Goal: Feedback & Contribution: Contribute content

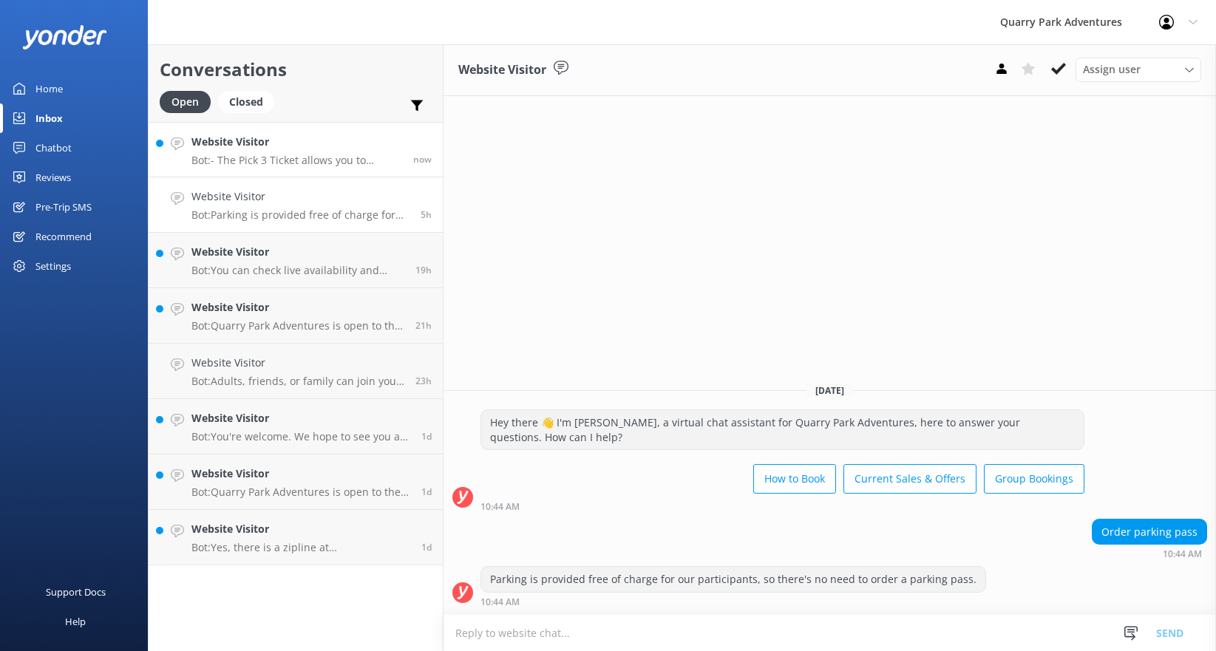
click at [307, 148] on h4 "Website Visitor" at bounding box center [296, 142] width 211 height 16
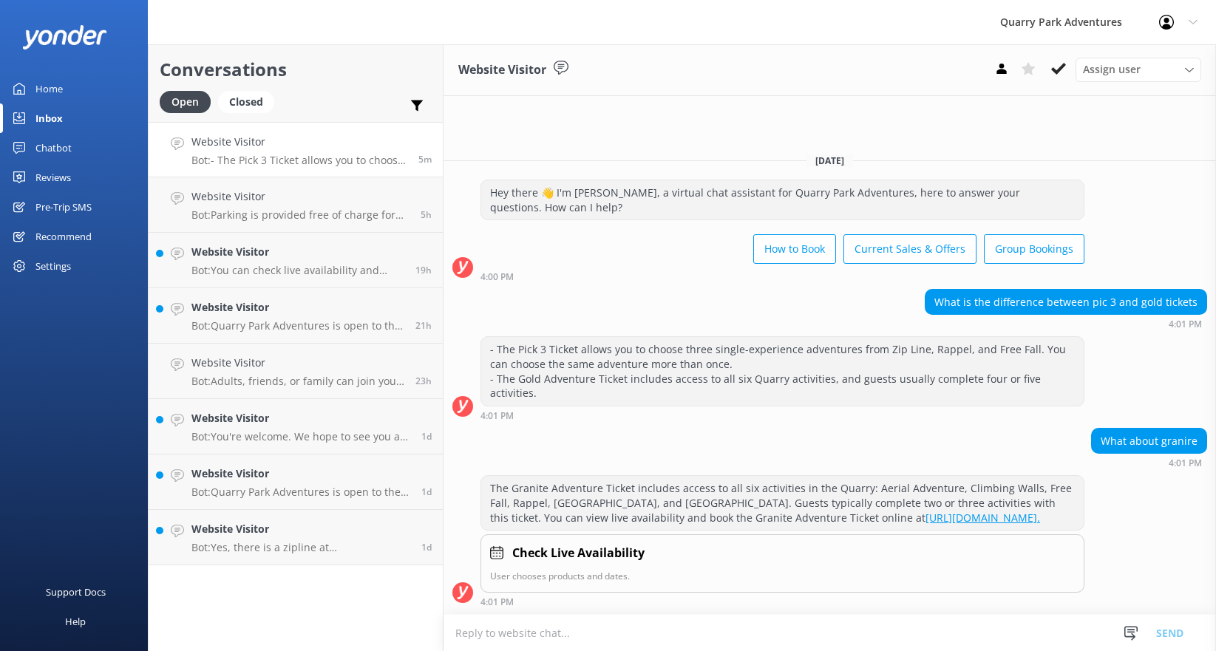
click at [291, 148] on h4 "Website Visitor" at bounding box center [299, 142] width 216 height 16
click at [272, 265] on p "Bot: You can check live availability and book online through our booking system…" at bounding box center [297, 270] width 213 height 13
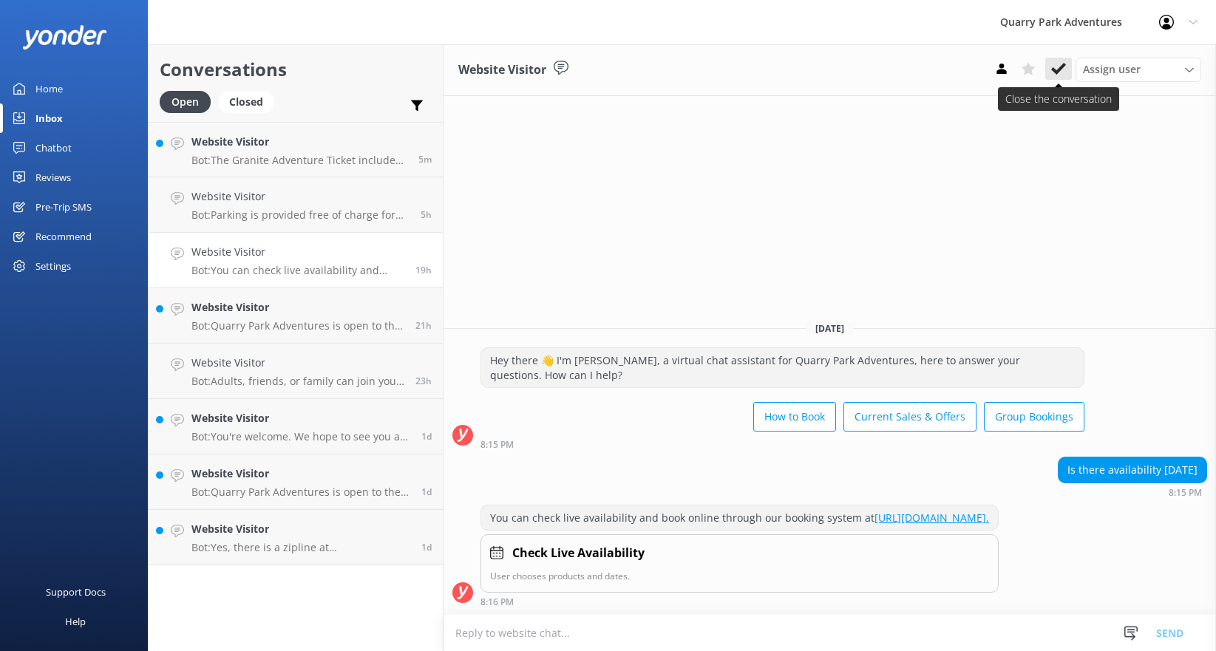
click at [1051, 69] on icon at bounding box center [1058, 68] width 15 height 15
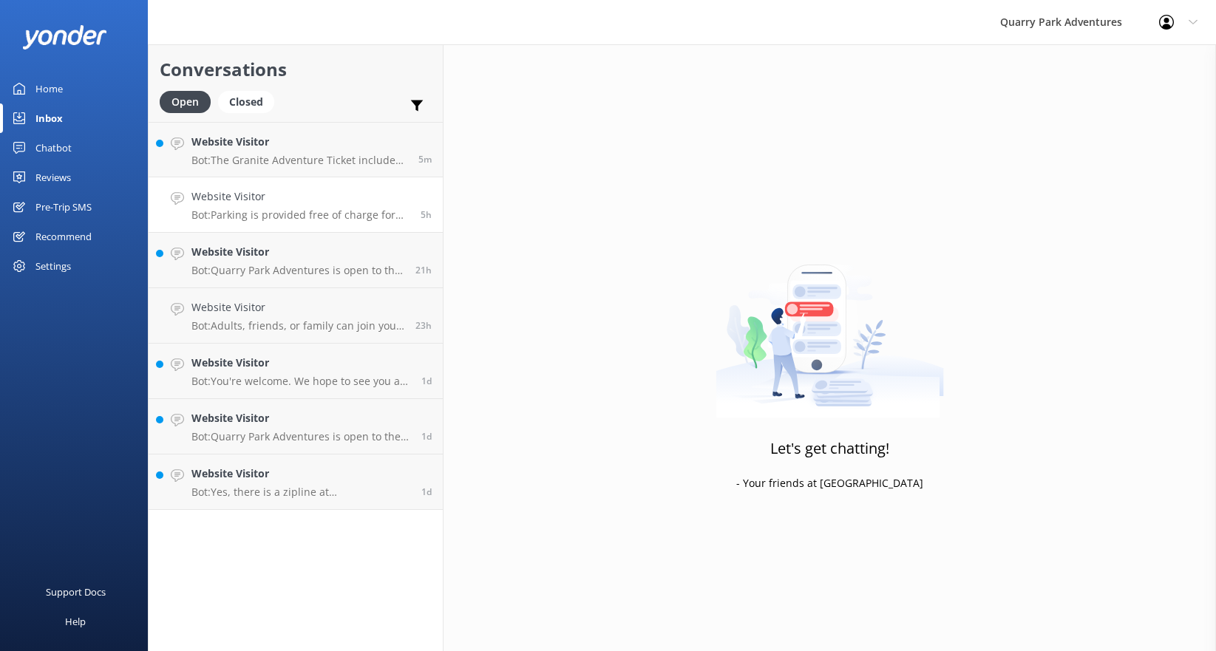
click at [327, 220] on p "Bot: Parking is provided free of charge for our participants, so there's no nee…" at bounding box center [300, 214] width 218 height 13
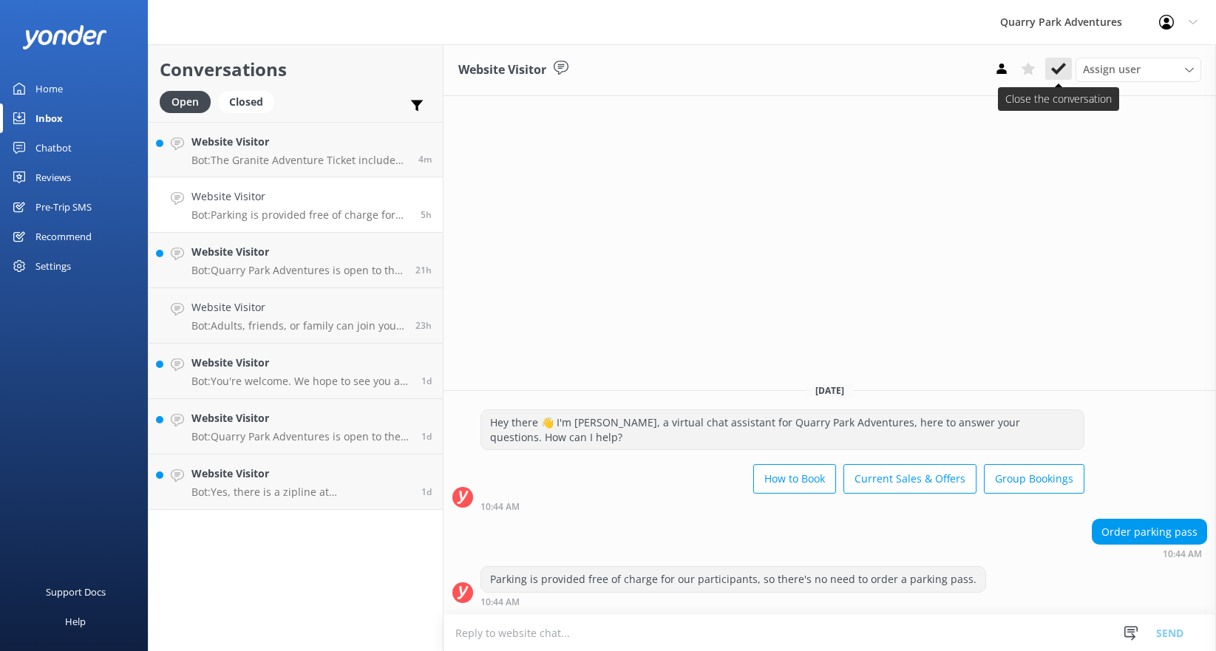
click at [1061, 69] on use at bounding box center [1058, 69] width 15 height 12
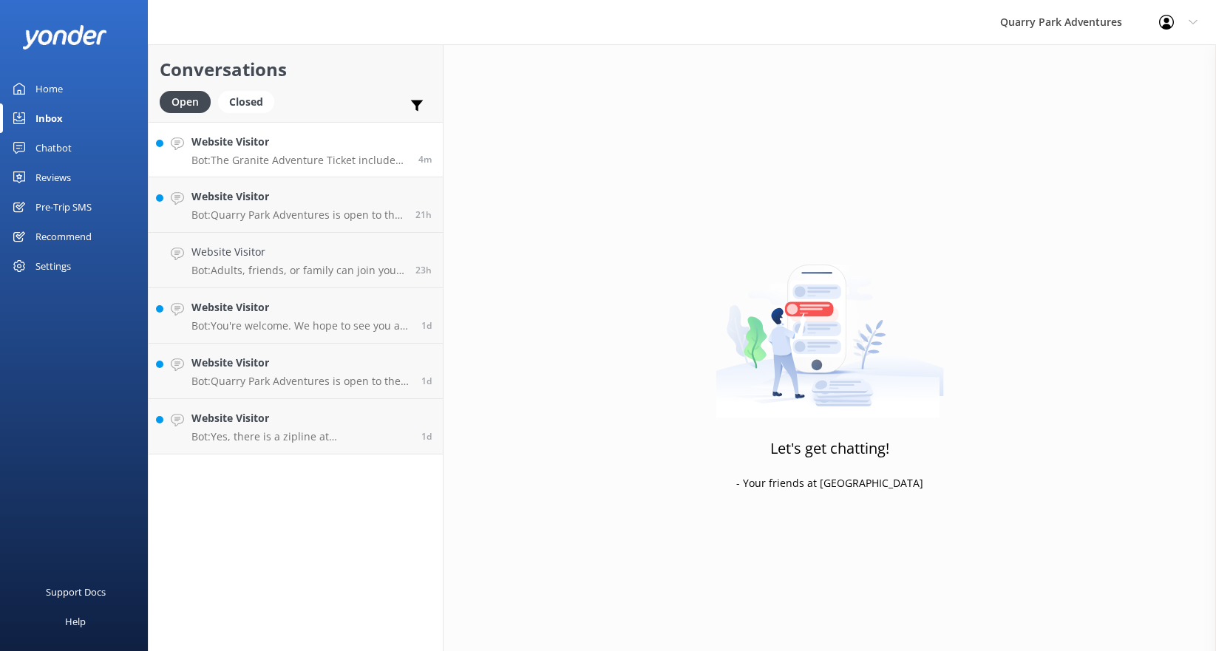
click at [347, 160] on p "Bot: The Granite Adventure Ticket includes access to all six activities in the …" at bounding box center [299, 160] width 216 height 13
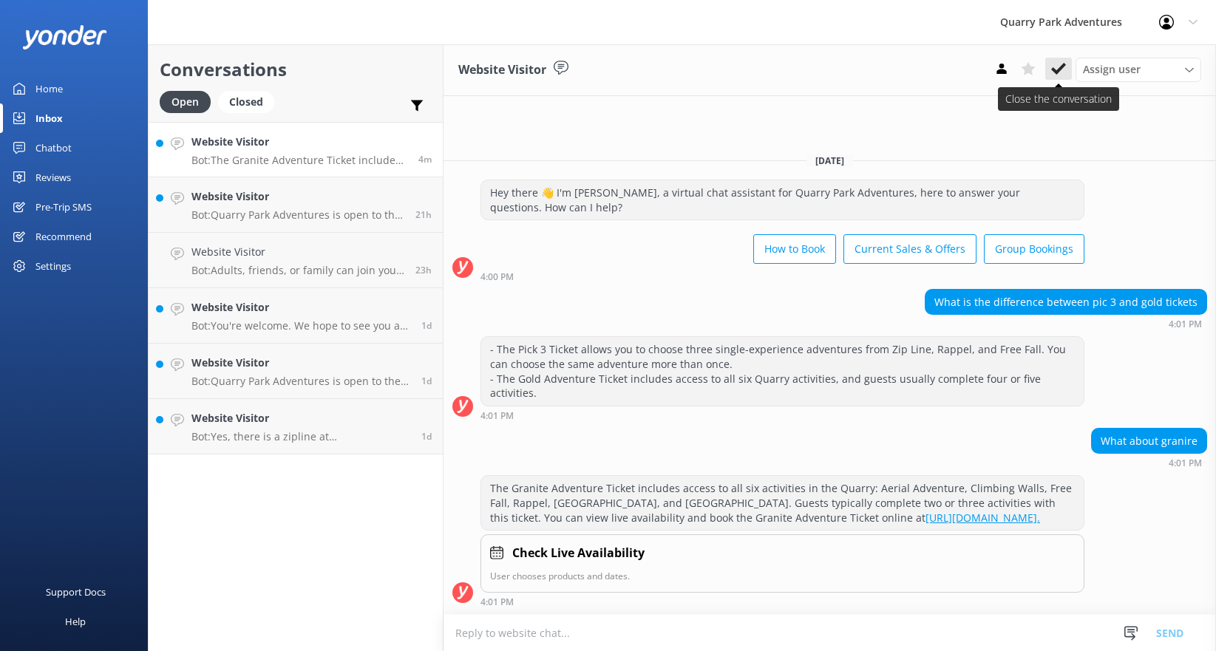
click at [1058, 70] on use at bounding box center [1058, 69] width 15 height 12
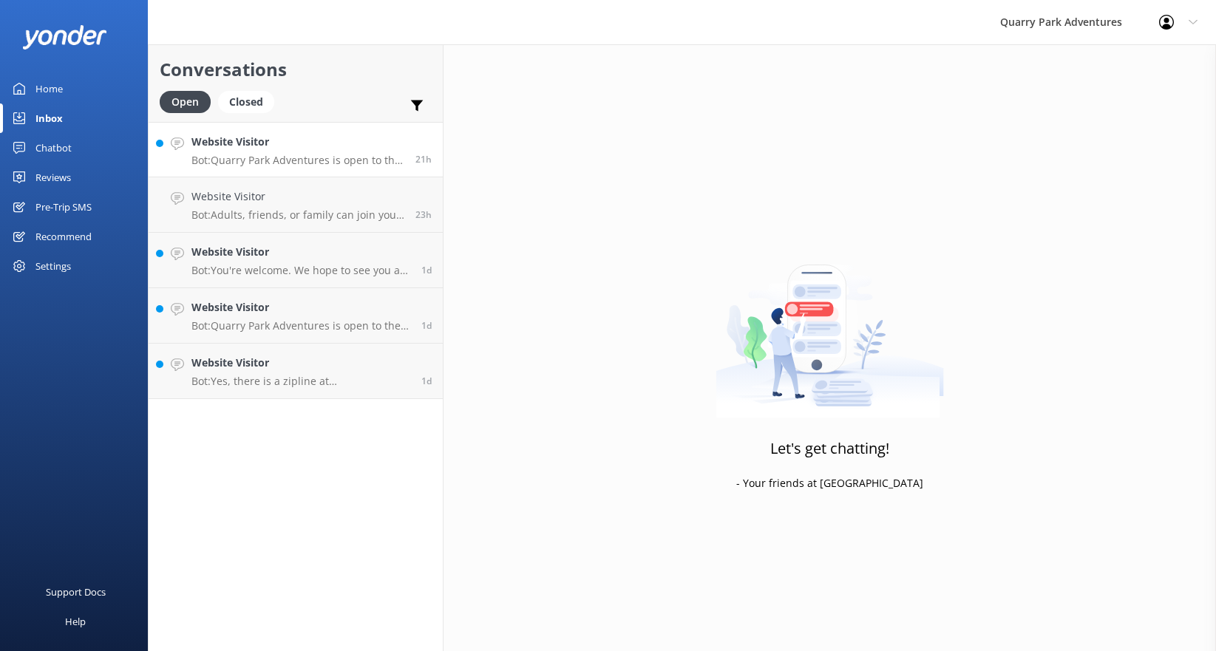
click at [301, 157] on p "Bot: Quarry Park Adventures is open to the public seven days a week from [DATE]…" at bounding box center [297, 160] width 213 height 13
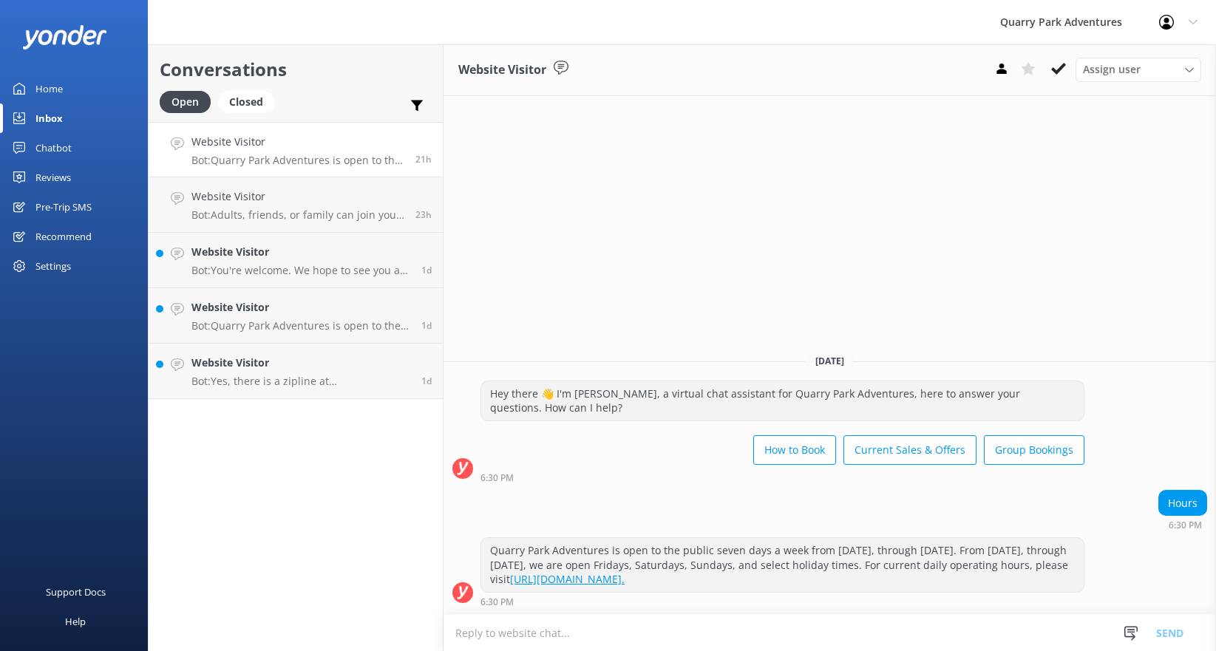
click at [55, 150] on div "Chatbot" at bounding box center [53, 148] width 36 height 30
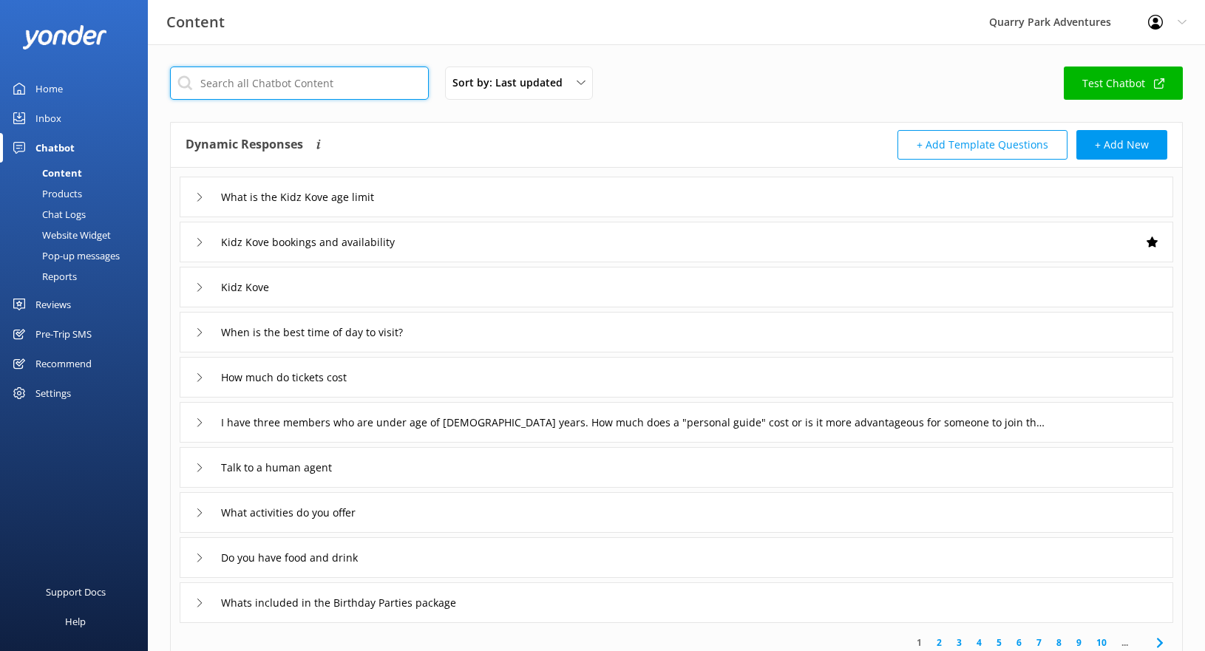
click at [373, 89] on input "text" at bounding box center [299, 83] width 259 height 33
type input "hours"
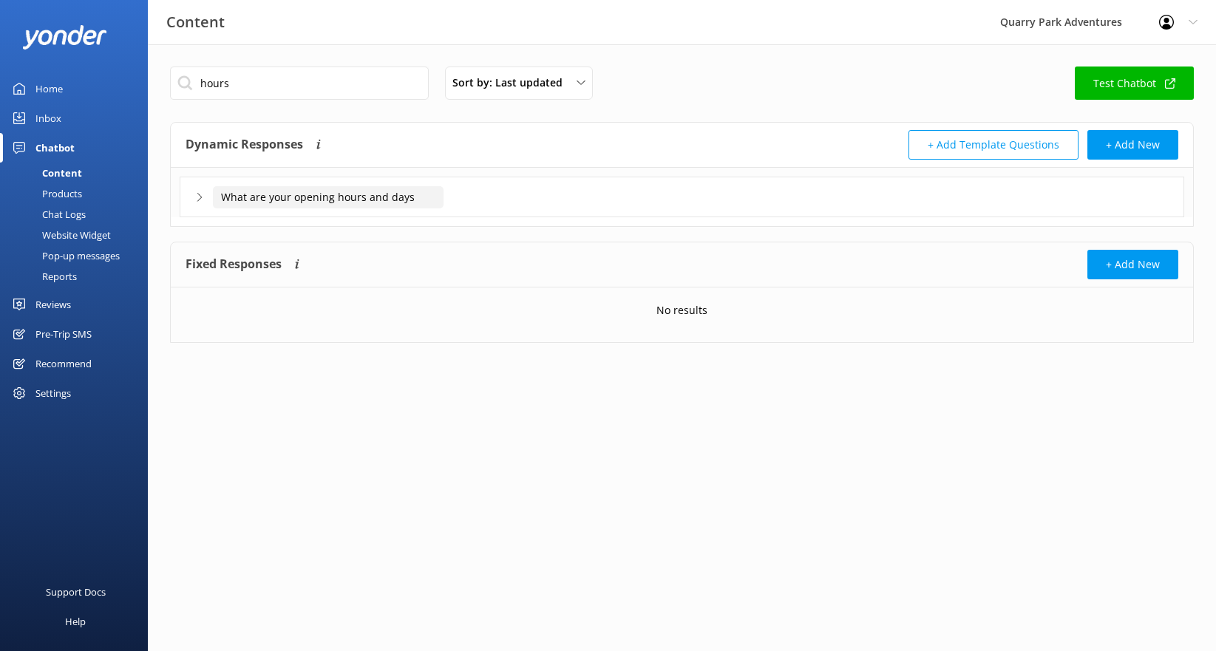
click at [362, 186] on input "What are your opening hours and days" at bounding box center [328, 197] width 231 height 22
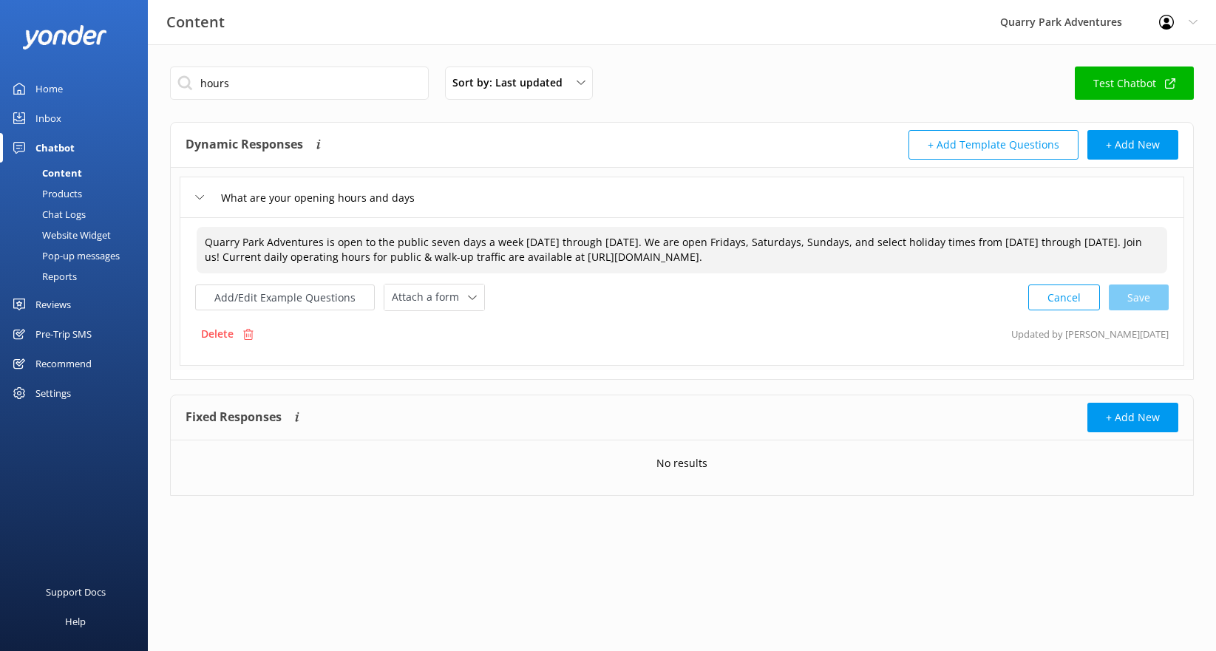
drag, startPoint x: 742, startPoint y: 243, endPoint x: 426, endPoint y: 235, distance: 316.5
click at [426, 235] on textarea "Quarry Park Adventures is open to the public seven days a week [DATE] through […" at bounding box center [682, 250] width 971 height 47
click at [962, 259] on textarea "Quarry Park Adventures is open to the public Fridays, Saturdays, Sundays, and s…" at bounding box center [682, 250] width 971 height 47
drag, startPoint x: 653, startPoint y: 255, endPoint x: 617, endPoint y: 252, distance: 35.6
click at [614, 250] on textarea "Quarry Park Adventures is open to the public Fridays, Saturdays, Sundays, and s…" at bounding box center [682, 250] width 971 height 47
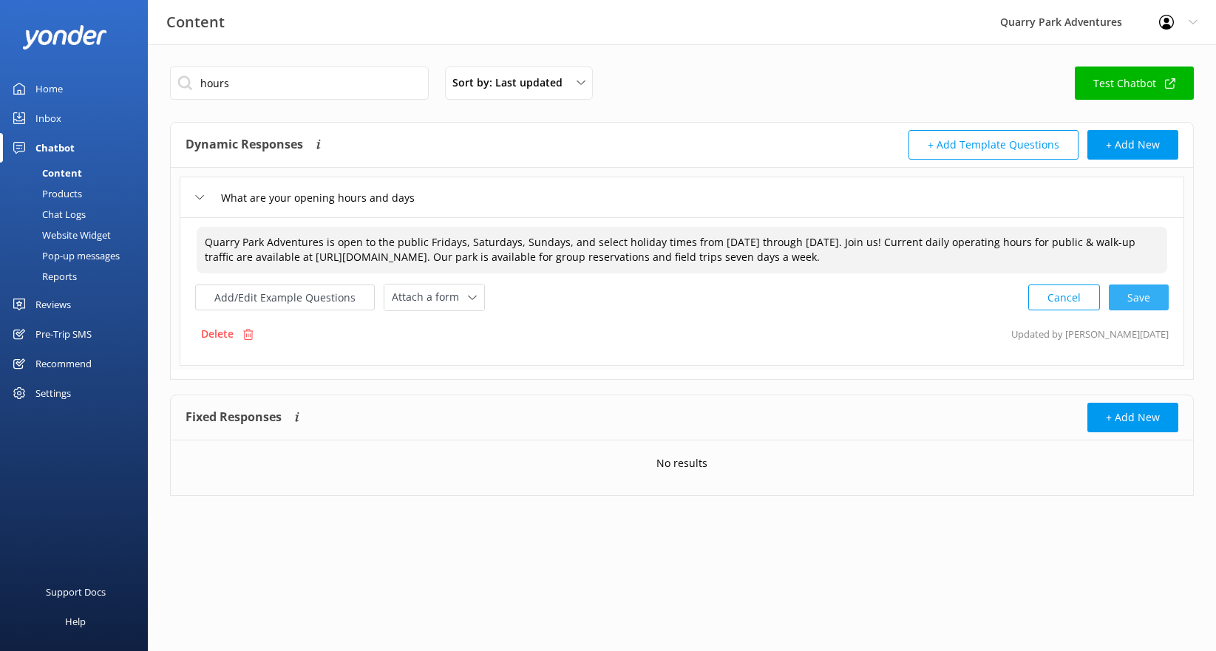
click at [1137, 296] on div "Cancel Save" at bounding box center [1098, 297] width 140 height 27
type textarea "Quarry Park Adventures is open to the public Fridays, Saturdays, Sundays, and s…"
click at [63, 118] on link "Inbox" at bounding box center [74, 119] width 148 height 30
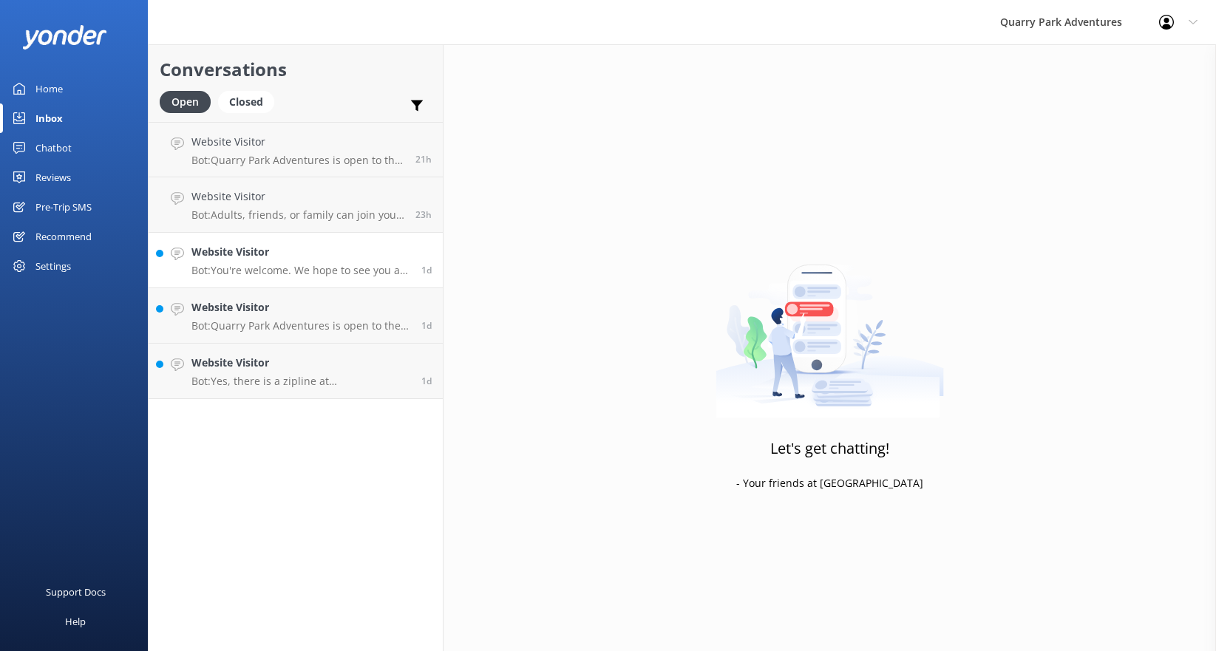
click at [361, 268] on p "Bot: You're welcome. We hope to see you at [GEOGRAPHIC_DATA] soon!" at bounding box center [300, 270] width 219 height 13
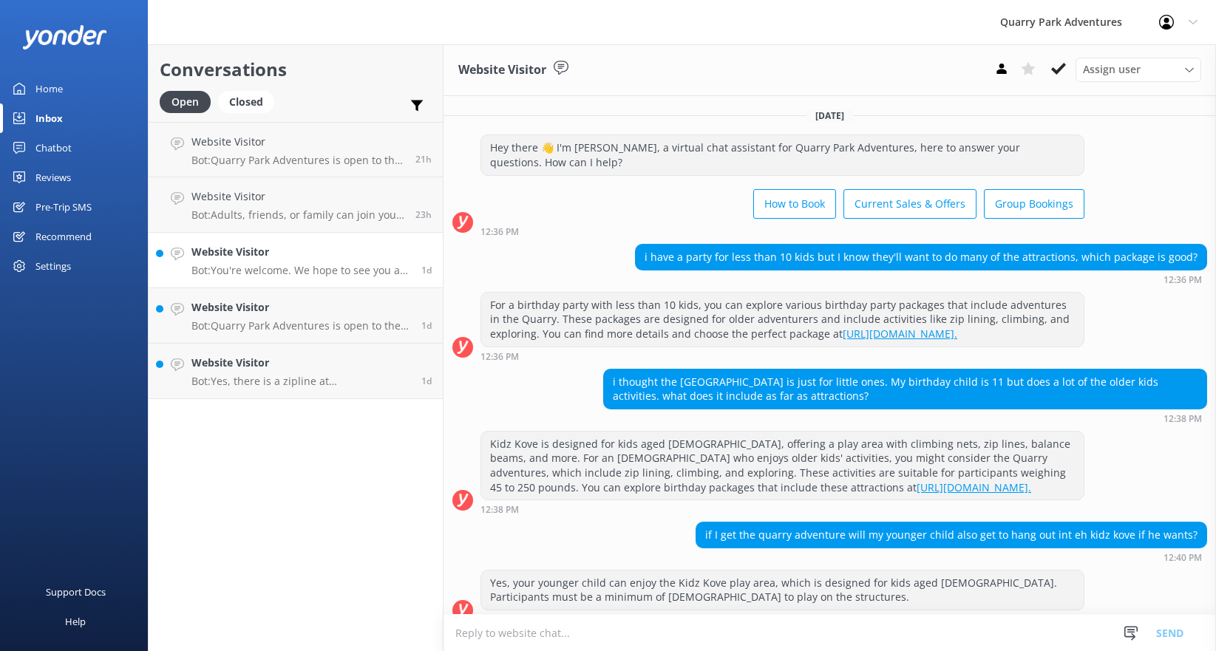
scroll to position [223, 0]
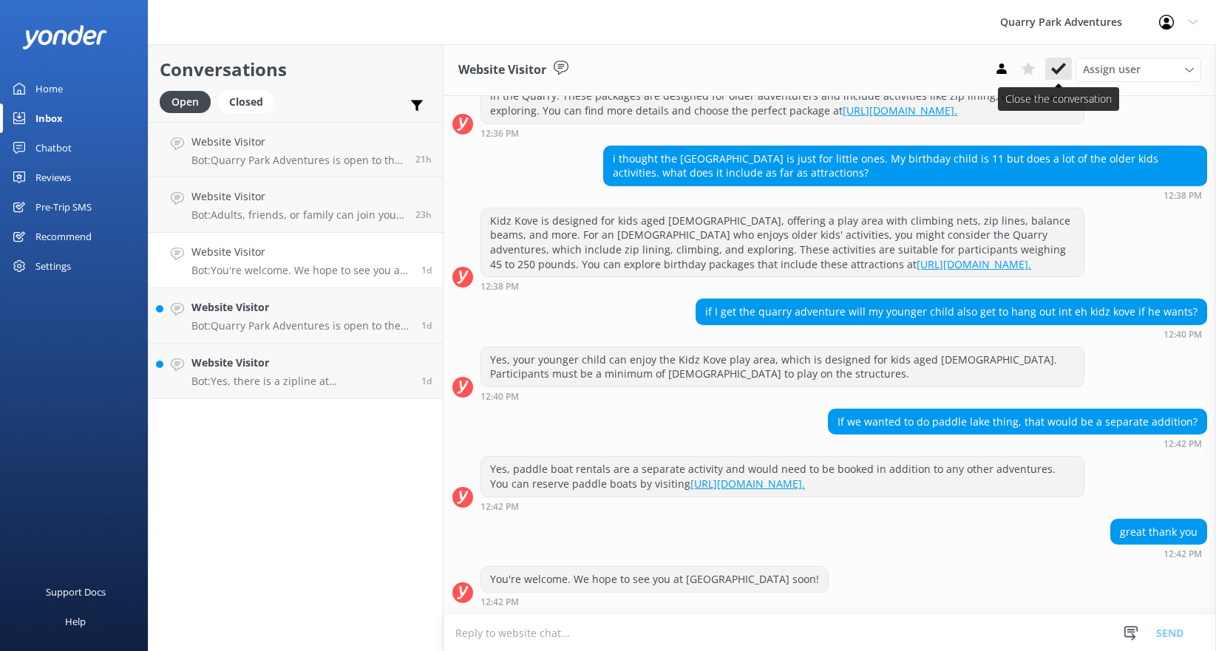
click at [1051, 67] on icon at bounding box center [1058, 68] width 15 height 15
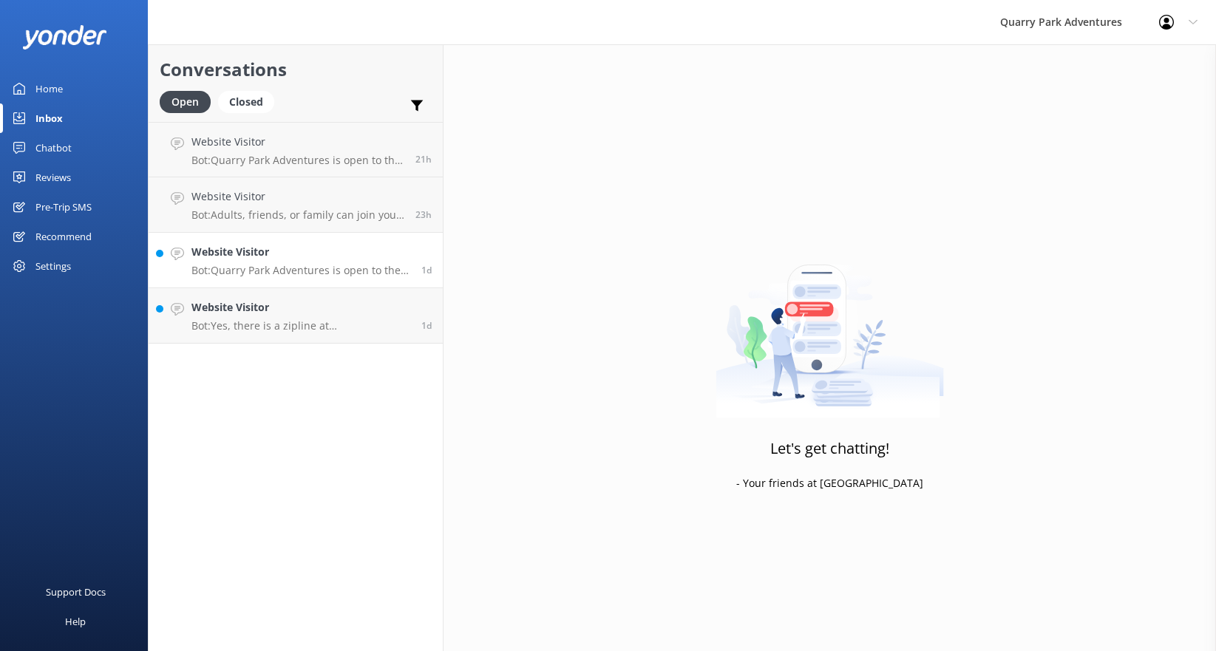
click at [265, 274] on p "Bot: Quarry Park Adventures is open to the public seven days a week from [DATE]…" at bounding box center [300, 270] width 219 height 13
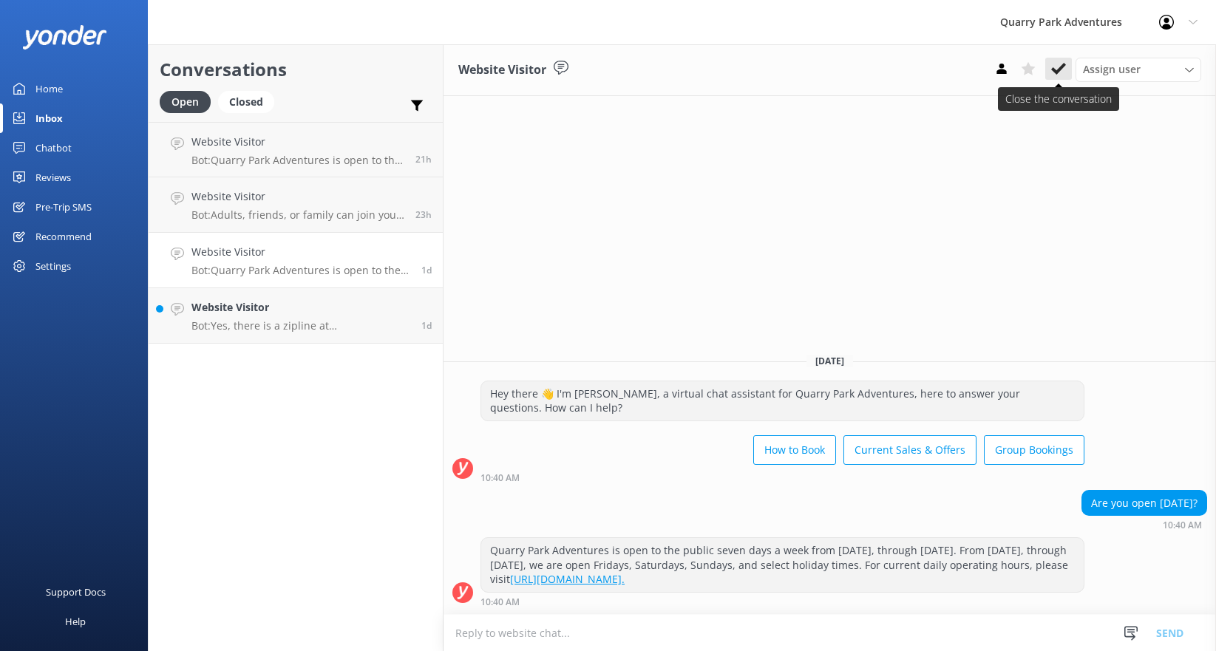
click at [1057, 63] on icon at bounding box center [1058, 68] width 15 height 15
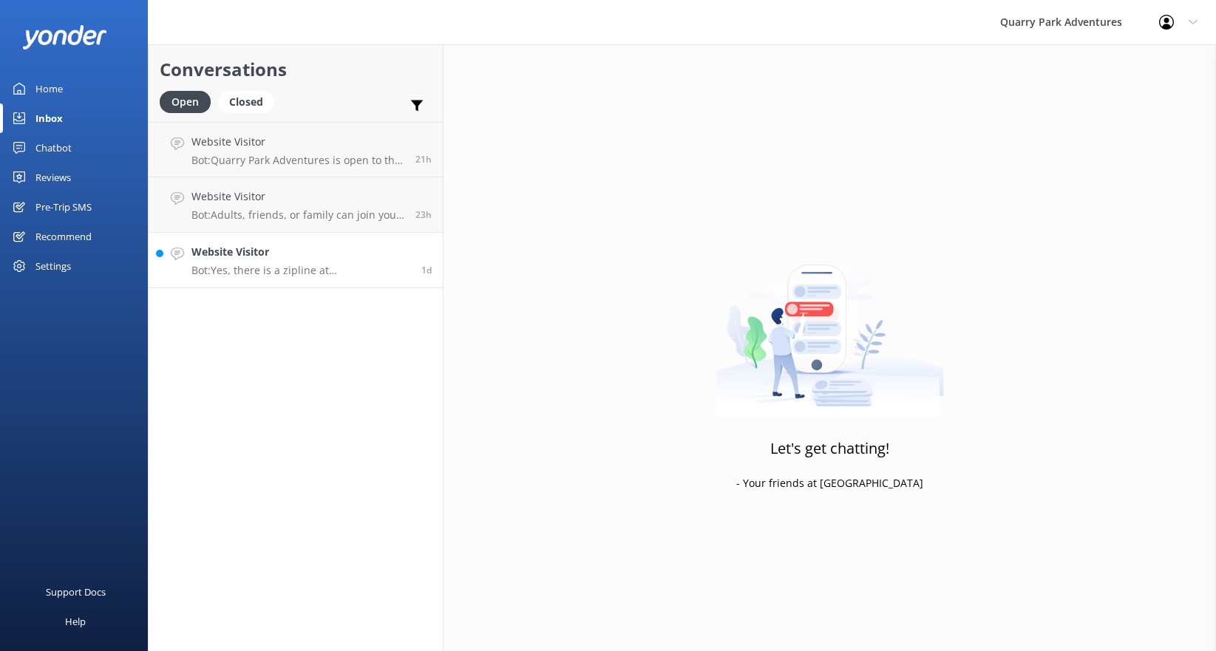
click at [297, 264] on p "Bot: Yes, there is a zipline at [GEOGRAPHIC_DATA] Adventures called the Big Gun…" at bounding box center [300, 270] width 219 height 13
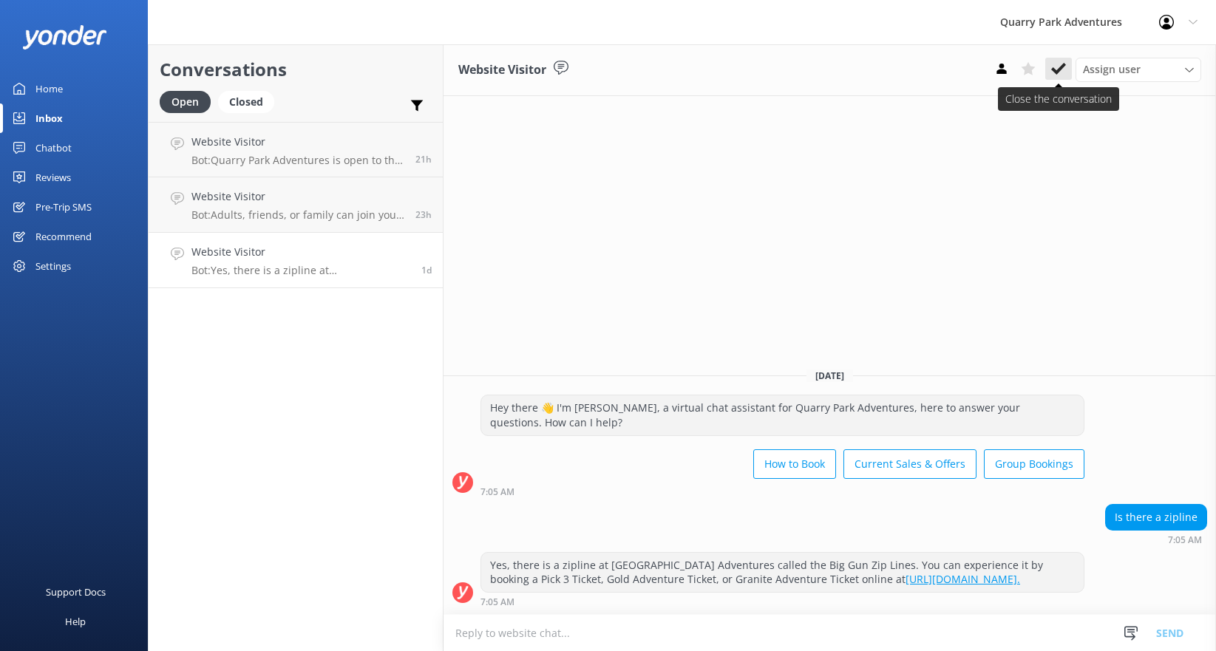
click at [1053, 70] on icon at bounding box center [1058, 68] width 15 height 15
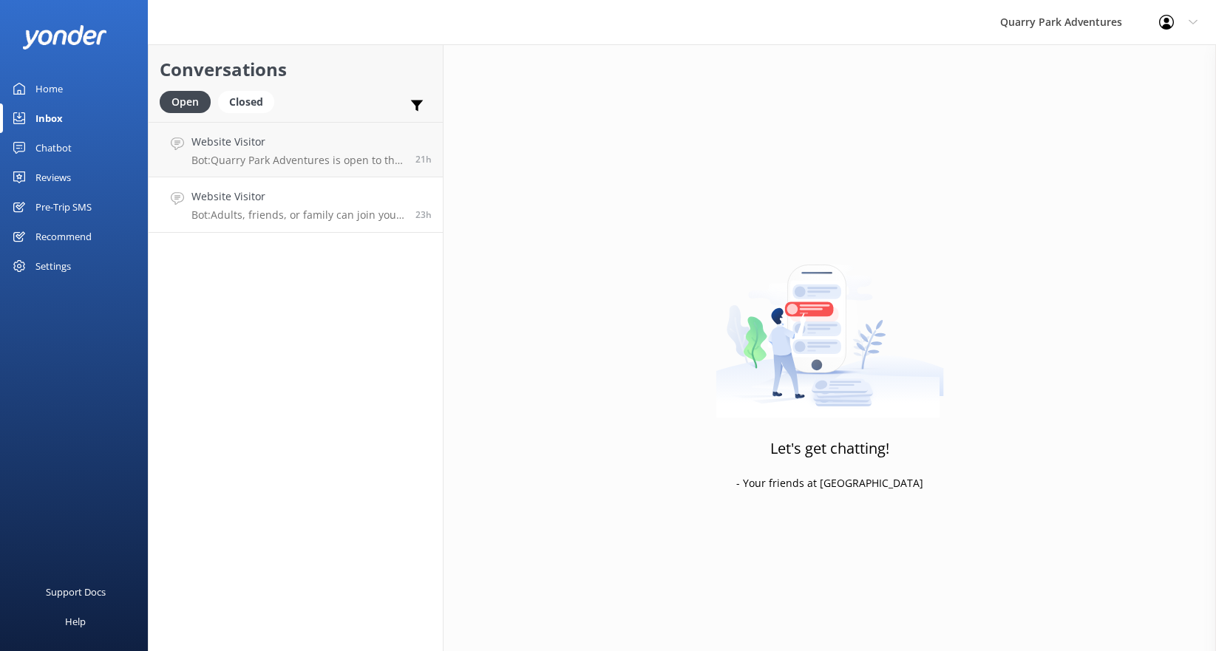
click at [276, 210] on p "Bot: Adults, friends, or family can join you at the park for free, but any appl…" at bounding box center [297, 214] width 213 height 13
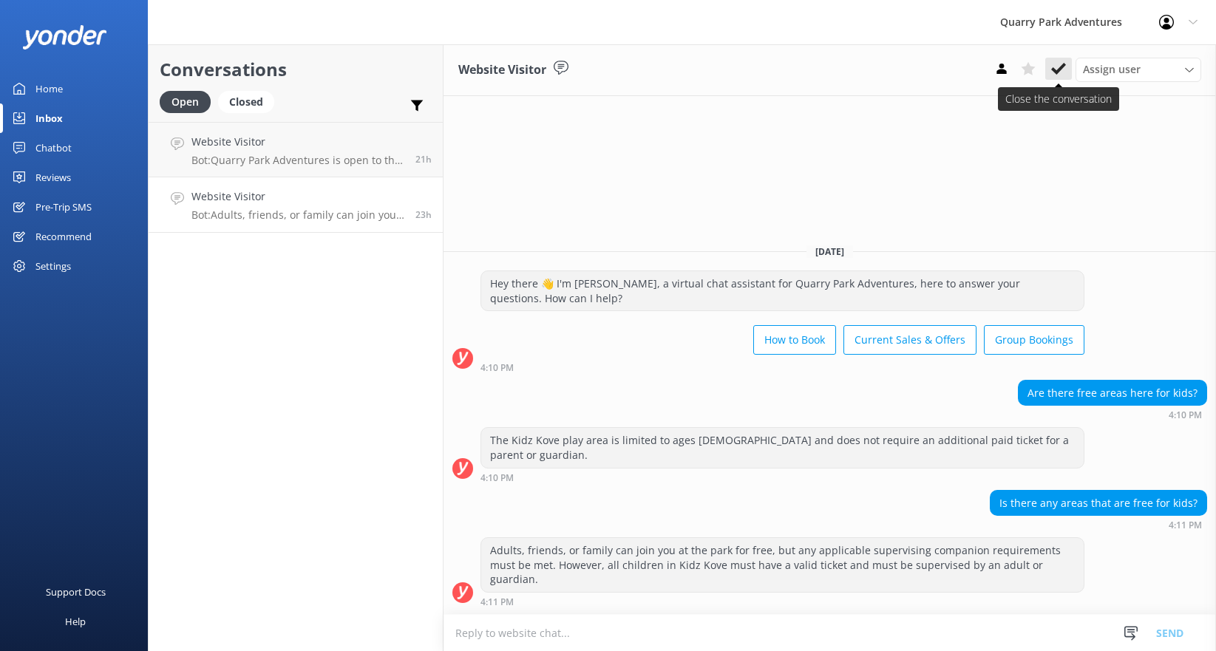
click at [1058, 72] on use at bounding box center [1058, 69] width 15 height 12
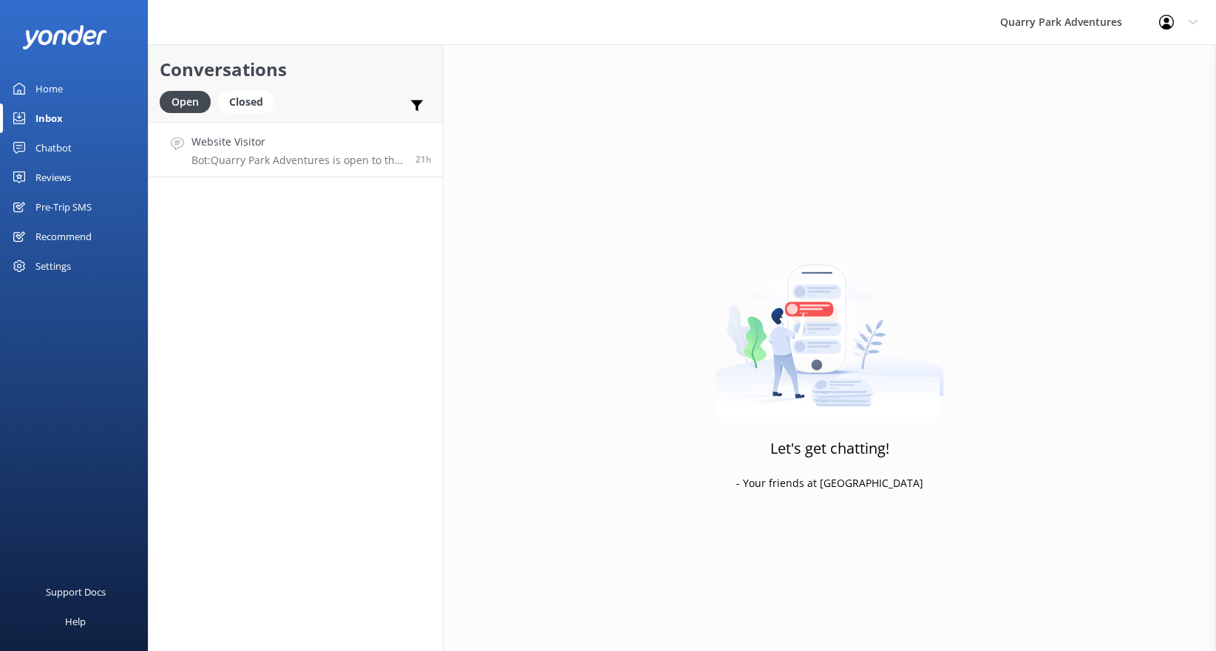
click at [308, 146] on h4 "Website Visitor" at bounding box center [297, 142] width 213 height 16
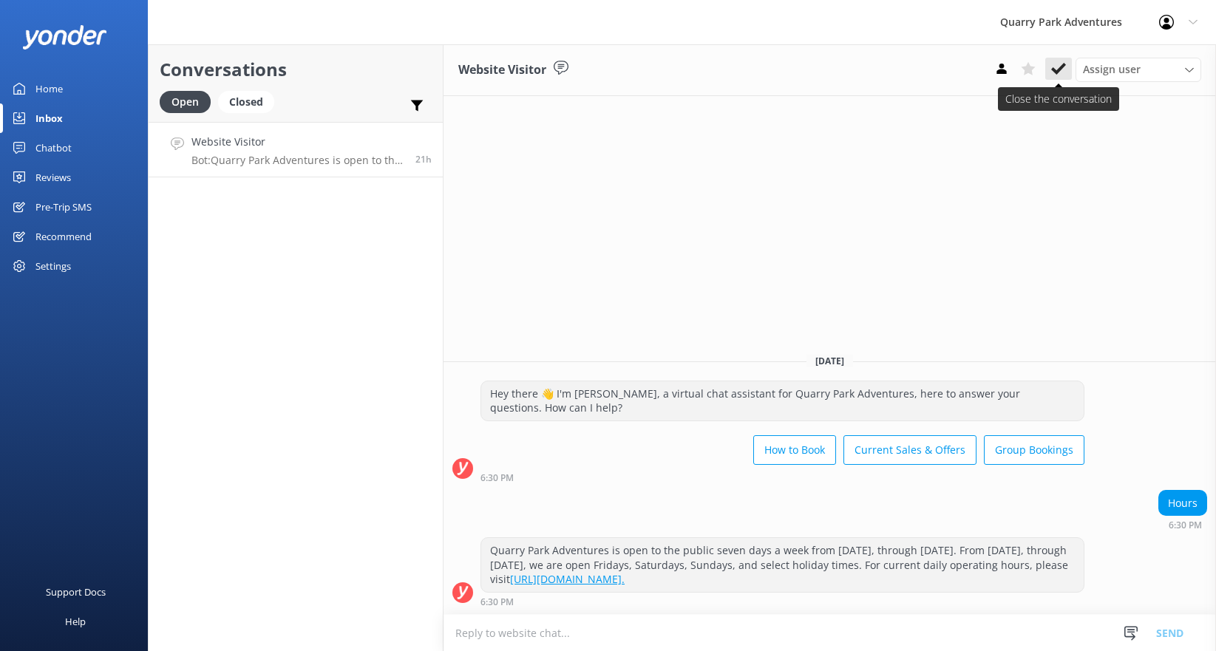
click at [1057, 69] on icon at bounding box center [1058, 68] width 15 height 15
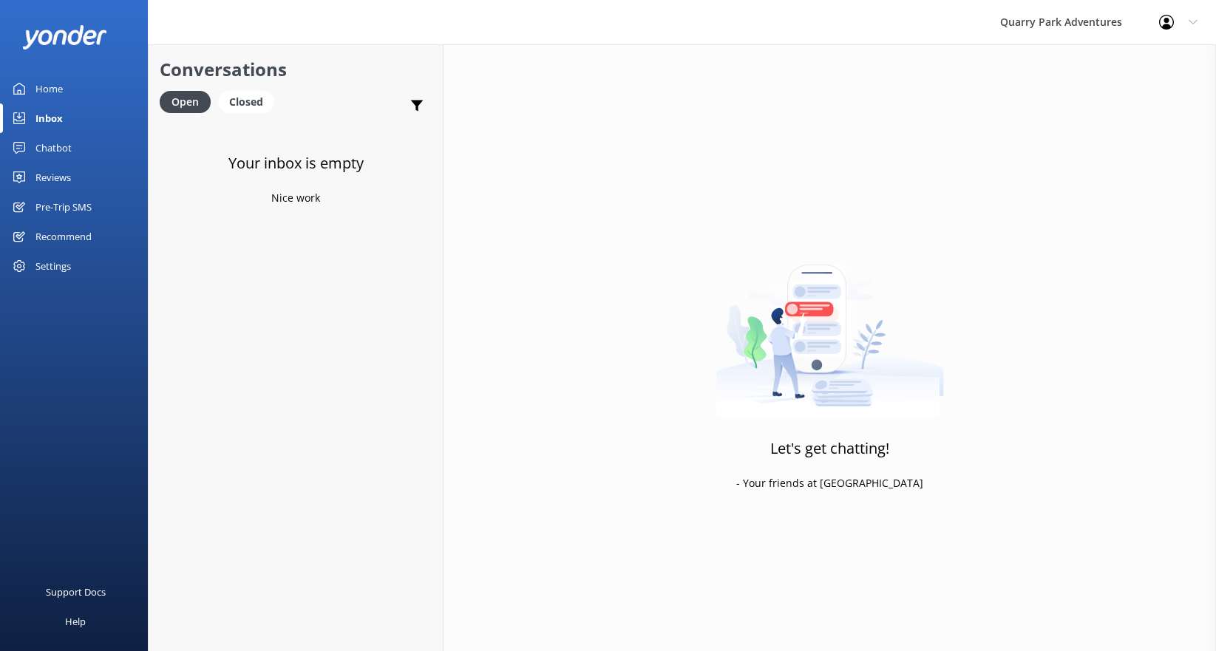
click at [52, 152] on div "Chatbot" at bounding box center [53, 148] width 36 height 30
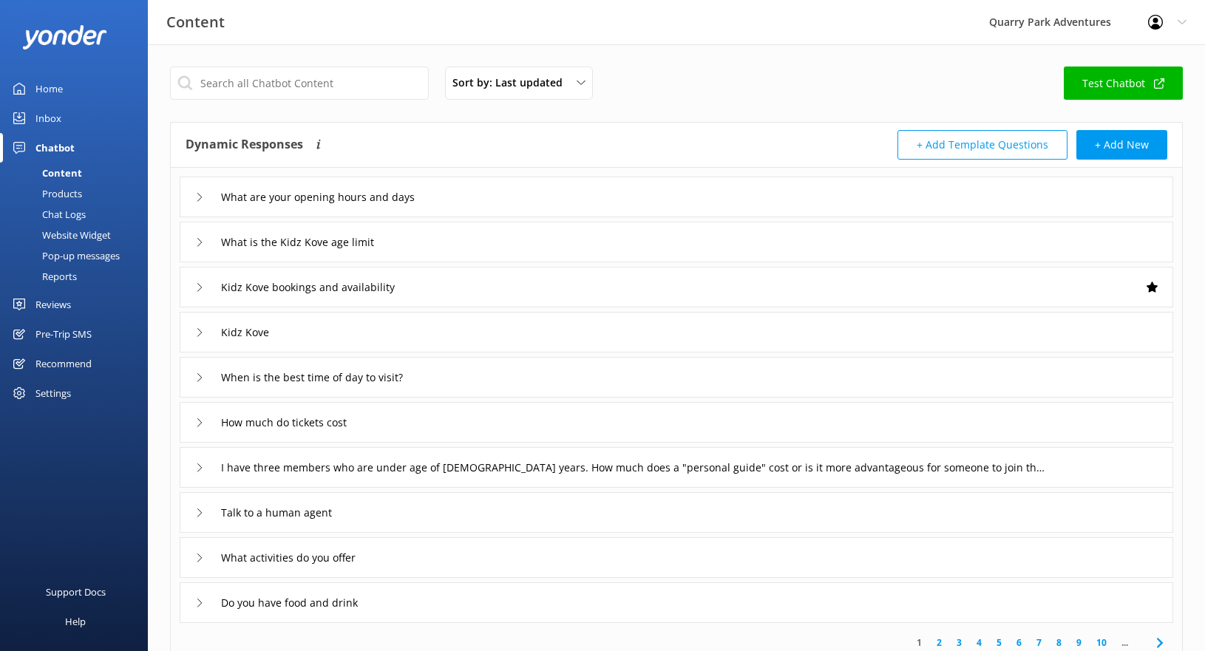
click at [64, 212] on div "Chat Logs" at bounding box center [47, 214] width 77 height 21
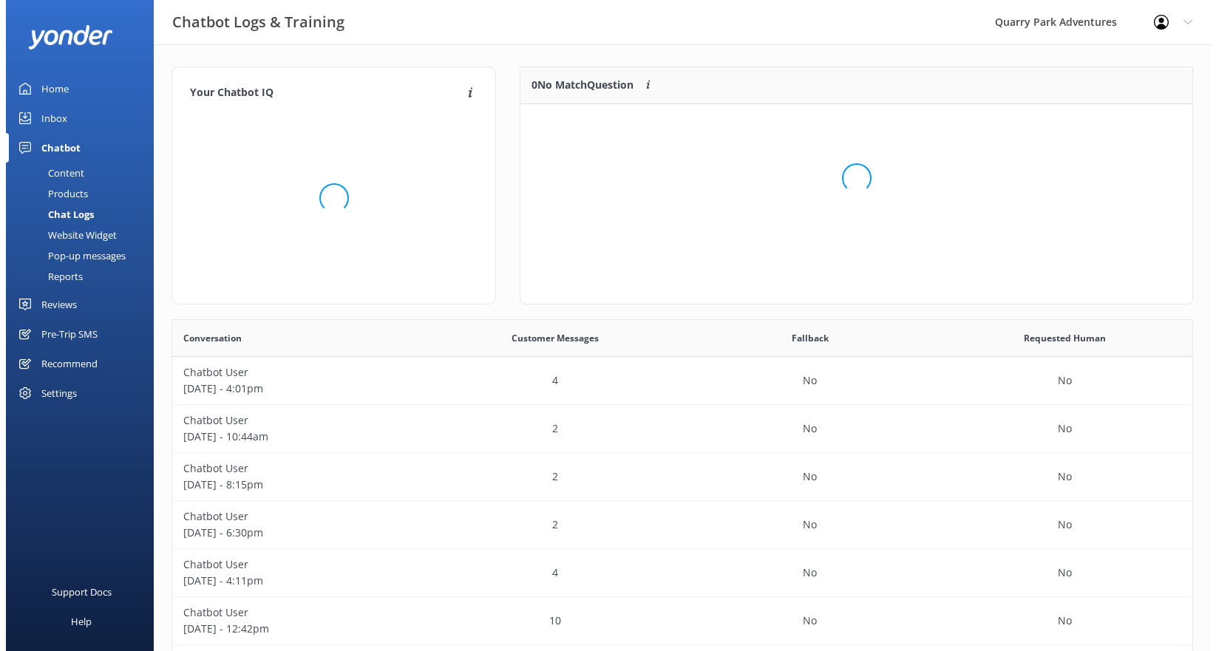
scroll to position [12, 12]
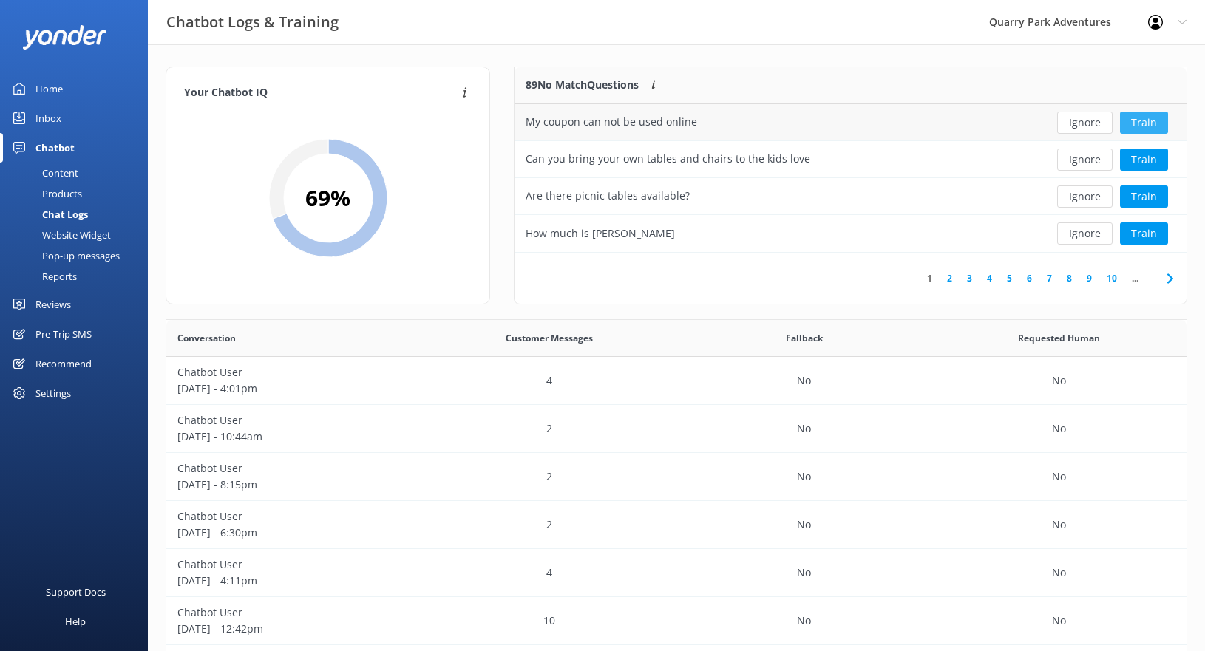
click at [1142, 122] on button "Train" at bounding box center [1144, 123] width 48 height 22
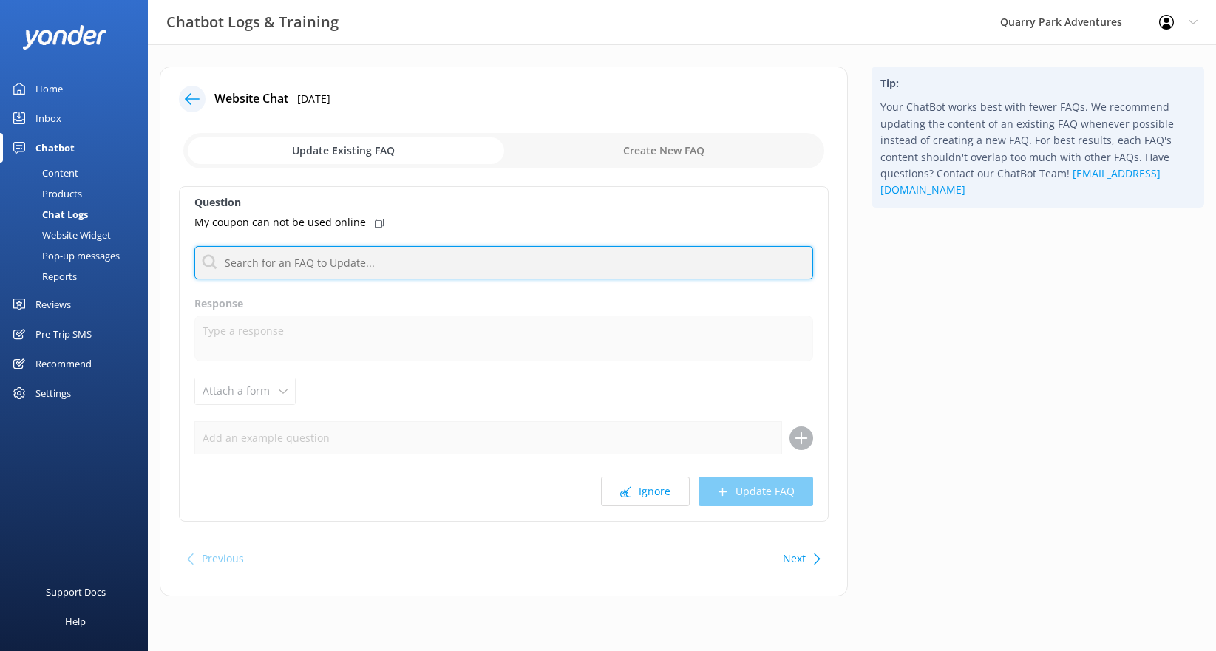
click at [291, 261] on input "text" at bounding box center [503, 262] width 619 height 33
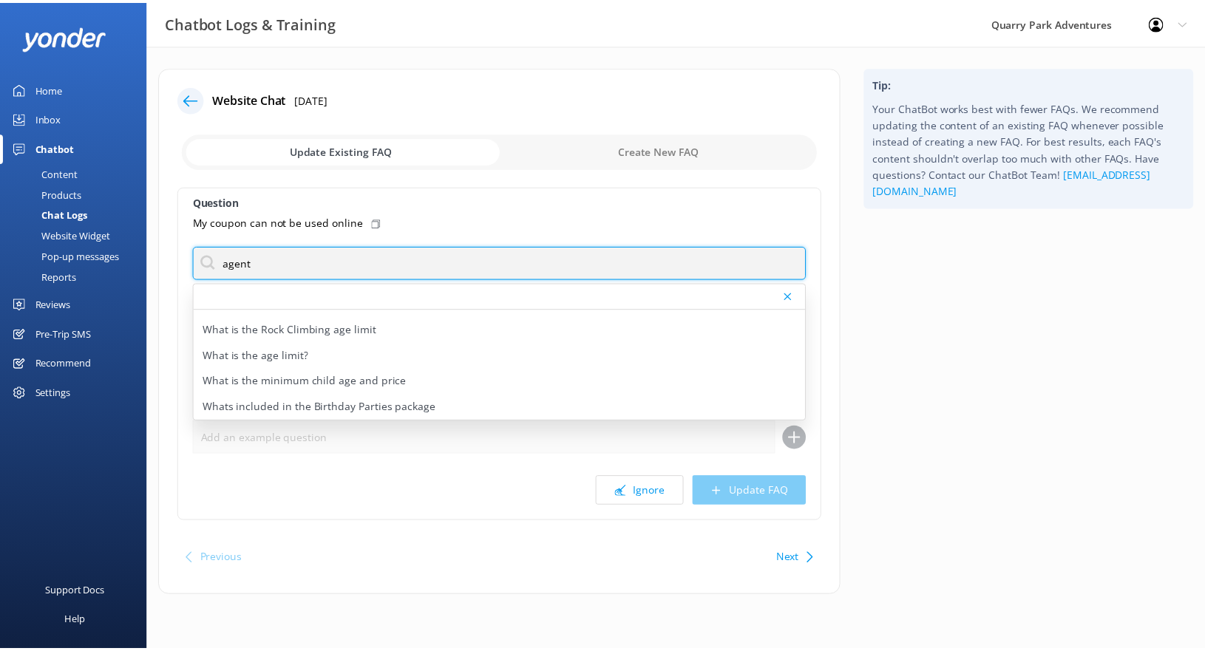
scroll to position [21, 0]
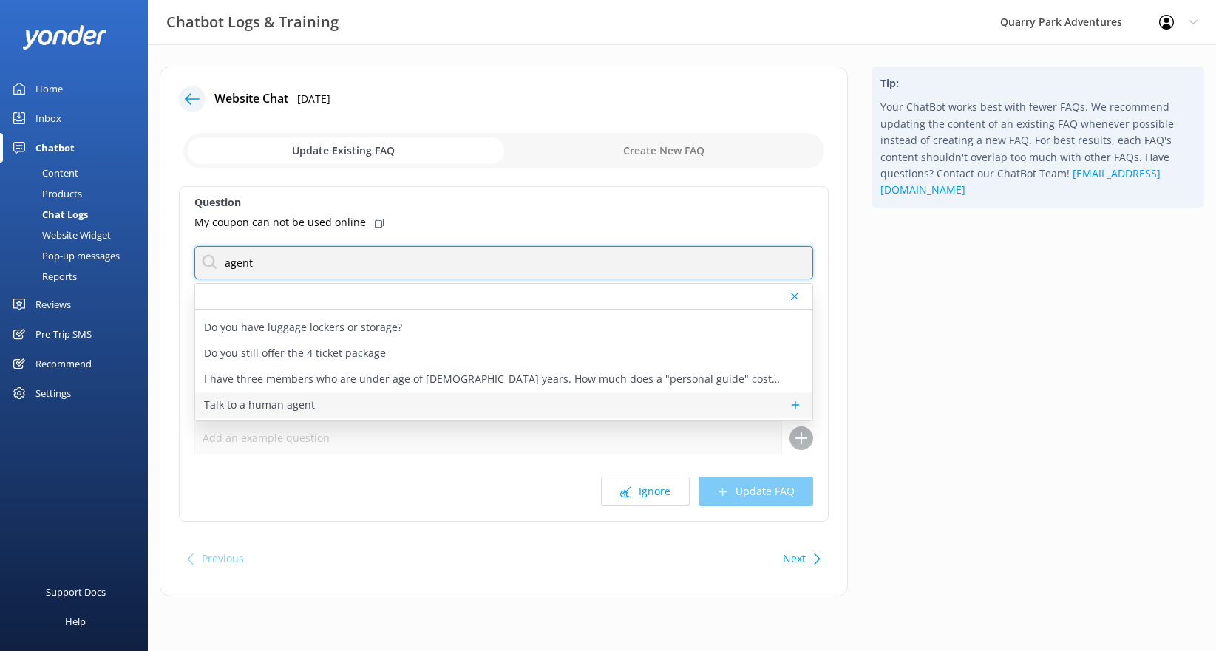
type input "agent"
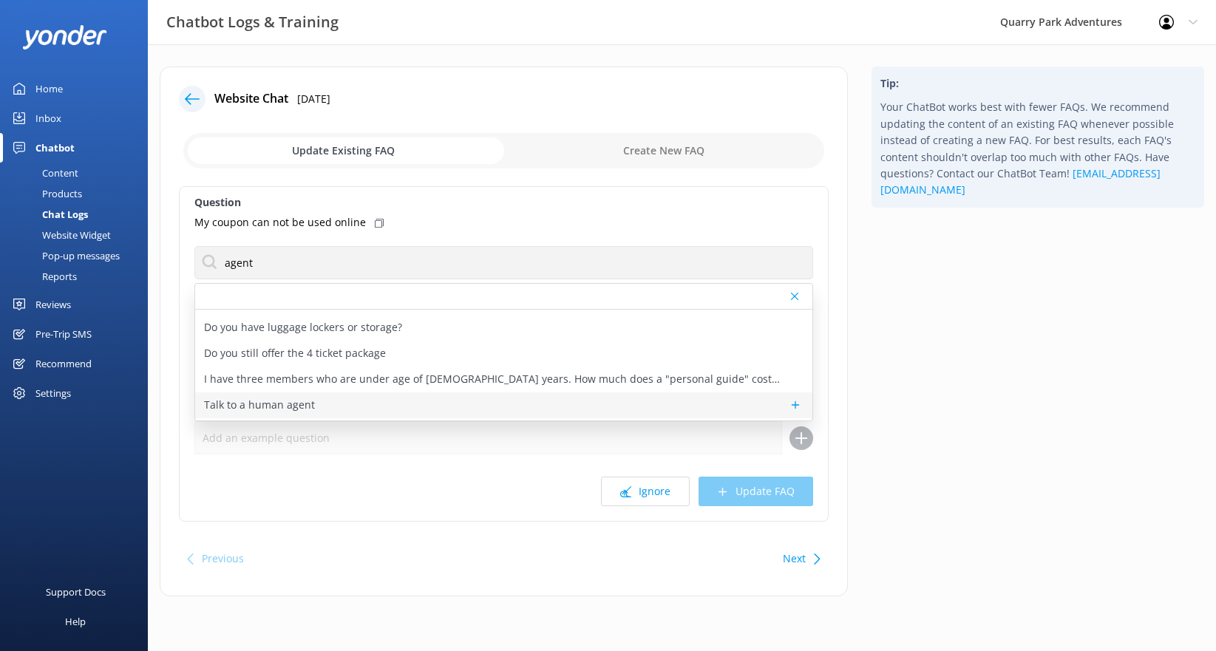
click at [282, 397] on p "Talk to a human agent" at bounding box center [259, 405] width 111 height 16
type textarea "If you’d like to speak to a person on the Quarry Park team, please reply here. …"
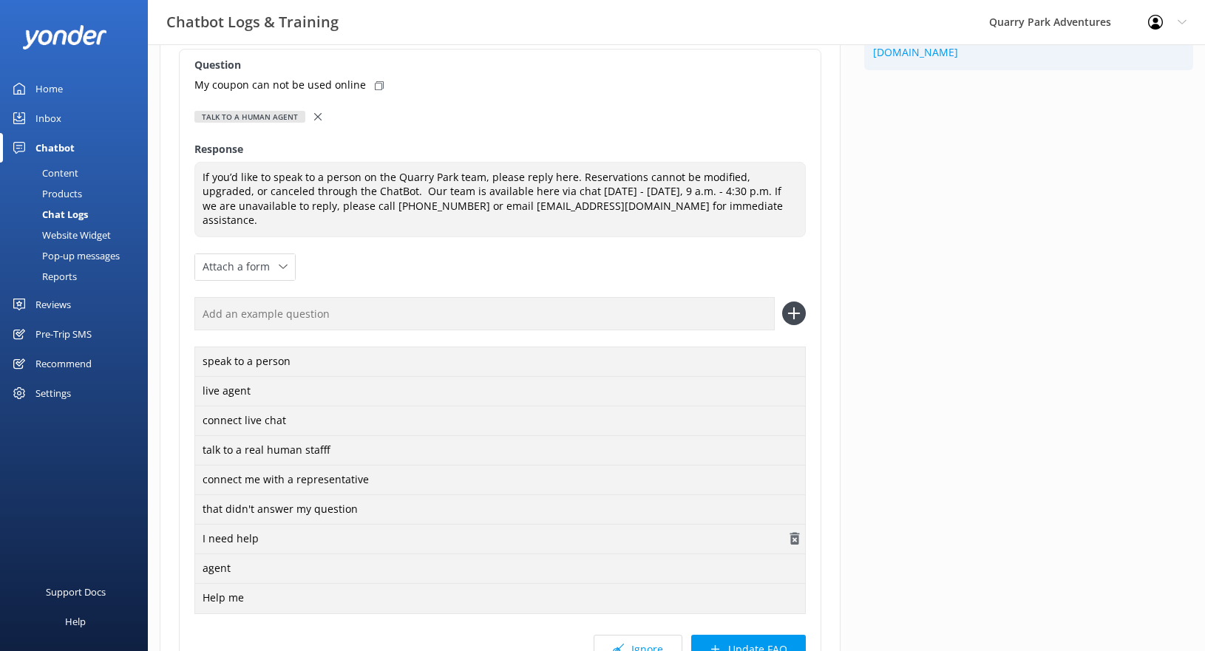
scroll to position [271, 0]
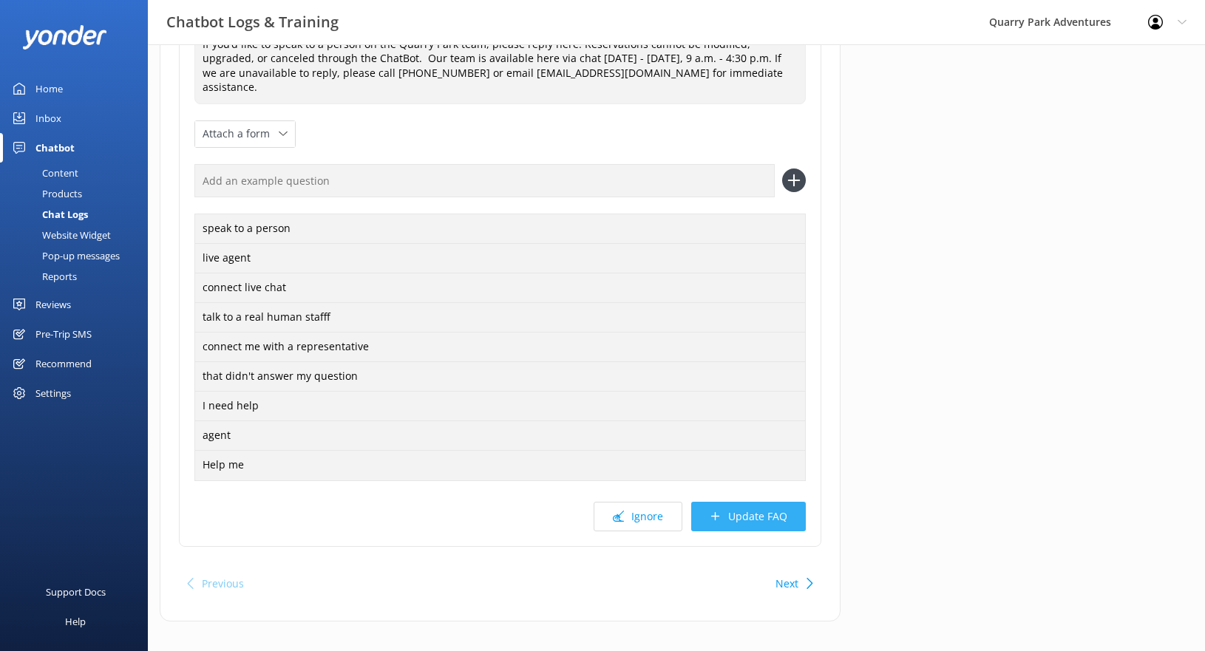
click at [737, 502] on button "Update FAQ" at bounding box center [748, 517] width 115 height 30
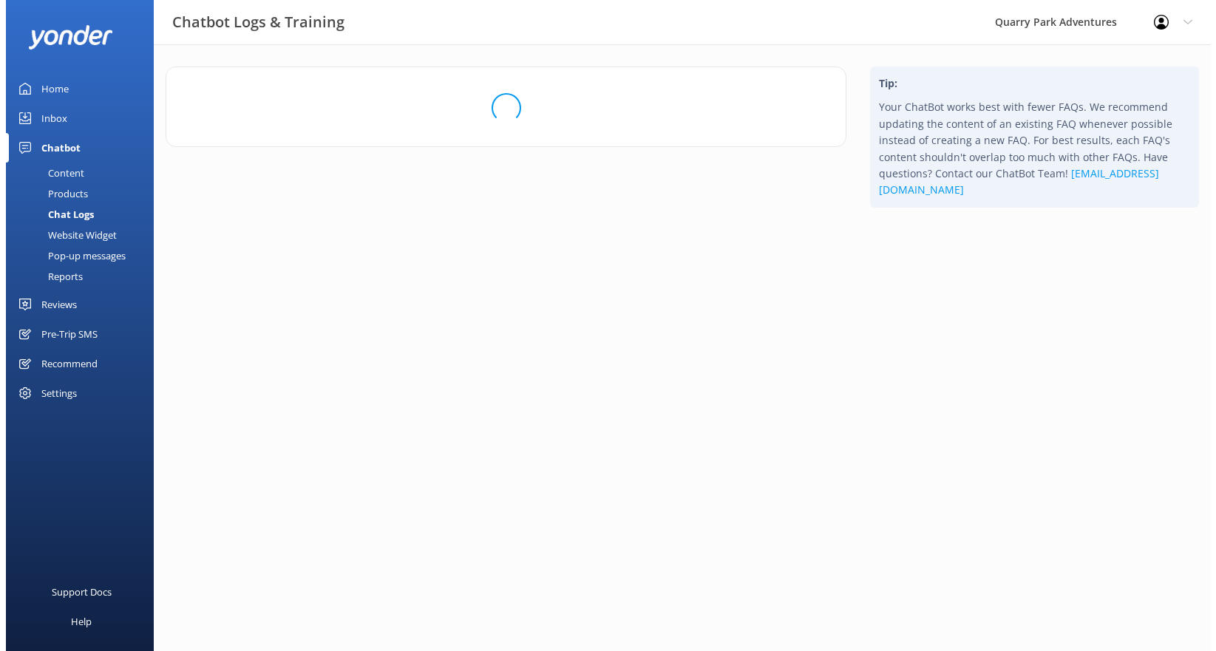
scroll to position [0, 0]
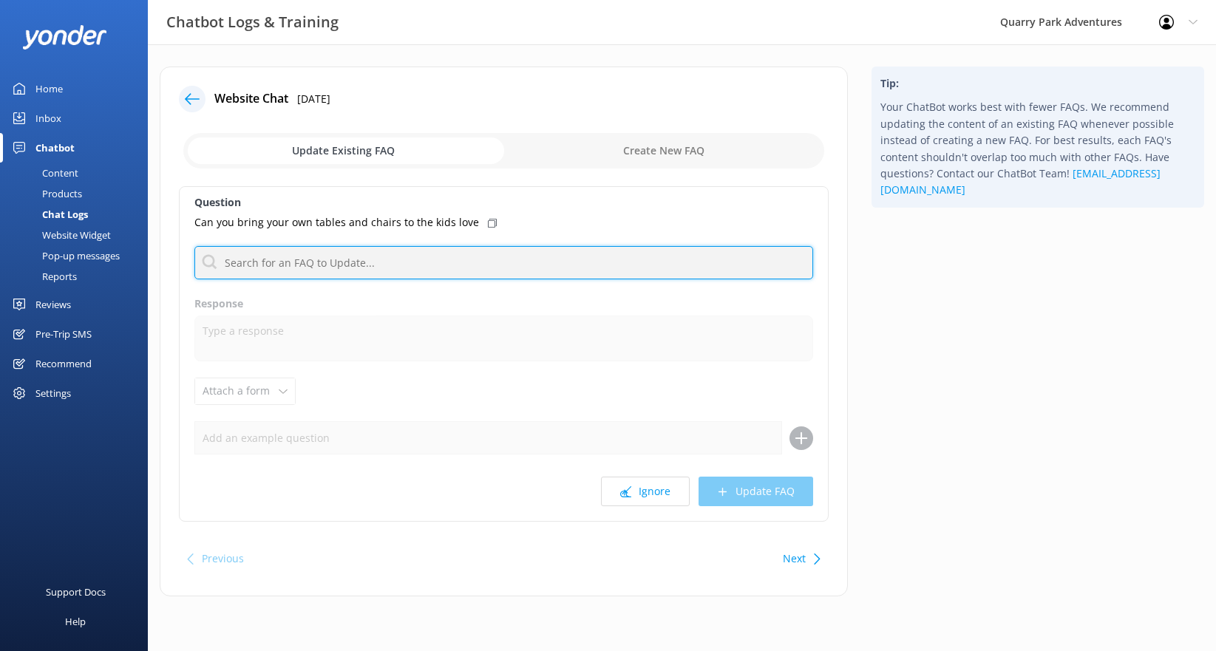
click at [399, 263] on input "text" at bounding box center [503, 262] width 619 height 33
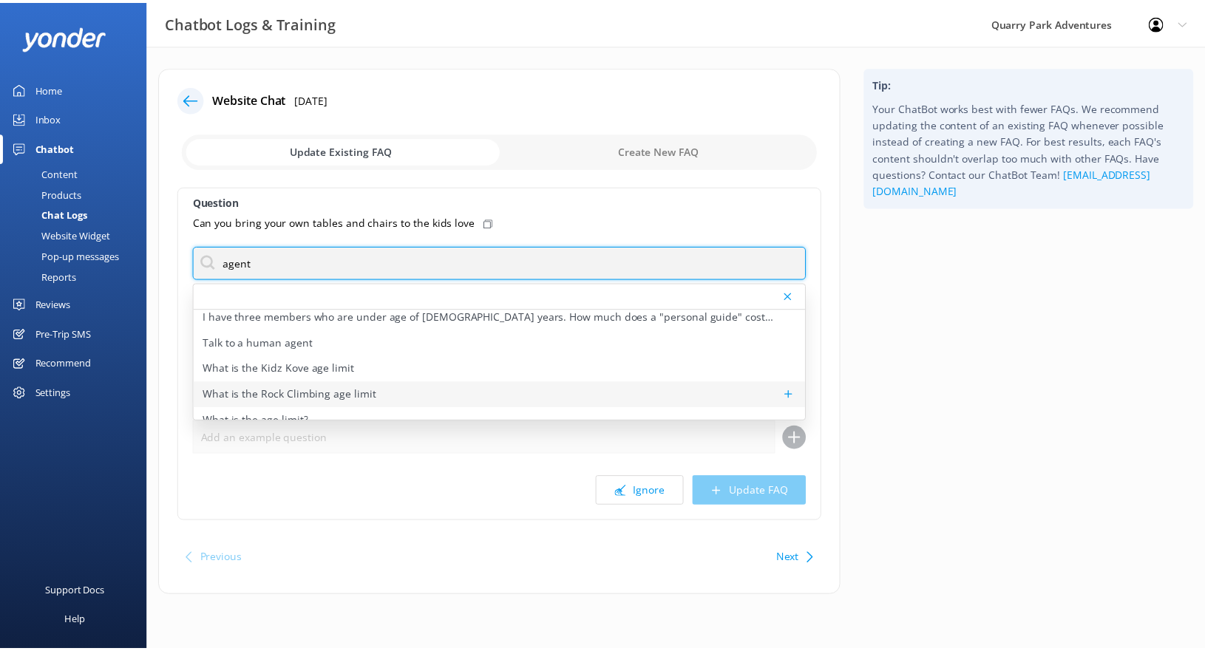
scroll to position [82, 0]
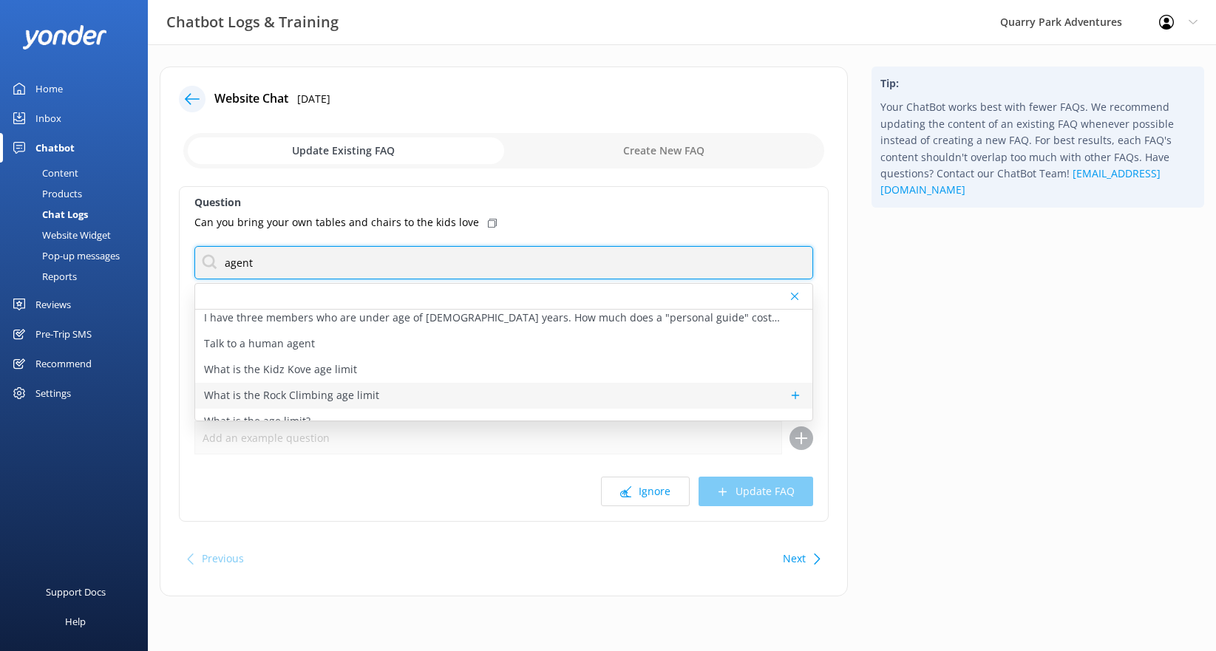
type input "agent"
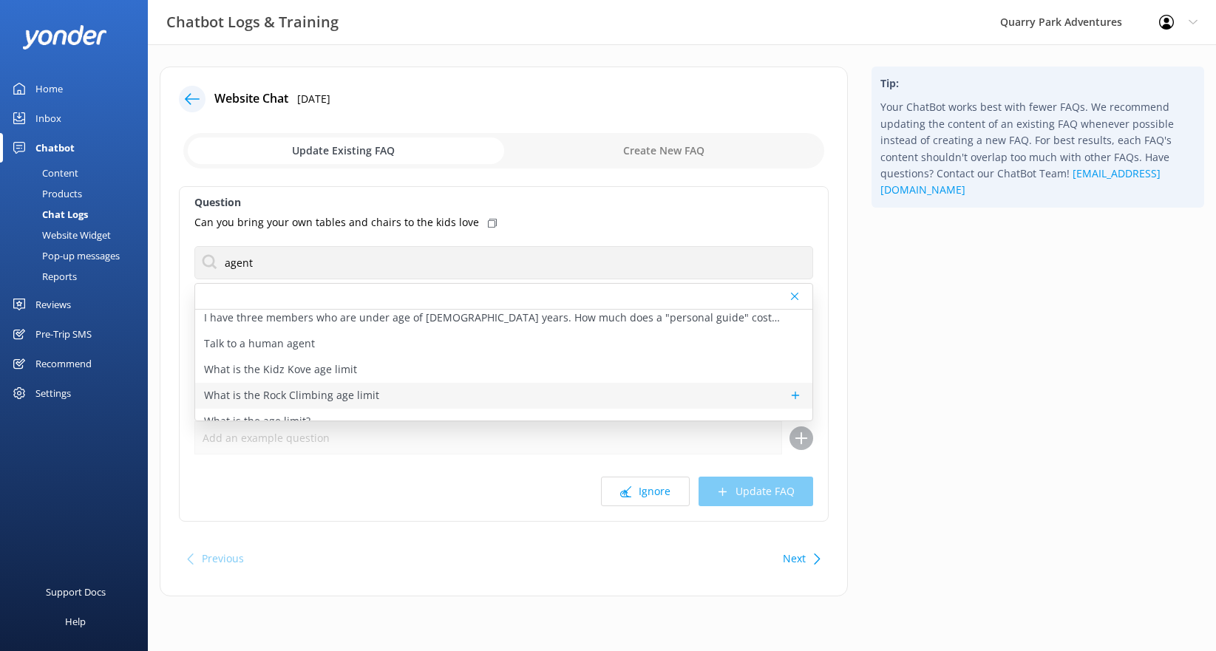
click at [274, 345] on p "Talk to a human agent" at bounding box center [259, 344] width 111 height 16
type textarea "If you’d like to speak to a person on the Quarry Park team, please reply here. …"
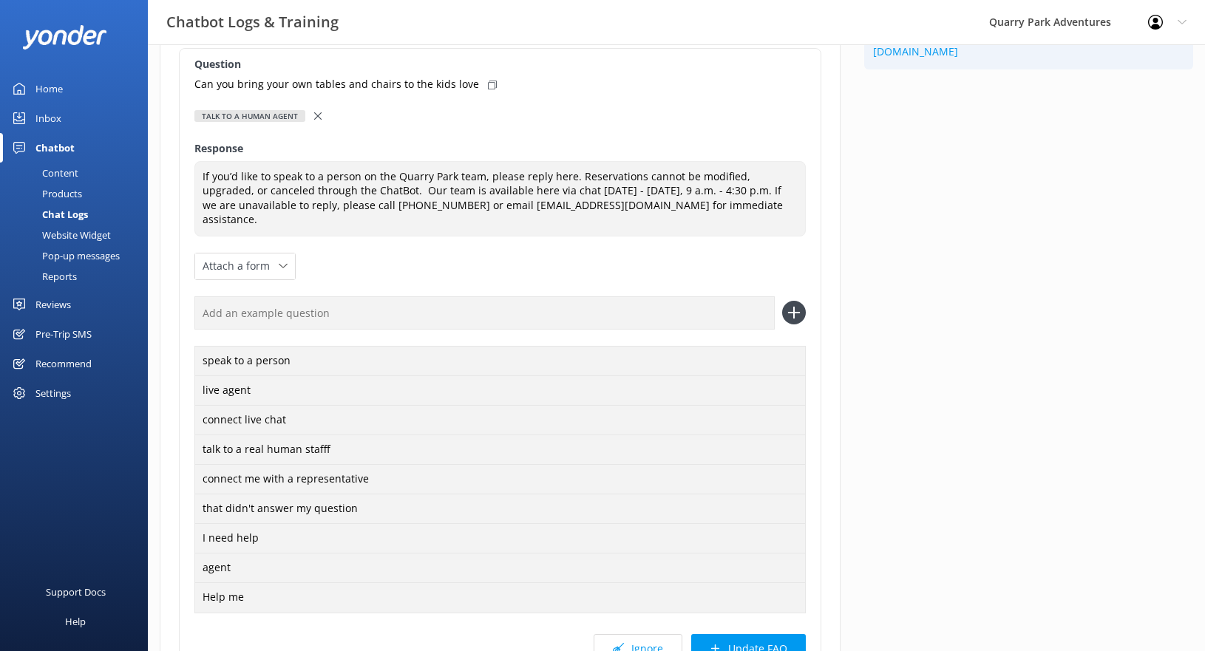
scroll to position [271, 0]
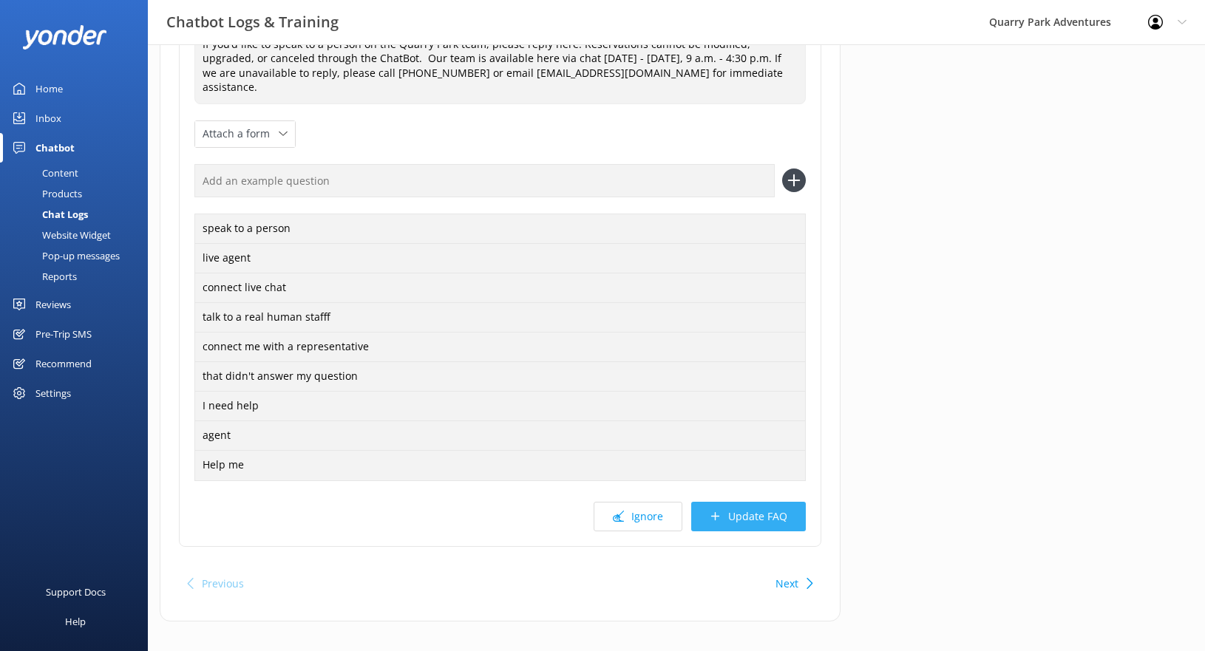
click at [730, 502] on button "Update FAQ" at bounding box center [748, 517] width 115 height 30
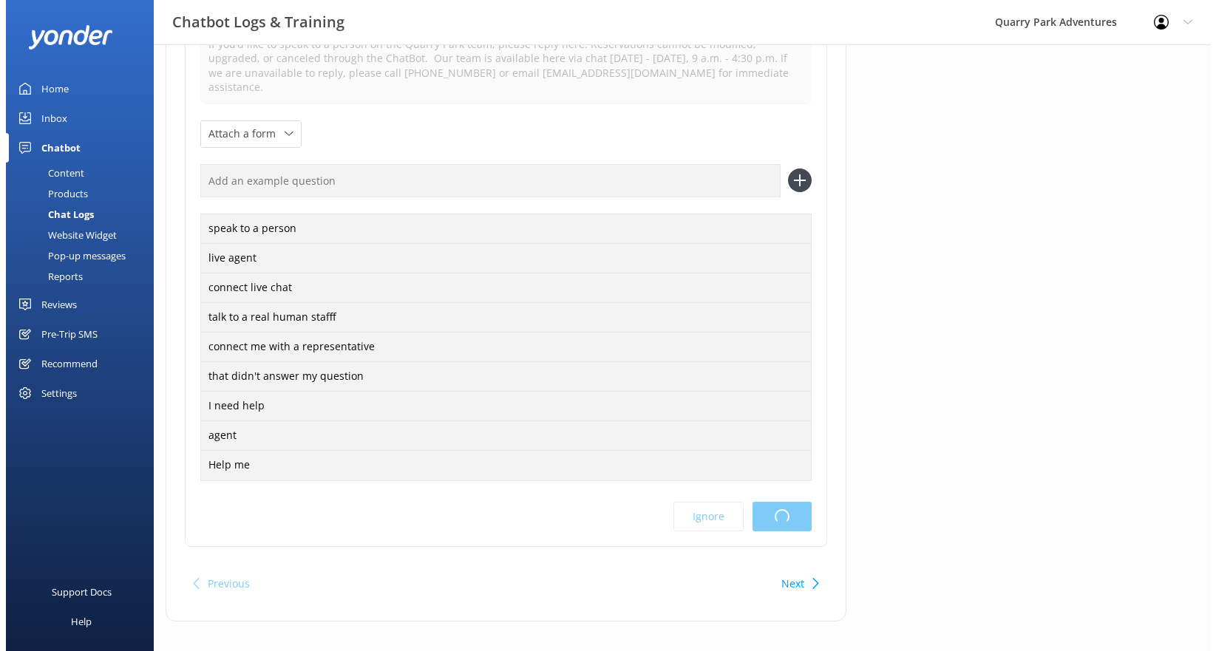
scroll to position [0, 0]
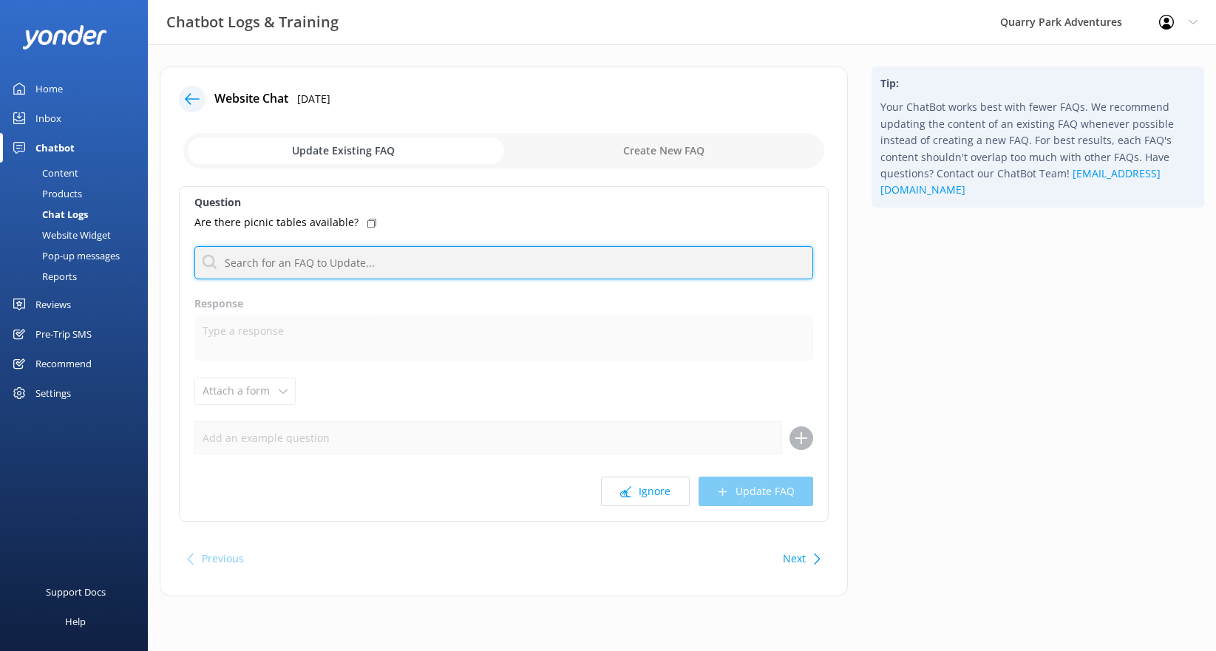
click at [348, 254] on input "text" at bounding box center [503, 262] width 619 height 33
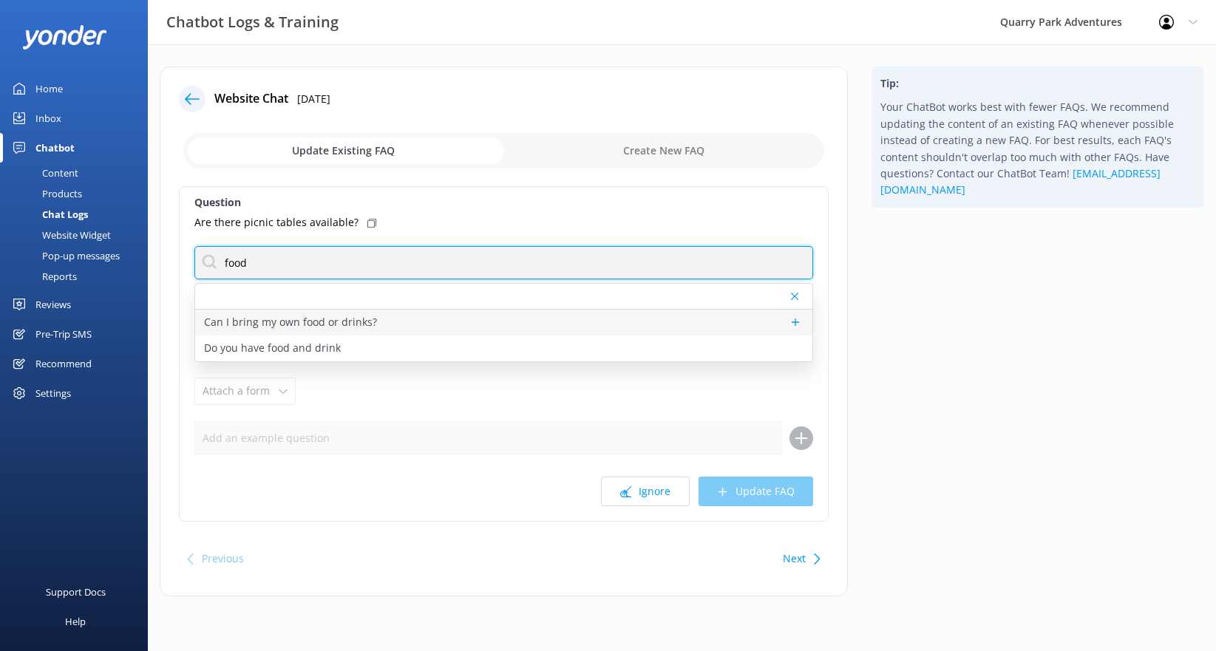
type input "food"
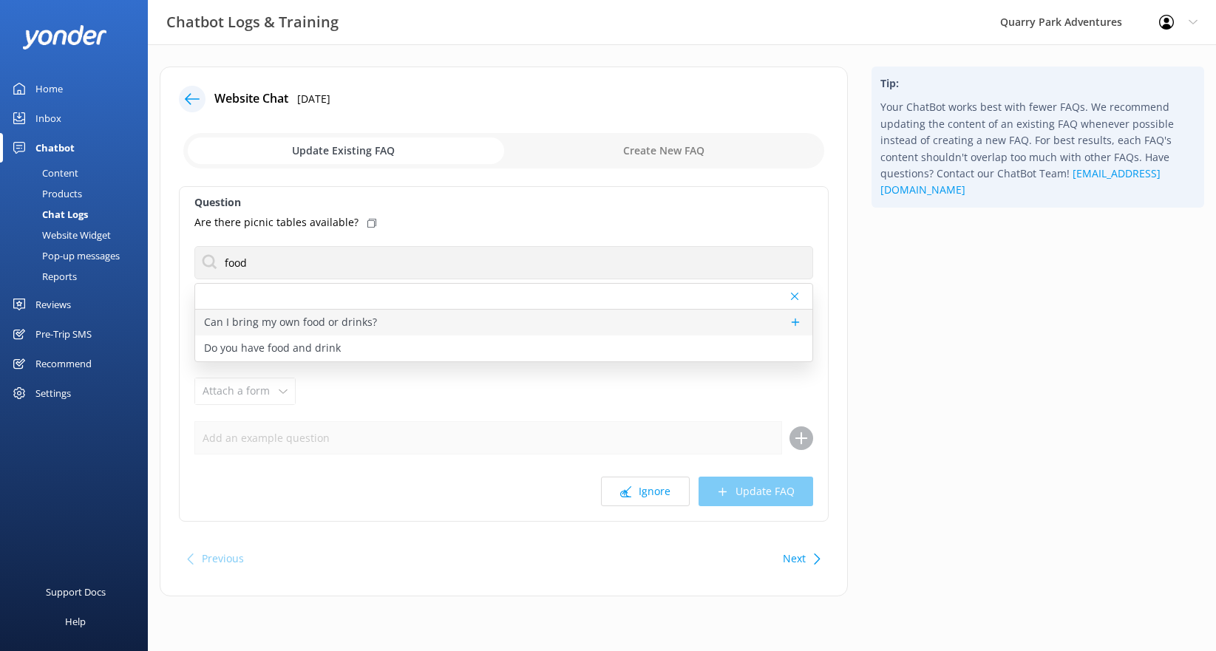
click at [358, 321] on p "Can I bring my own food or drinks?" at bounding box center [290, 322] width 173 height 16
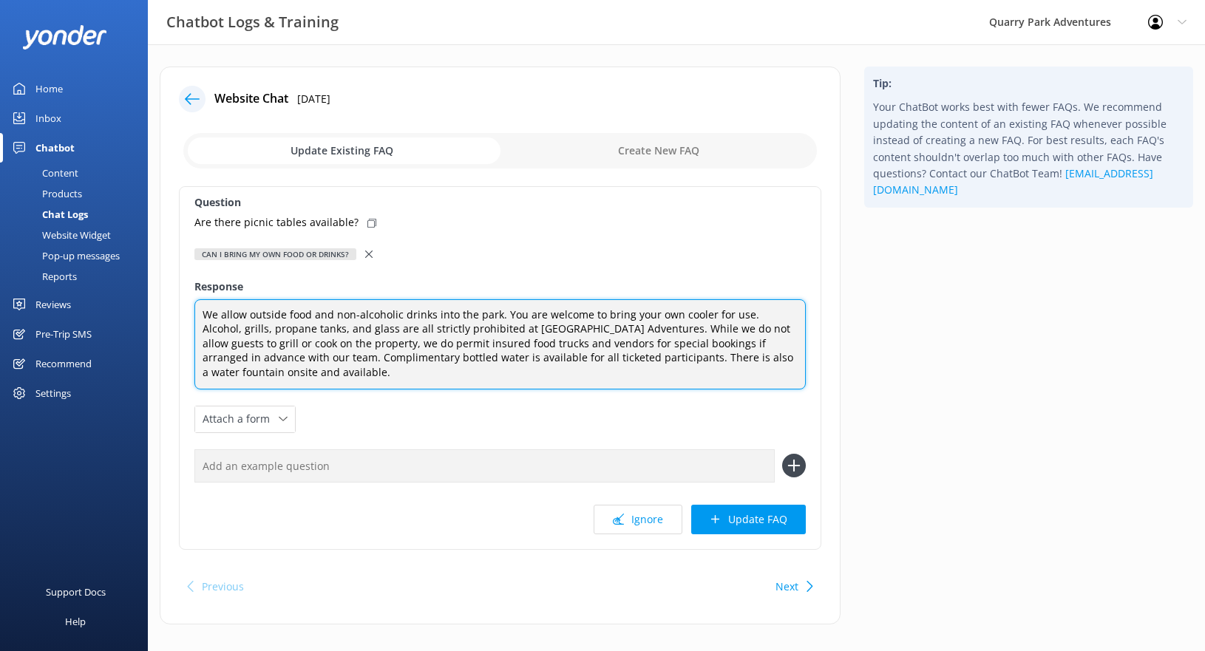
click at [566, 372] on textarea "We allow outside food and non-alcoholic drinks into the park. You are welcome t…" at bounding box center [499, 344] width 611 height 90
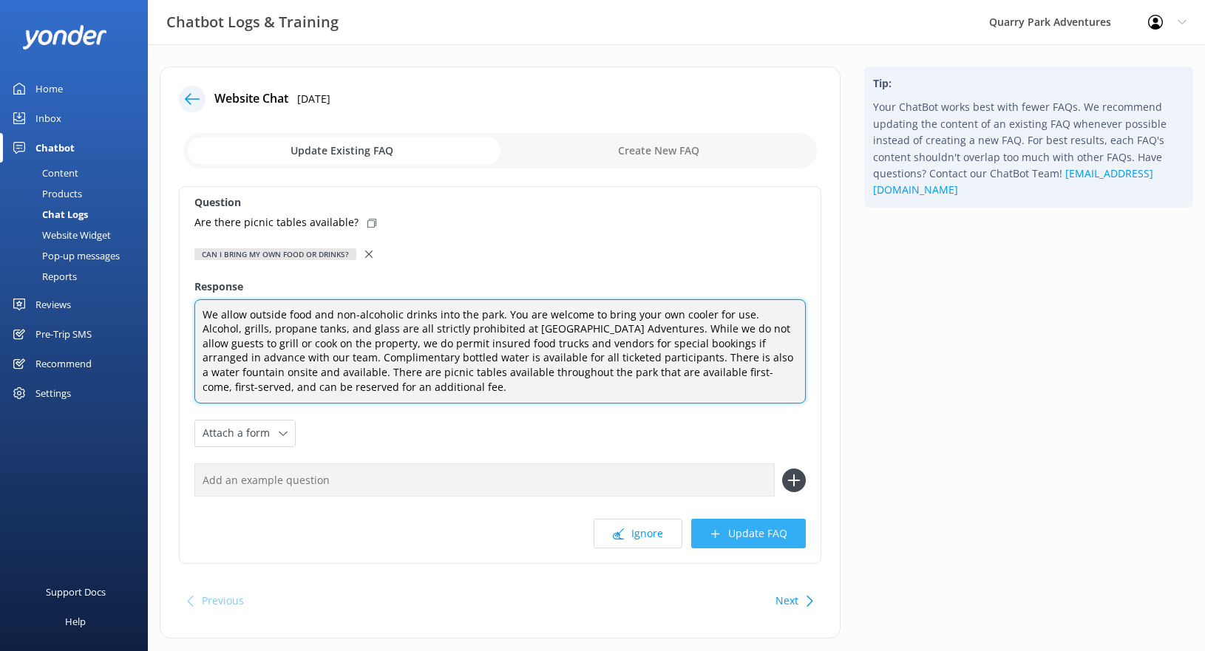
type textarea "We allow outside food and non-alcoholic drinks into the park. You are welcome t…"
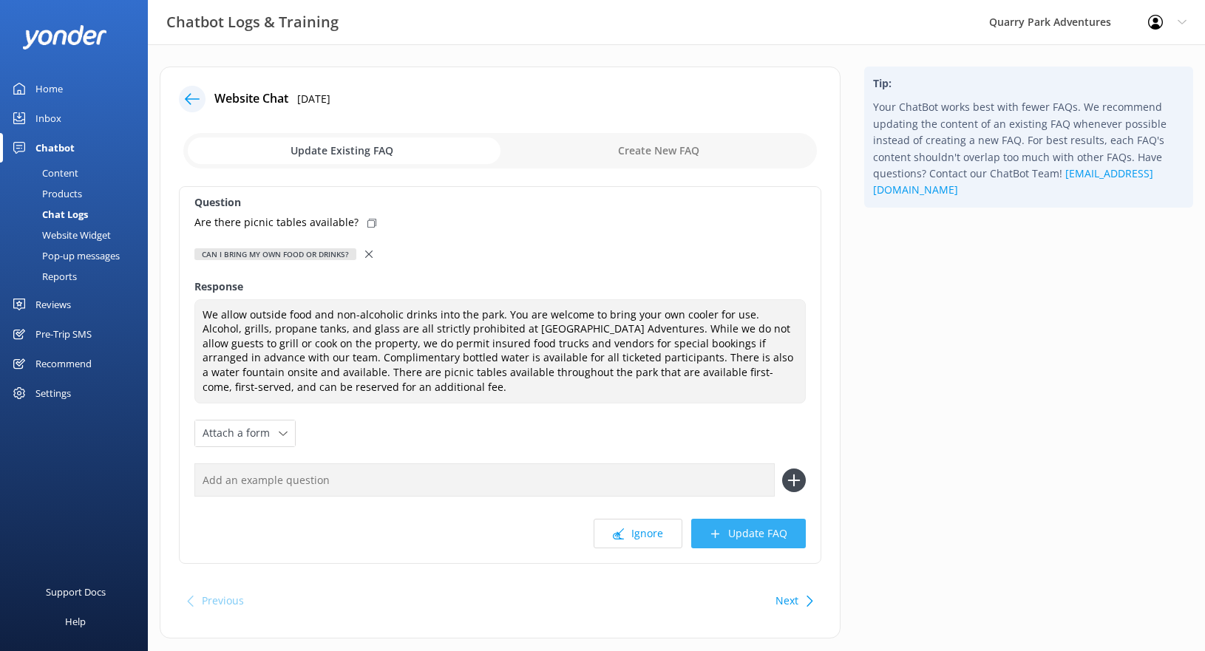
click at [770, 541] on button "Update FAQ" at bounding box center [748, 534] width 115 height 30
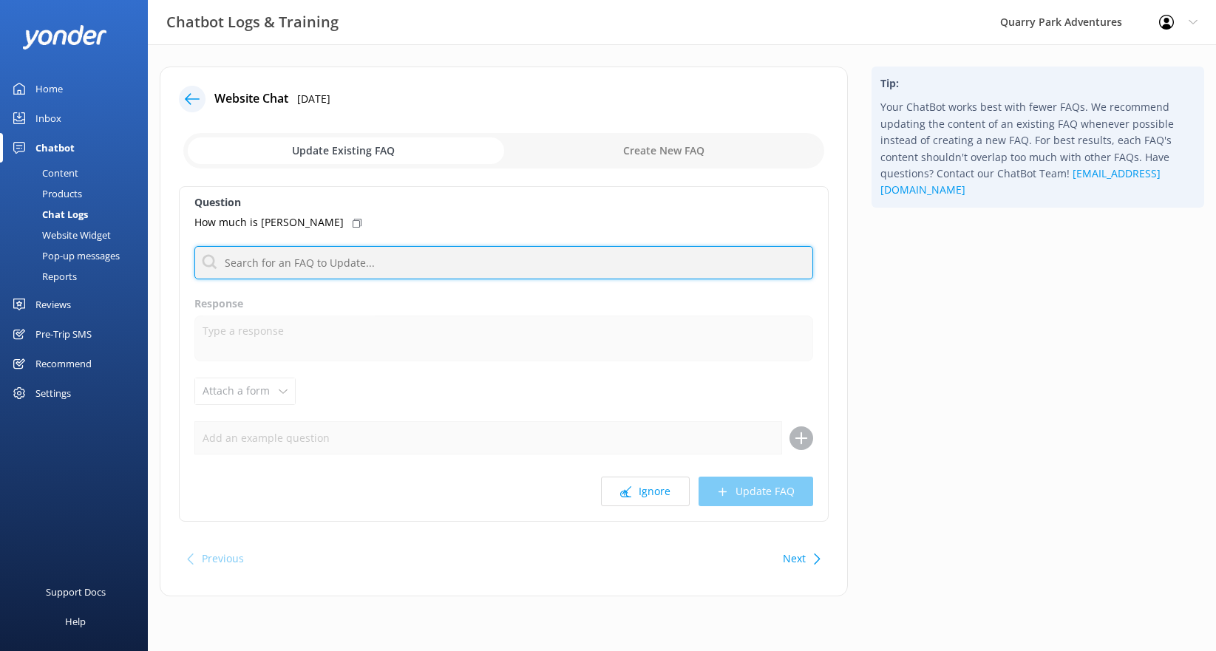
click at [357, 259] on input "text" at bounding box center [503, 262] width 619 height 33
type input "pricing"
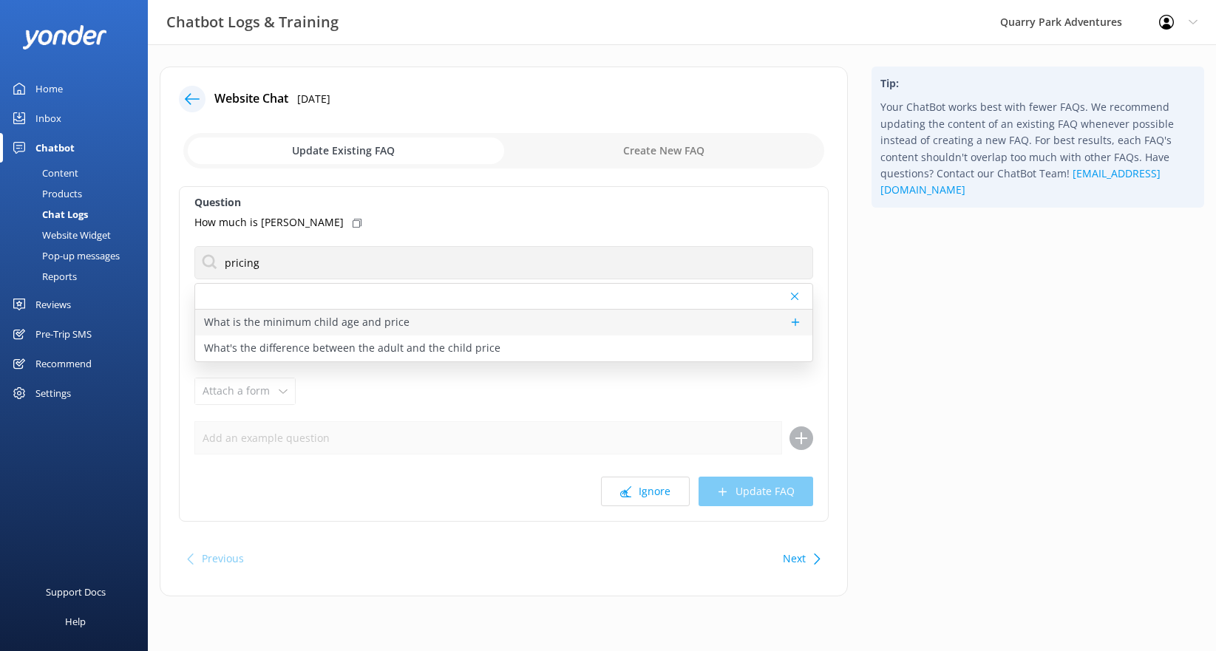
click at [334, 322] on p "What is the minimum child age and price" at bounding box center [307, 322] width 206 height 16
type textarea "For the Kidz Kove play area, children must be at least [DEMOGRAPHIC_DATA]. For …"
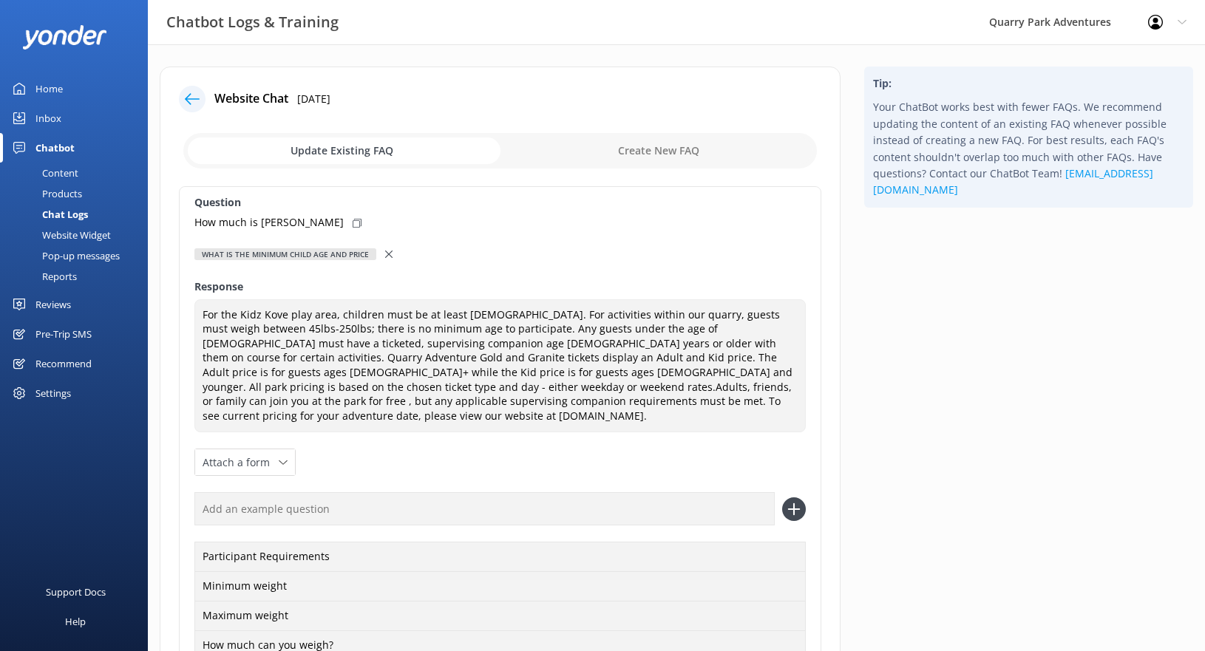
click at [381, 251] on div "What is the minimum child age and price" at bounding box center [499, 254] width 611 height 16
click at [385, 251] on use at bounding box center [388, 254] width 7 height 7
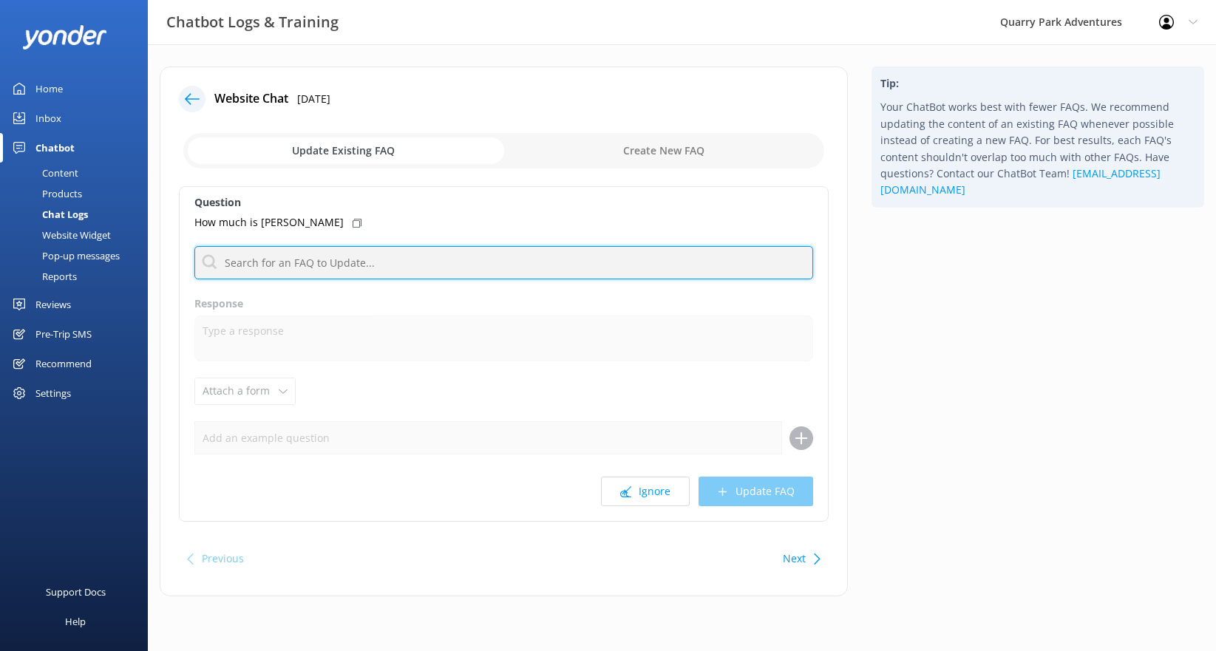
click at [296, 261] on input "text" at bounding box center [503, 262] width 619 height 33
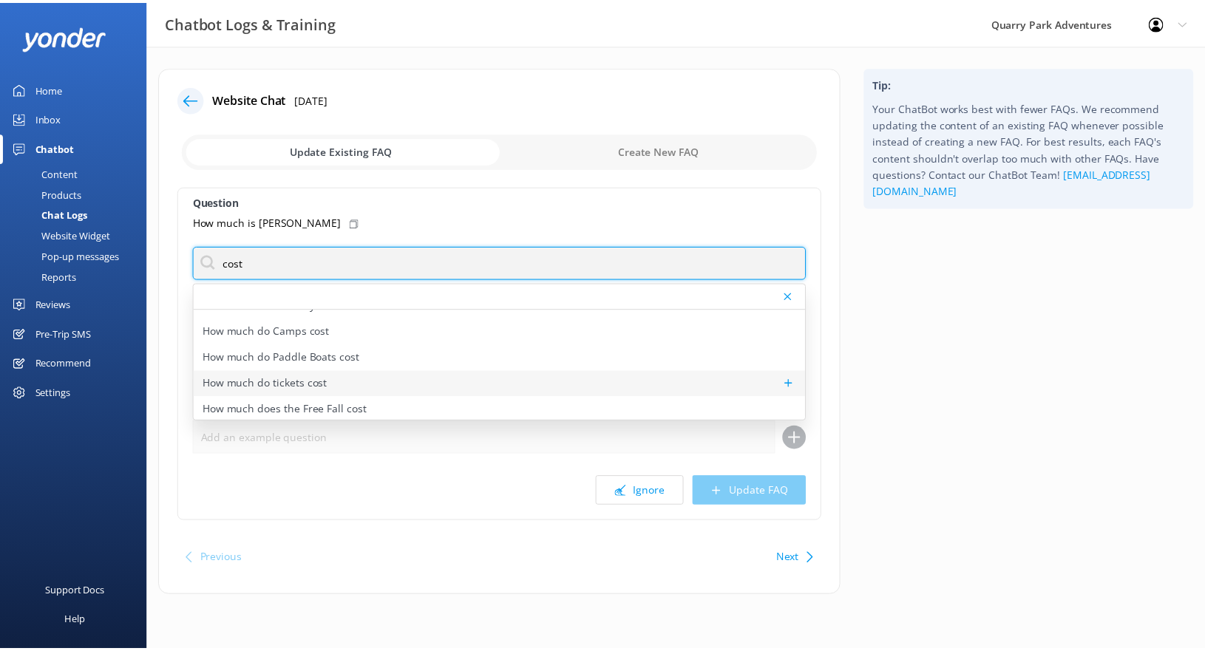
scroll to position [17, 0]
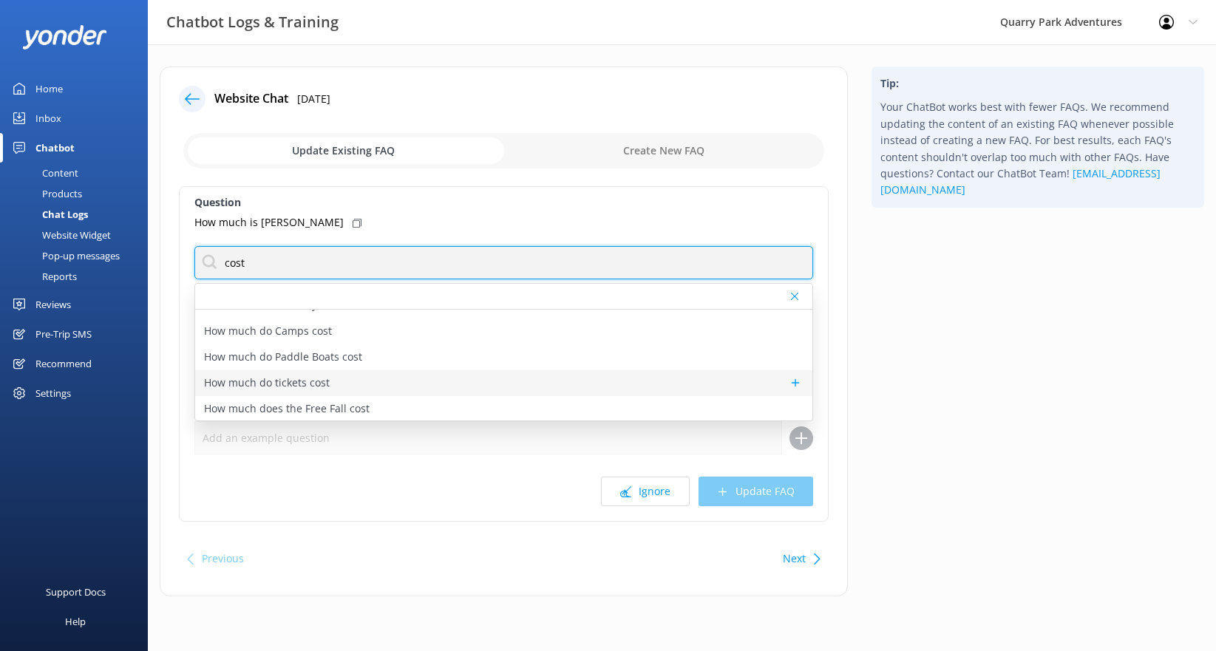
type input "cost"
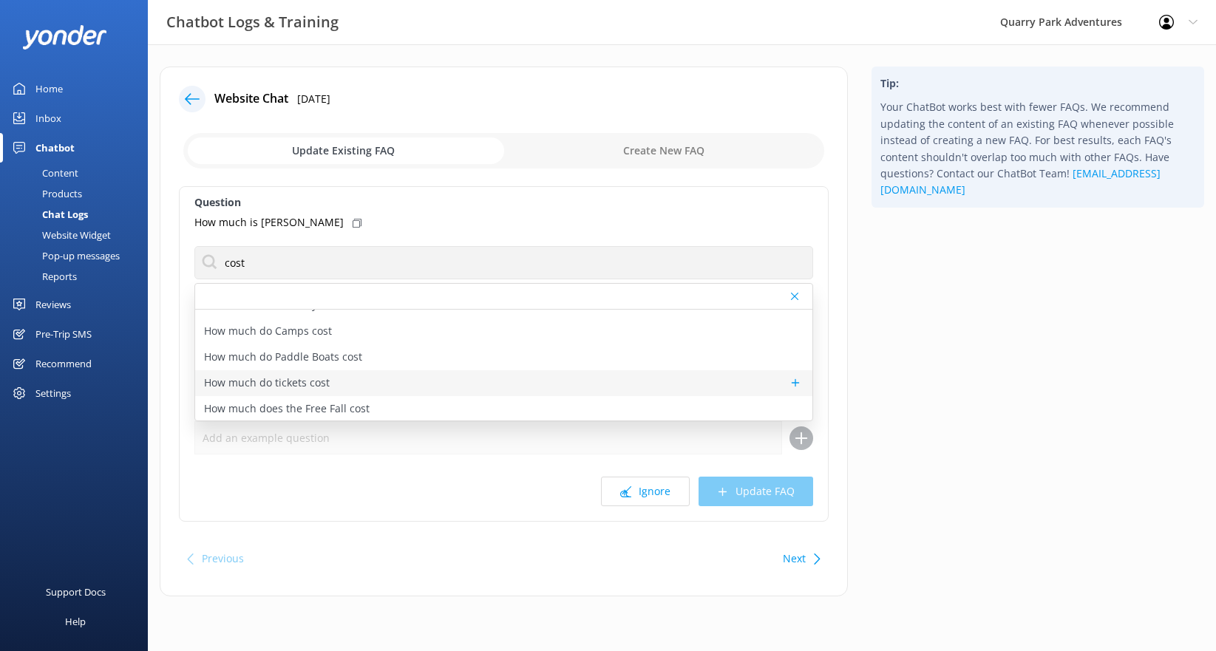
click at [279, 386] on p "How much do tickets cost" at bounding box center [267, 383] width 126 height 16
type textarea "We have a number of ticket options available – with adventures suitable for eve…"
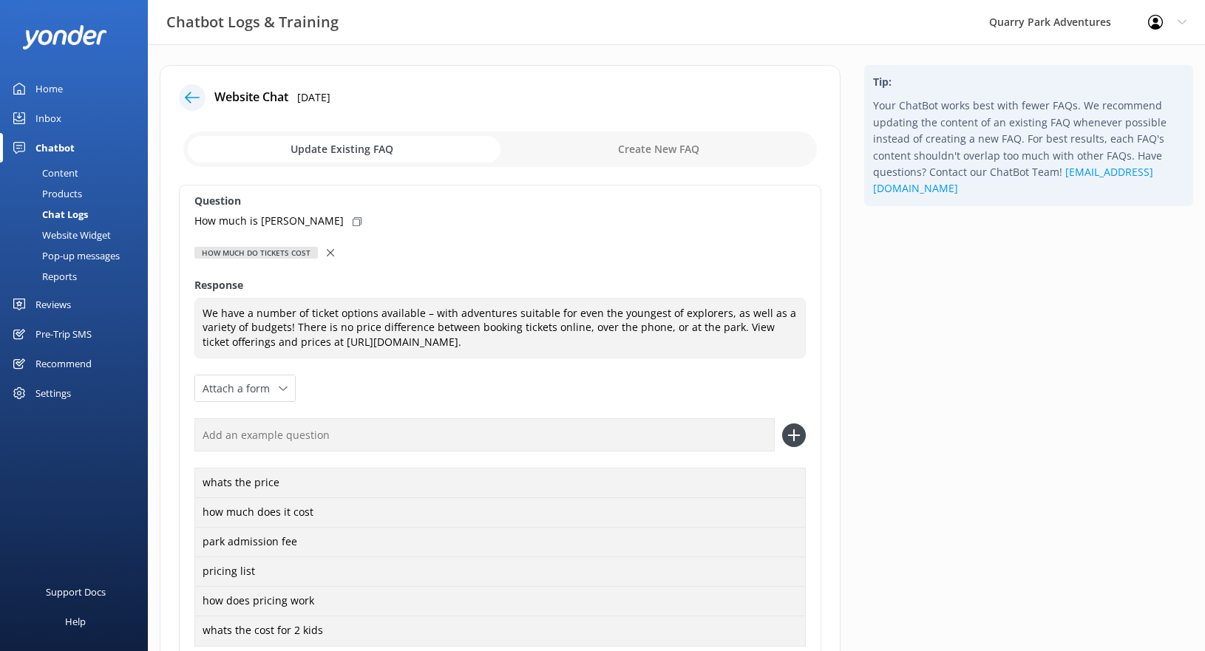
scroll to position [182, 0]
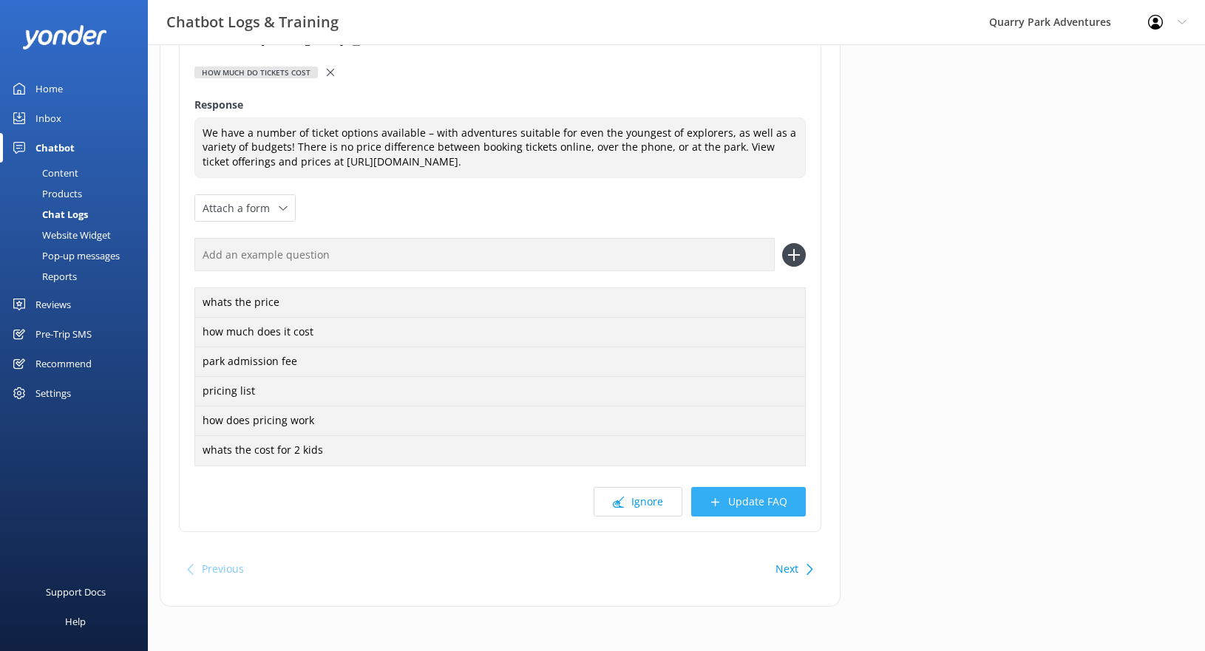
click at [759, 507] on button "Update FAQ" at bounding box center [748, 502] width 115 height 30
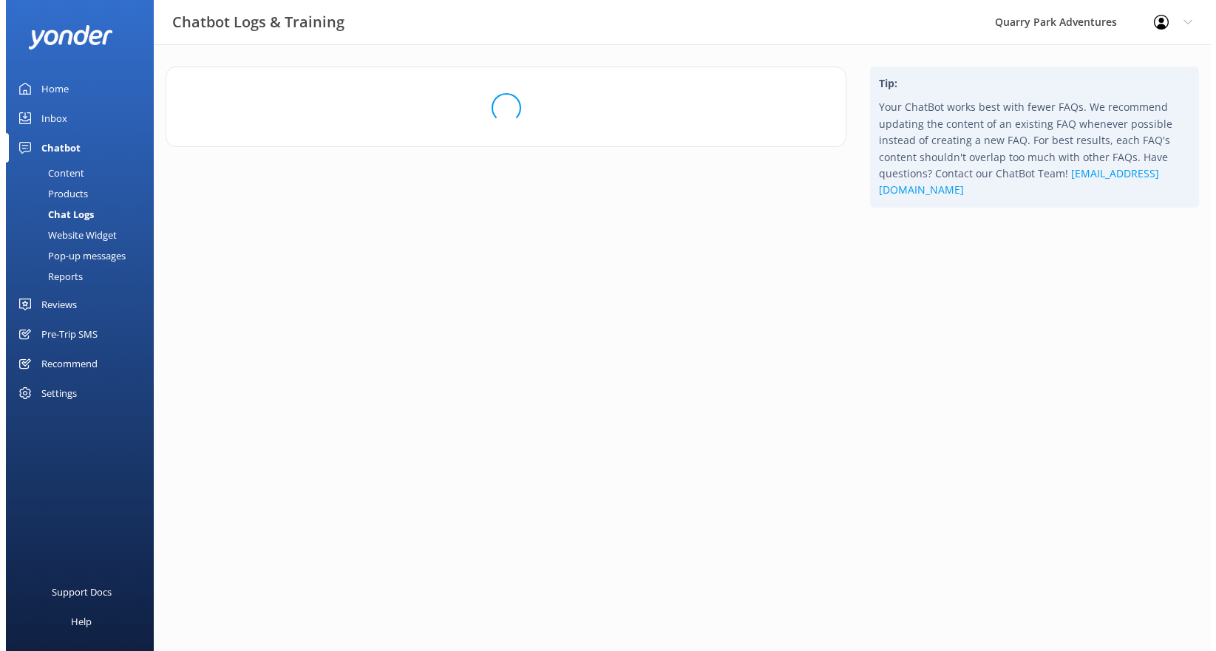
scroll to position [0, 0]
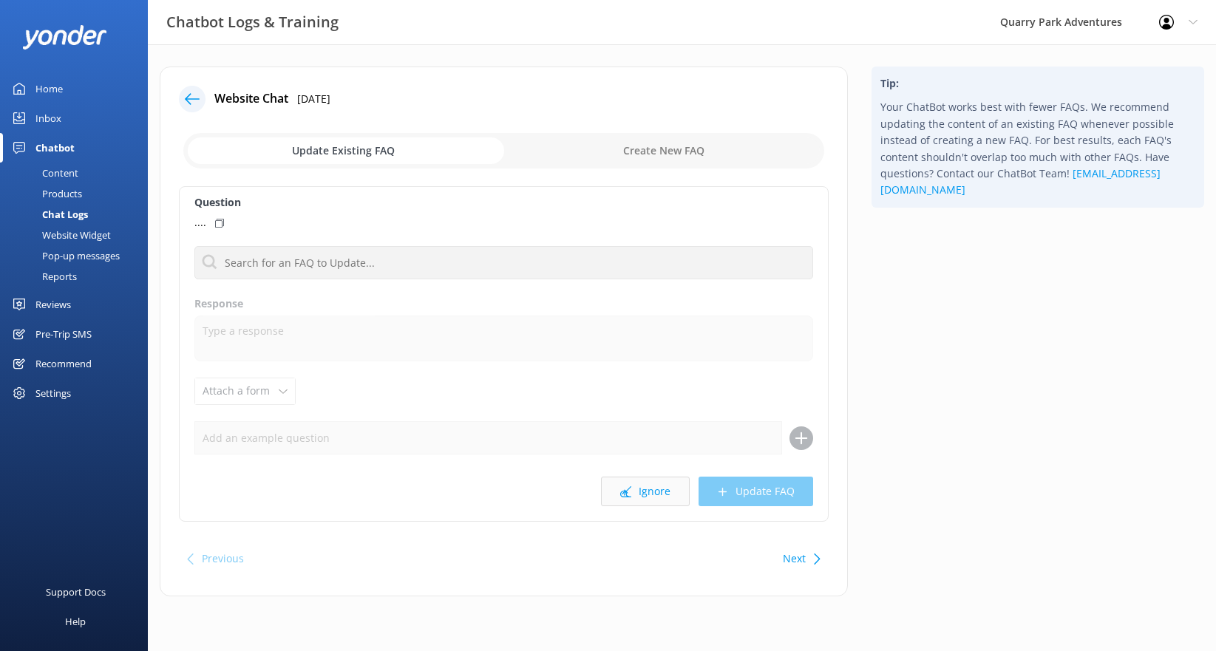
click at [628, 492] on use at bounding box center [625, 491] width 11 height 11
click at [630, 478] on button "Ignore" at bounding box center [645, 492] width 89 height 30
click at [648, 489] on button "Ignore" at bounding box center [645, 492] width 89 height 30
click at [638, 481] on button "Ignore" at bounding box center [645, 492] width 89 height 30
click at [653, 498] on button "Ignore" at bounding box center [645, 492] width 89 height 30
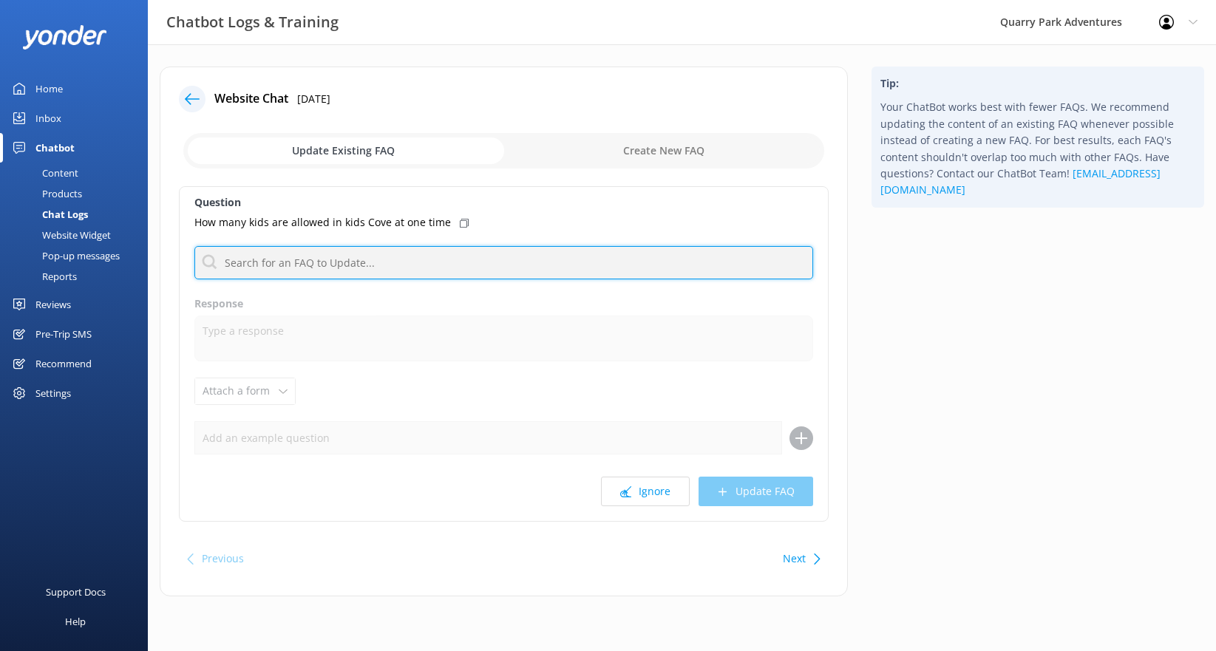
click at [385, 248] on input "text" at bounding box center [503, 262] width 619 height 33
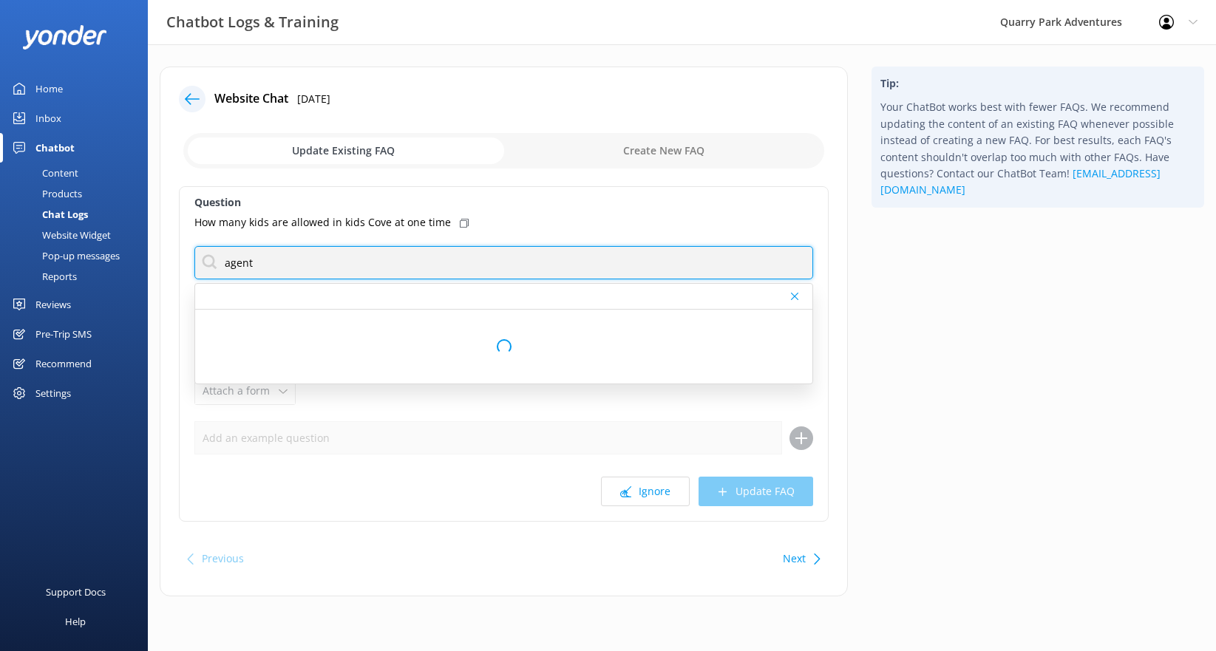
drag, startPoint x: 287, startPoint y: 260, endPoint x: 160, endPoint y: 252, distance: 127.4
click at [160, 252] on div "Website Chat [DATE] Update Existing FAQ Create New FAQ Question How many kids a…" at bounding box center [504, 332] width 688 height 530
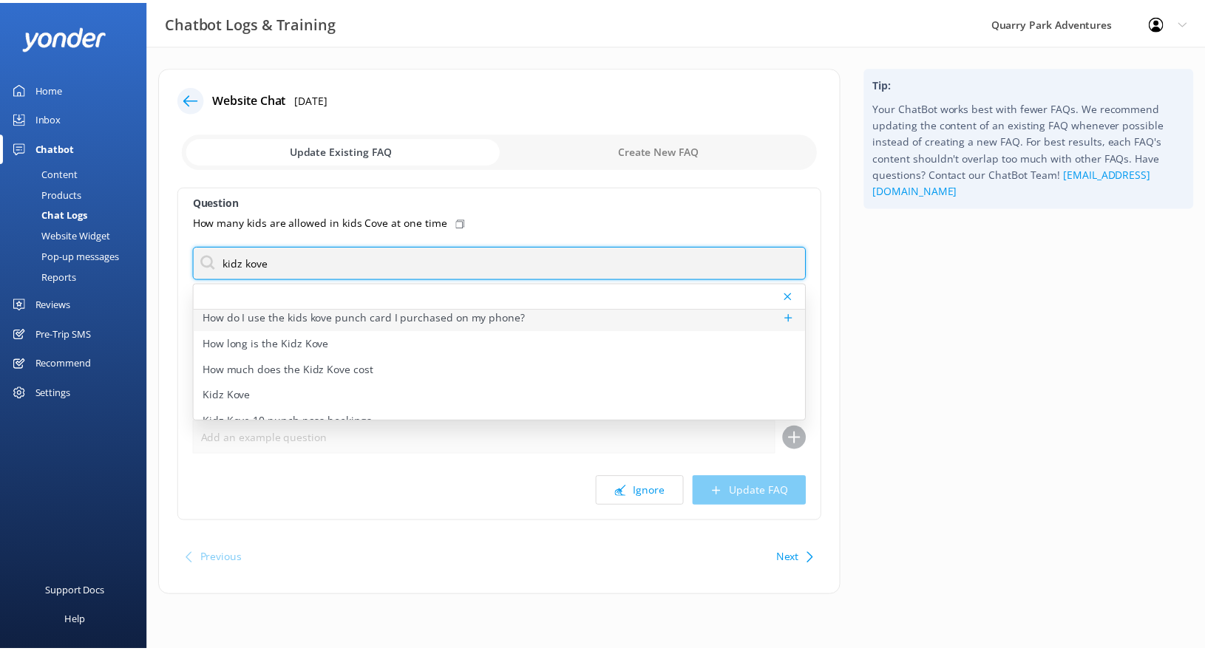
scroll to position [64, 0]
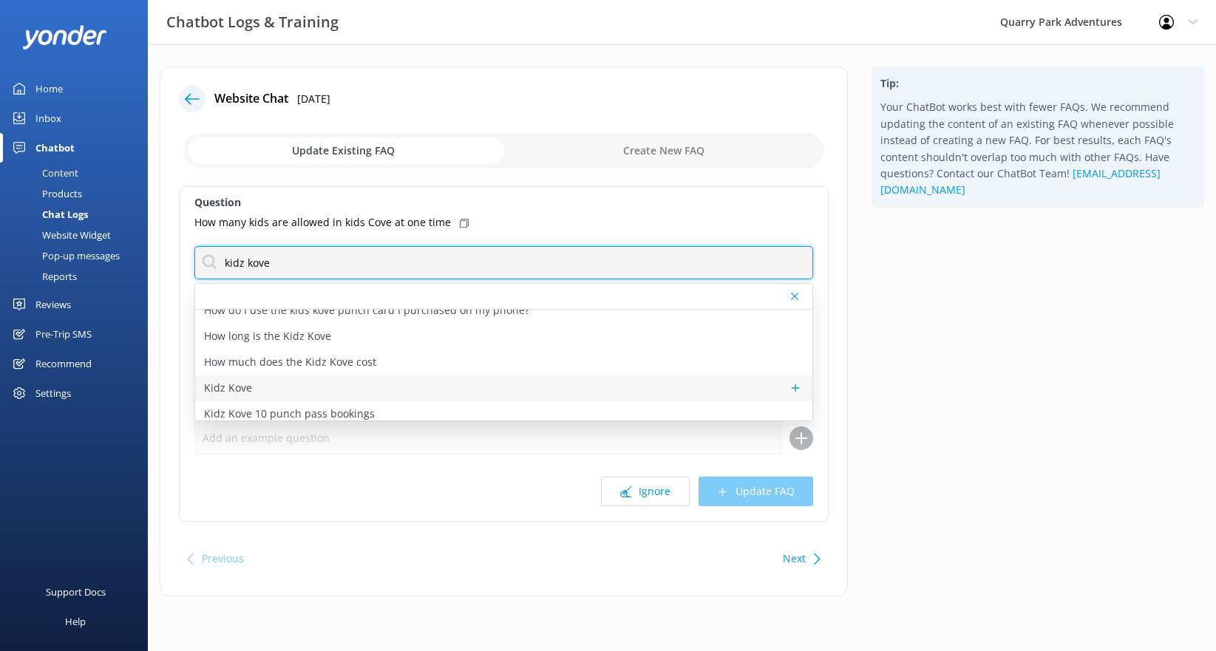
type input "kidz kove"
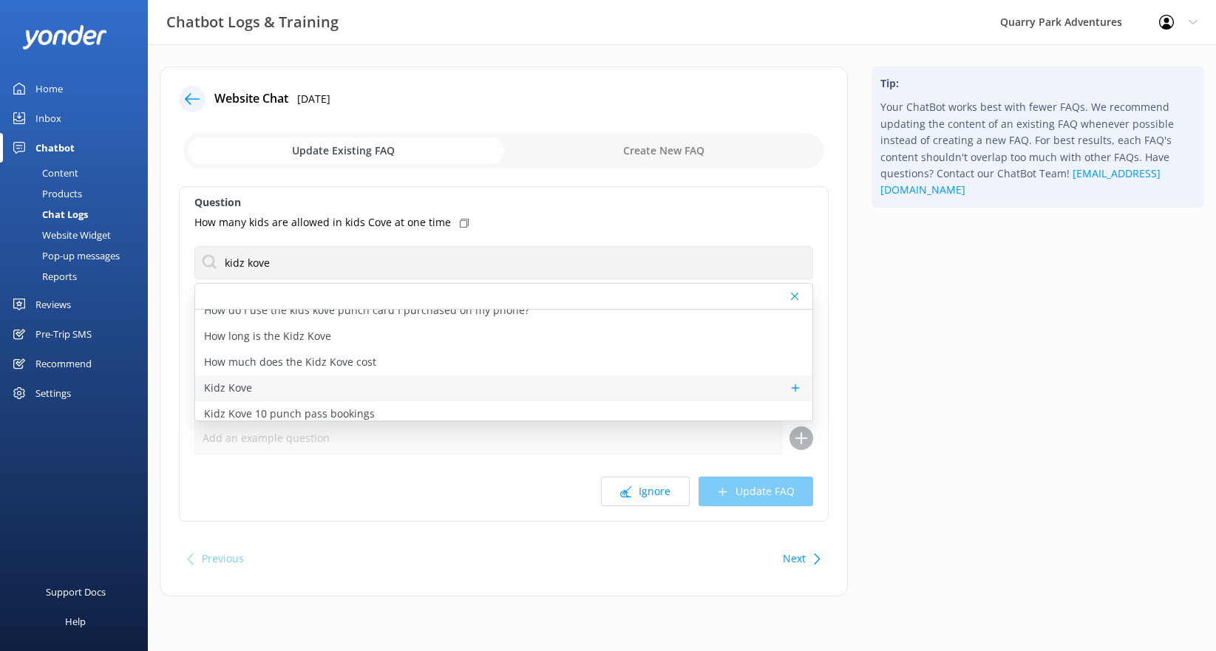
click at [296, 380] on div "Kidz Kove" at bounding box center [503, 389] width 617 height 26
type textarea "There’s no better place to play than in Quarry Kidz Kove – where kids can run f…"
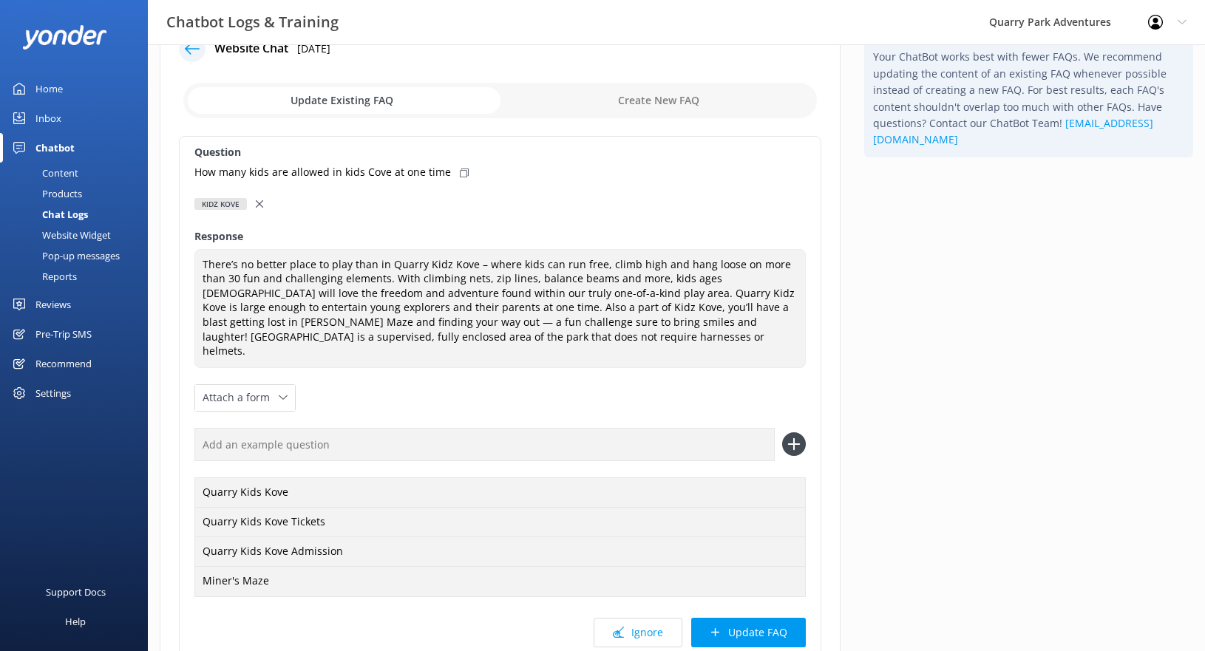
scroll to position [166, 0]
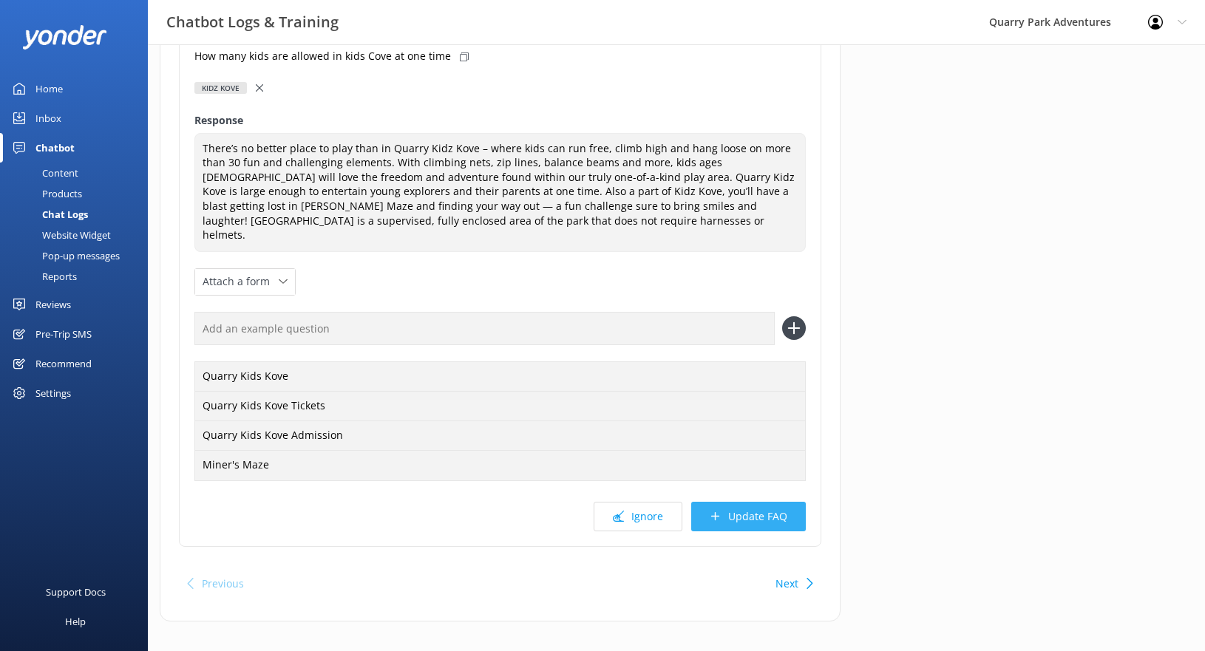
click at [752, 502] on button "Update FAQ" at bounding box center [748, 517] width 115 height 30
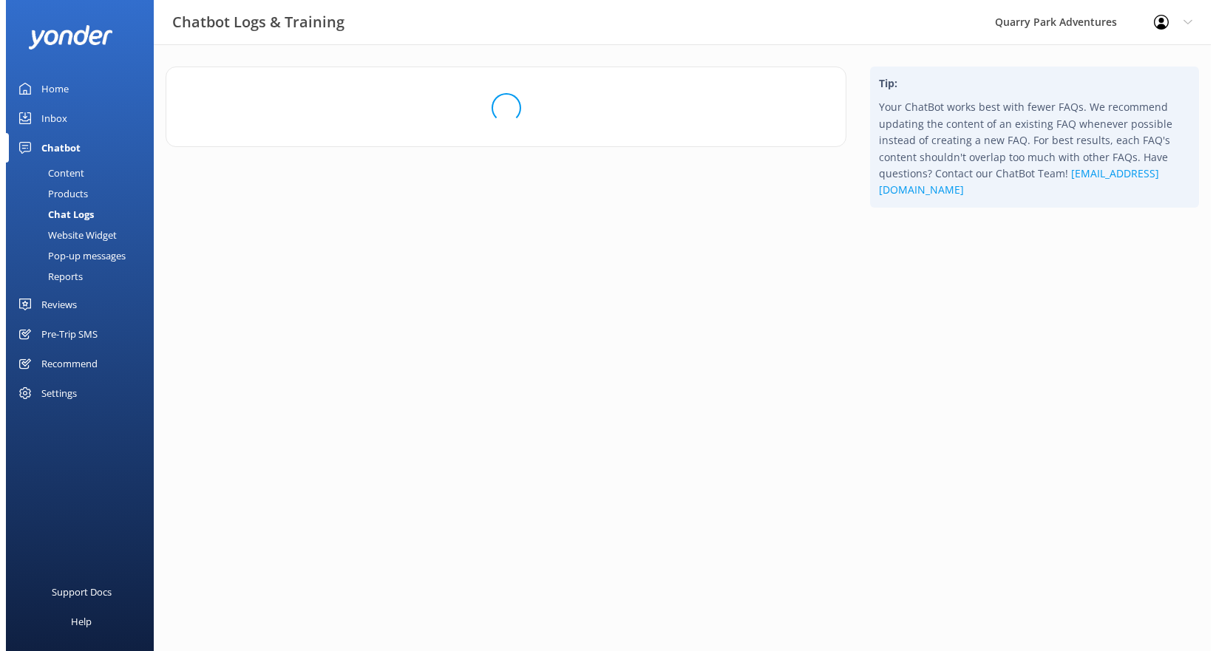
scroll to position [0, 0]
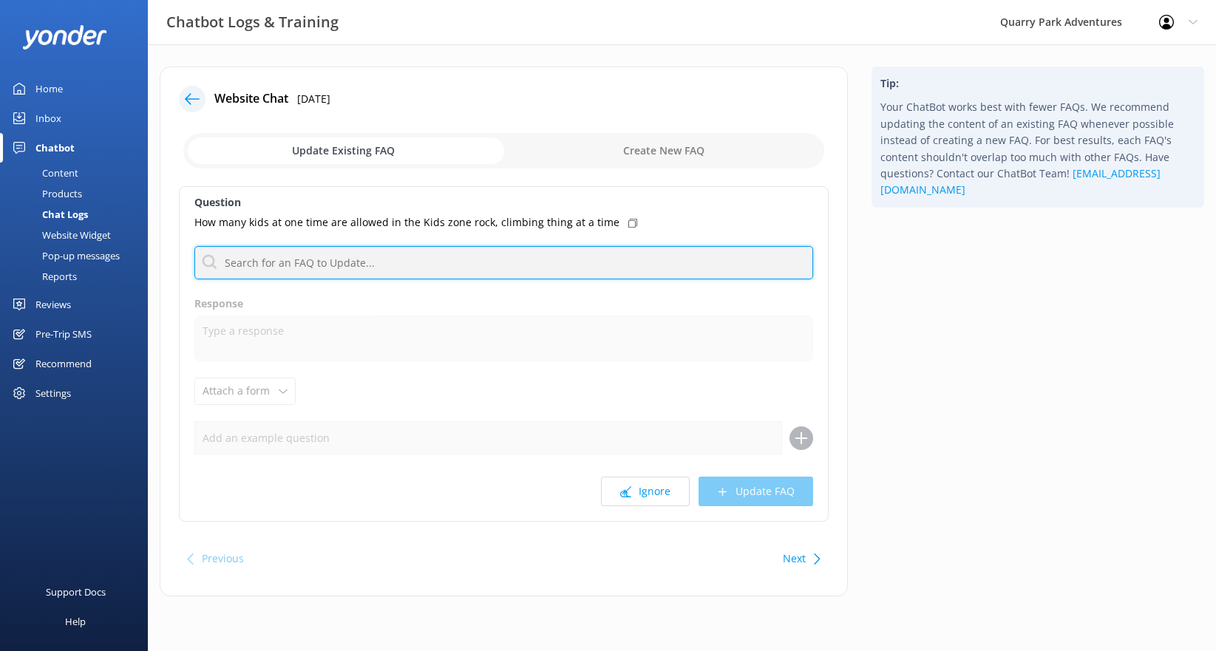
click at [457, 269] on input "text" at bounding box center [503, 262] width 619 height 33
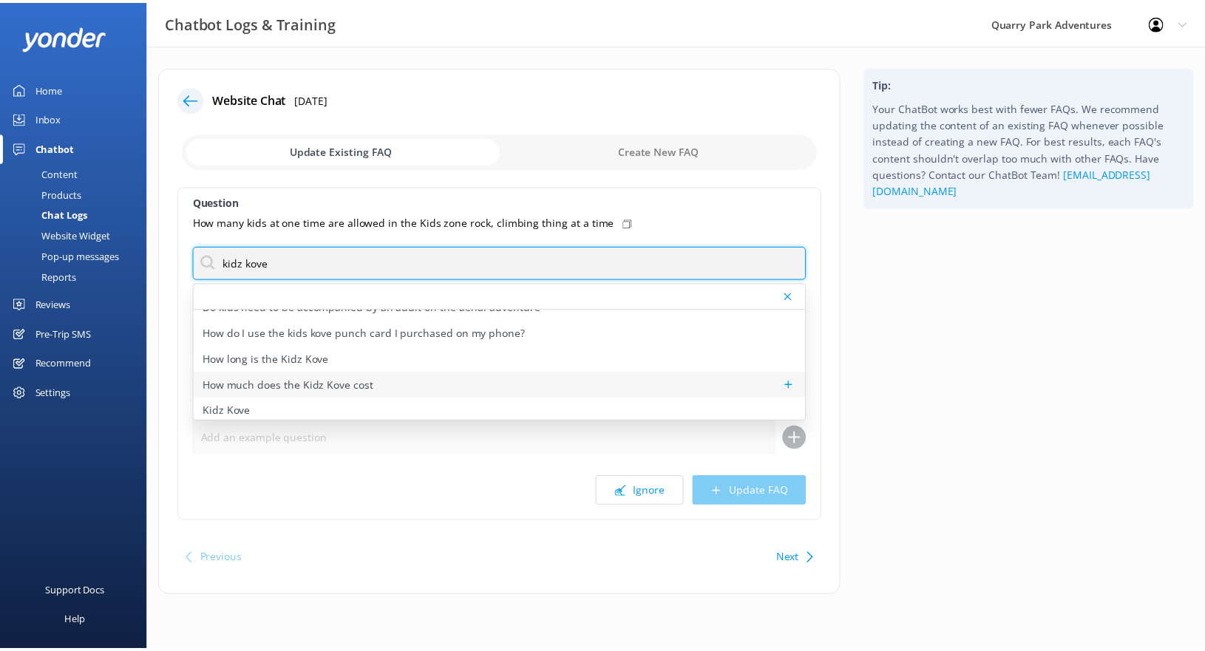
scroll to position [65, 0]
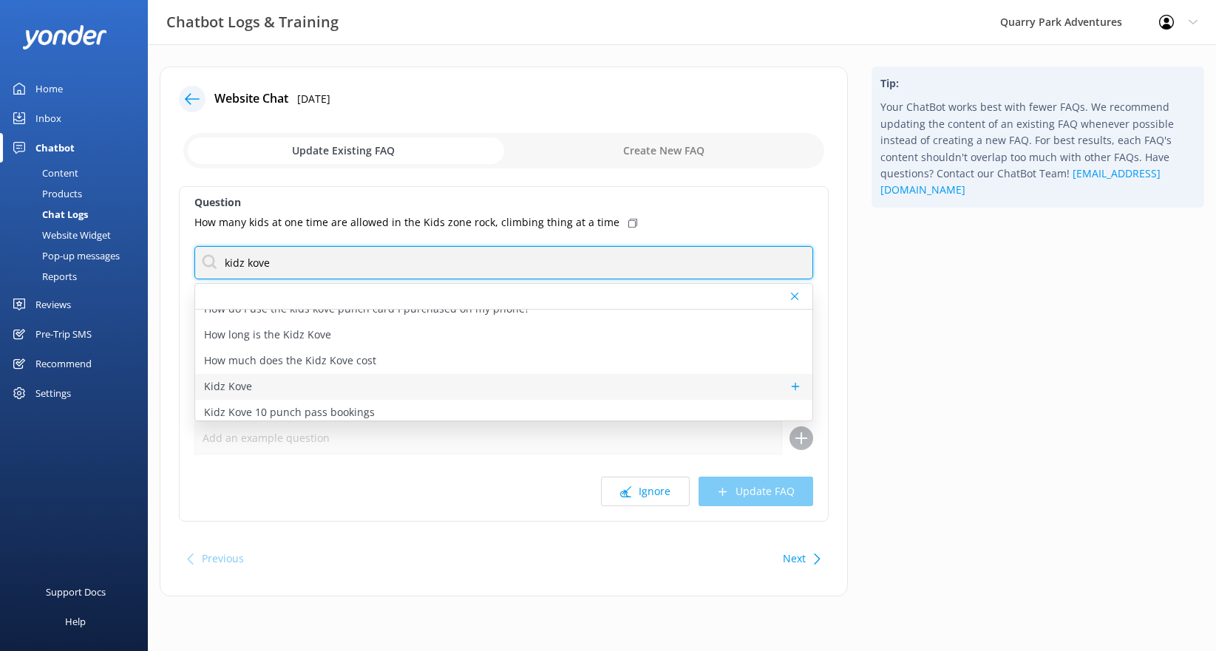
type input "kidz kove"
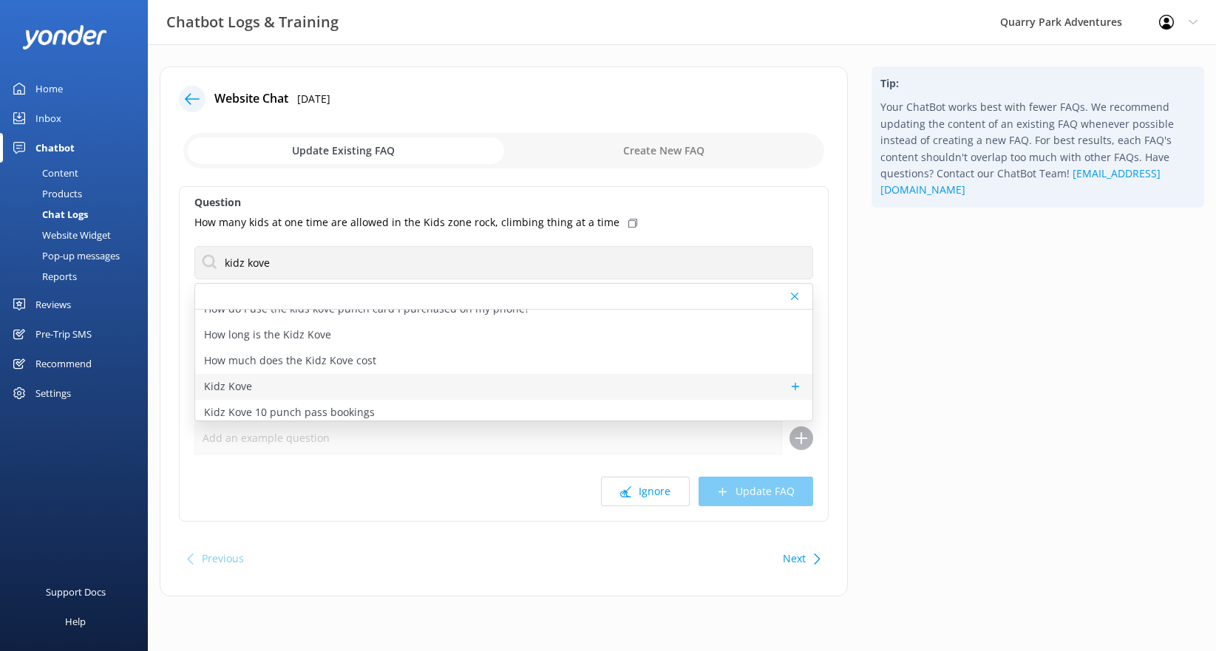
click at [316, 388] on div "Kidz Kove" at bounding box center [503, 387] width 617 height 26
type textarea "There’s no better place to play than in Quarry Kidz Kove – where kids can run f…"
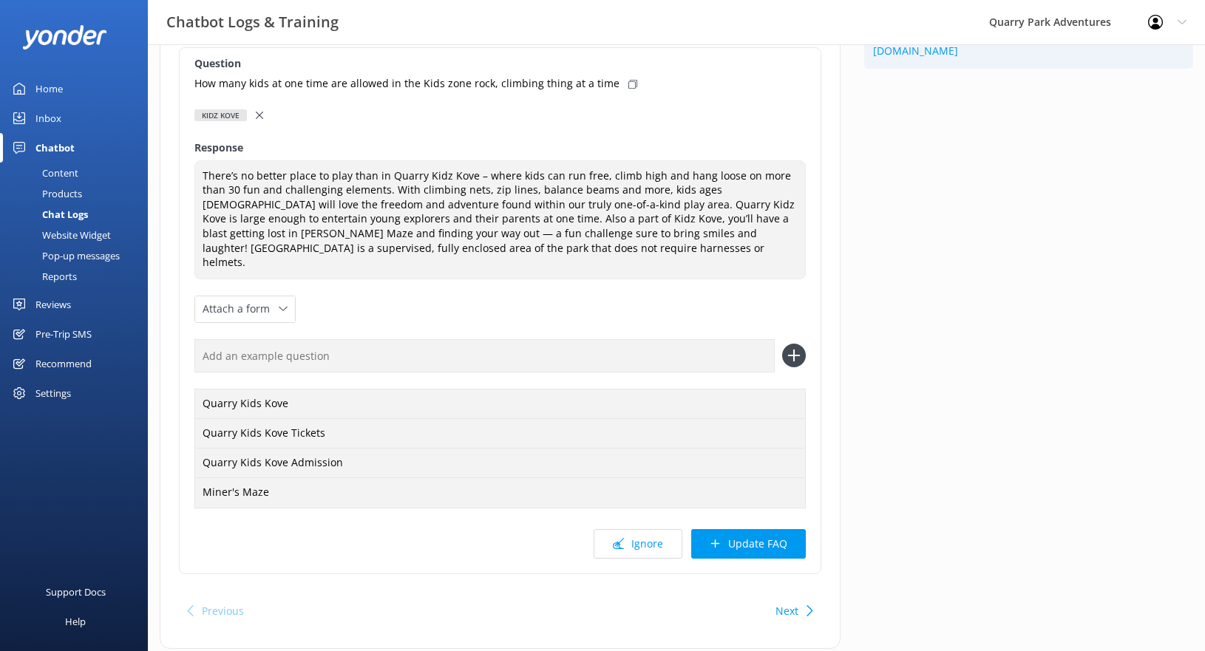
scroll to position [166, 0]
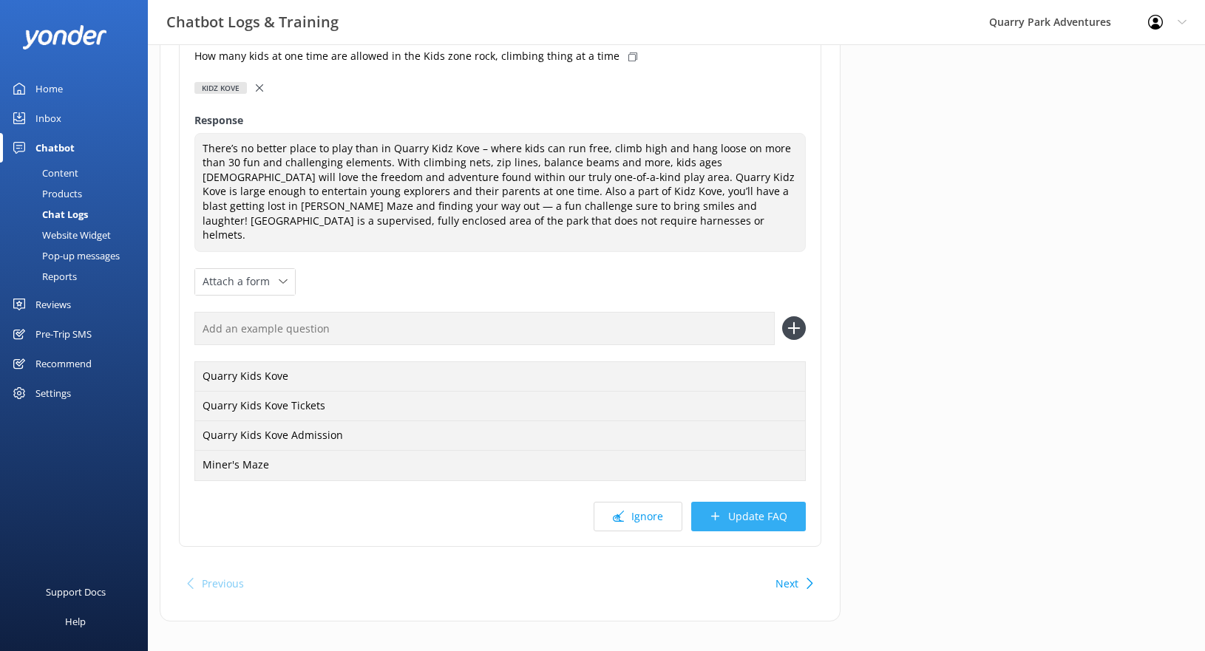
click at [775, 502] on button "Update FAQ" at bounding box center [748, 517] width 115 height 30
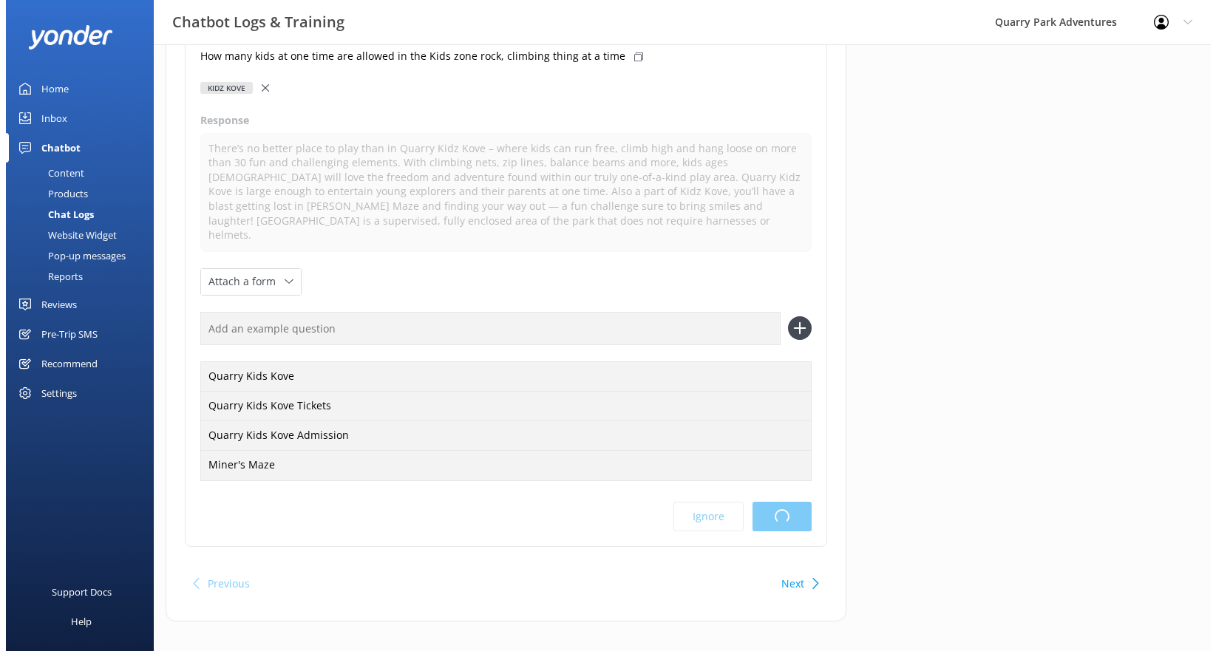
scroll to position [0, 0]
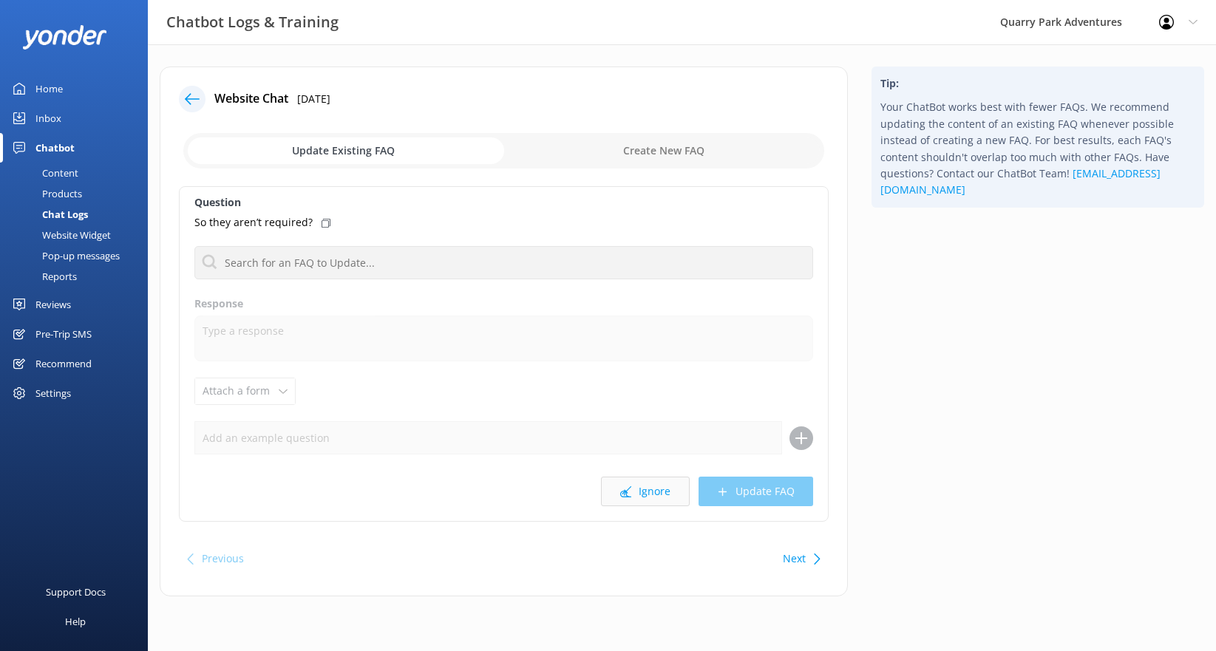
click at [645, 494] on button "Ignore" at bounding box center [645, 492] width 89 height 30
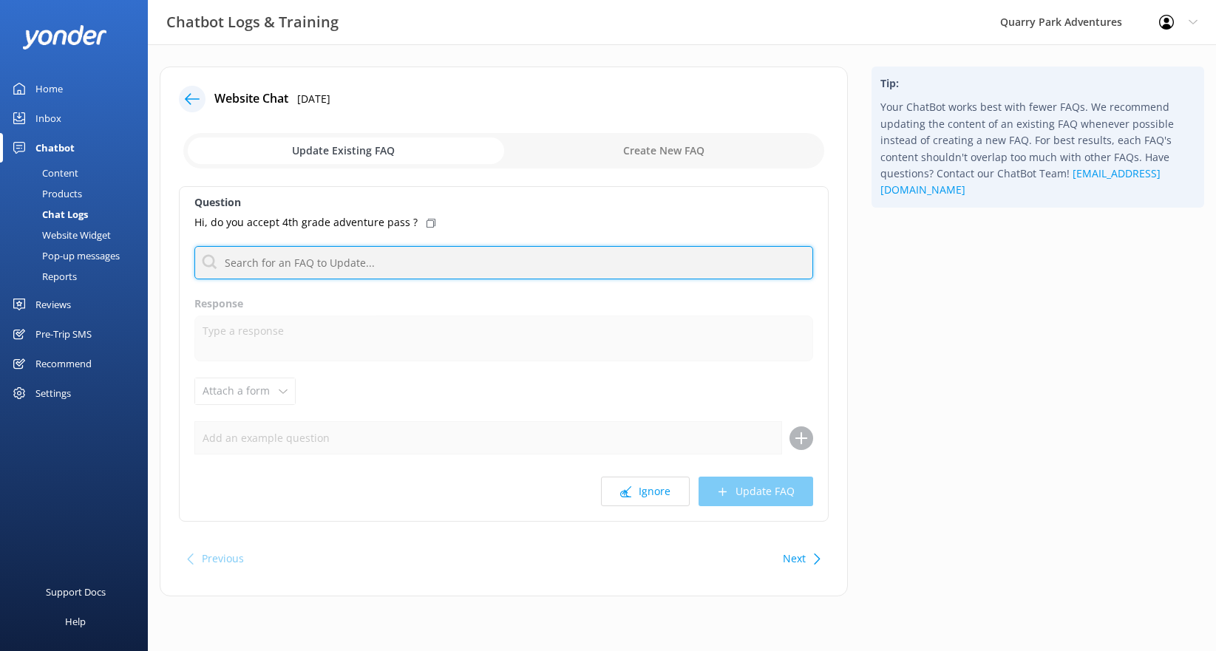
click at [391, 257] on input "text" at bounding box center [503, 262] width 619 height 33
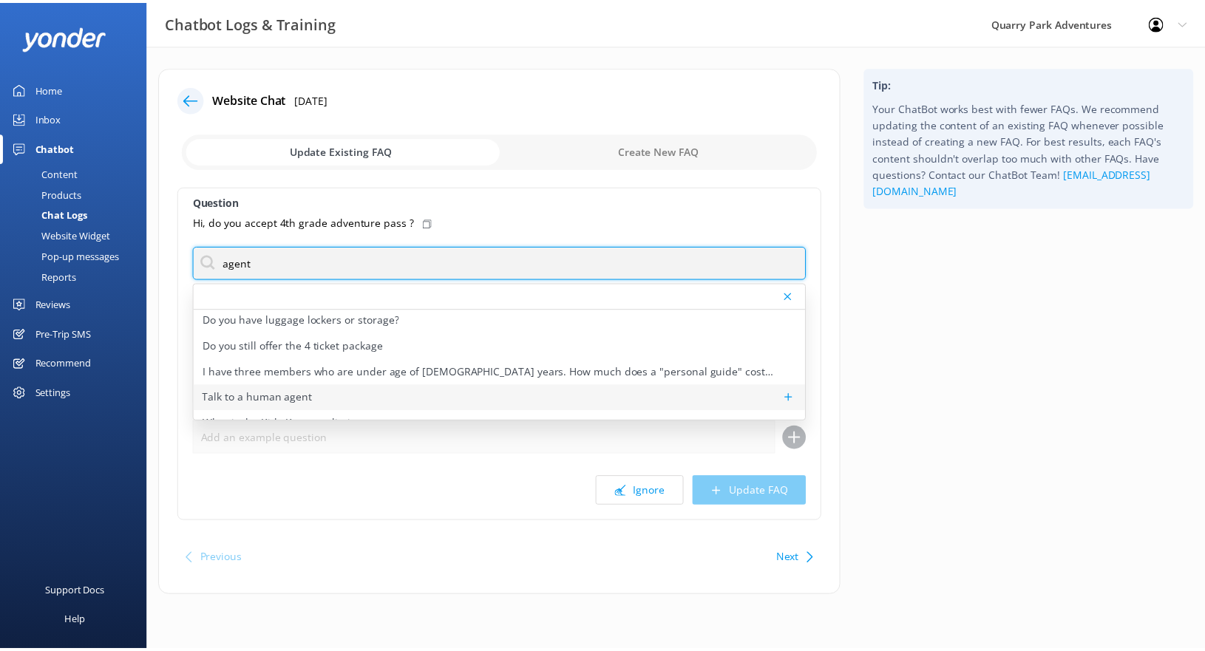
scroll to position [45, 0]
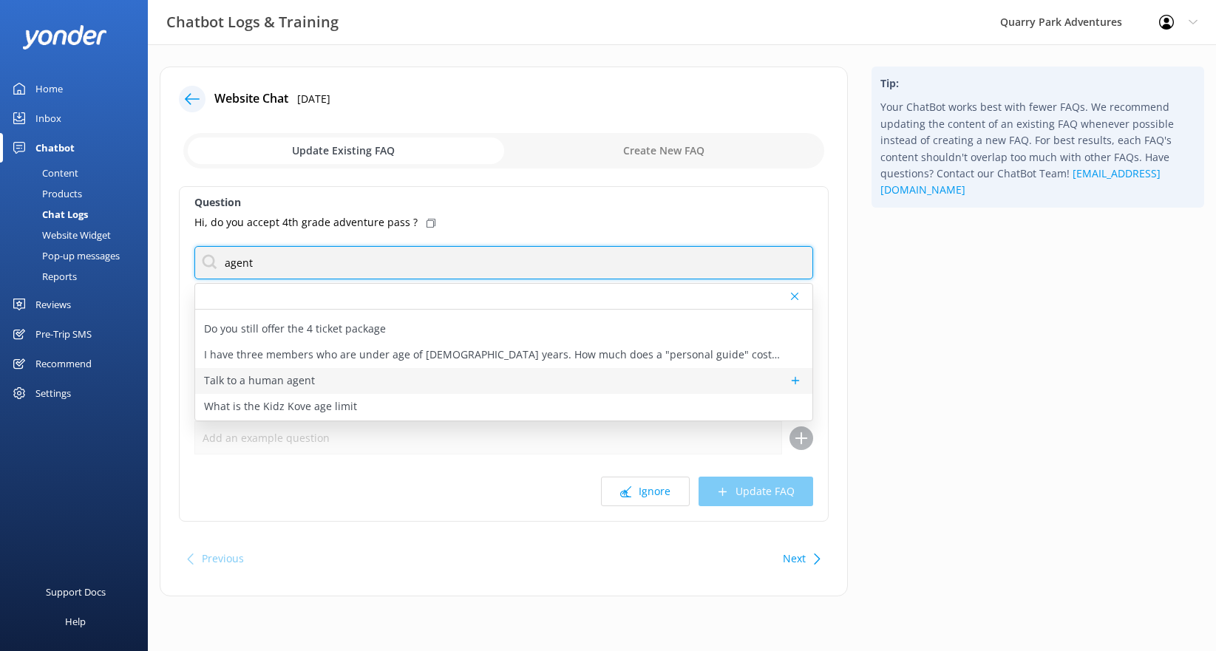
type input "agent"
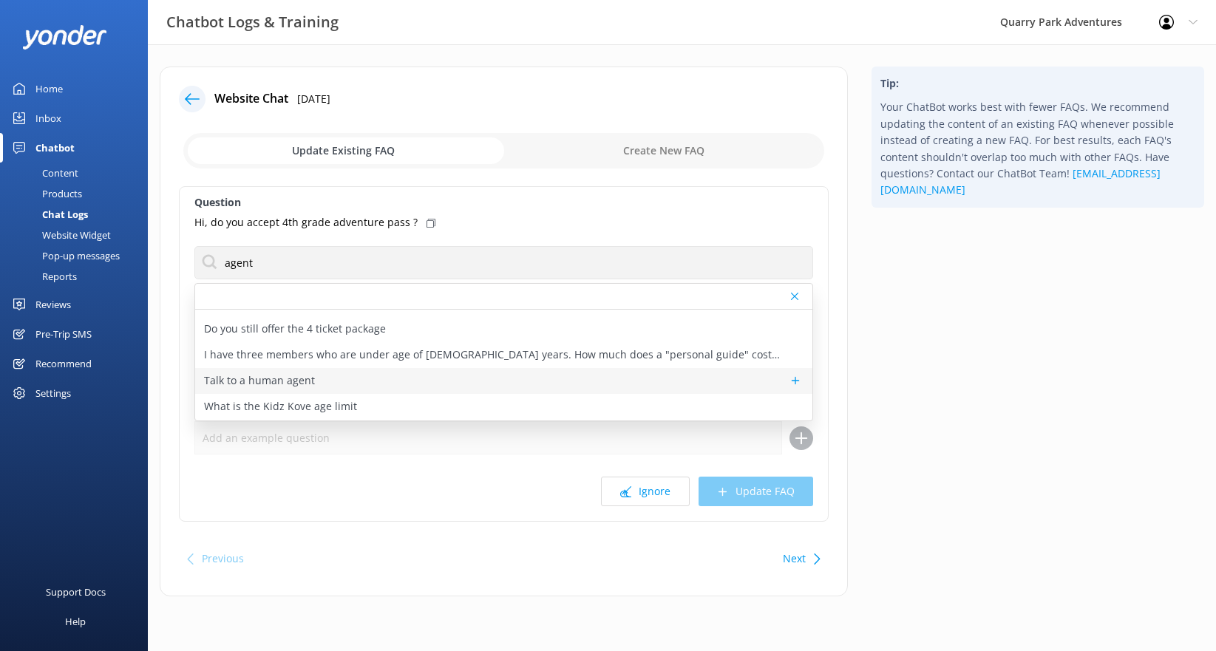
click at [333, 384] on div "Talk to a human agent" at bounding box center [503, 381] width 617 height 26
type textarea "If you’d like to speak to a person on the Quarry Park team, please reply here. …"
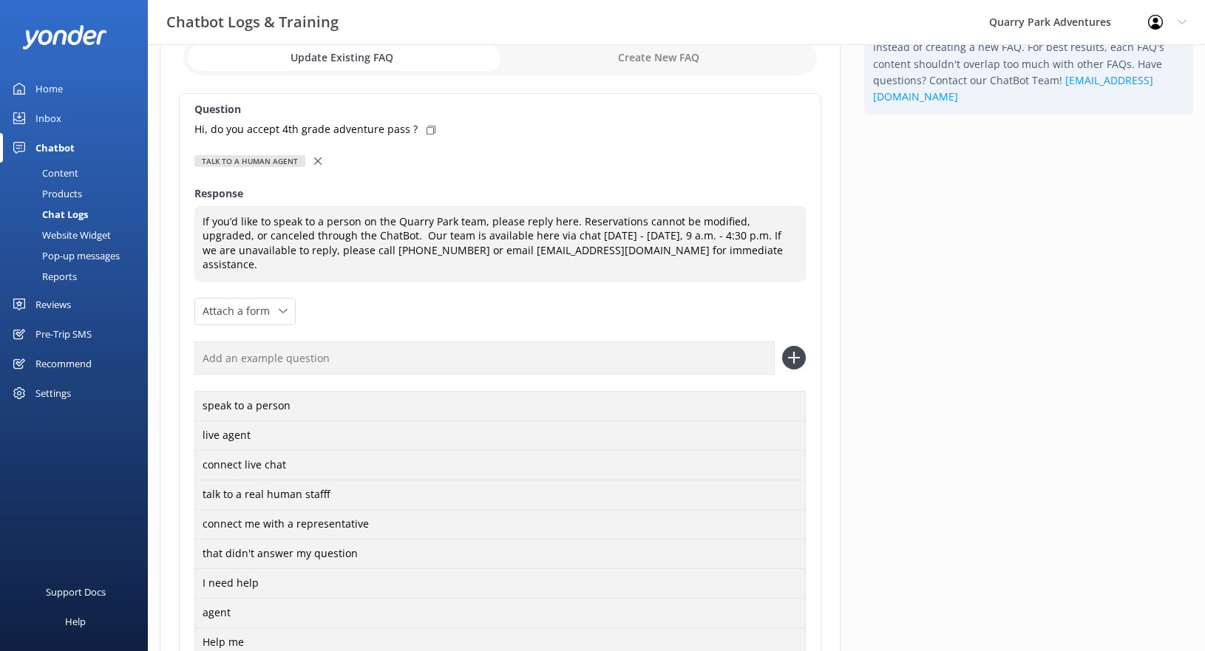
scroll to position [214, 0]
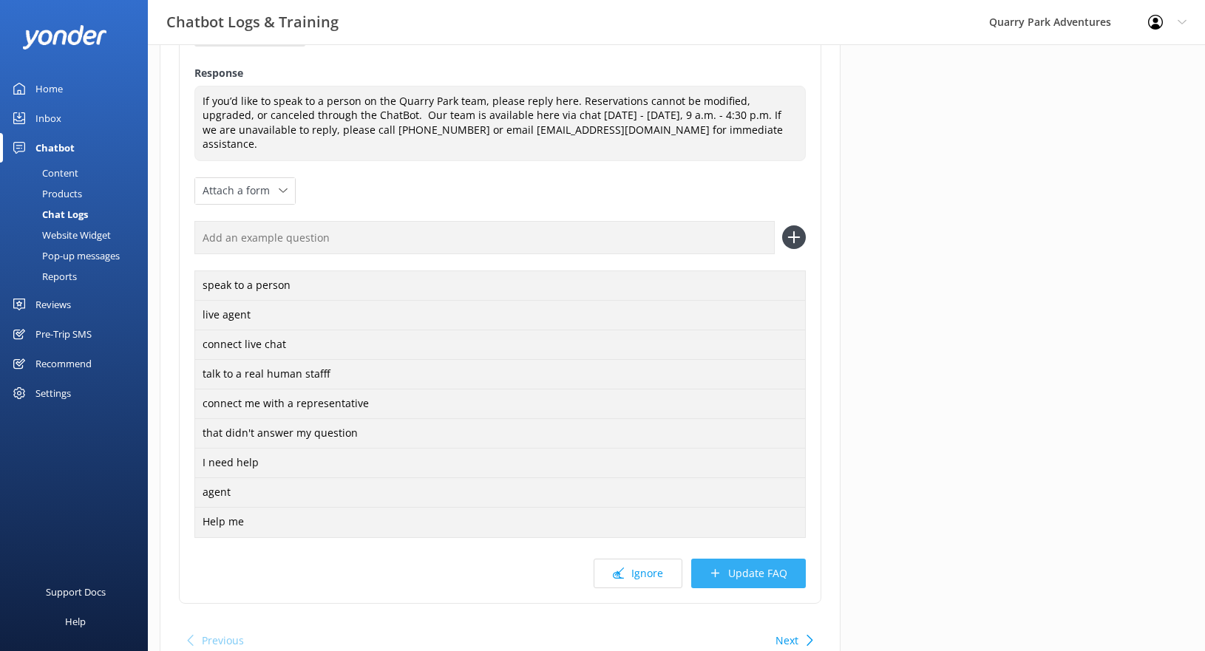
click at [782, 559] on button "Update FAQ" at bounding box center [748, 574] width 115 height 30
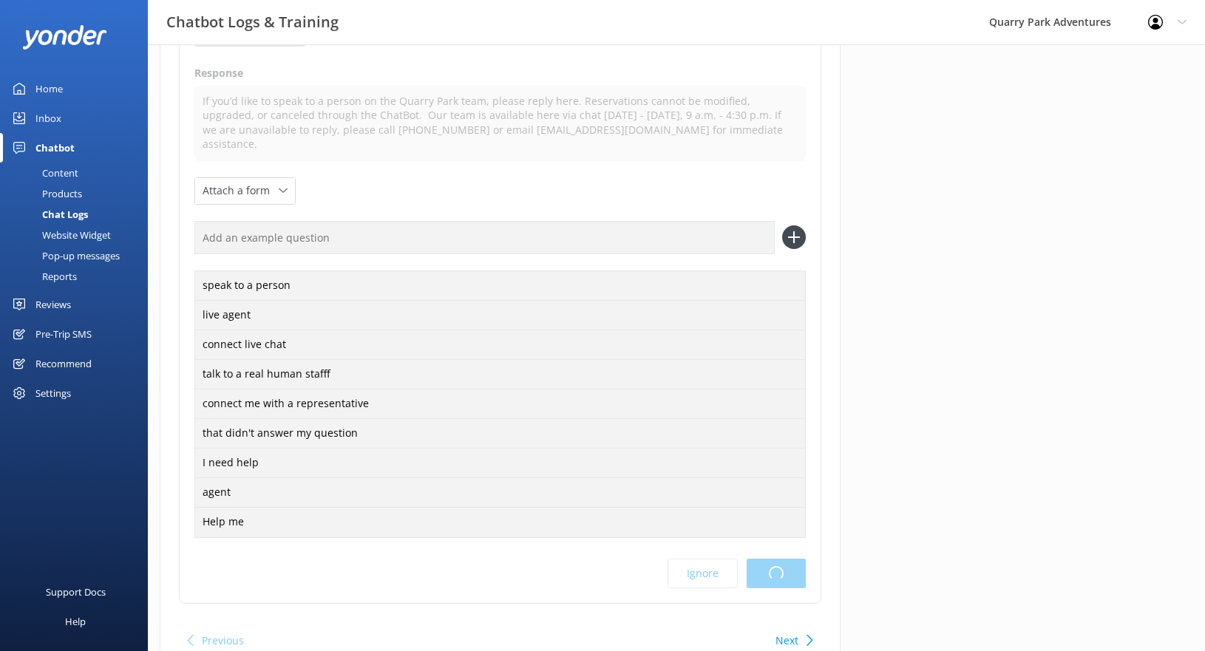
scroll to position [0, 0]
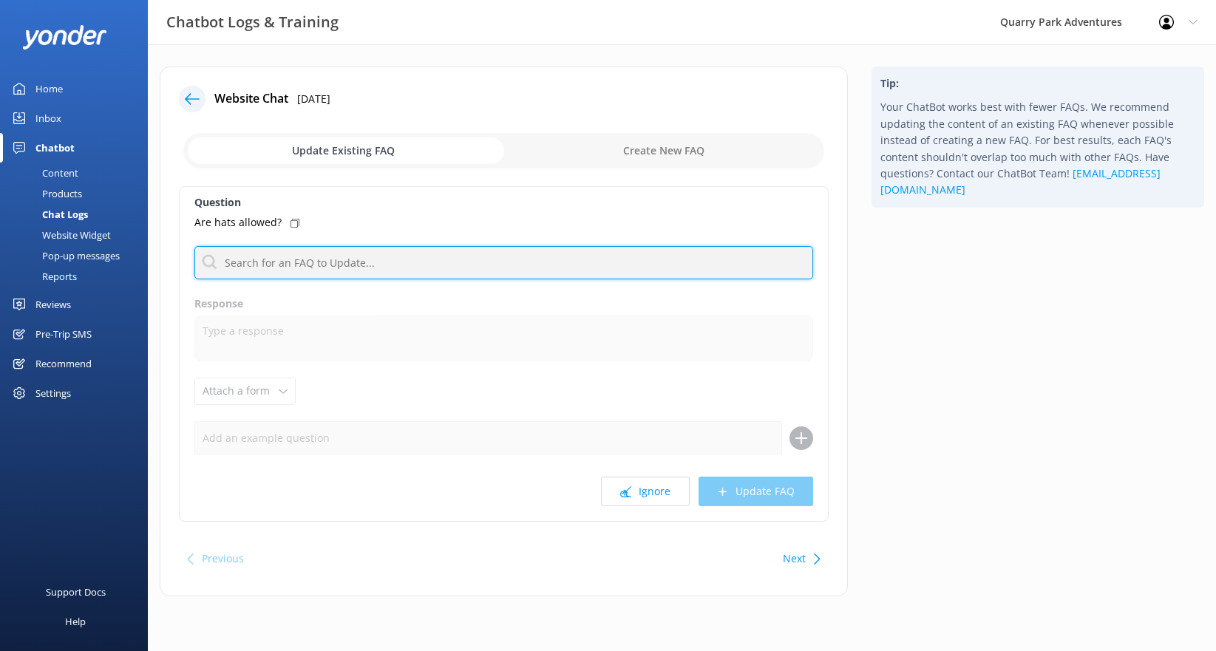
click at [267, 273] on input "text" at bounding box center [503, 262] width 619 height 33
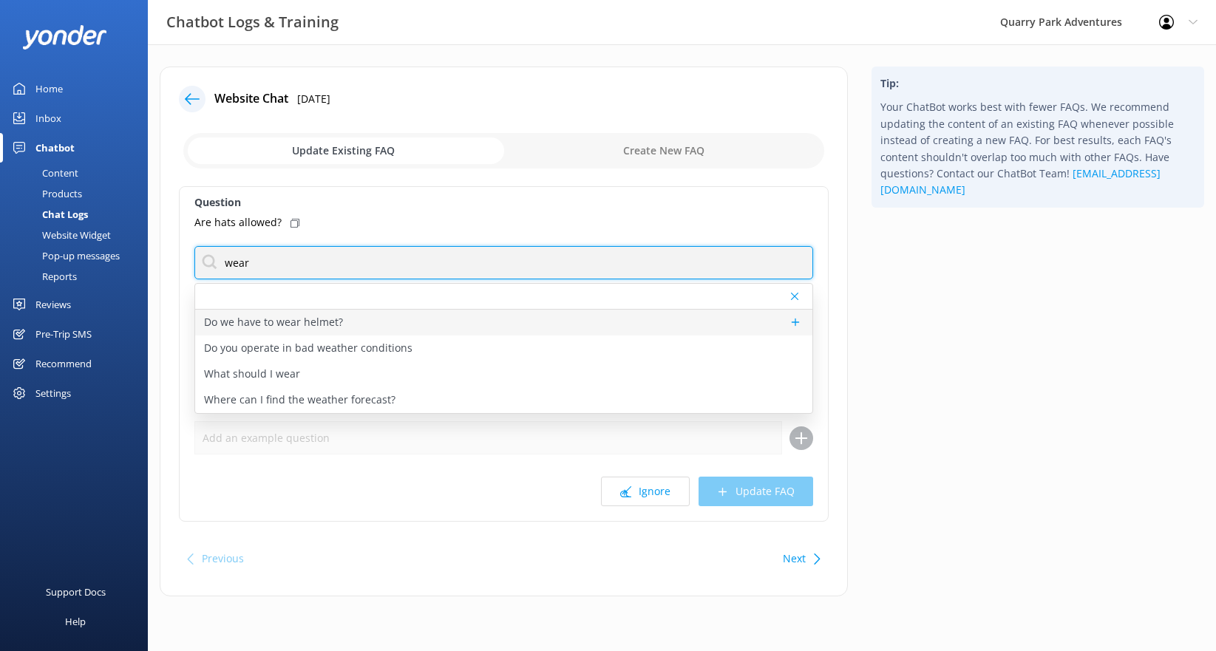
type input "wear"
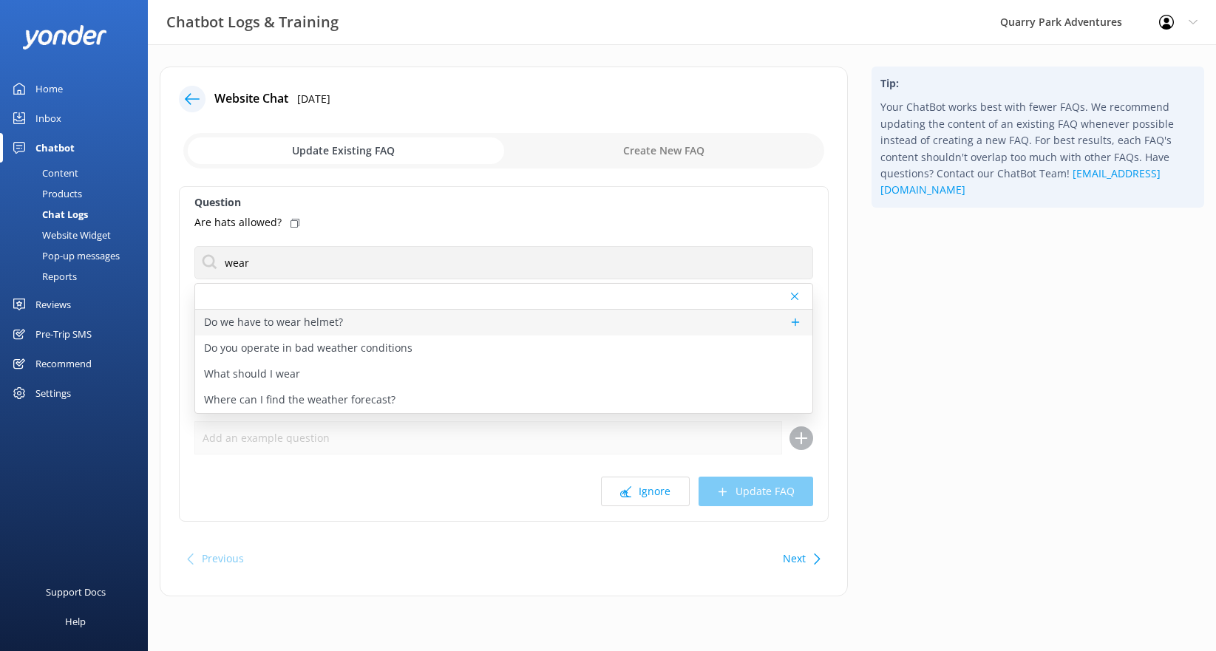
click at [287, 319] on p "Do we have to wear helmet?" at bounding box center [273, 322] width 139 height 16
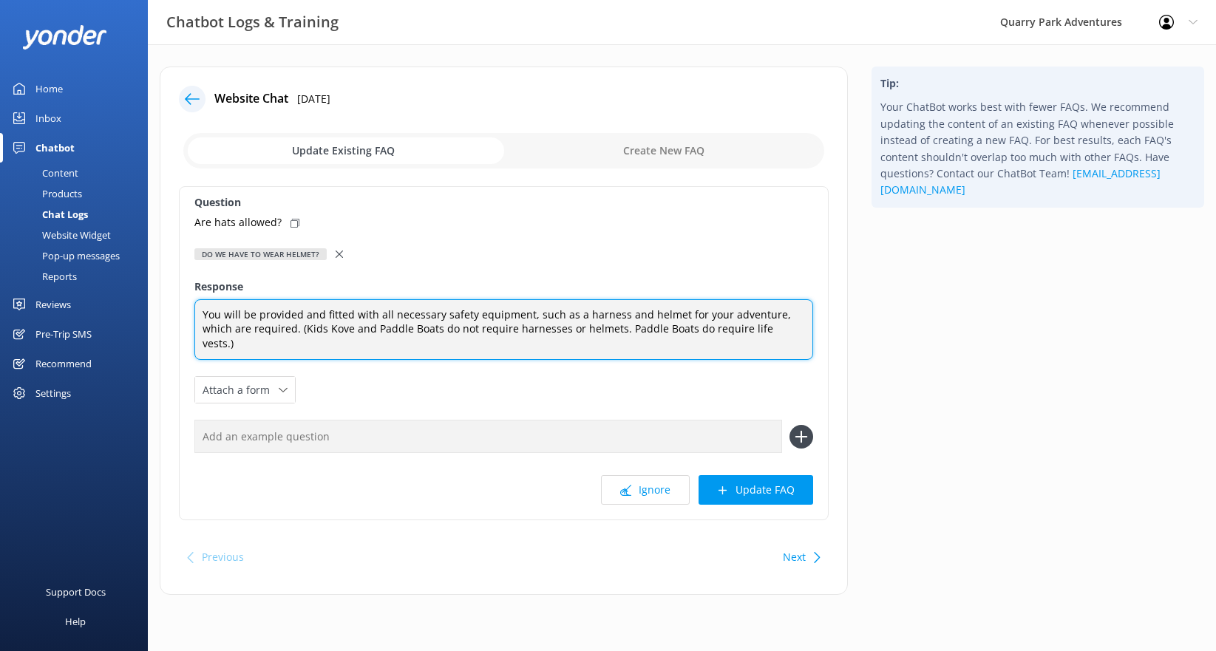
click at [776, 331] on textarea "You will be provided and fitted with all necessary safety equipment, such as a …" at bounding box center [503, 329] width 619 height 61
drag, startPoint x: 386, startPoint y: 343, endPoint x: 330, endPoint y: 339, distance: 56.4
click at [330, 339] on textarea "You will be provided and fitted with all necessary safety equipment, such as a …" at bounding box center [503, 329] width 619 height 61
click at [548, 346] on textarea "You will be provided and fitted with all necessary safety equipment, such as a …" at bounding box center [503, 329] width 619 height 61
click at [395, 345] on textarea "You will be provided and fitted with all necessary safety equipment, such as a …" at bounding box center [503, 329] width 619 height 61
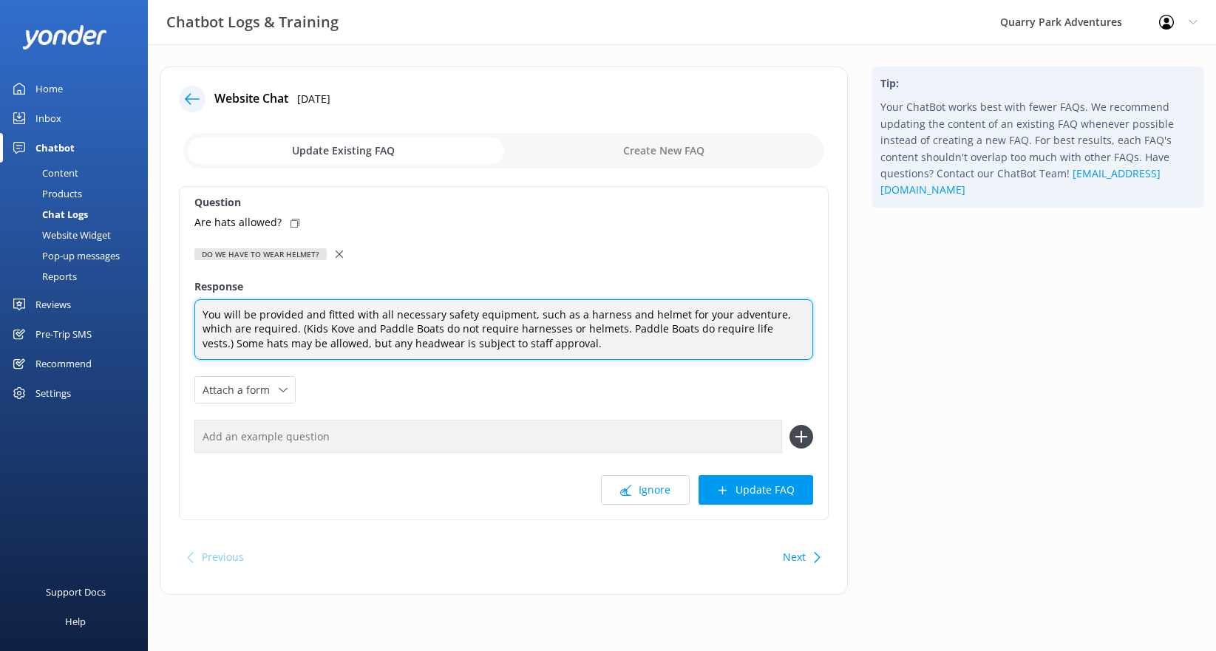
click at [563, 350] on textarea "You will be provided and fitted with all necessary safety equipment, such as a …" at bounding box center [503, 329] width 619 height 61
type textarea "You will be provided and fitted with all necessary safety equipment, such as a …"
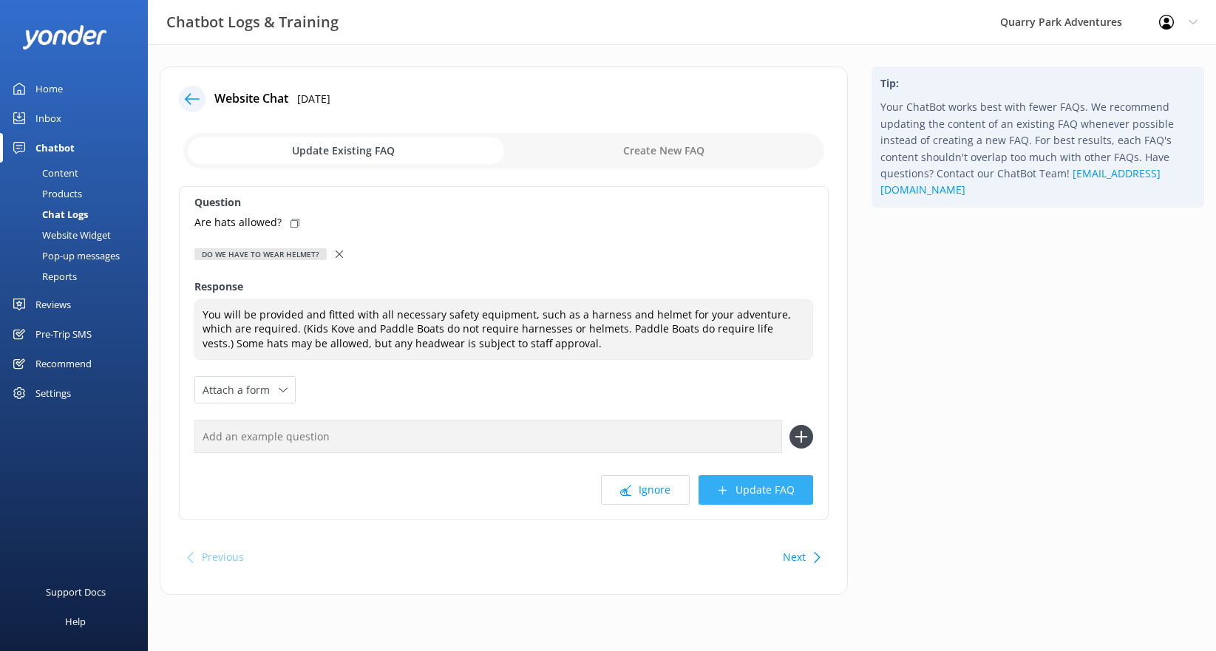
click at [766, 499] on button "Update FAQ" at bounding box center [756, 490] width 115 height 30
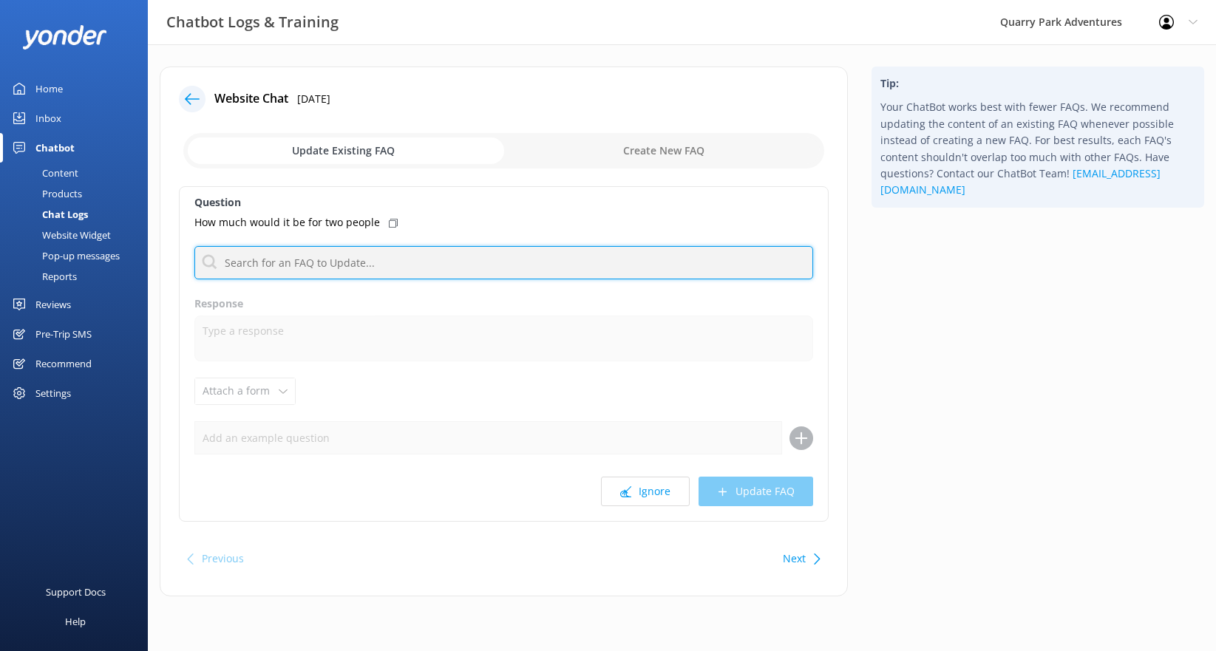
click at [274, 275] on input "text" at bounding box center [503, 262] width 619 height 33
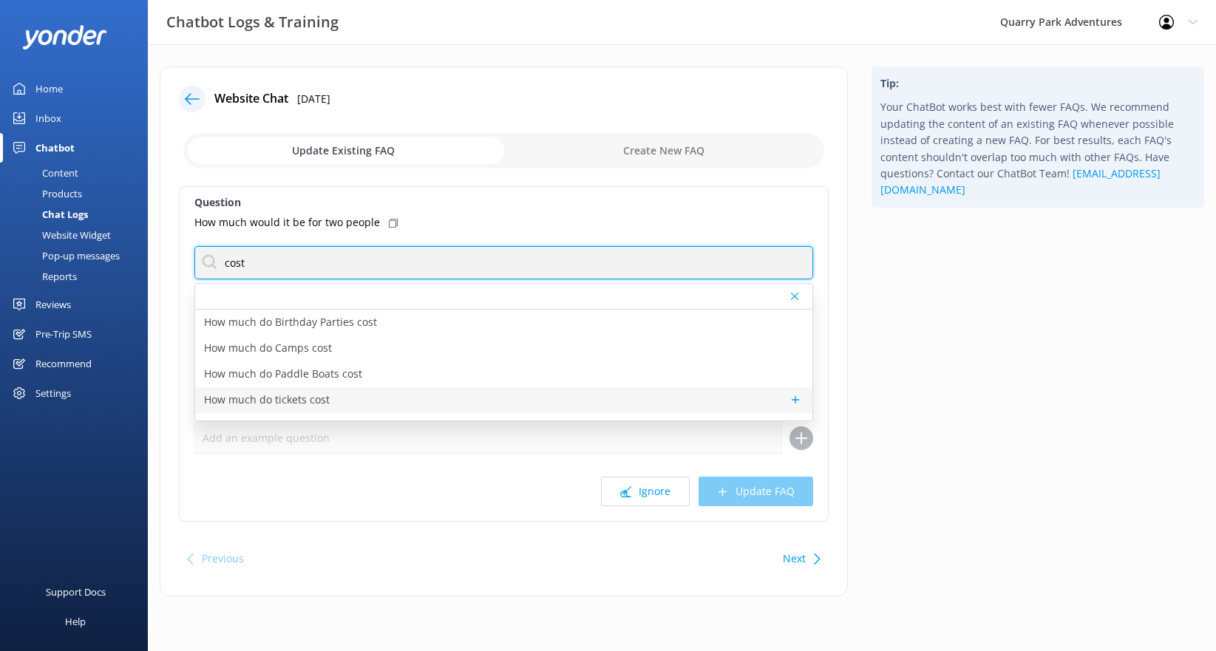
type input "cost"
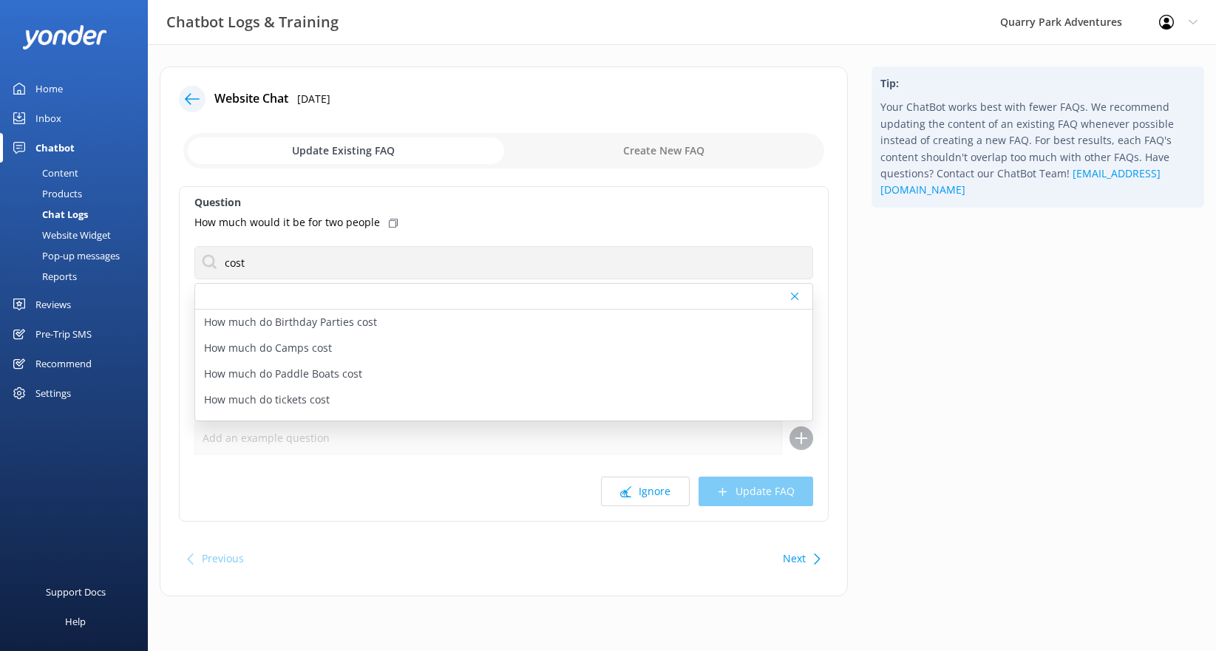
drag, startPoint x: 300, startPoint y: 401, endPoint x: 315, endPoint y: 404, distance: 15.0
click at [301, 401] on p "How much do tickets cost" at bounding box center [267, 400] width 126 height 16
type textarea "We have a number of ticket options available – with adventures suitable for eve…"
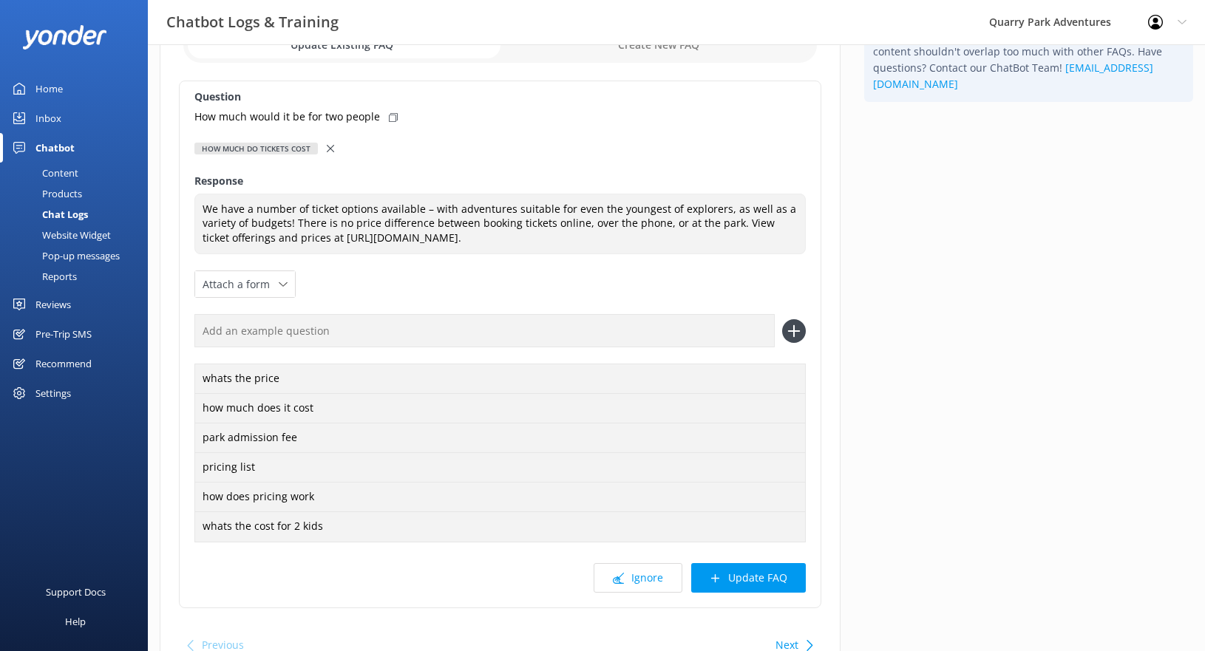
scroll to position [182, 0]
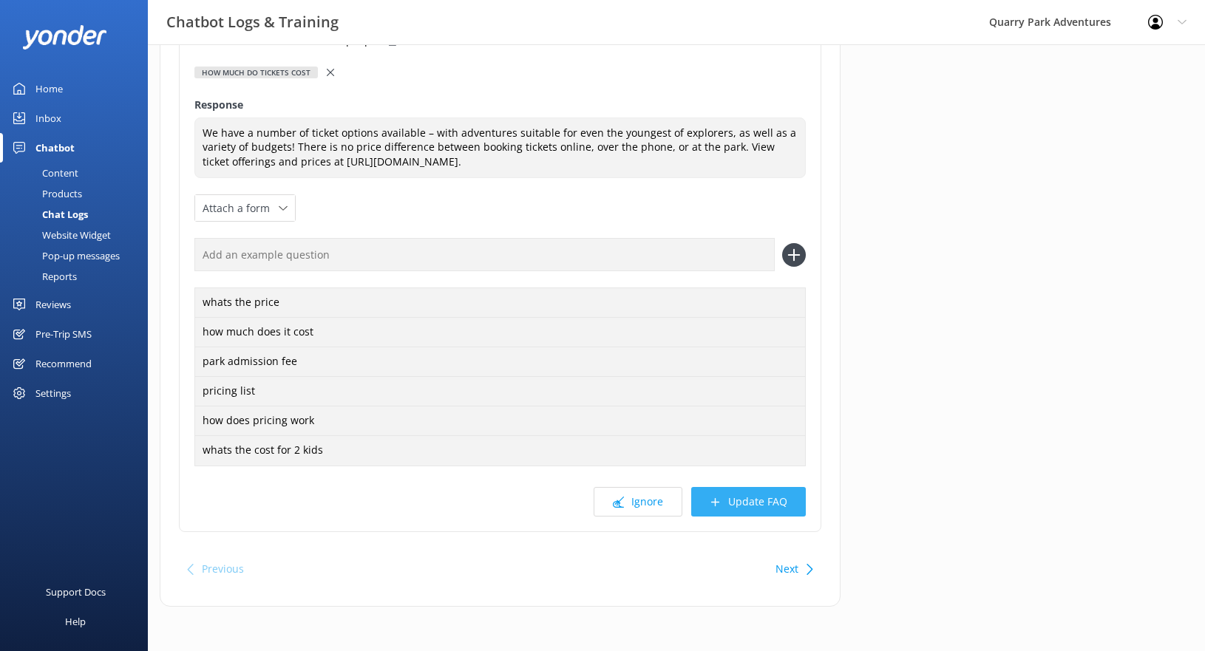
click at [783, 508] on button "Update FAQ" at bounding box center [748, 502] width 115 height 30
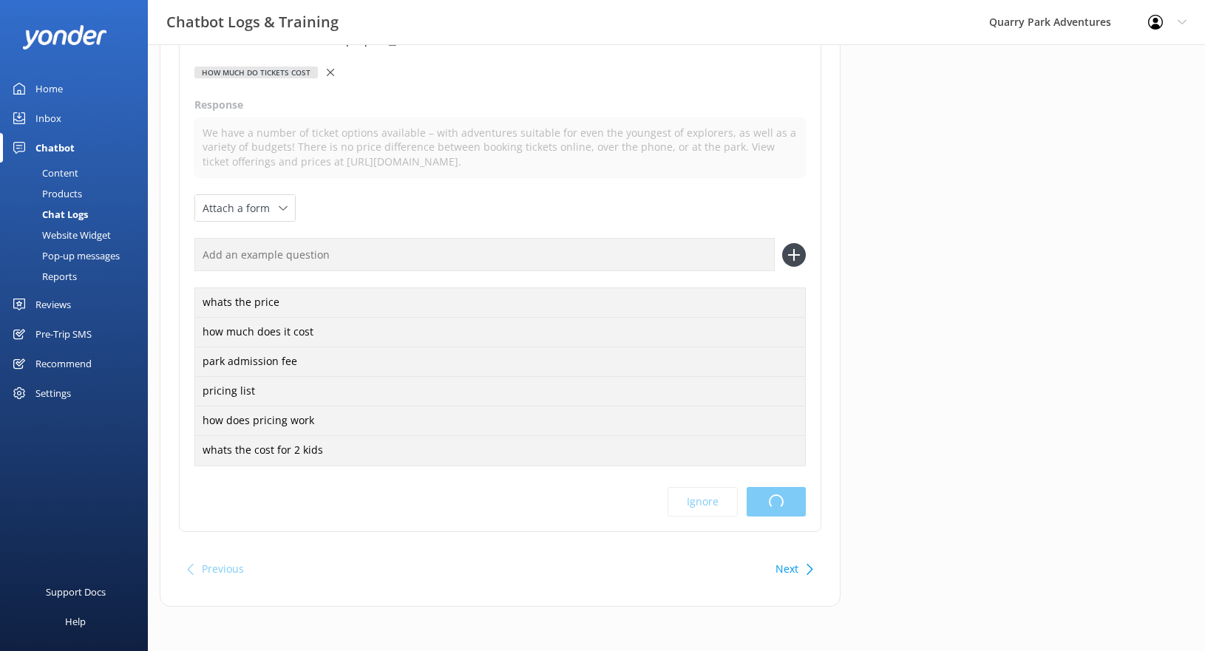
scroll to position [0, 0]
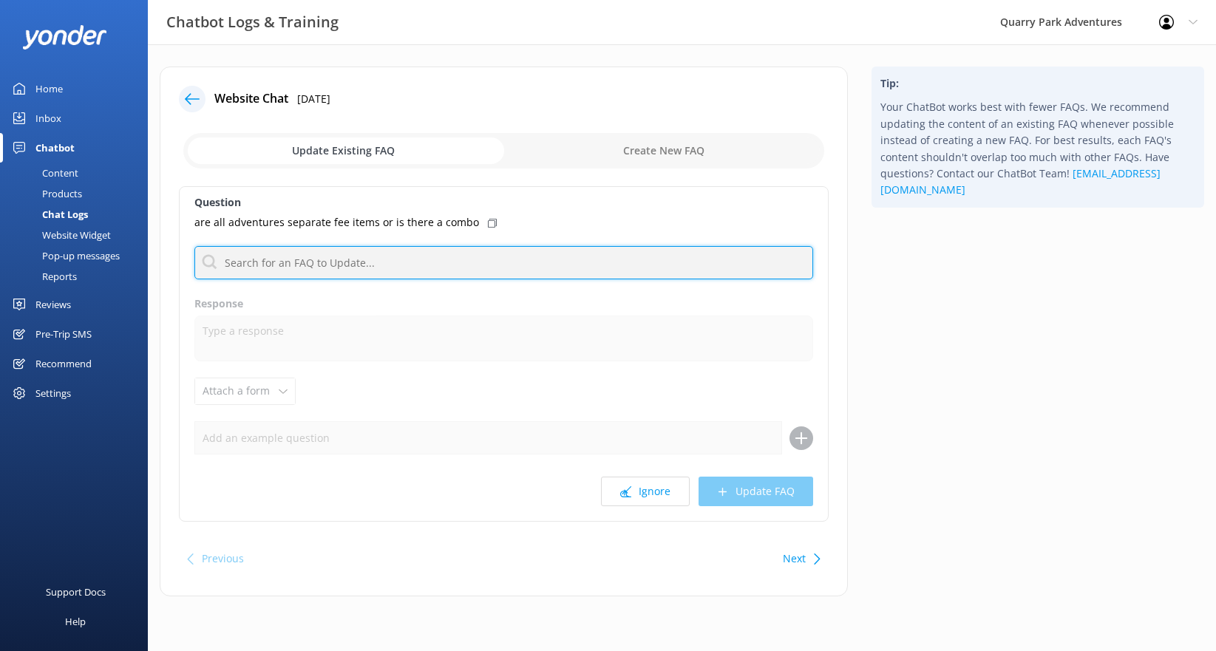
click at [340, 259] on input "text" at bounding box center [503, 262] width 619 height 33
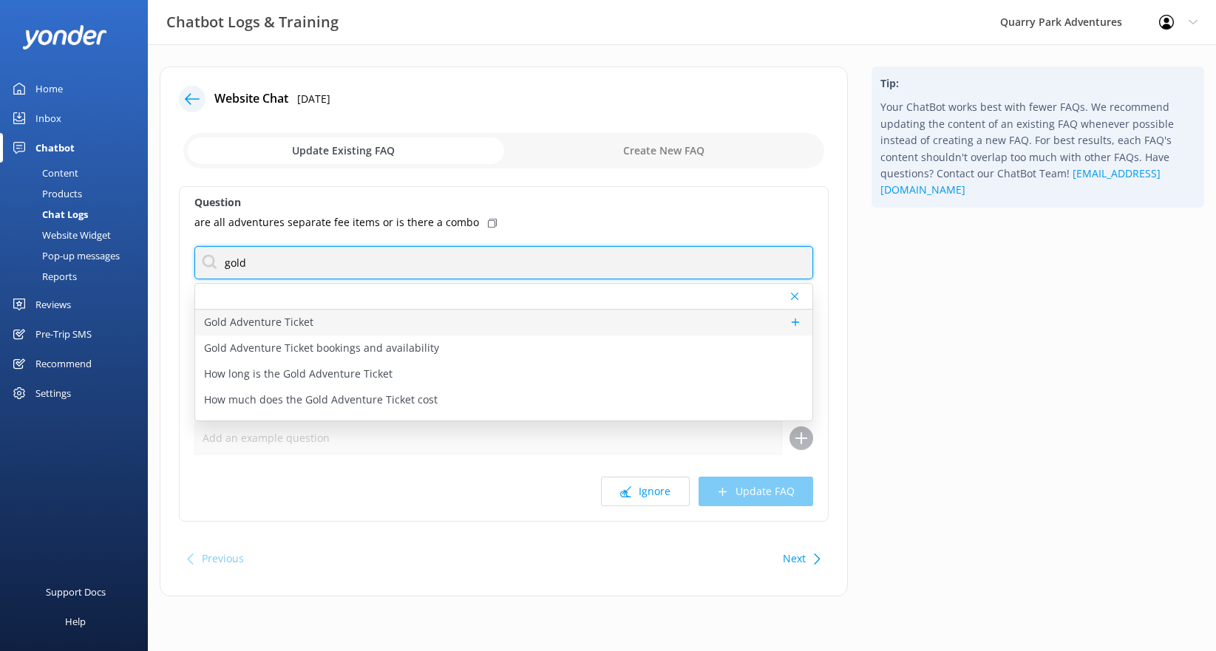
type input "gold"
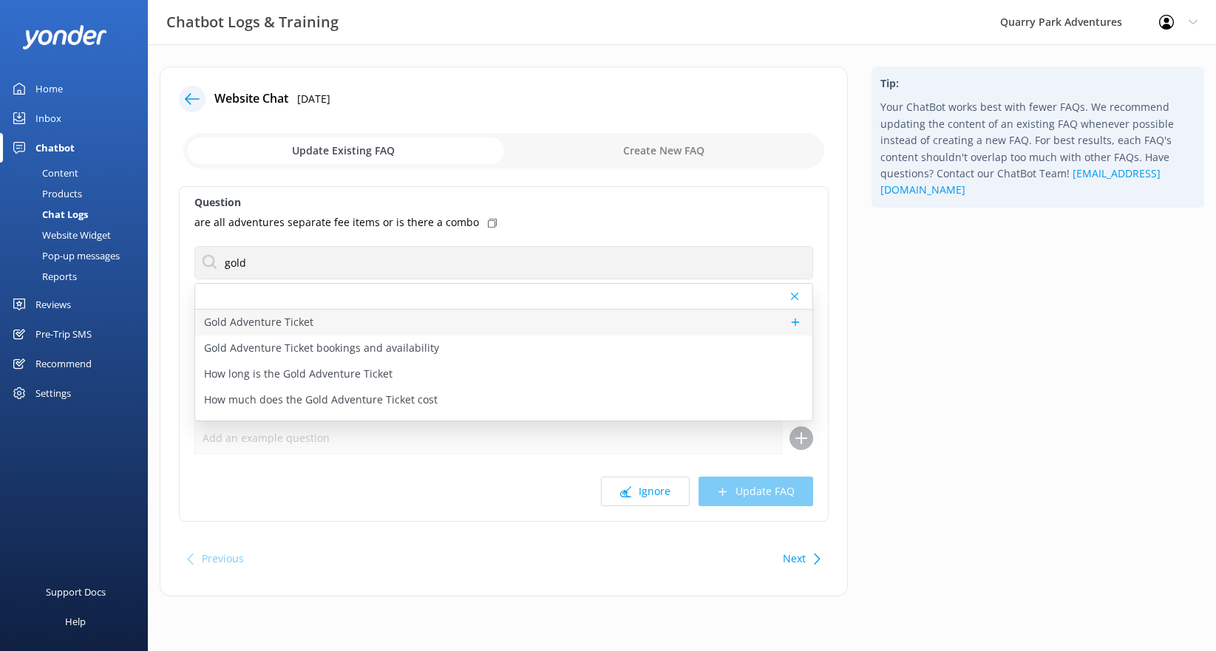
click at [315, 322] on div "Gold Adventure Ticket" at bounding box center [503, 323] width 617 height 26
type textarea "Our Gold Adventure Ticket is our most popular (and best value) ticket! Book you…"
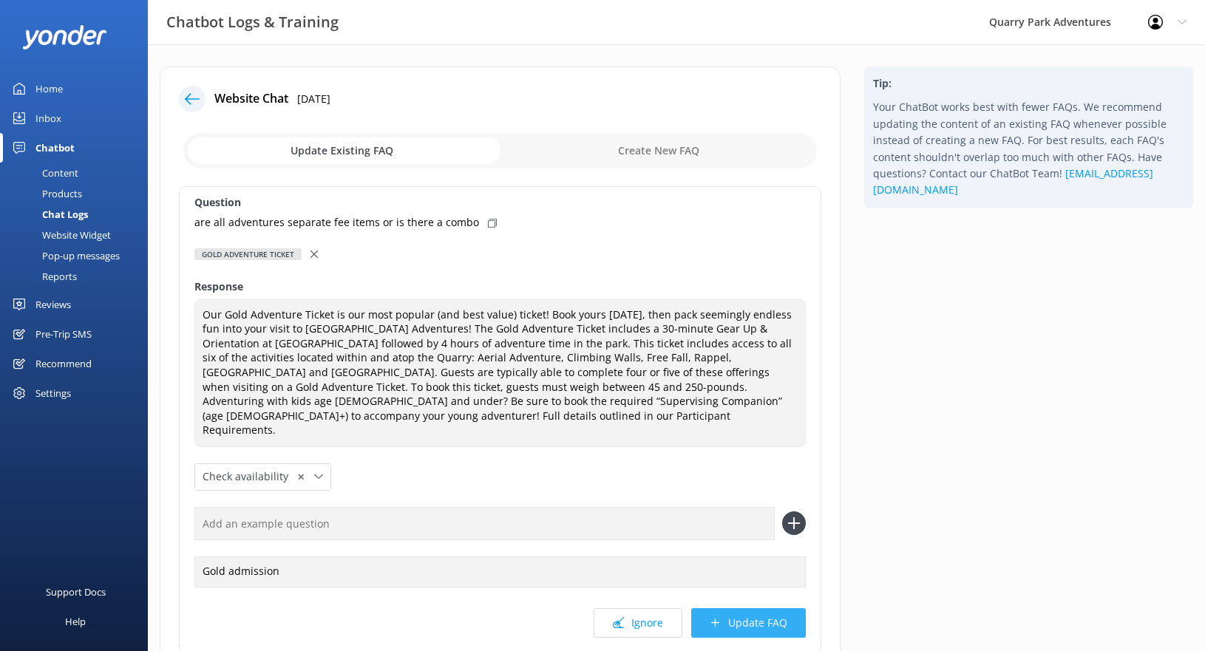
click at [739, 608] on button "Update FAQ" at bounding box center [748, 623] width 115 height 30
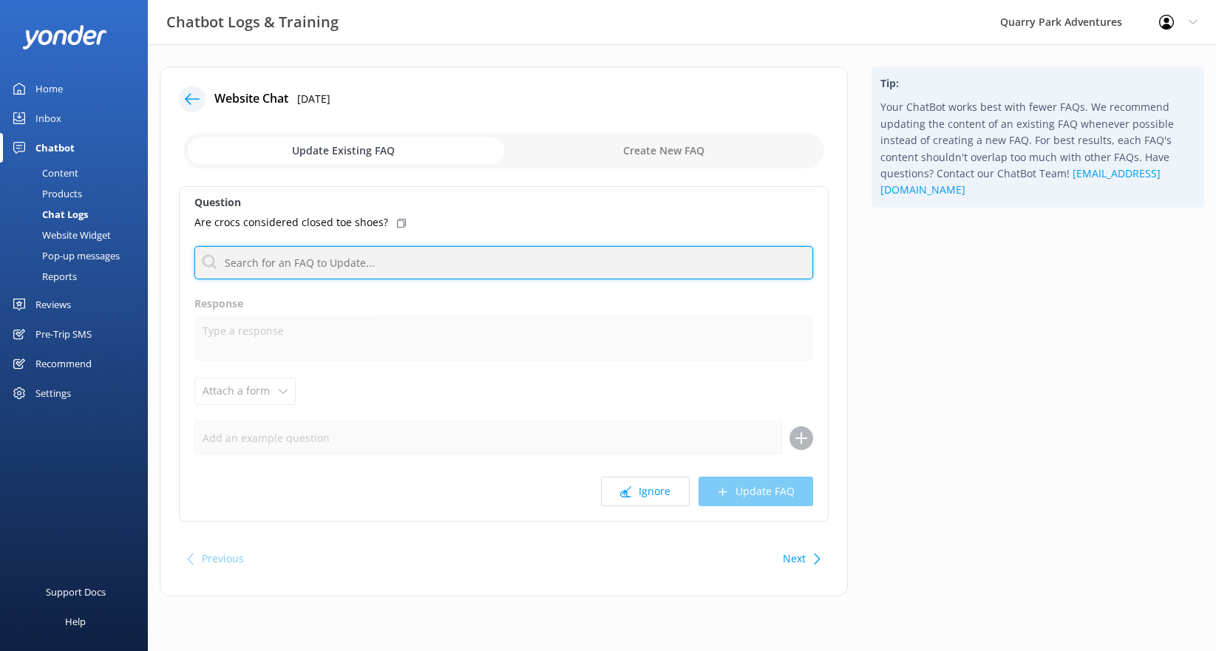
click at [292, 268] on input "text" at bounding box center [503, 262] width 619 height 33
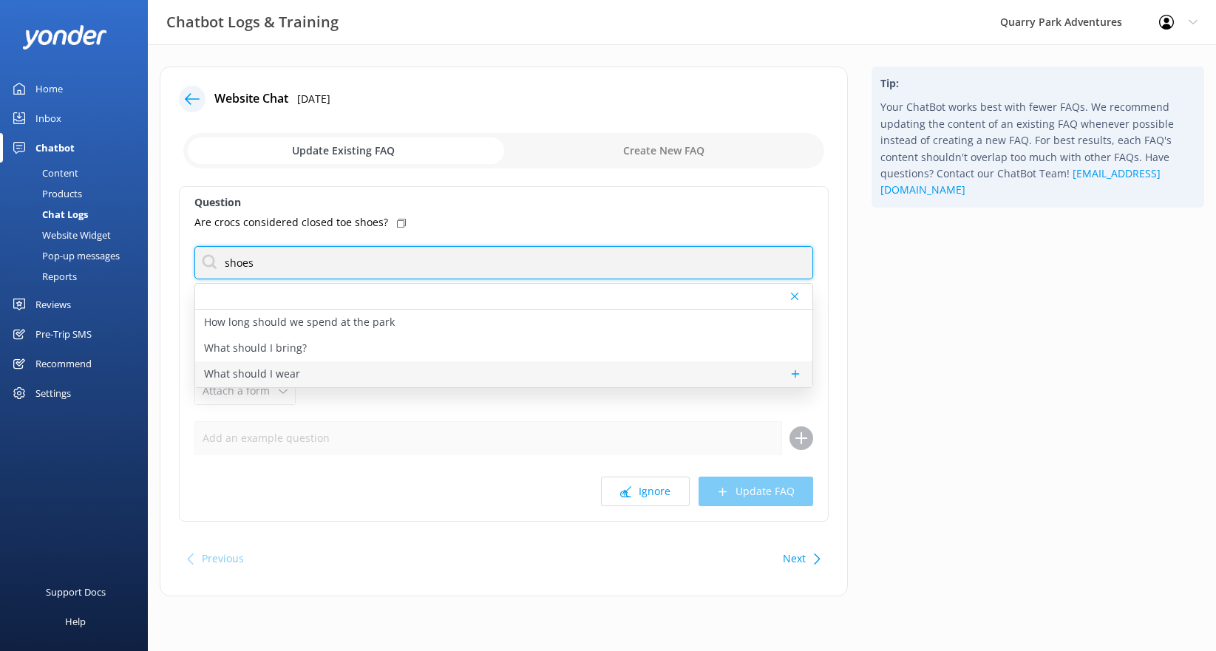
type input "shoes"
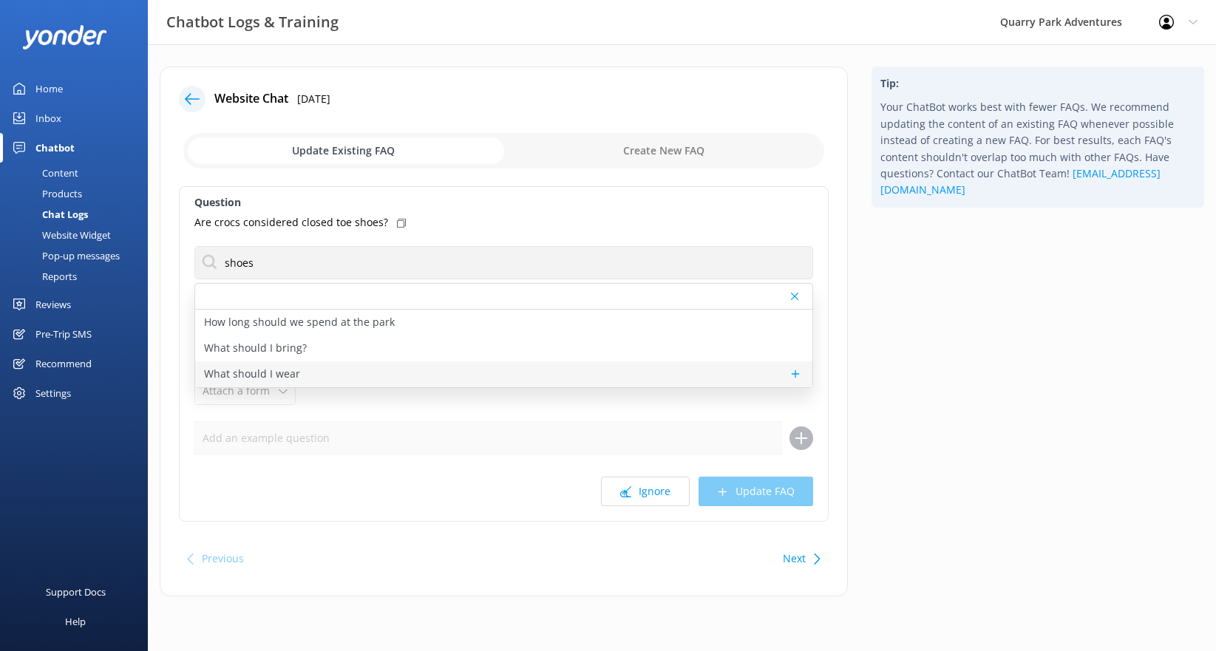
click at [279, 367] on p "What should I wear" at bounding box center [252, 374] width 96 height 16
type textarea "For your visit to [GEOGRAPHIC_DATA], we require closed-toe shoes and recommend …"
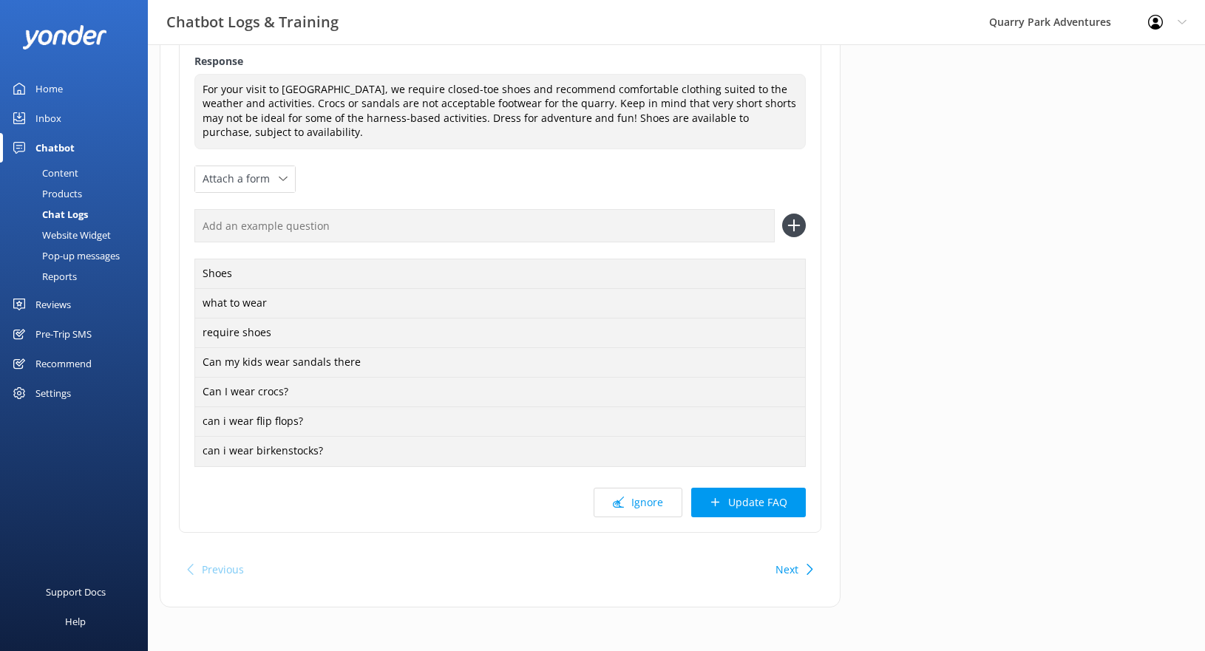
scroll to position [226, 0]
click at [773, 512] on button "Update FAQ" at bounding box center [748, 502] width 115 height 30
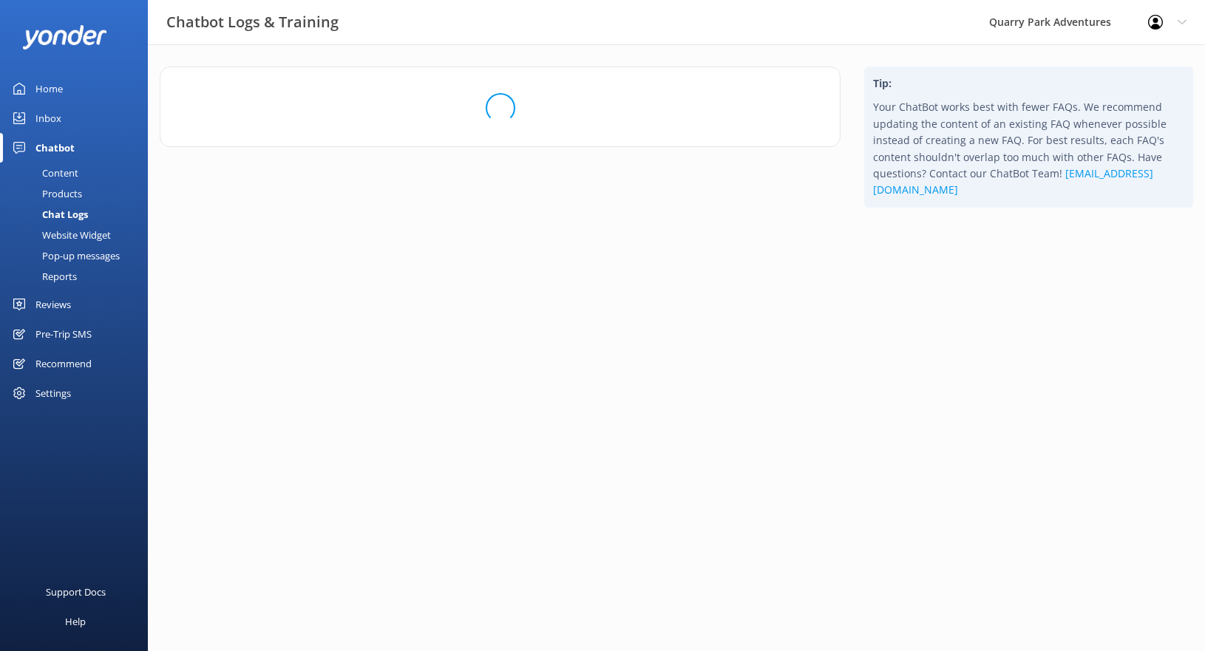
scroll to position [0, 0]
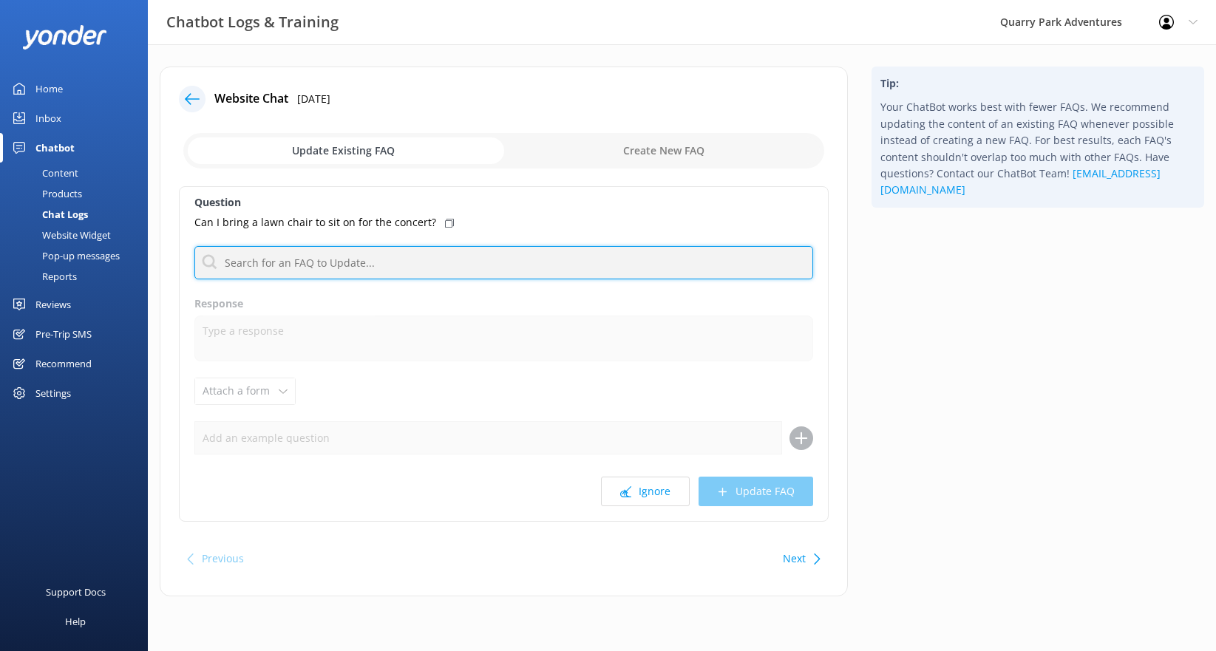
click at [344, 260] on input "text" at bounding box center [503, 262] width 619 height 33
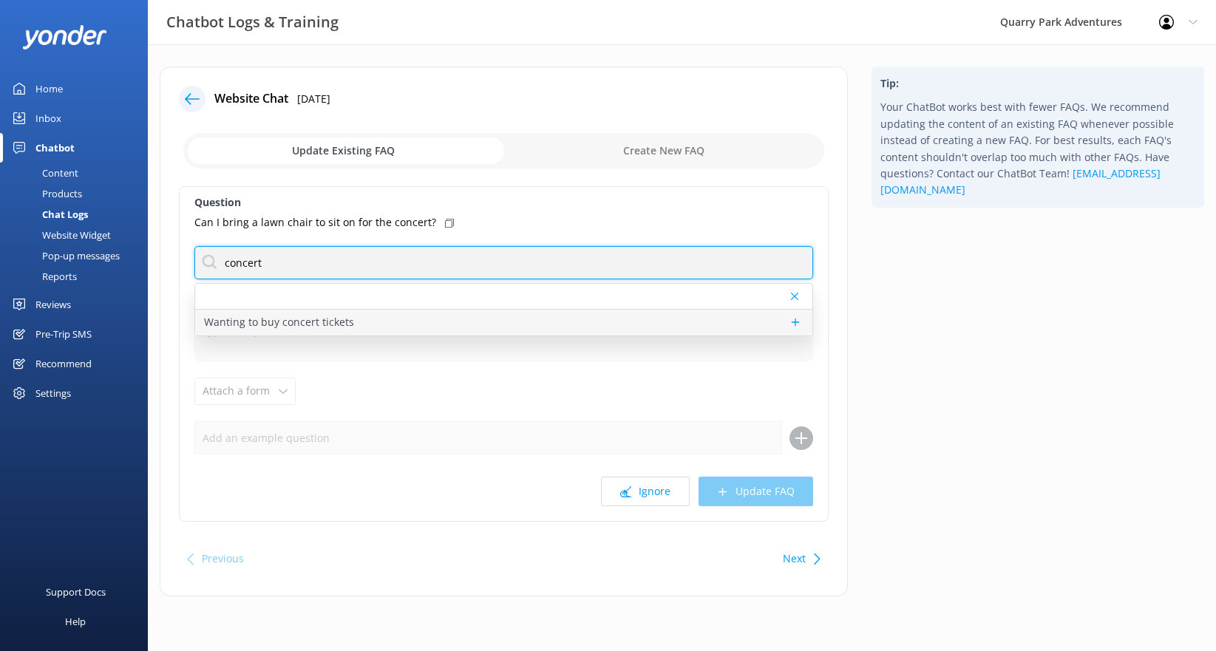
type input "concert"
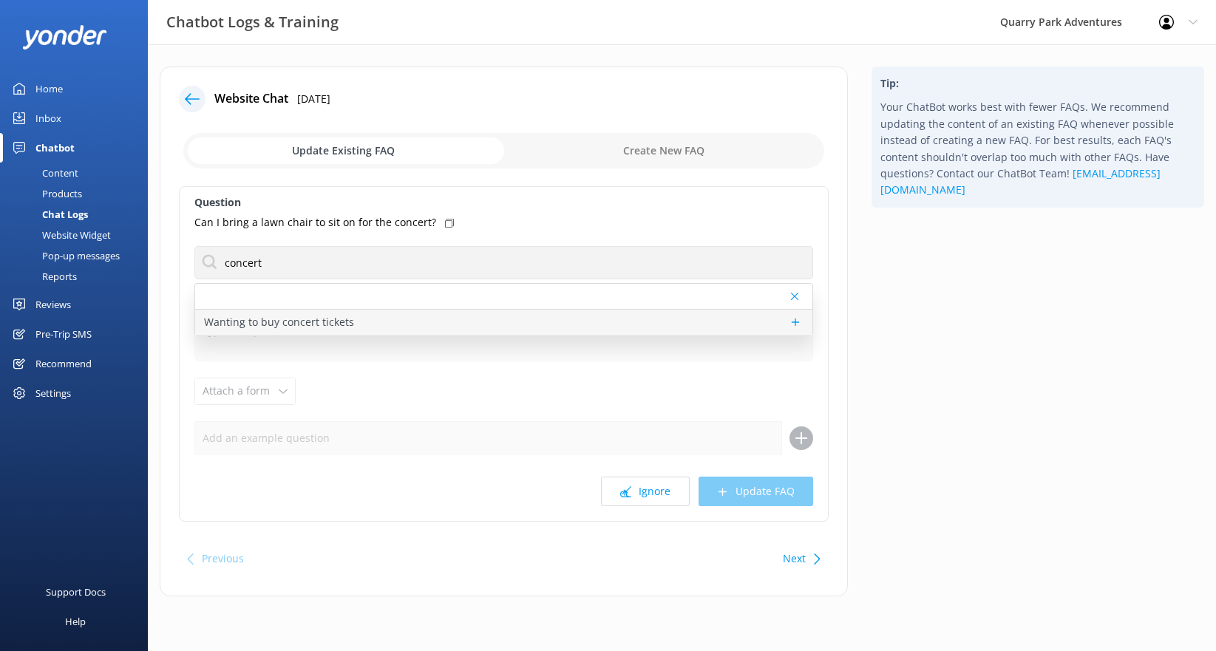
click at [302, 319] on p "Wanting to buy concert tickets" at bounding box center [279, 322] width 150 height 16
type textarea "Concerts at the neighboring [GEOGRAPHIC_DATA] are managed by the City of [GEOGR…"
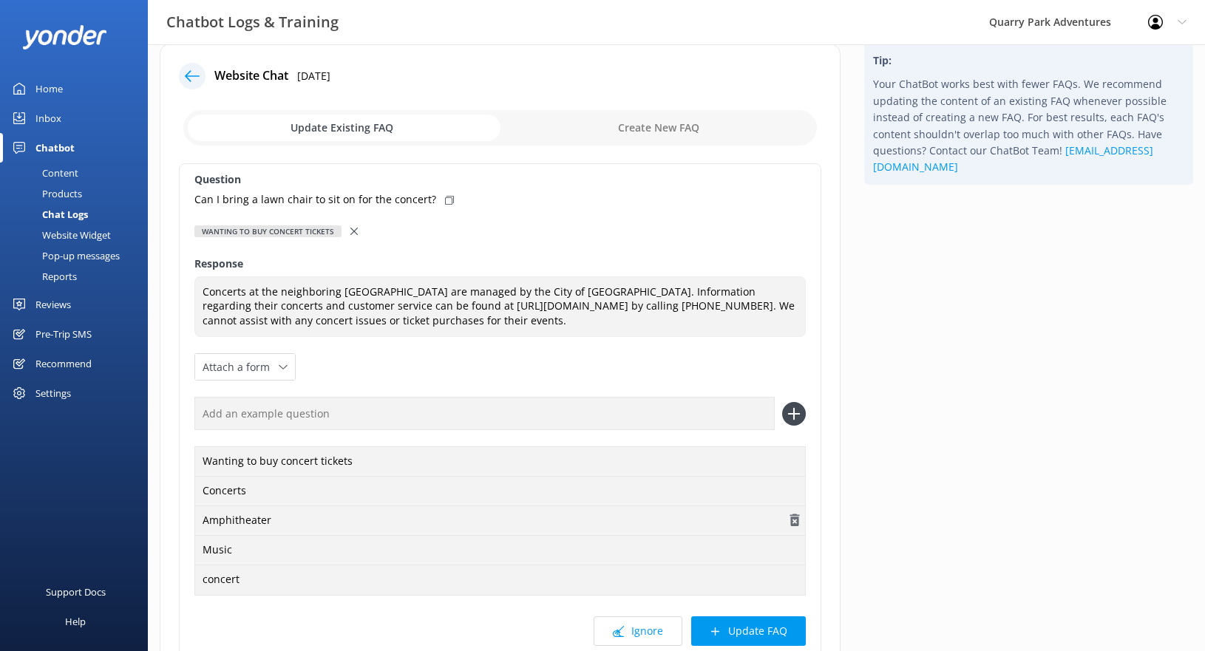
scroll to position [33, 0]
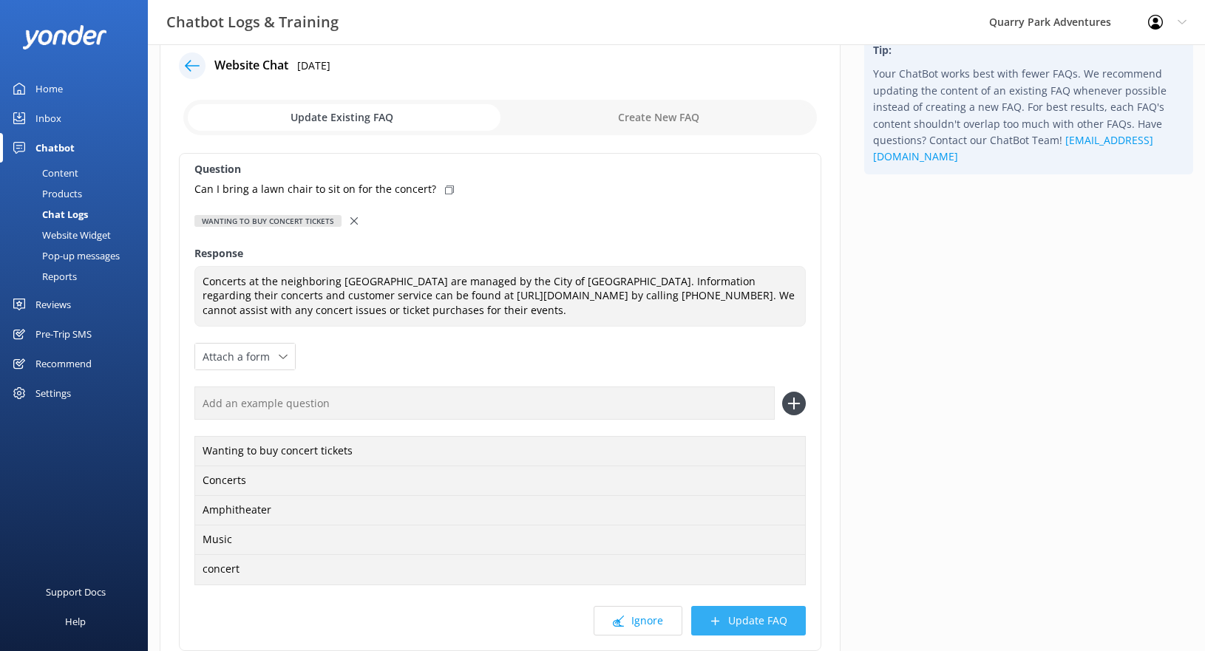
click at [758, 622] on button "Update FAQ" at bounding box center [748, 621] width 115 height 30
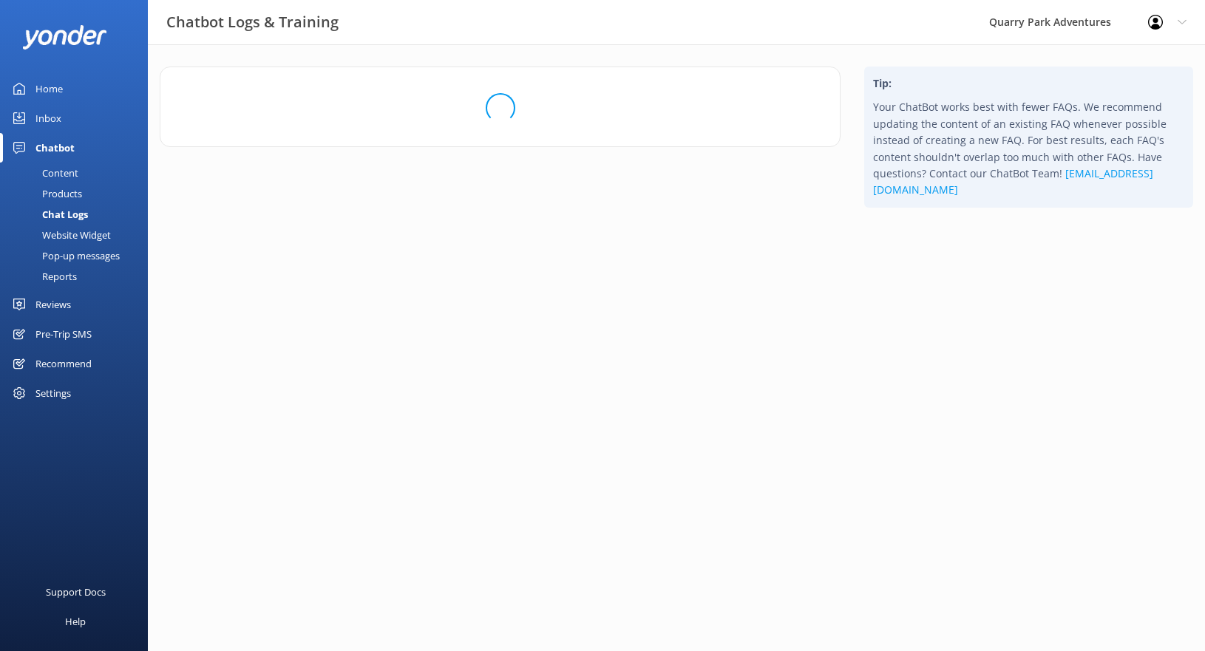
scroll to position [0, 0]
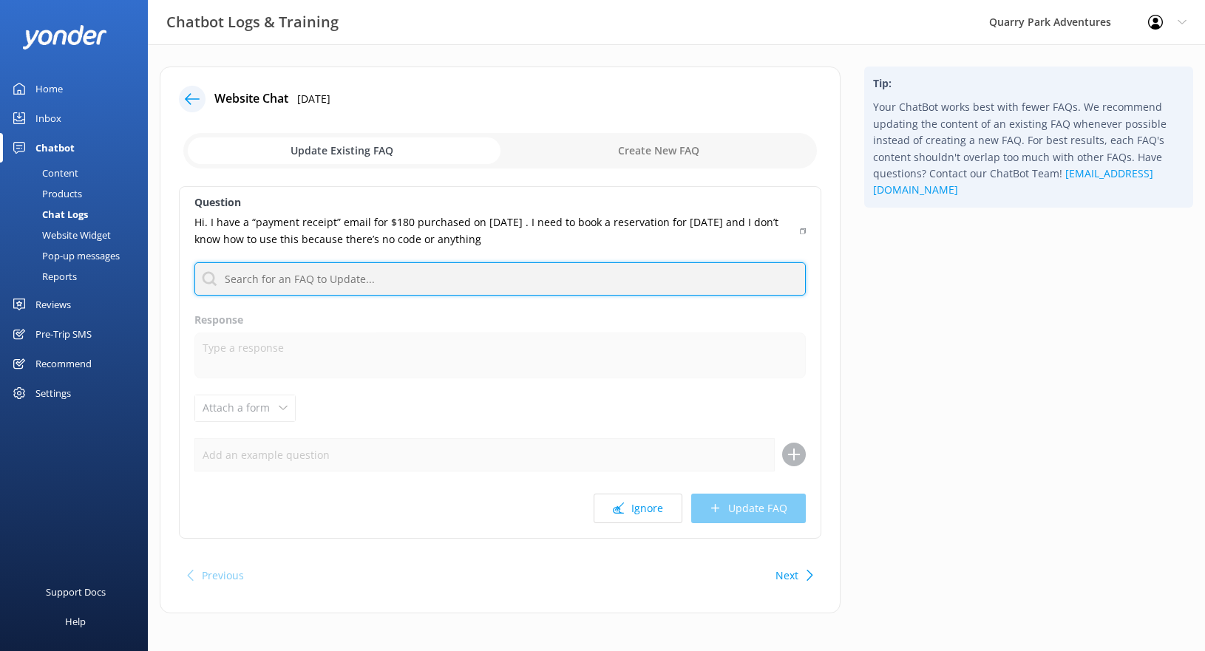
click at [374, 278] on input "text" at bounding box center [499, 278] width 611 height 33
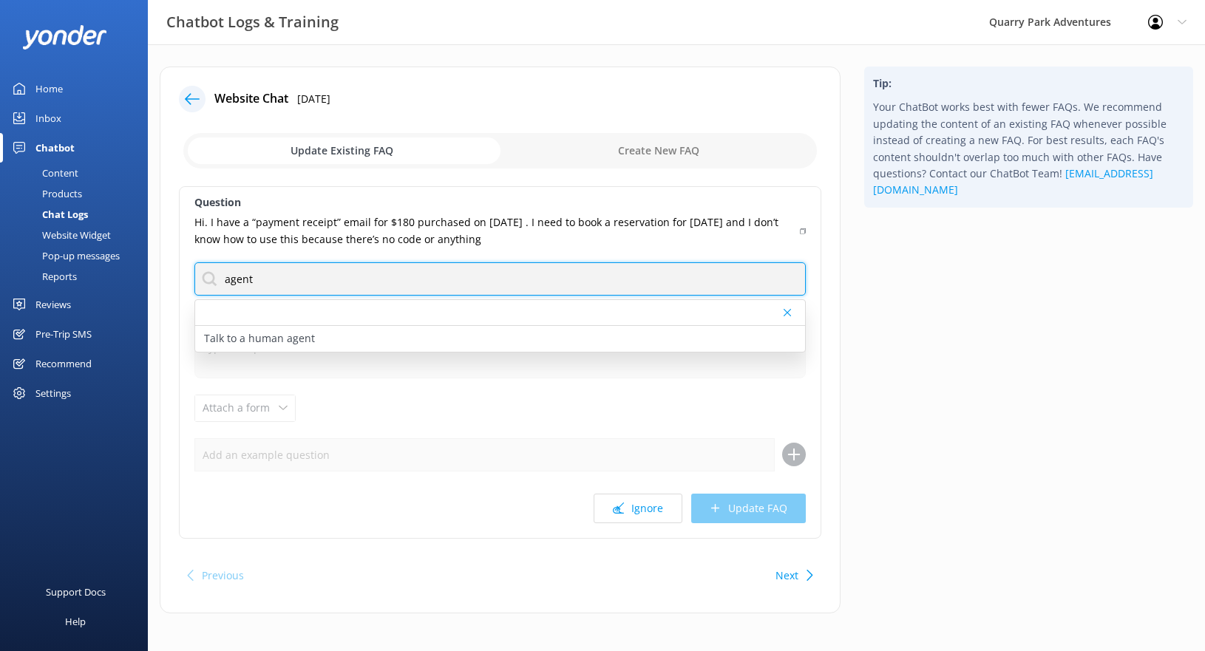
type input "agent"
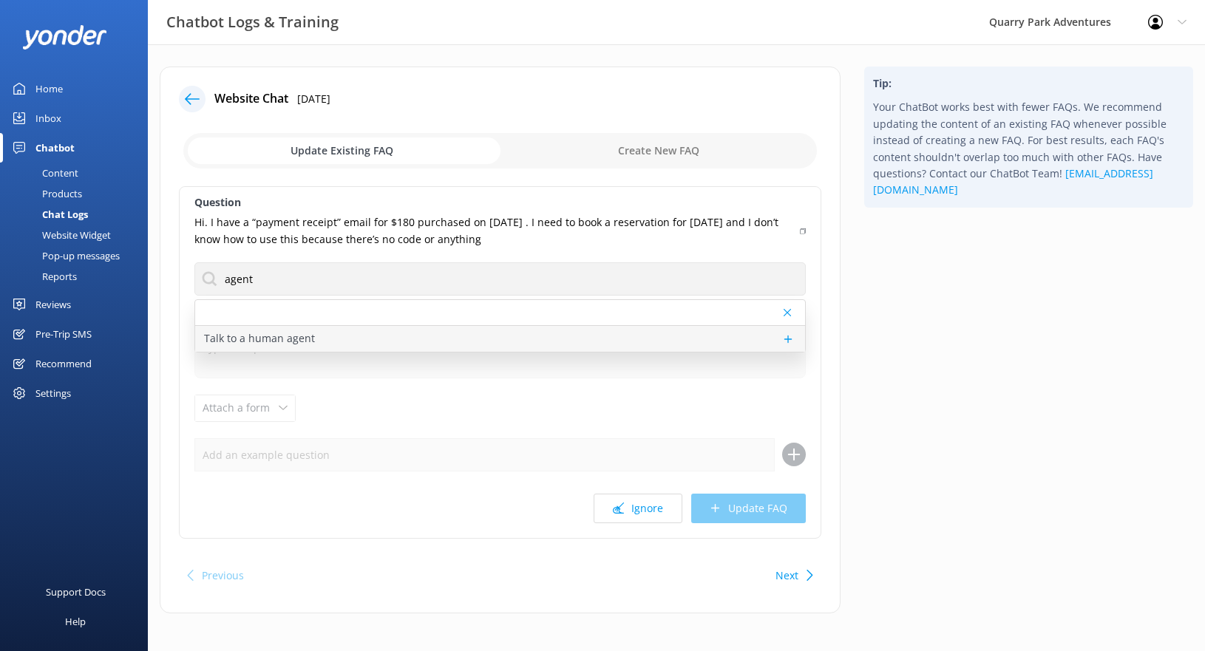
click at [327, 332] on div "Talk to a human agent" at bounding box center [500, 339] width 610 height 26
type textarea "If you’d like to speak to a person on the Quarry Park team, please reply here. …"
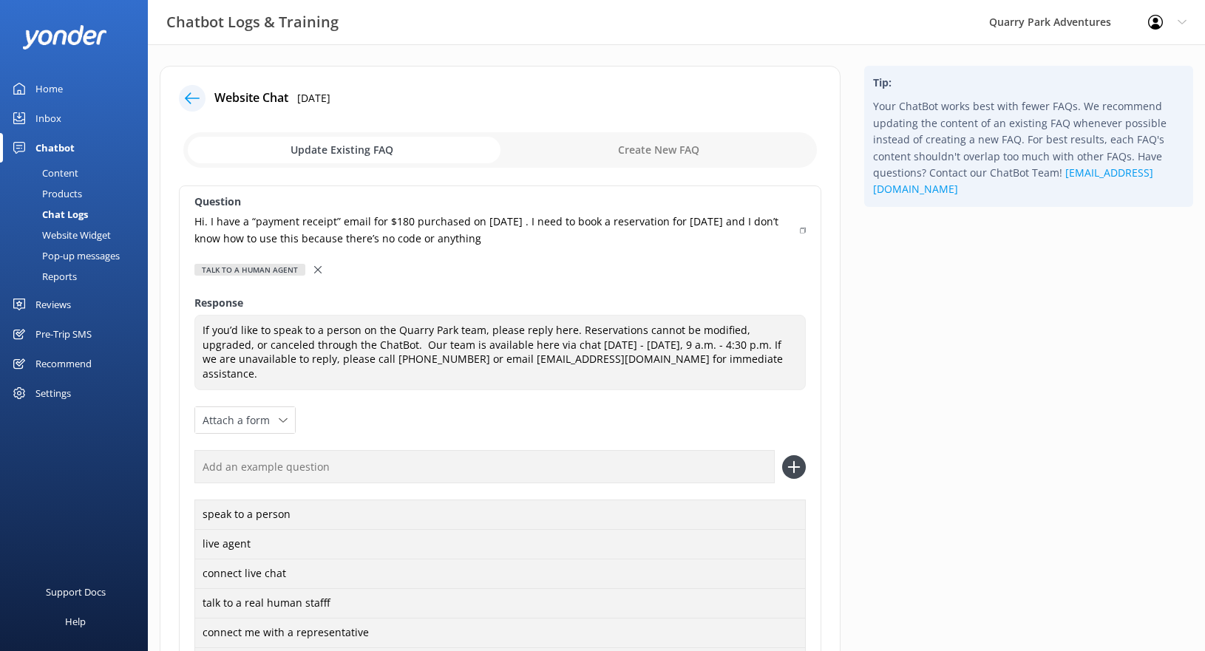
scroll to position [288, 0]
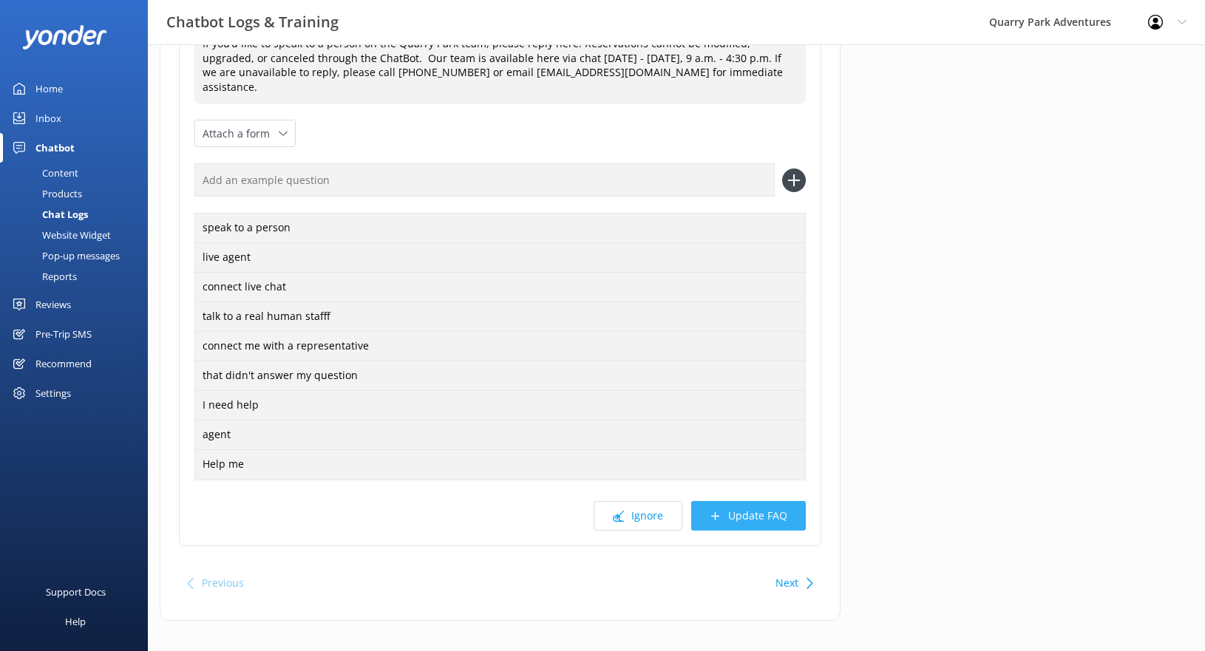
click at [762, 505] on button "Update FAQ" at bounding box center [748, 516] width 115 height 30
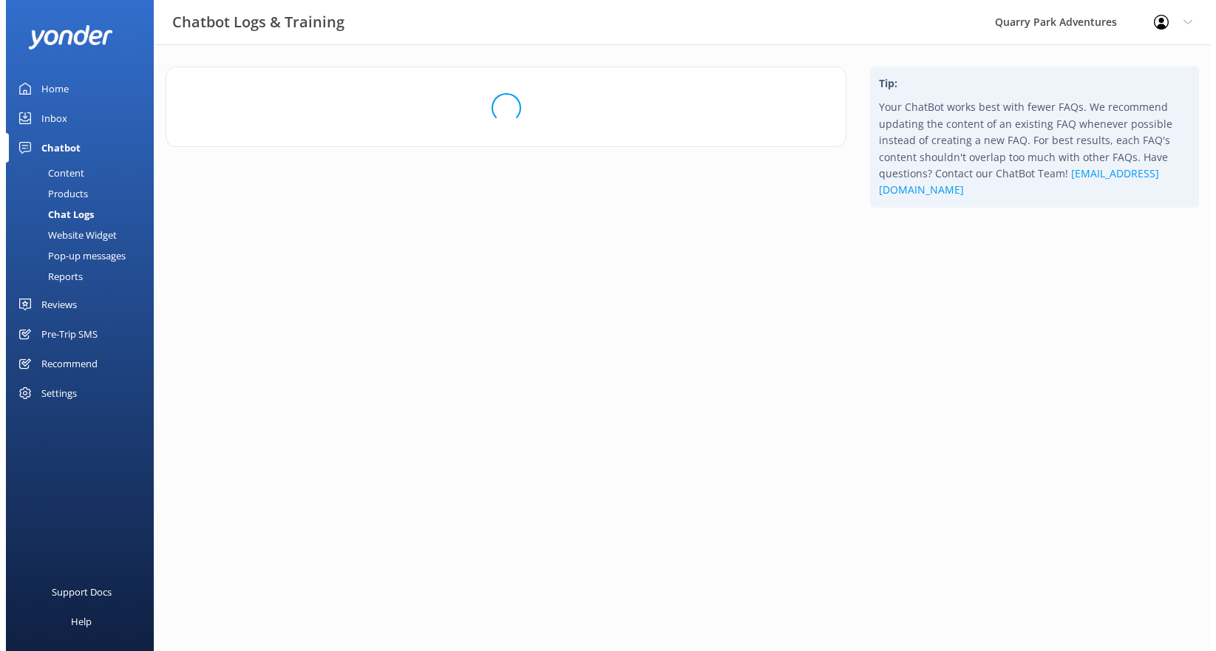
scroll to position [0, 0]
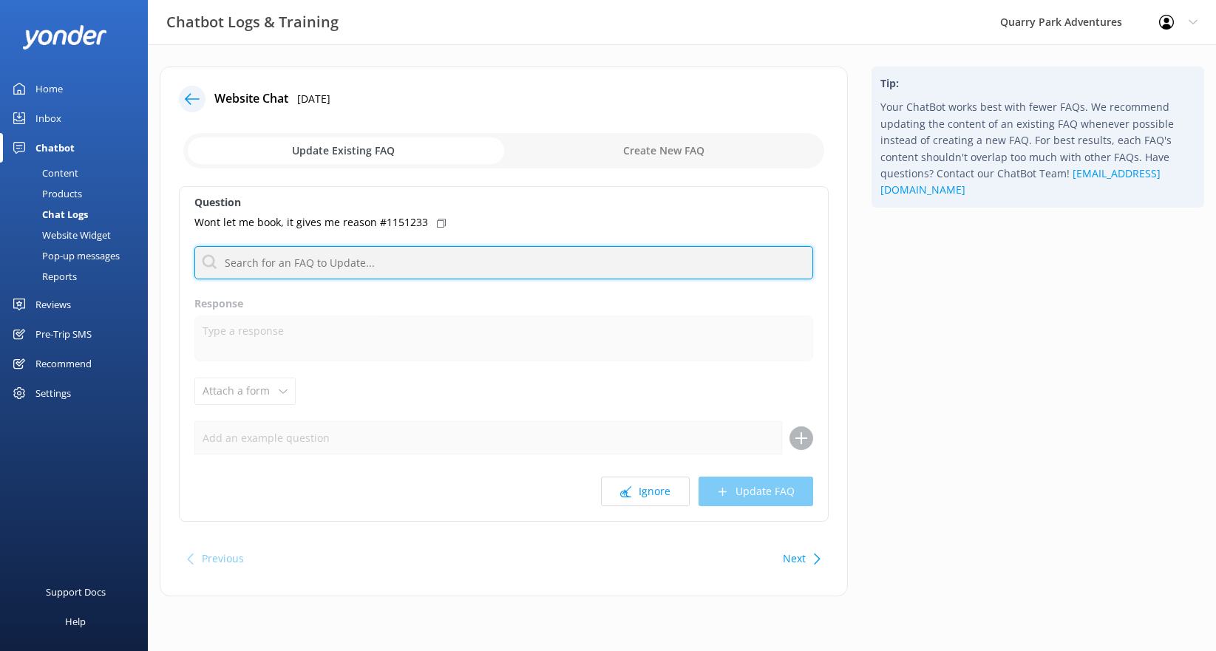
click at [365, 266] on input "text" at bounding box center [503, 262] width 619 height 33
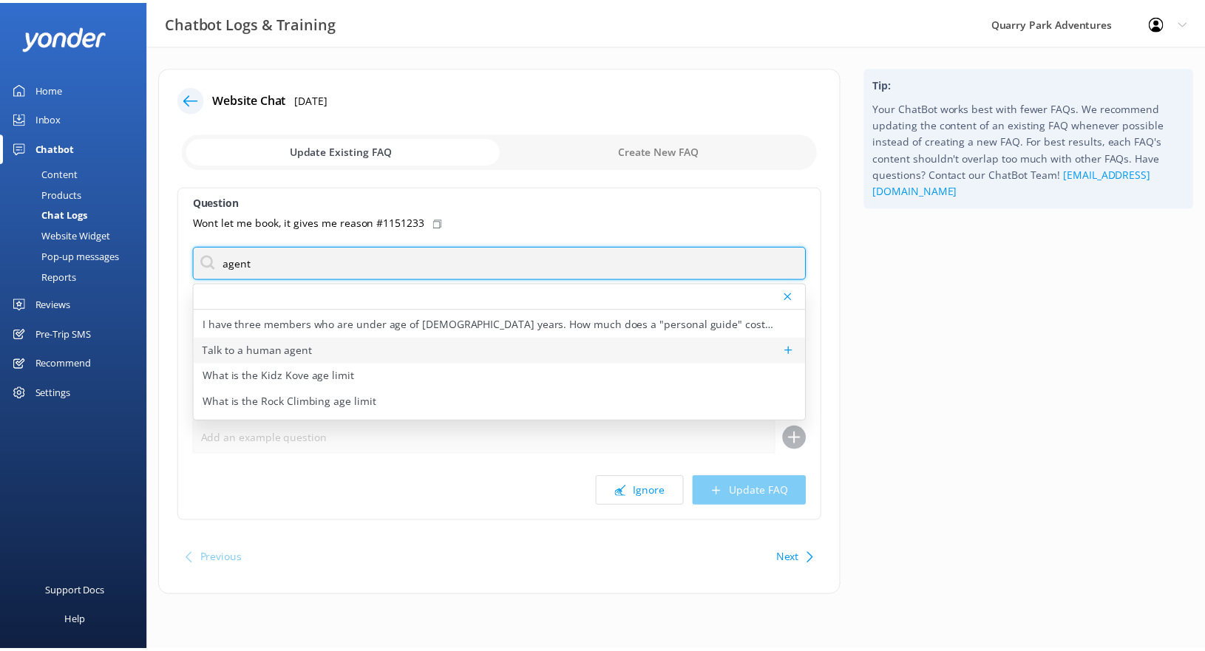
scroll to position [76, 0]
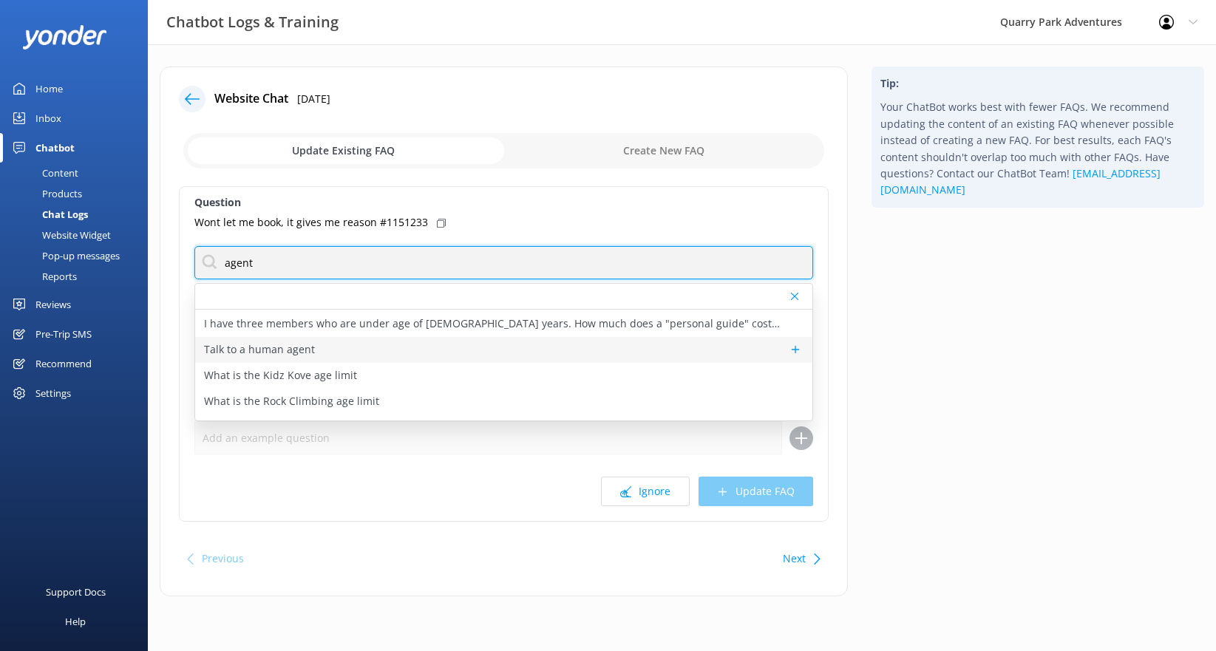
type input "agent"
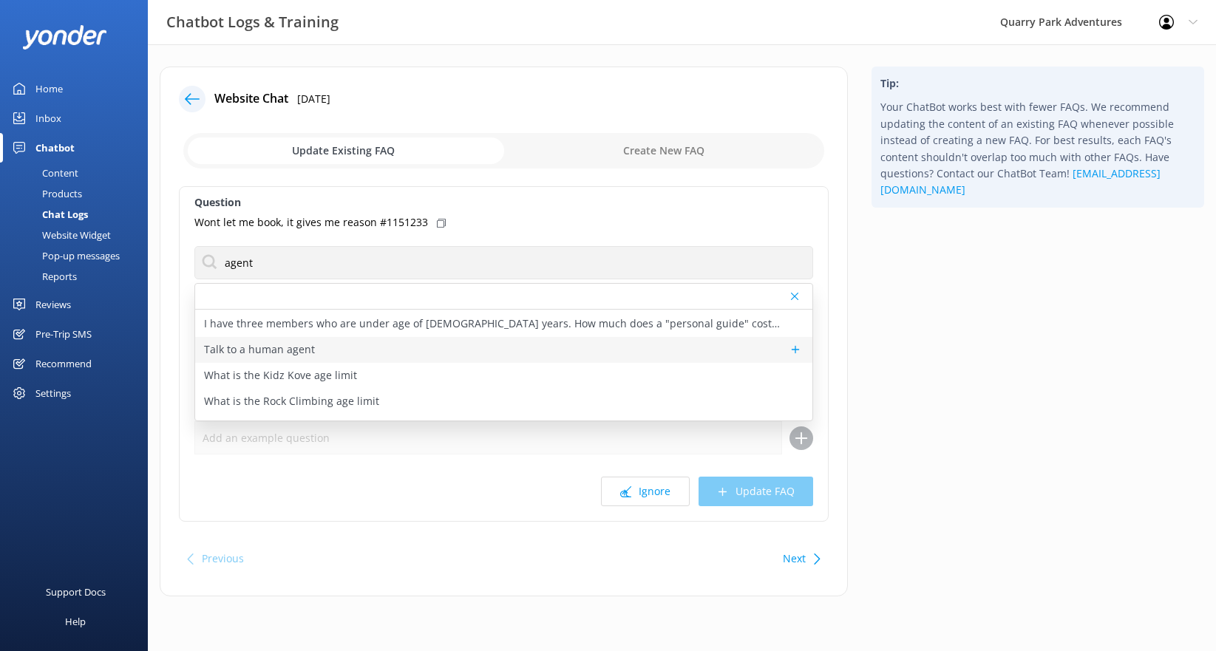
click at [300, 346] on p "Talk to a human agent" at bounding box center [259, 350] width 111 height 16
type textarea "If you’d like to speak to a person on the Quarry Park team, please reply here. …"
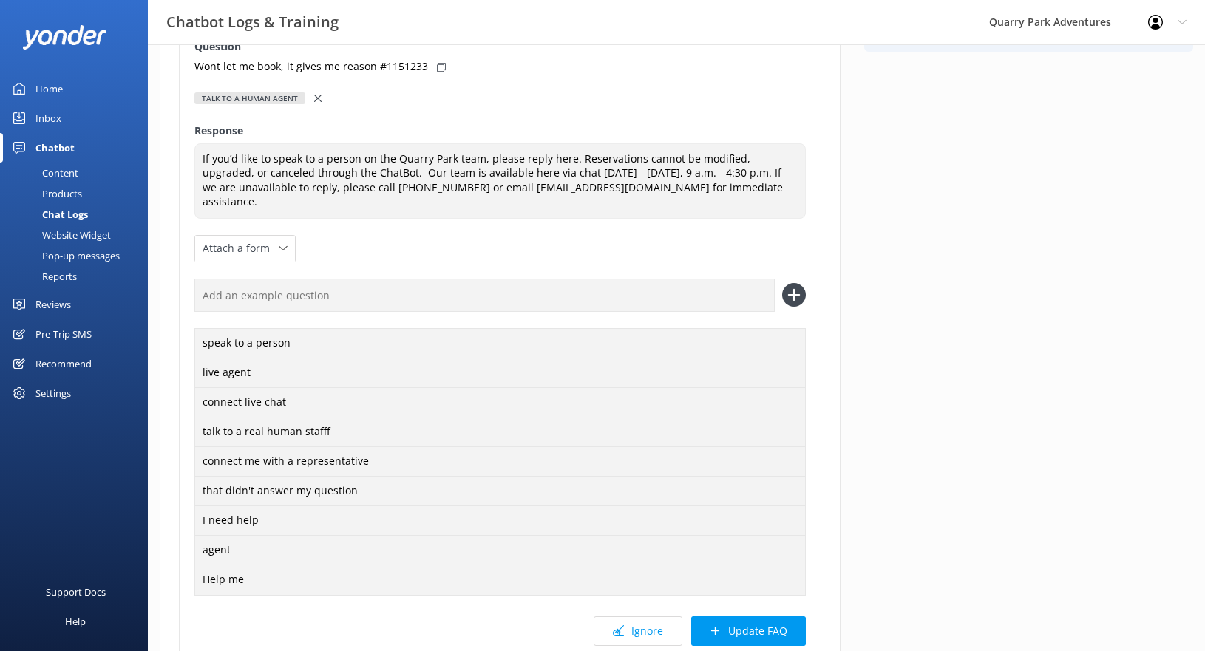
scroll to position [271, 0]
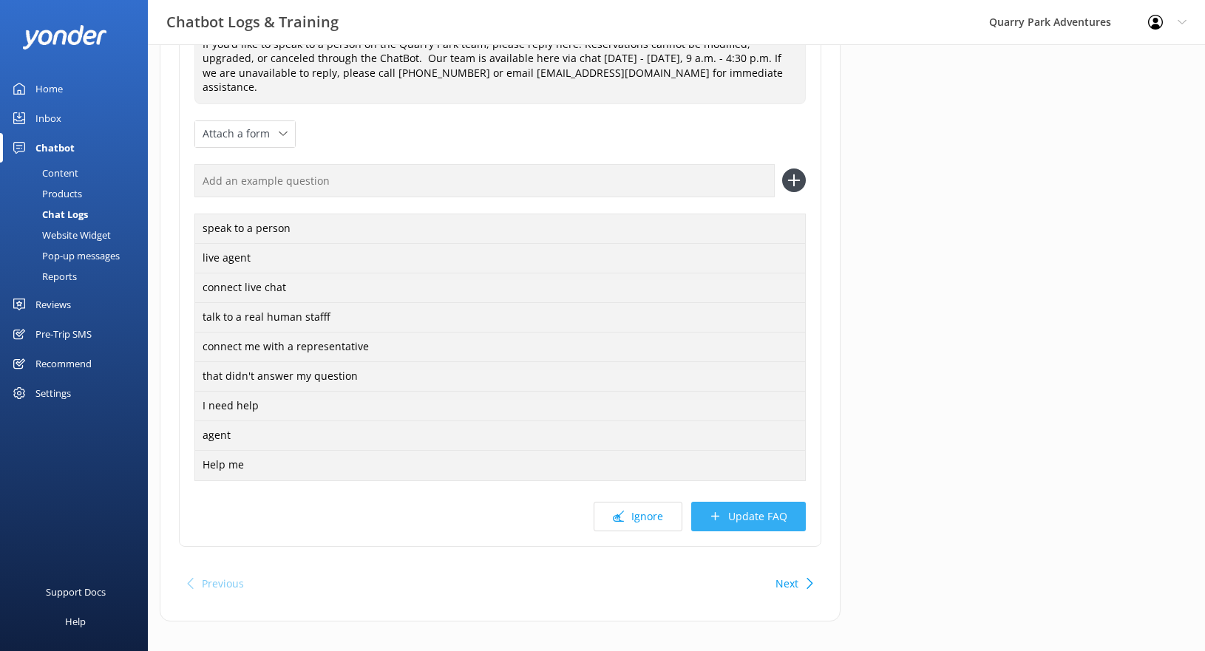
click at [770, 509] on button "Update FAQ" at bounding box center [748, 517] width 115 height 30
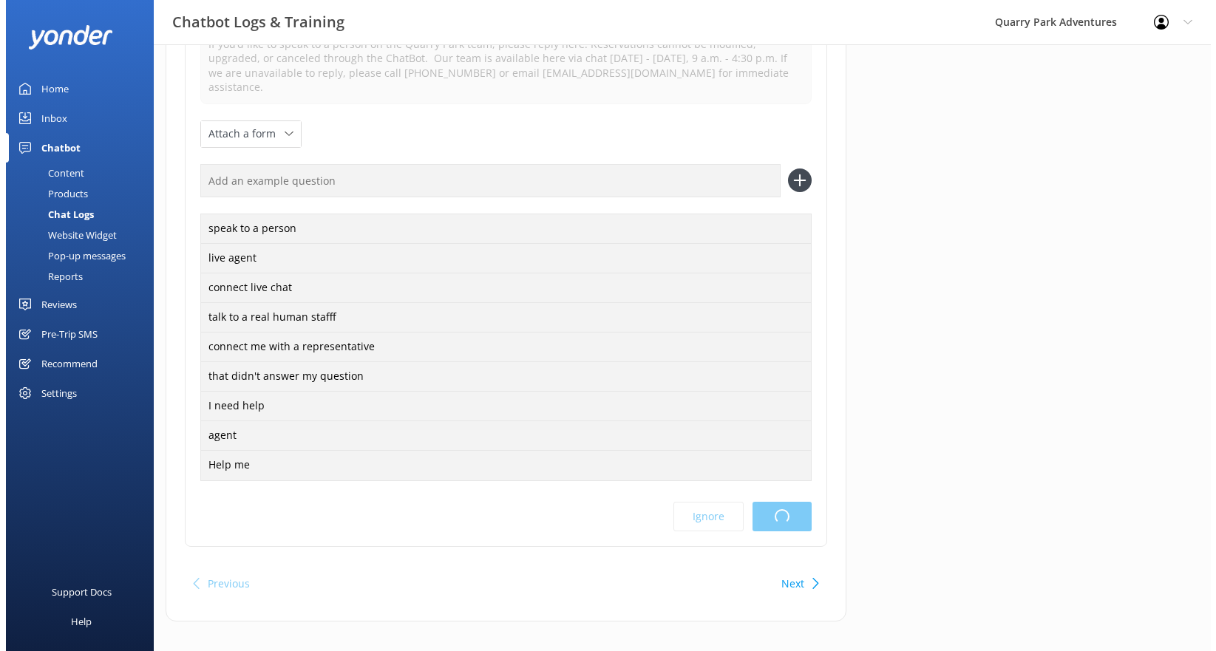
scroll to position [0, 0]
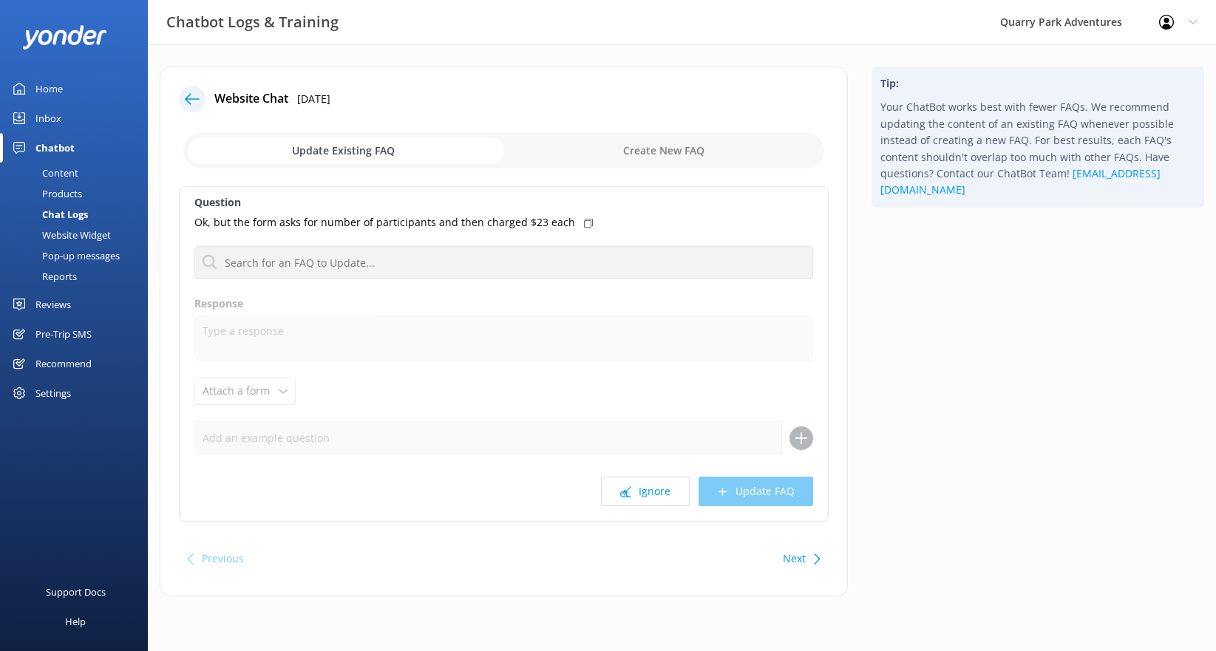
click at [404, 284] on div "Question Ok, but the form asks for number of participants and then charged $23 …" at bounding box center [504, 354] width 650 height 336
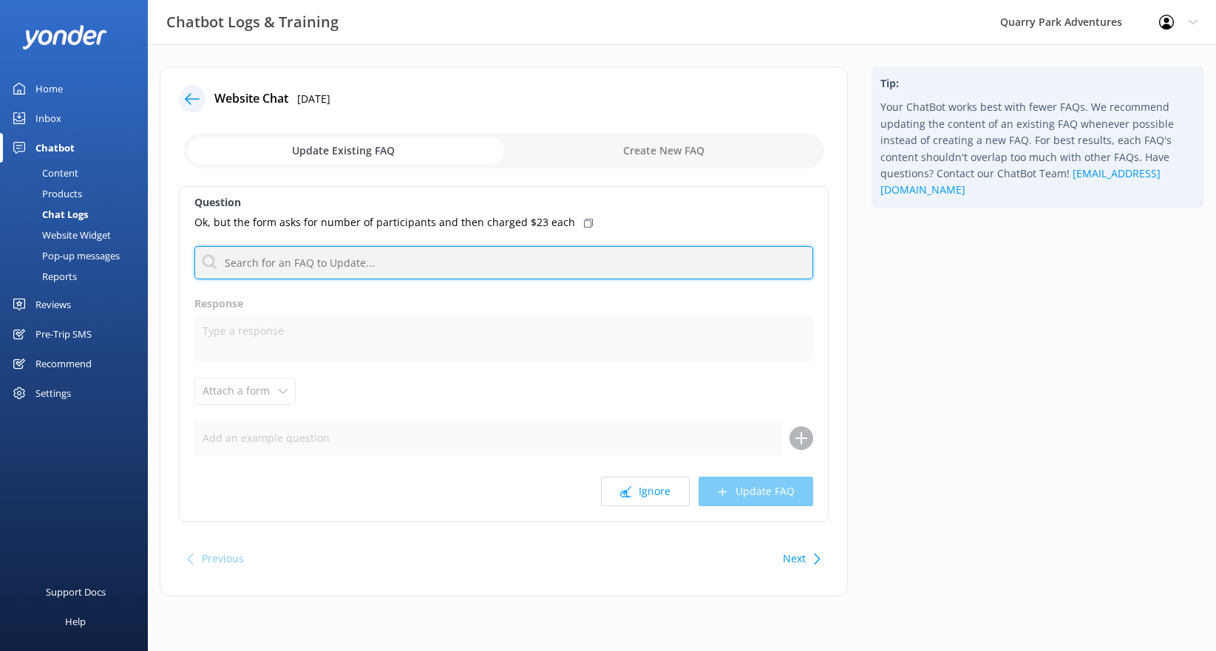
click at [407, 274] on input "text" at bounding box center [503, 262] width 619 height 33
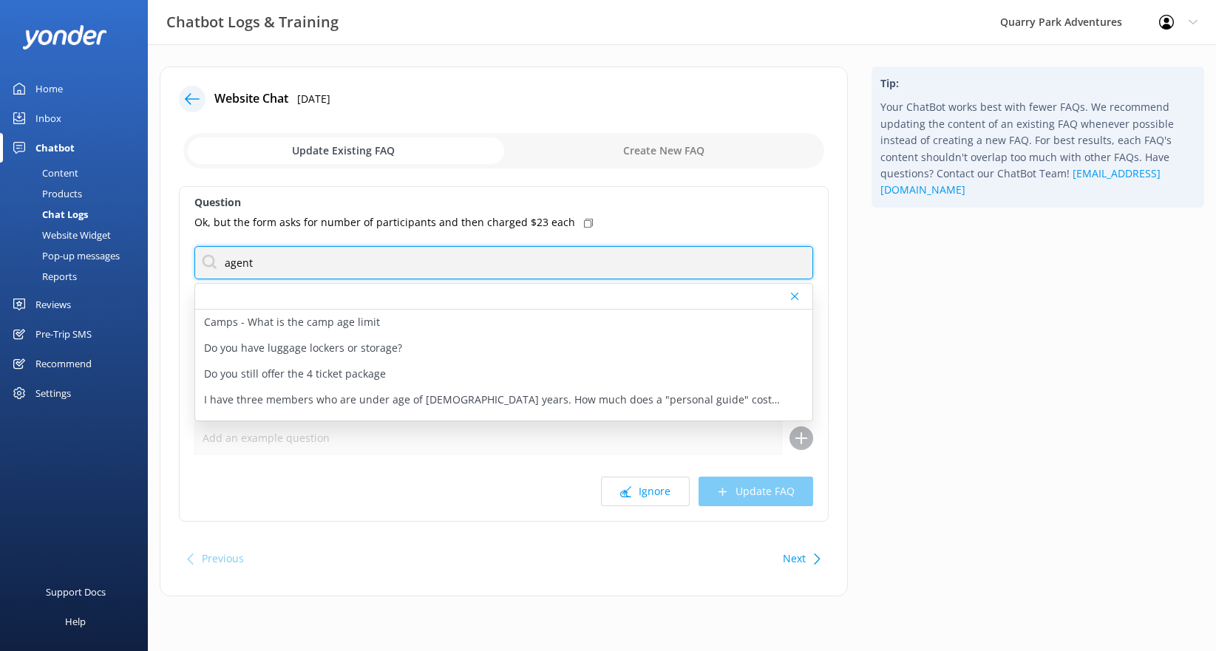
click at [293, 260] on input "agent" at bounding box center [503, 262] width 619 height 33
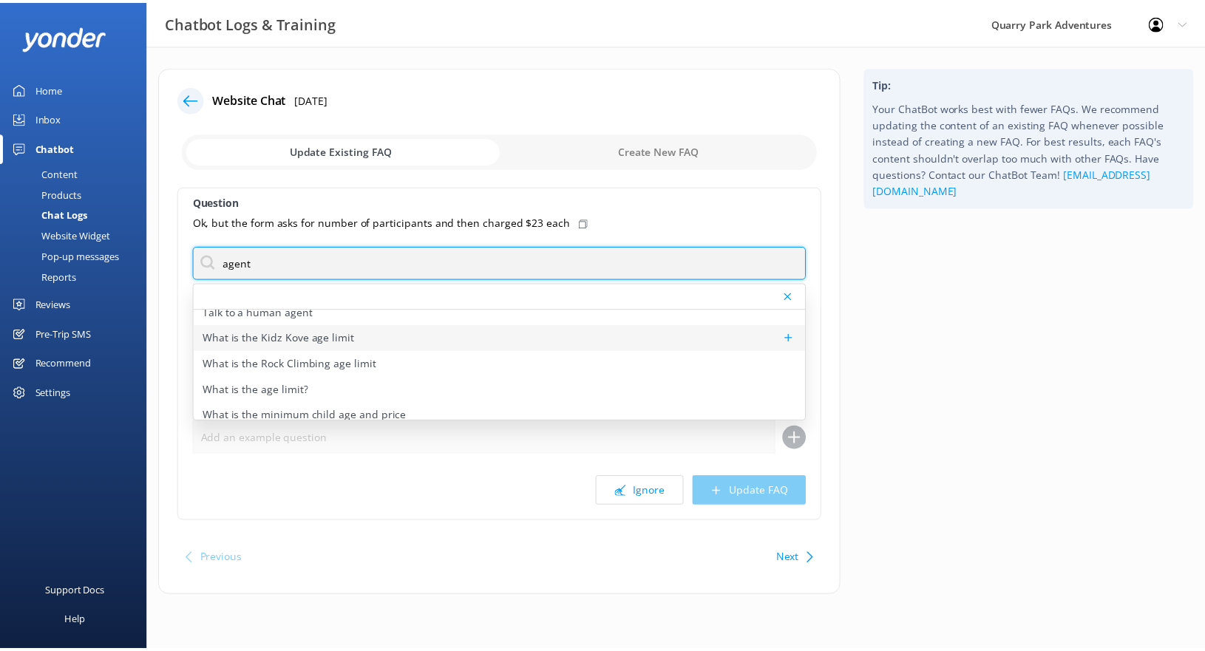
scroll to position [115, 0]
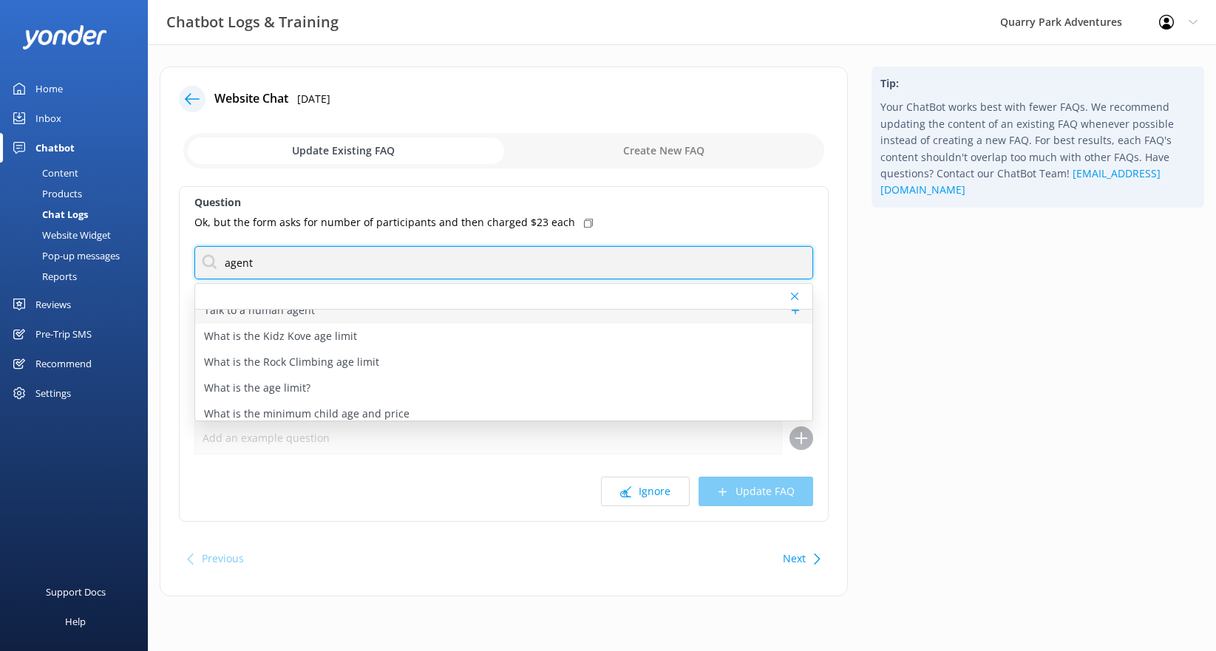
type input "agent"
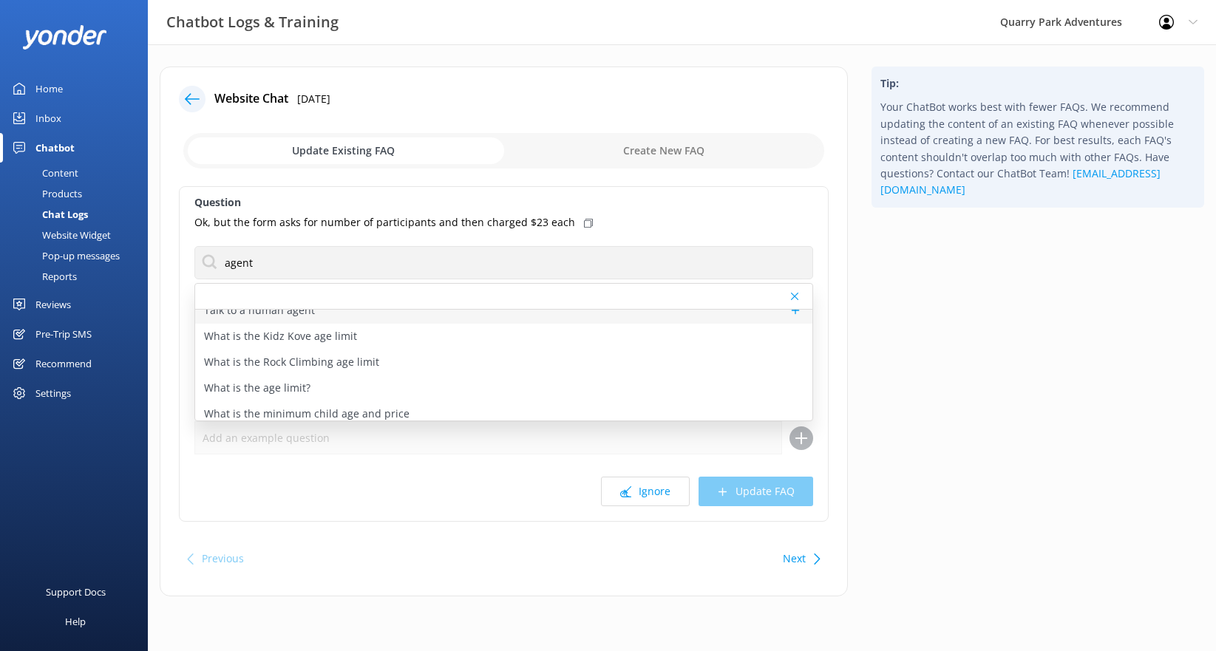
click at [309, 316] on p "Talk to a human agent" at bounding box center [259, 310] width 111 height 16
type textarea "If you’d like to speak to a person on the Quarry Park team, please reply here. …"
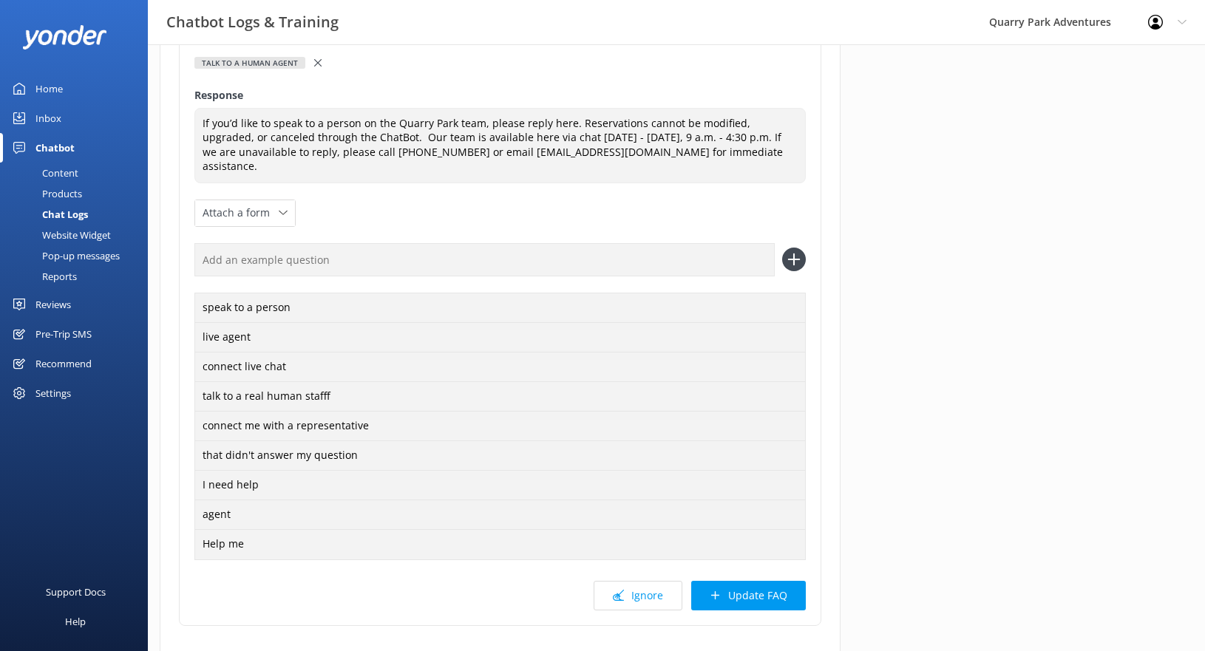
scroll to position [226, 0]
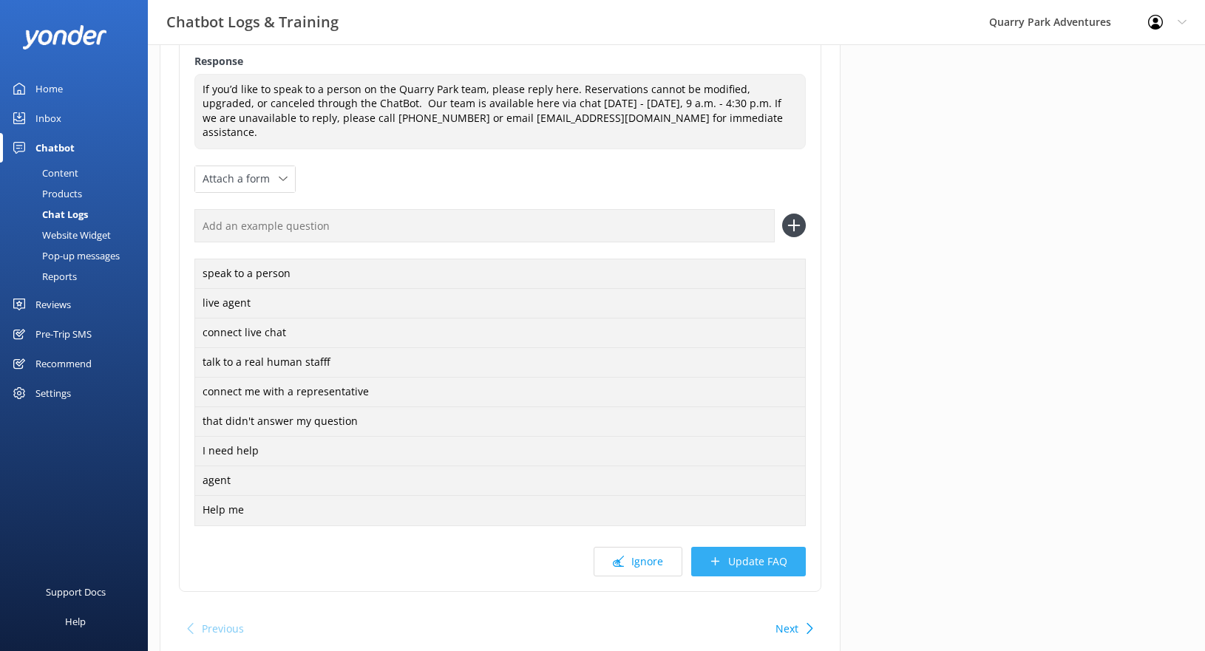
click at [779, 559] on button "Update FAQ" at bounding box center [748, 562] width 115 height 30
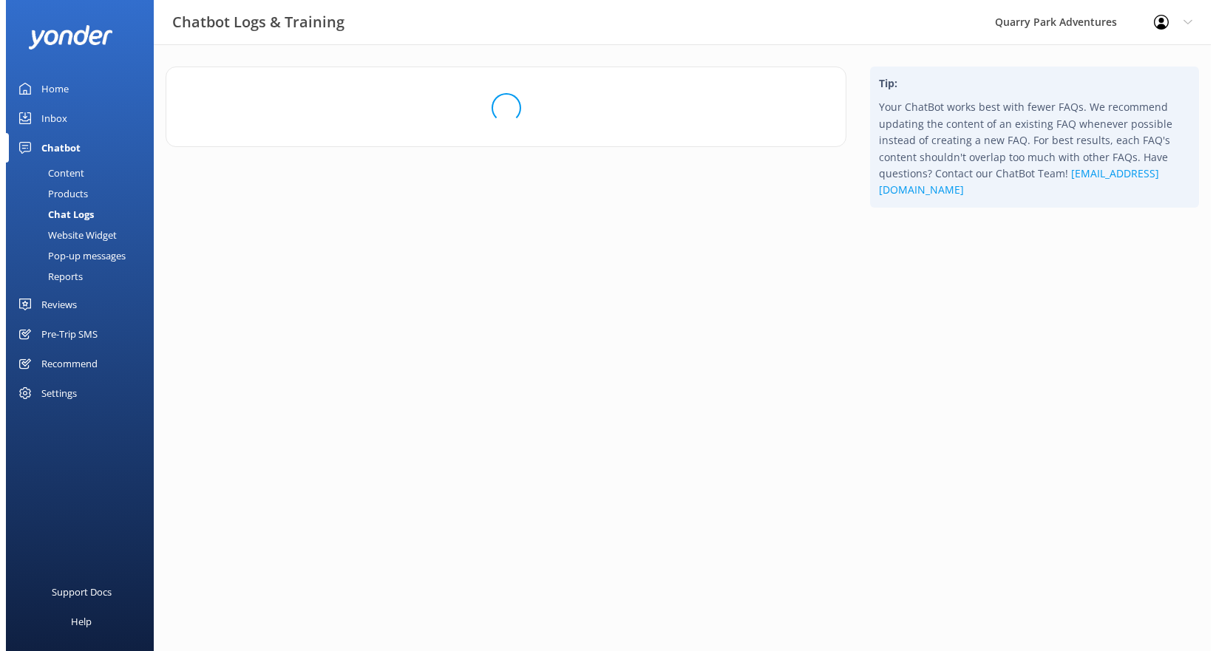
scroll to position [0, 0]
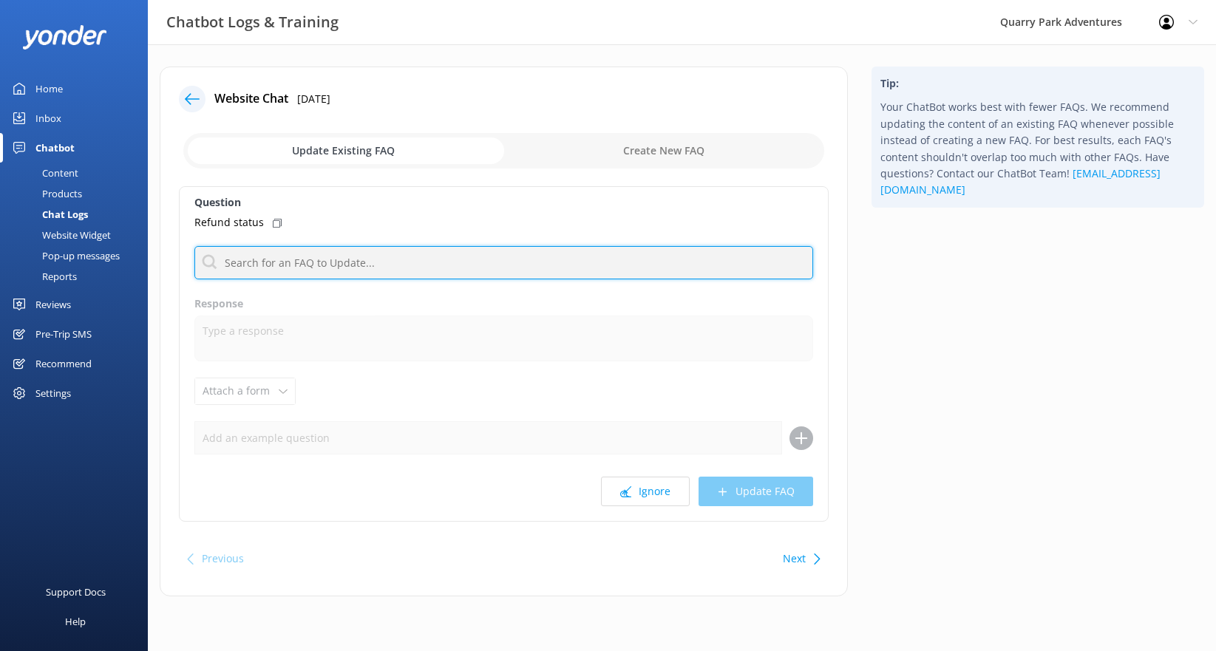
click at [300, 262] on input "text" at bounding box center [503, 262] width 619 height 33
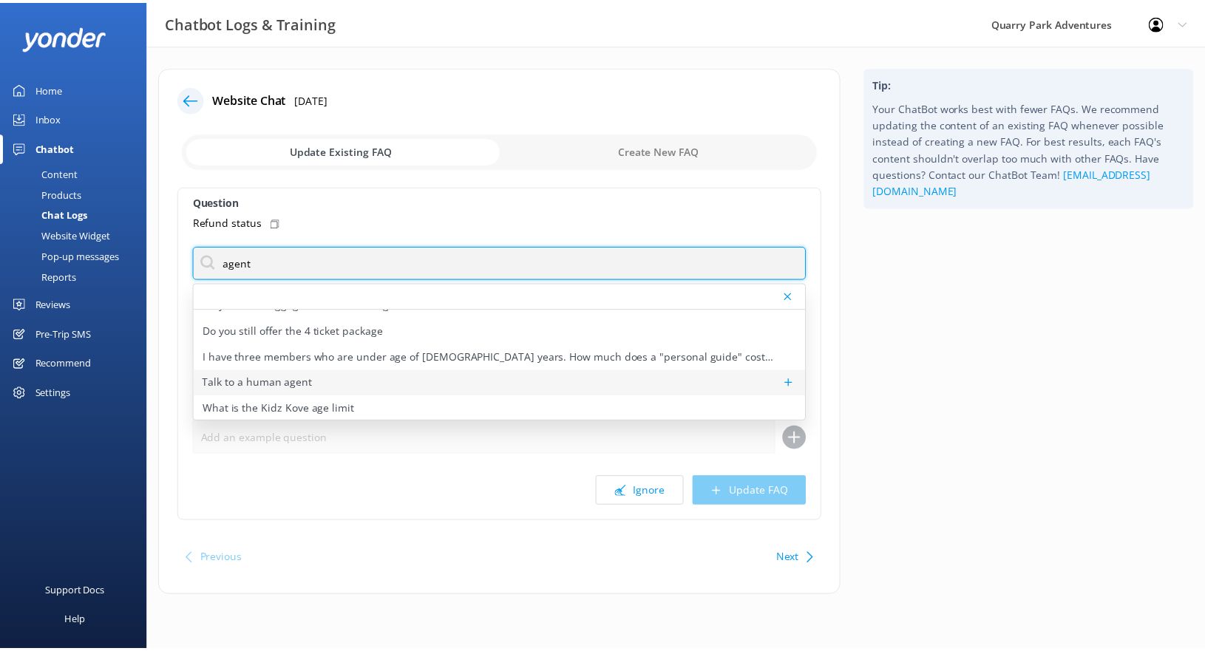
scroll to position [53, 0]
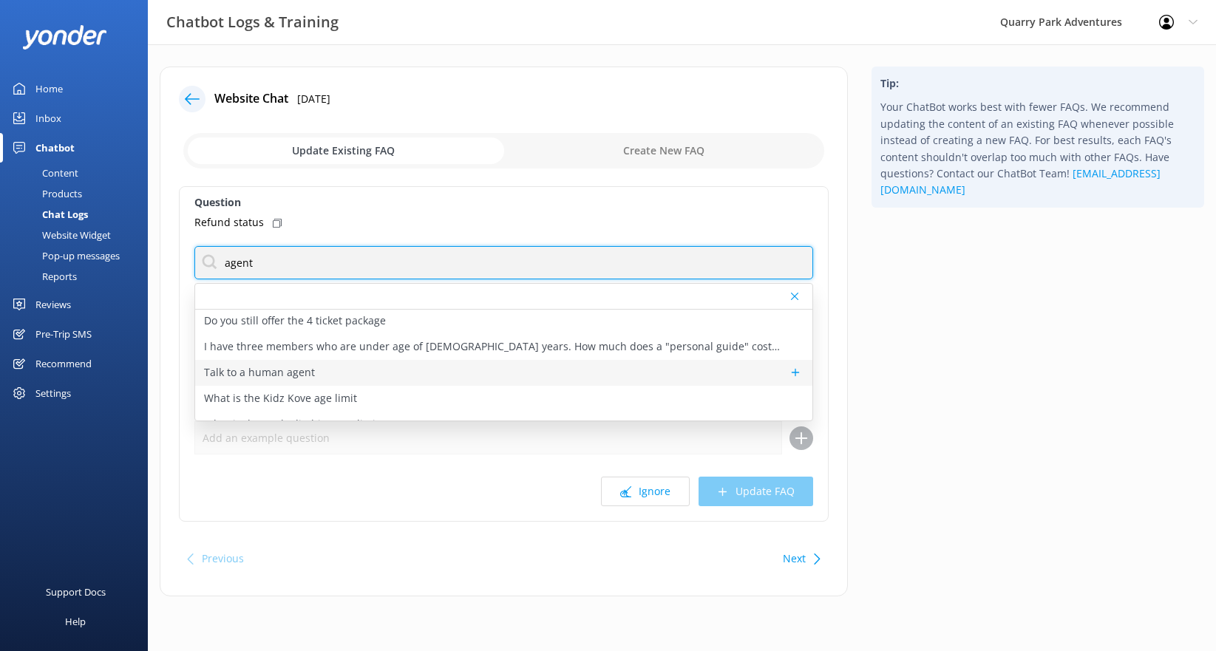
type input "agent"
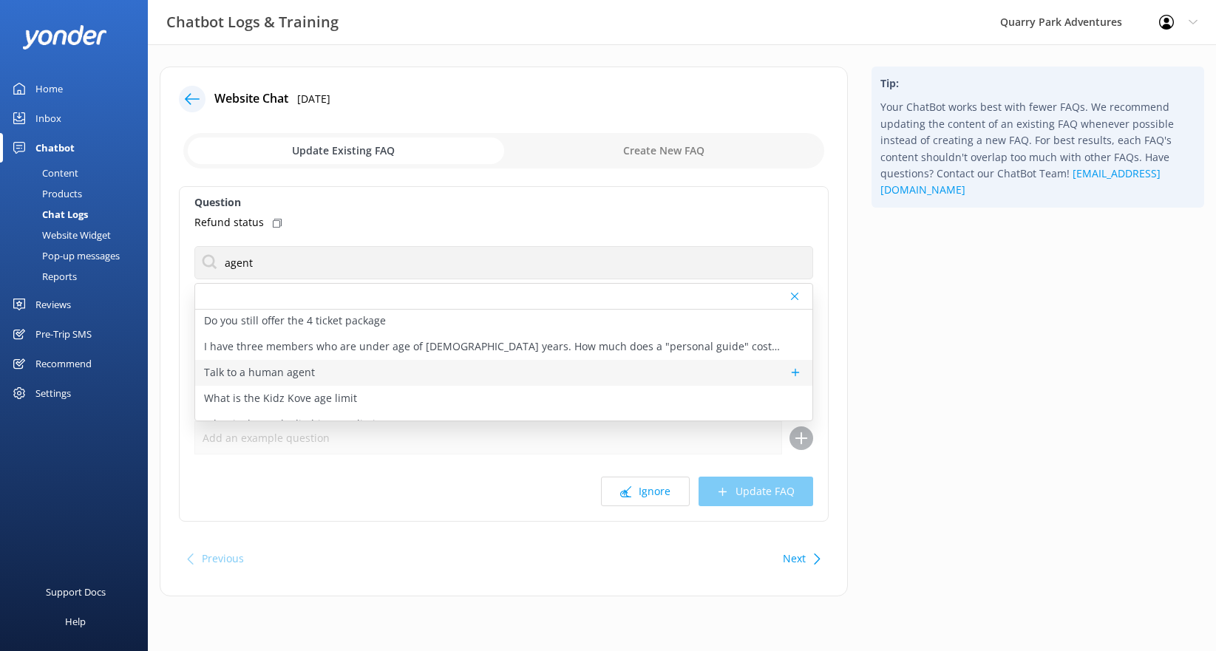
click at [292, 364] on div "Talk to a human agent" at bounding box center [503, 373] width 617 height 26
type textarea "If you’d like to speak to a person on the Quarry Park team, please reply here. …"
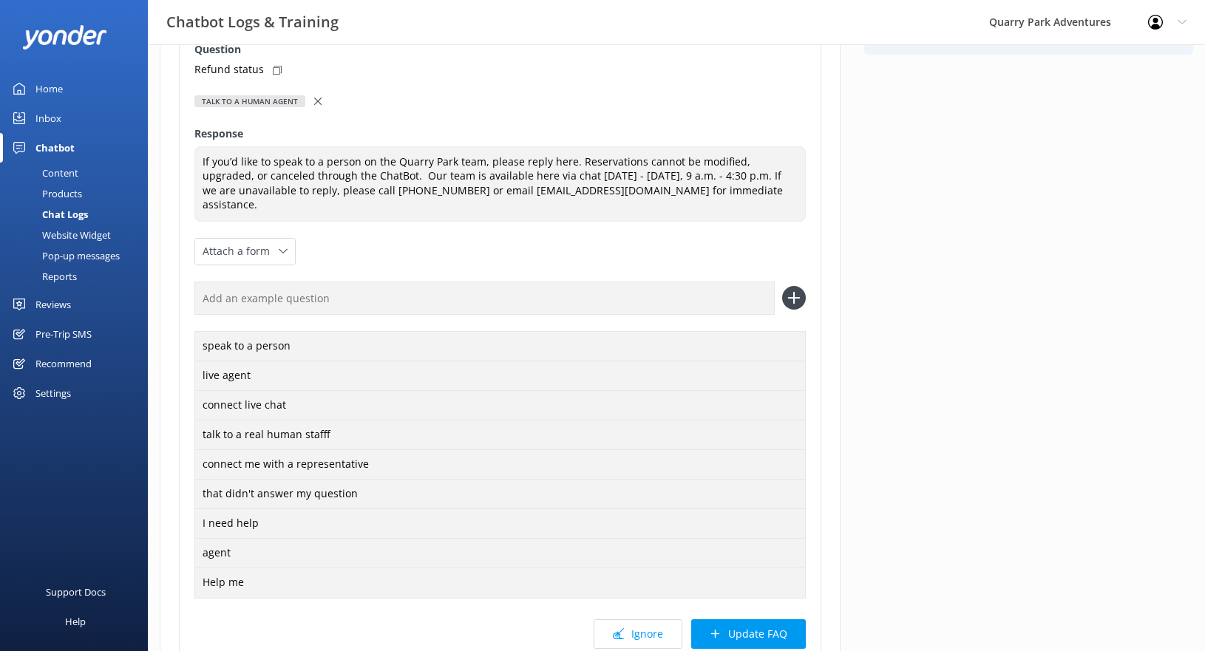
scroll to position [271, 0]
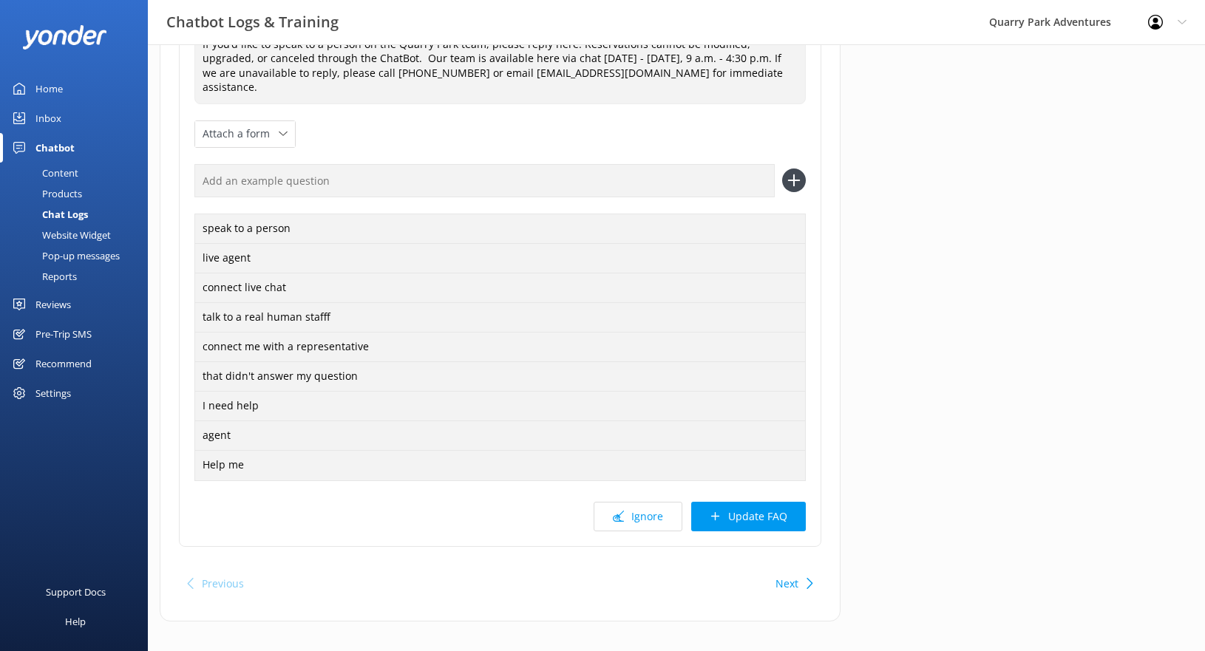
click at [762, 502] on button "Update FAQ" at bounding box center [748, 517] width 115 height 30
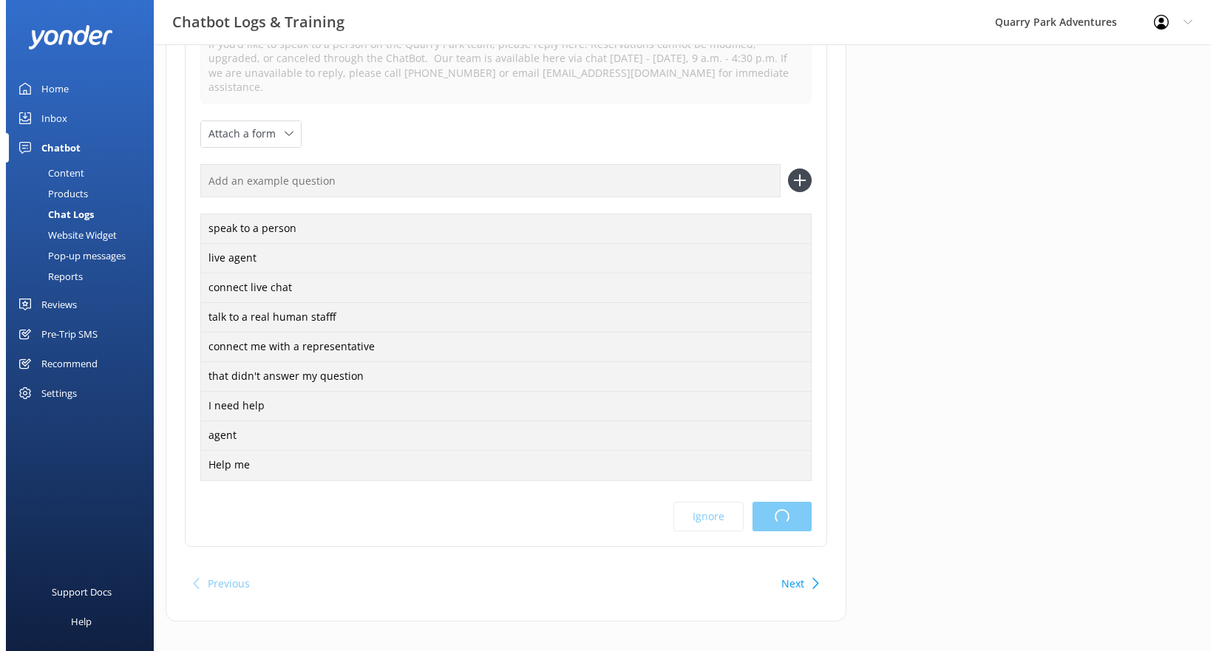
scroll to position [0, 0]
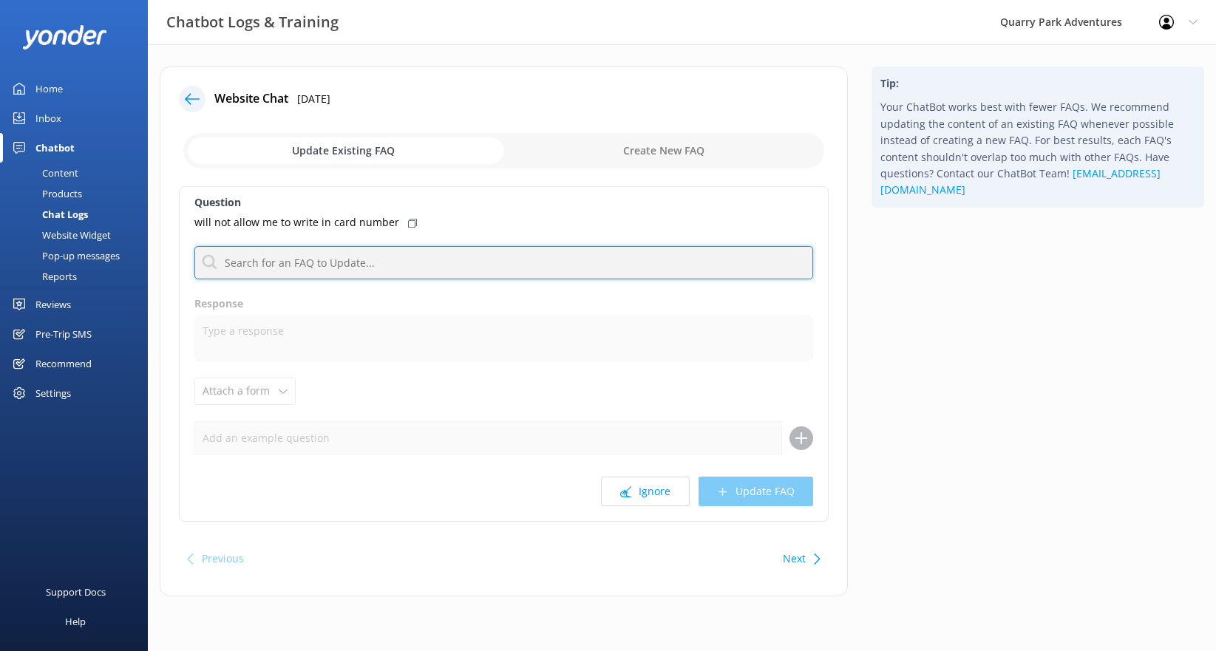
click at [329, 263] on input "text" at bounding box center [503, 262] width 619 height 33
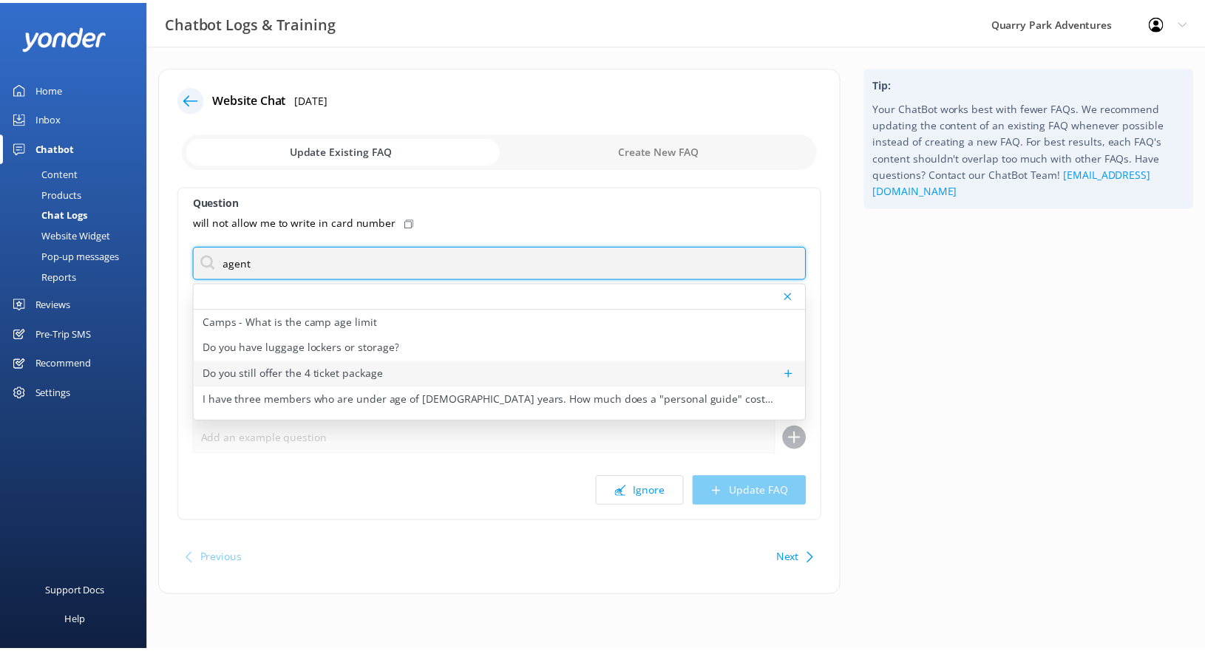
scroll to position [28, 0]
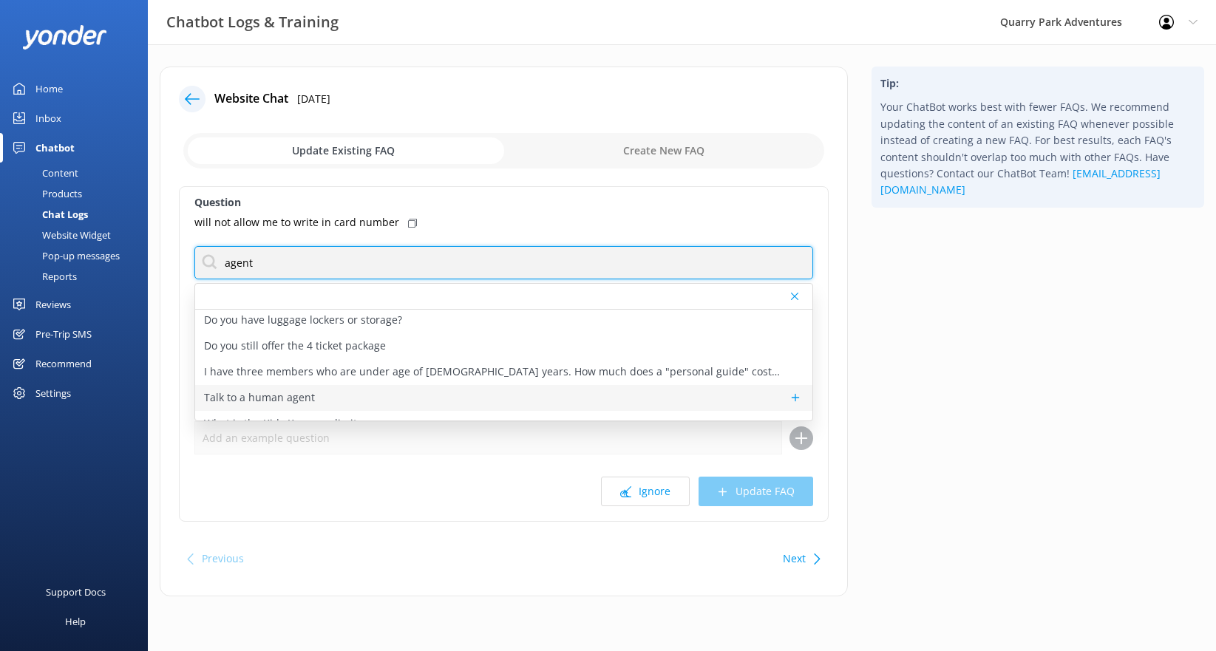
type input "agent"
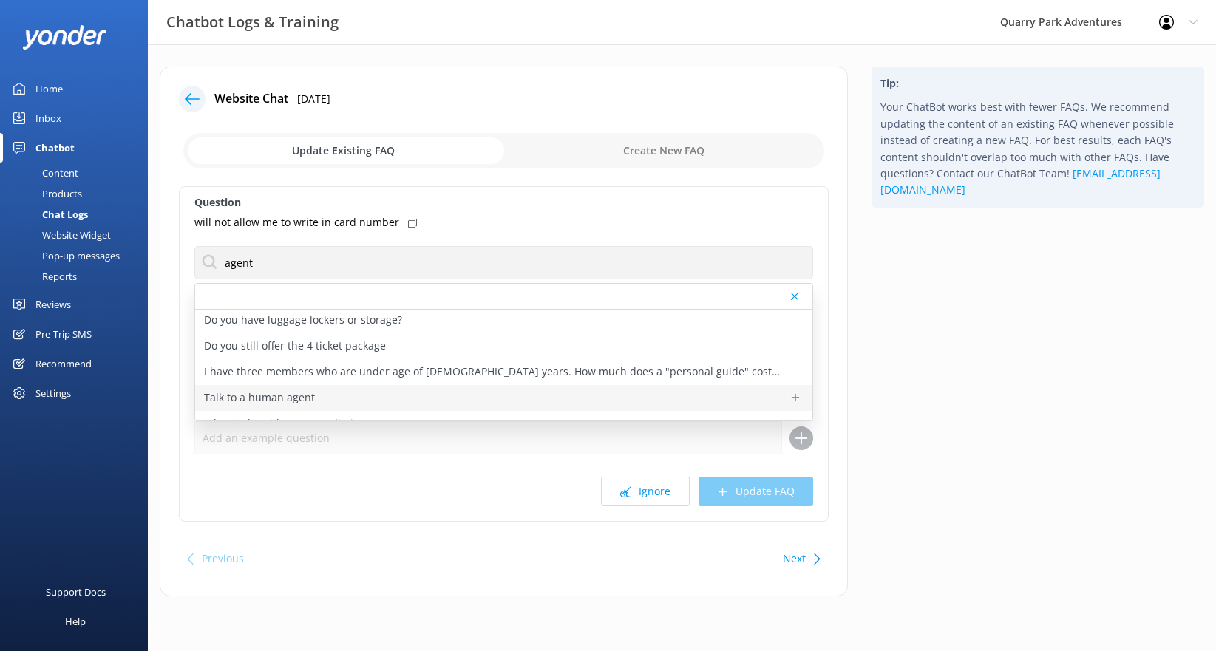
click at [335, 396] on div "Talk to a human agent" at bounding box center [503, 398] width 617 height 26
type textarea "If you’d like to speak to a person on the Quarry Park team, please reply here. …"
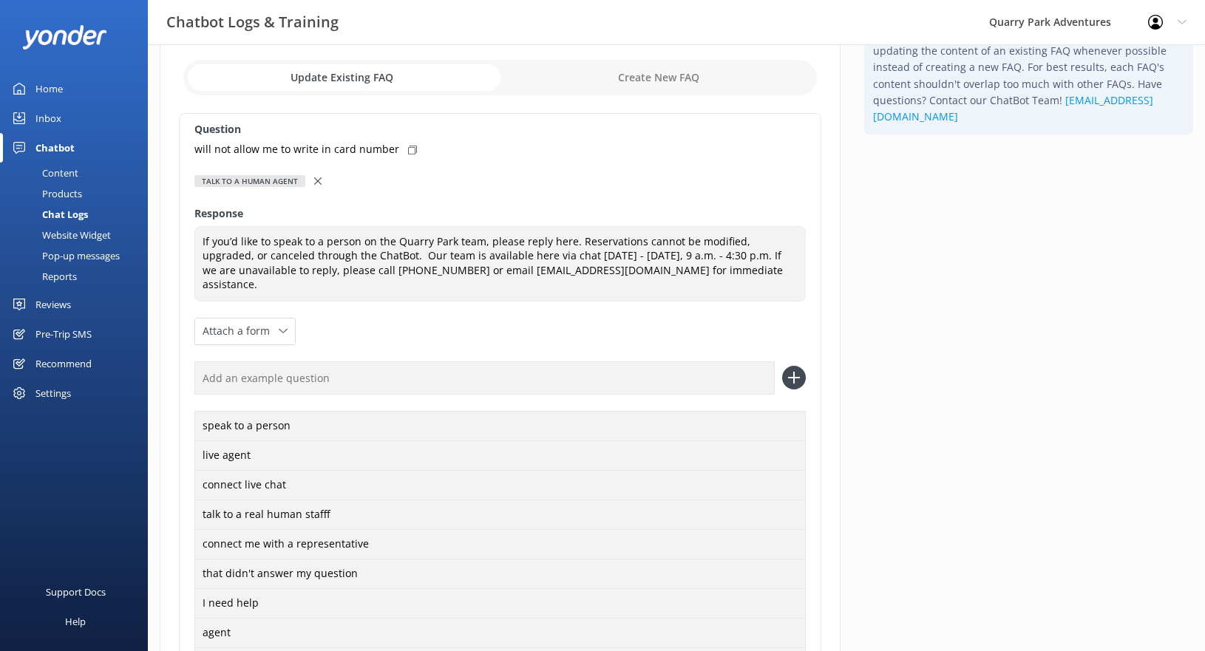
scroll to position [271, 0]
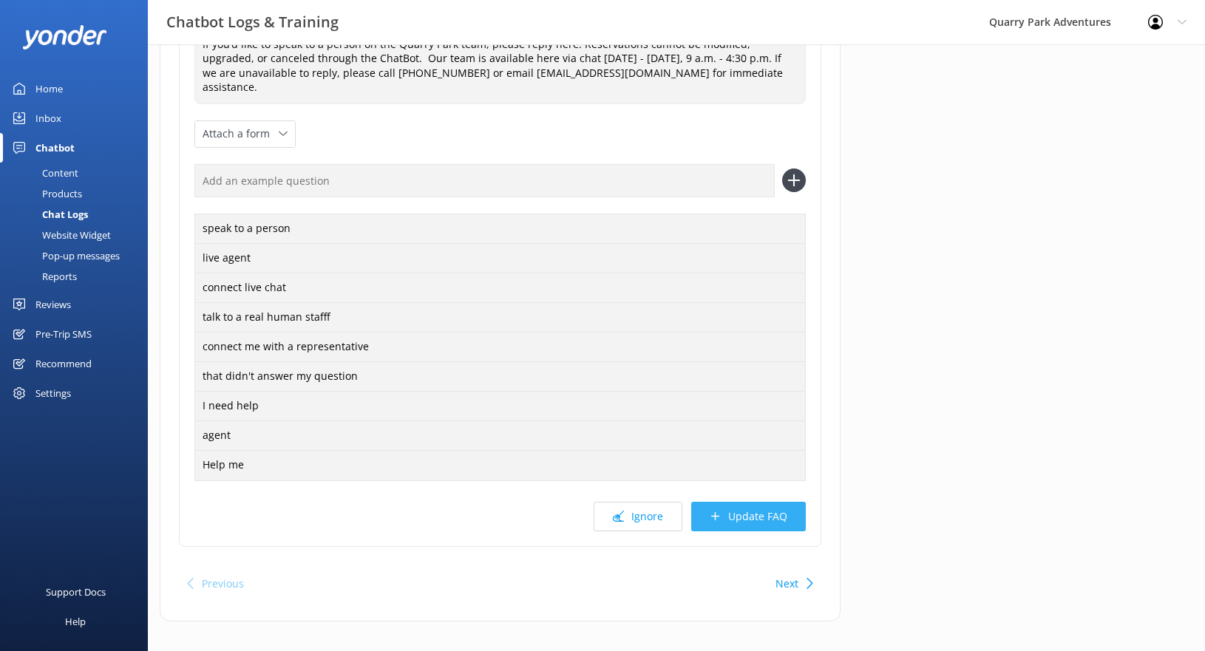
click at [781, 508] on button "Update FAQ" at bounding box center [748, 517] width 115 height 30
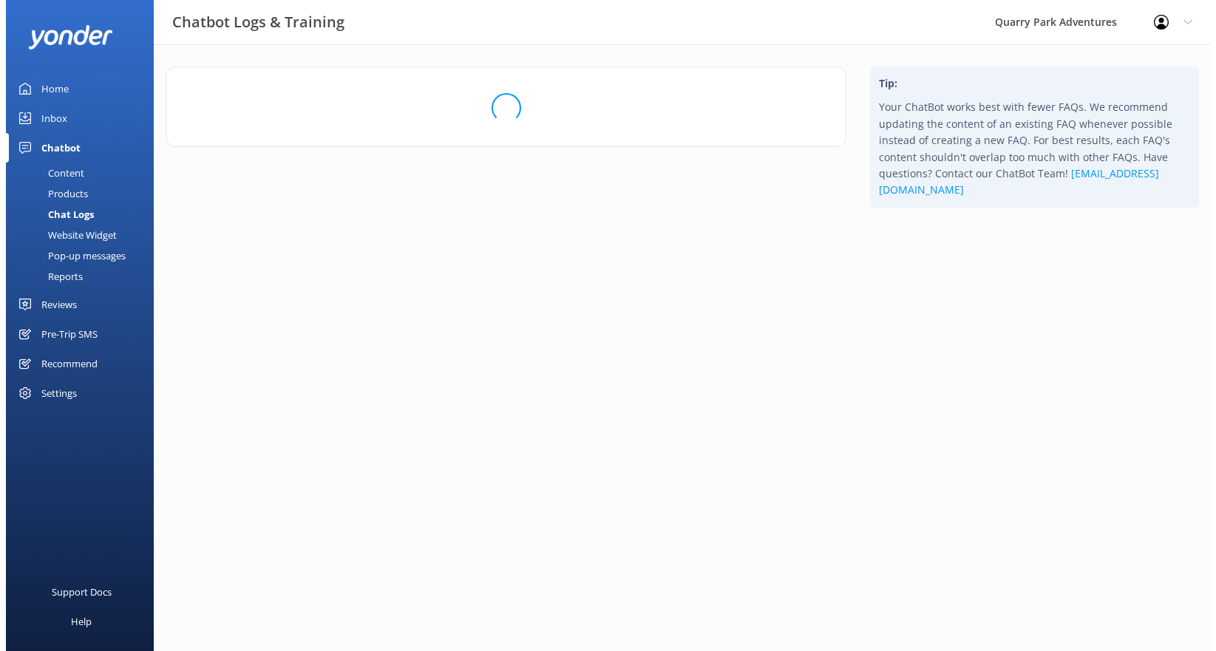
scroll to position [0, 0]
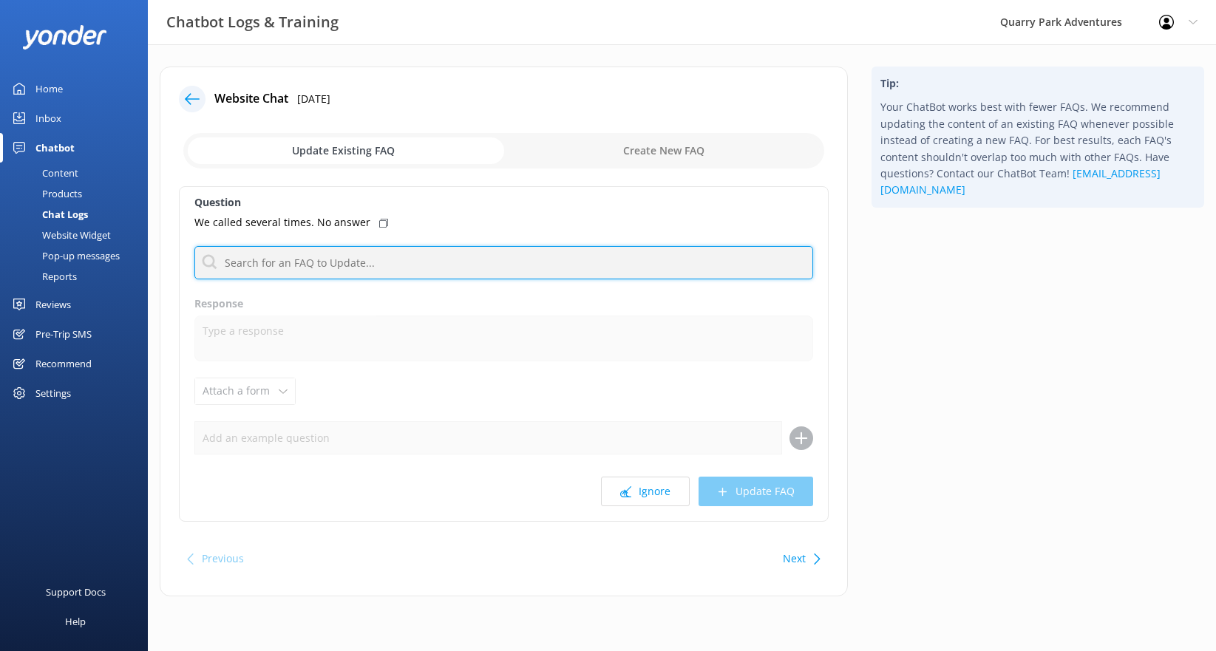
click at [281, 267] on input "text" at bounding box center [503, 262] width 619 height 33
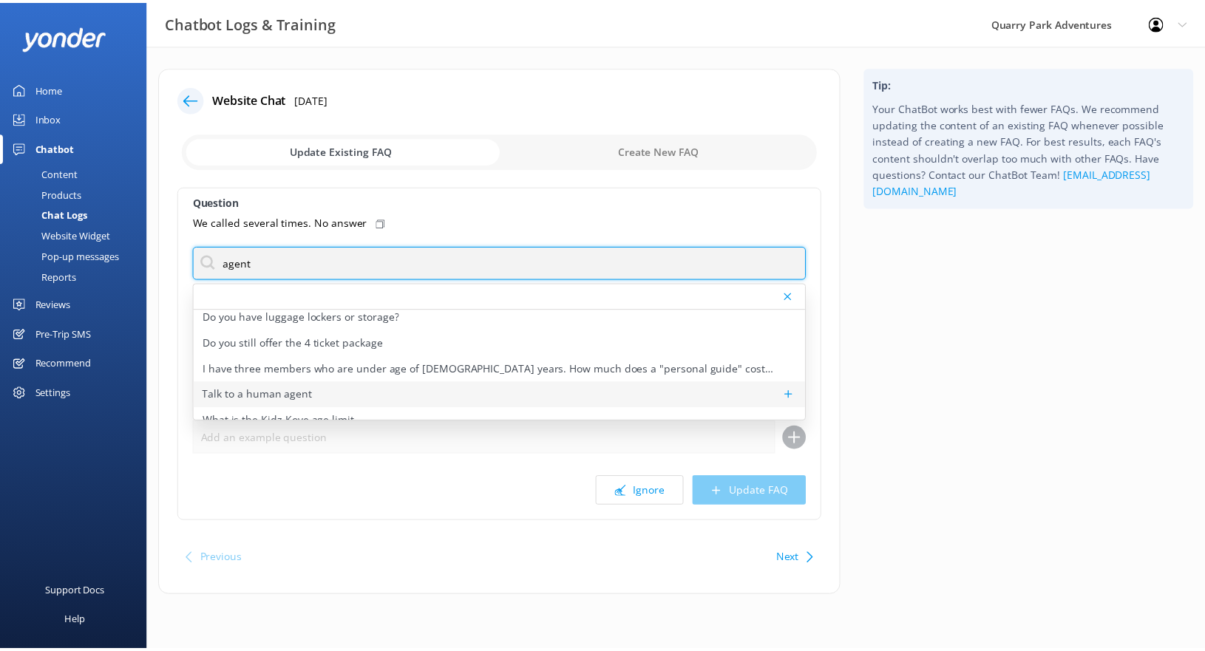
scroll to position [32, 0]
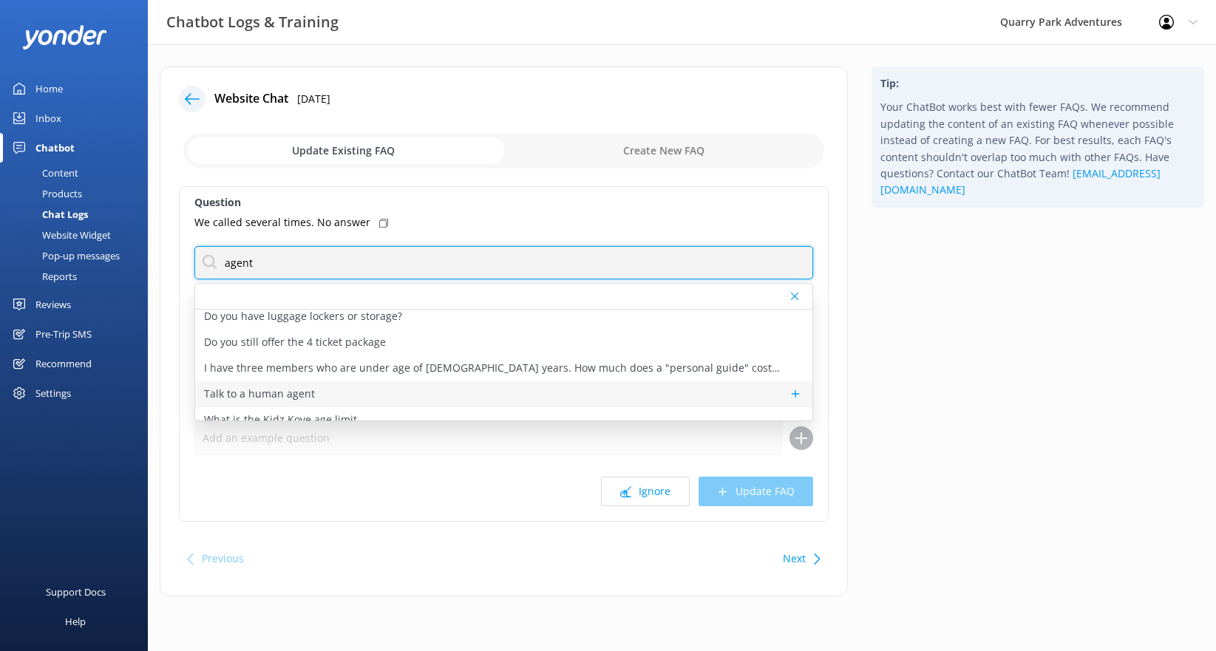
type input "agent"
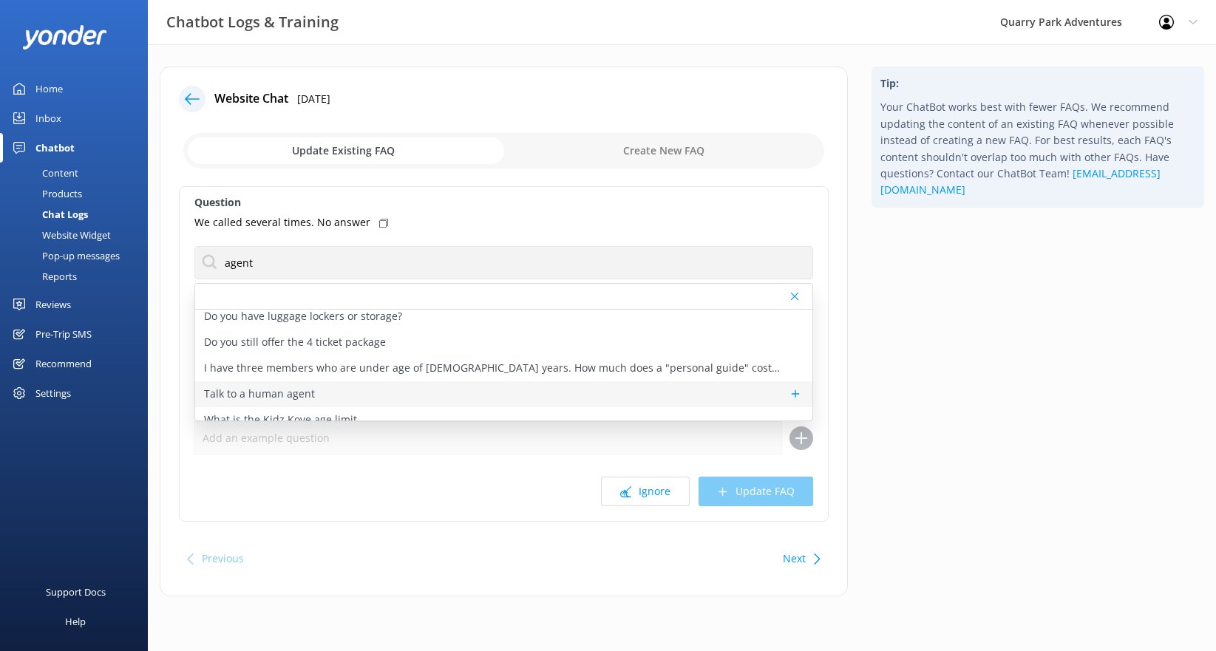
click at [279, 390] on p "Talk to a human agent" at bounding box center [259, 394] width 111 height 16
type textarea "If you’d like to speak to a person on the Quarry Park team, please reply here. …"
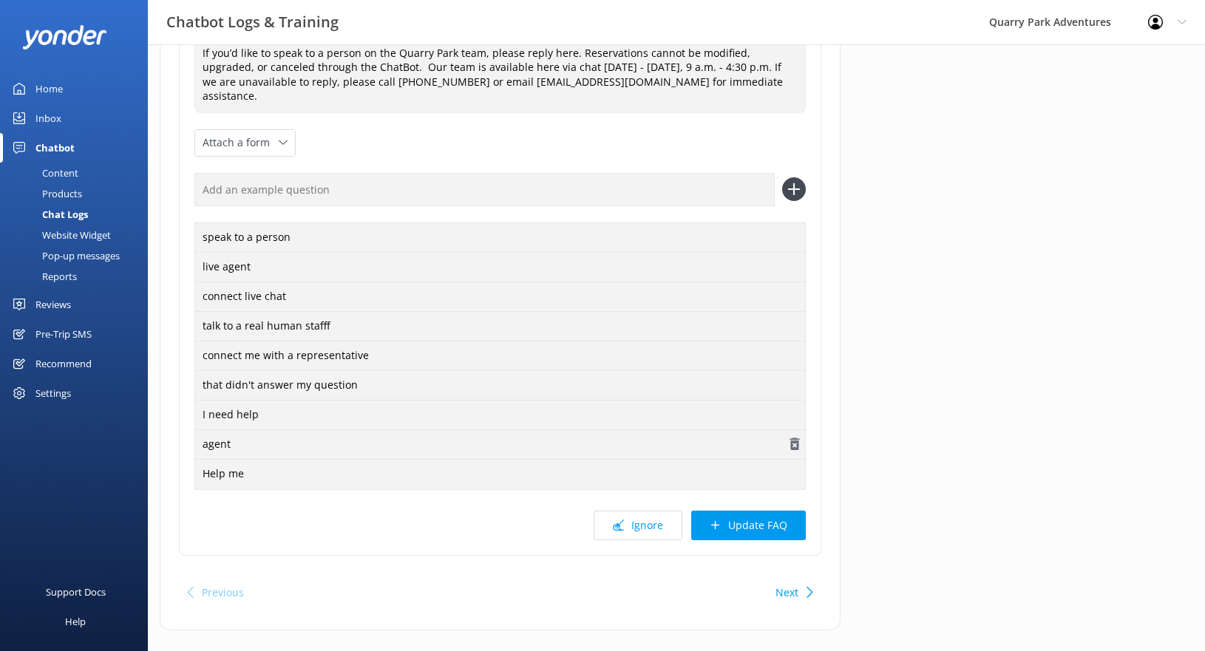
scroll to position [271, 0]
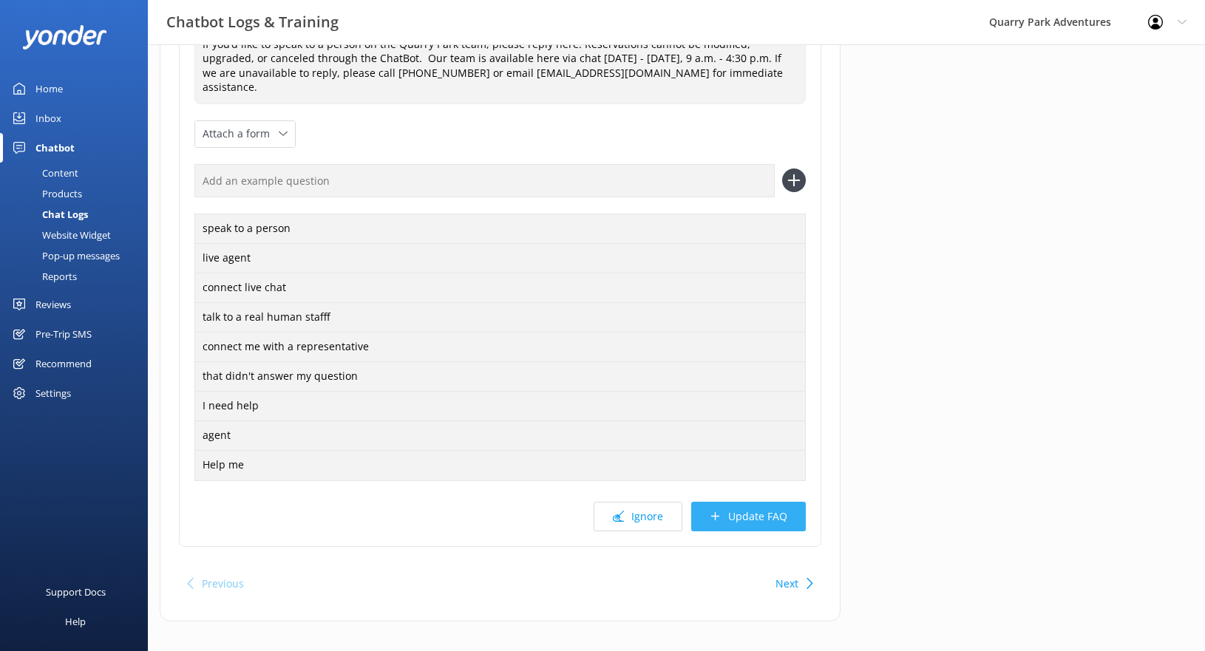
click at [741, 502] on button "Update FAQ" at bounding box center [748, 517] width 115 height 30
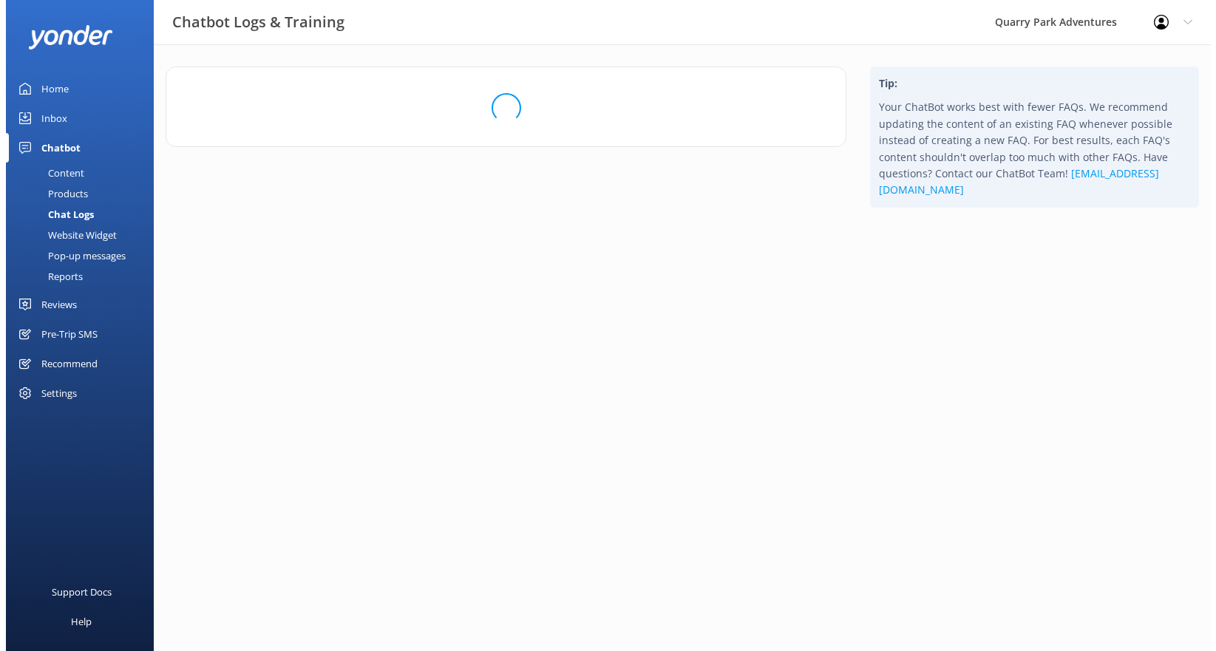
scroll to position [0, 0]
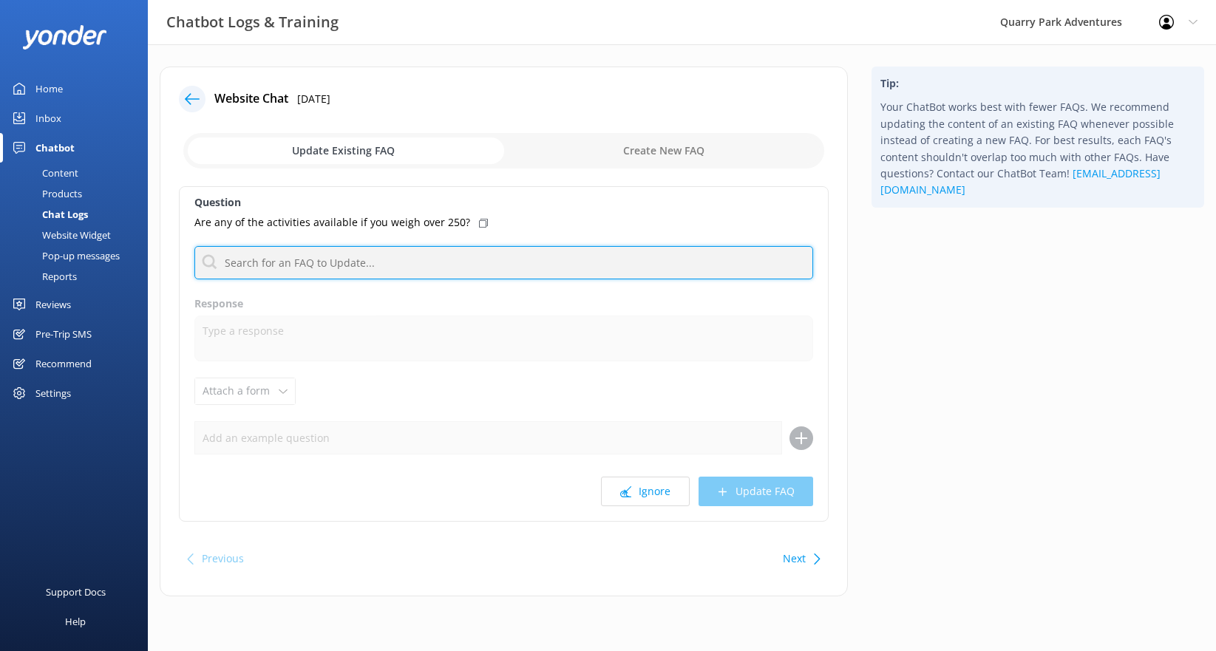
click at [349, 273] on input "text" at bounding box center [503, 262] width 619 height 33
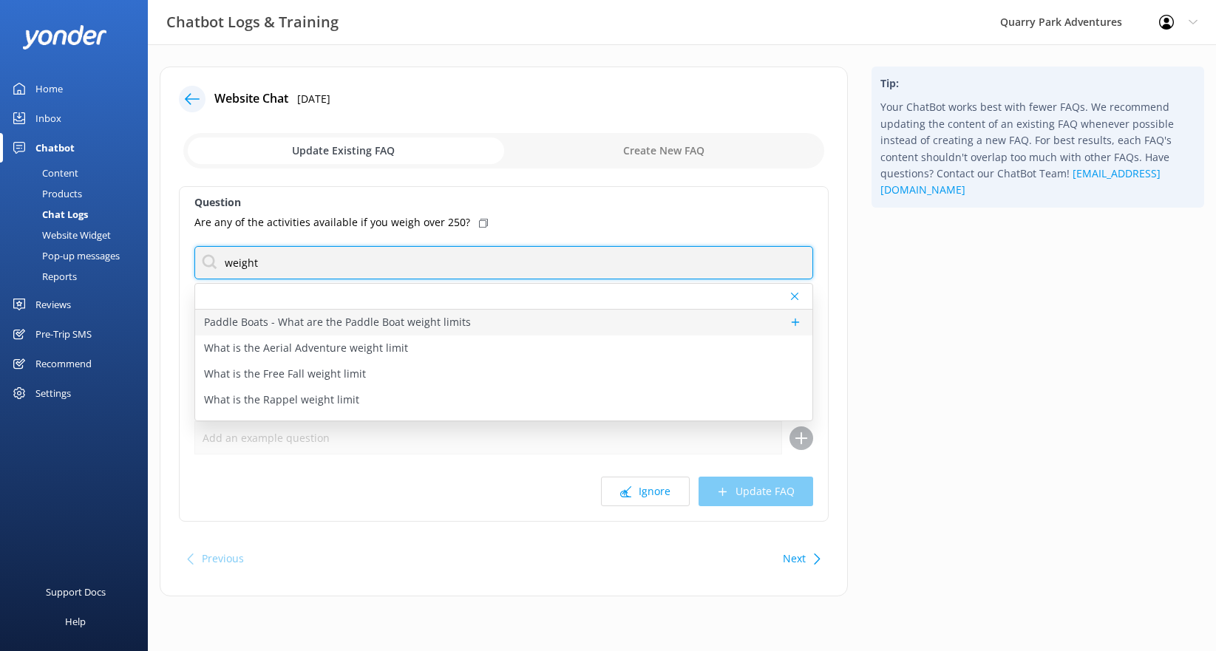
type input "weight"
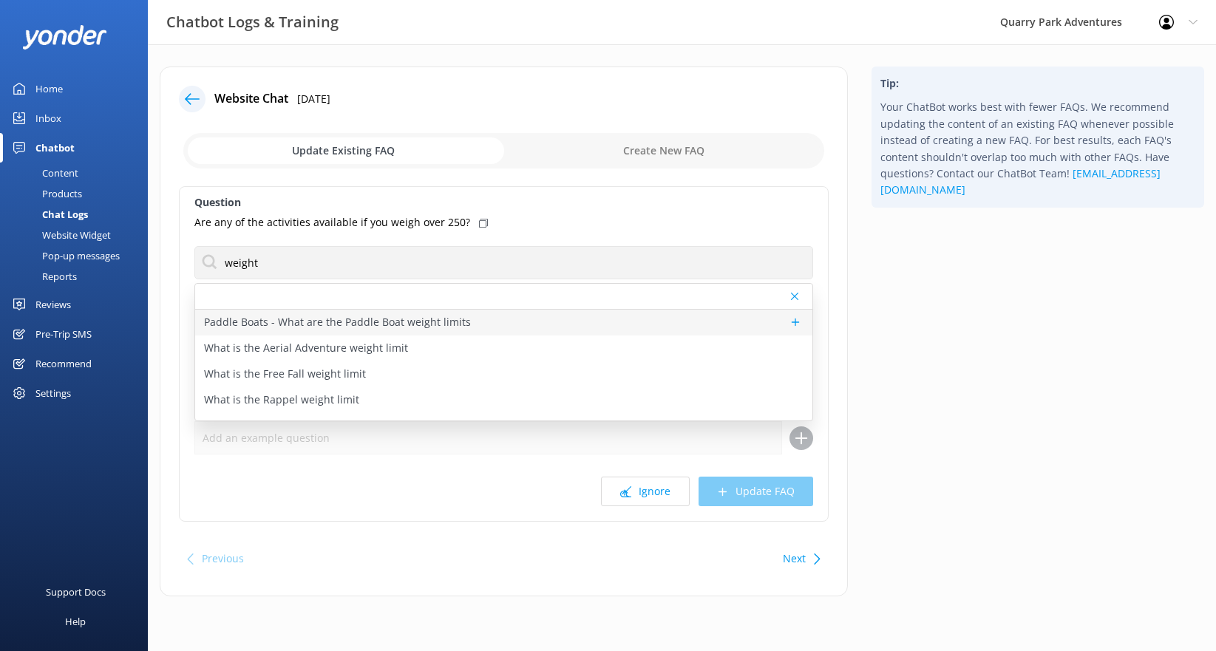
click at [308, 316] on p "Paddle Boats - What are the Paddle Boat weight limits" at bounding box center [337, 322] width 267 height 16
type textarea "The Paddle Boat weight limits are 820 lbs for 4-seat boats and 520 lbs for 2-se…"
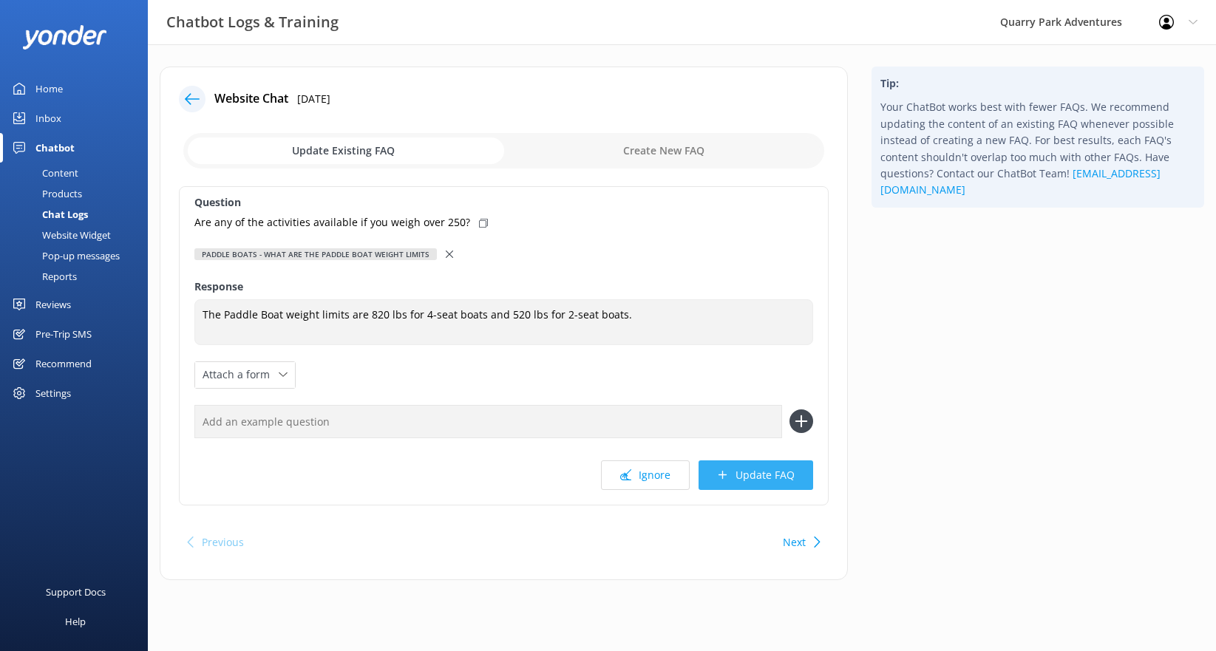
click at [731, 475] on button "Update FAQ" at bounding box center [756, 476] width 115 height 30
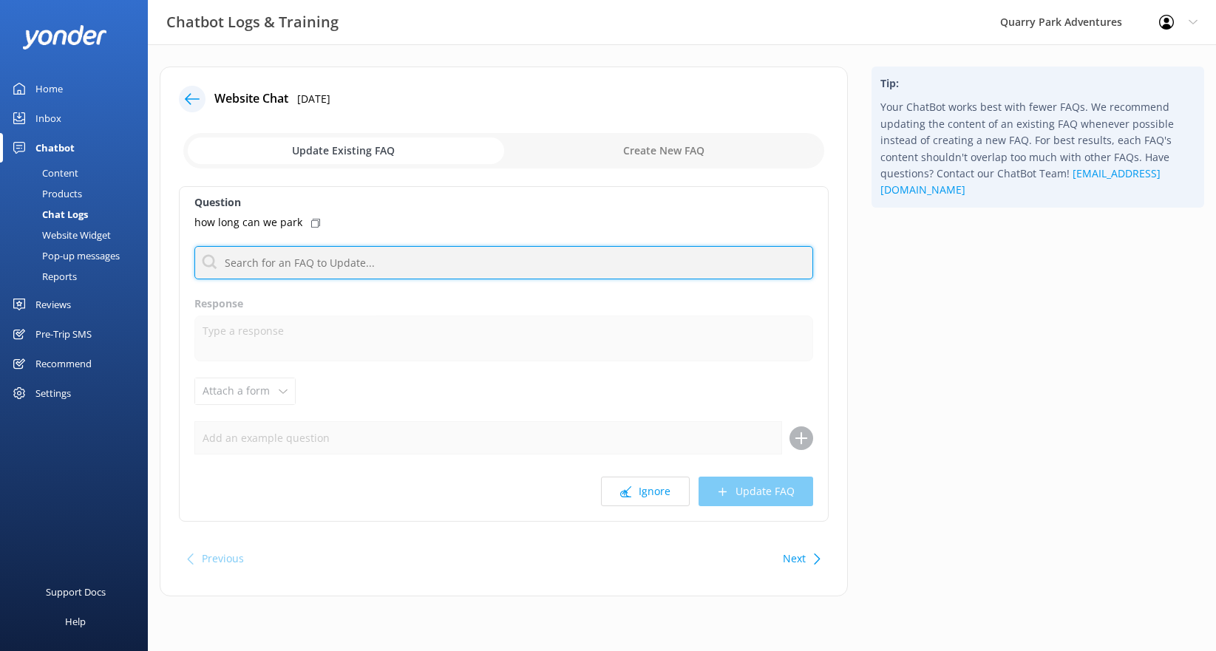
click at [288, 265] on input "text" at bounding box center [503, 262] width 619 height 33
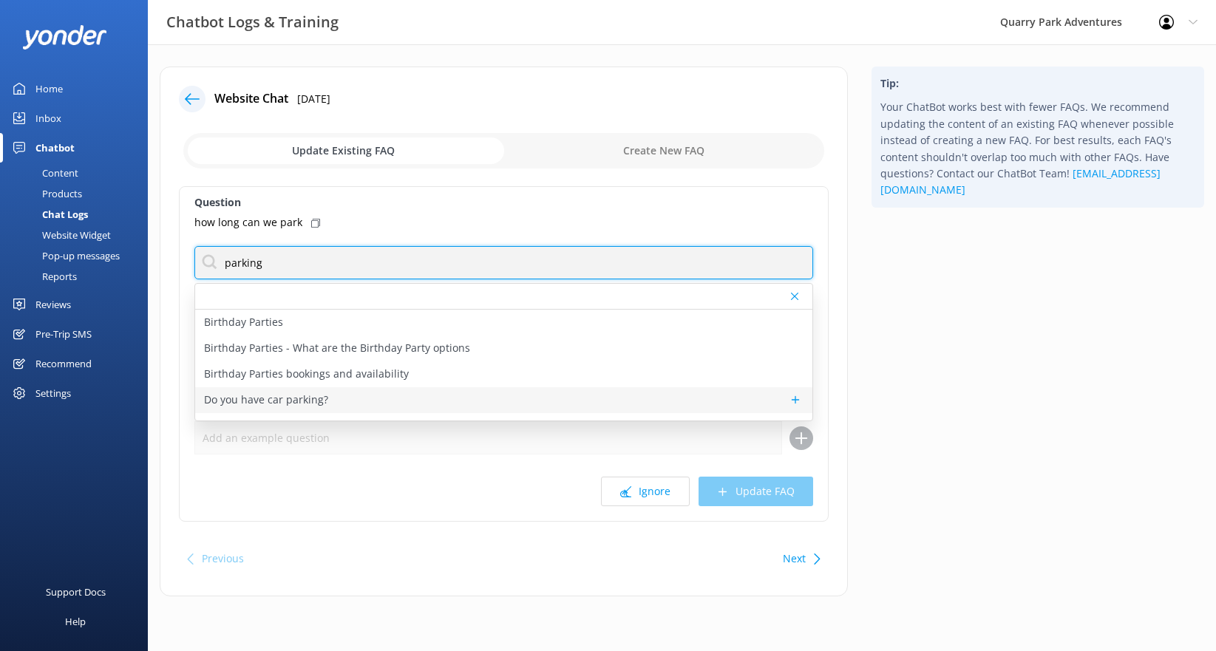
type input "parking"
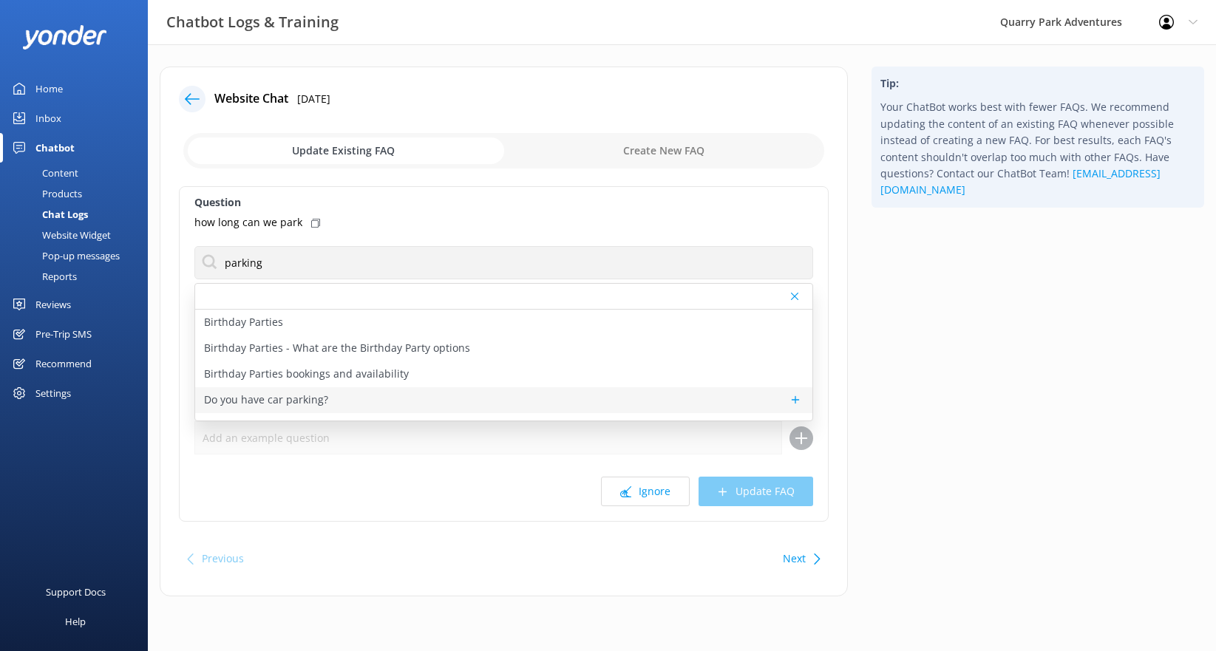
click at [310, 397] on p "Do you have car parking?" at bounding box center [266, 400] width 124 height 16
type textarea "We have one main parking lot with partial solar panel shade cover, as well as t…"
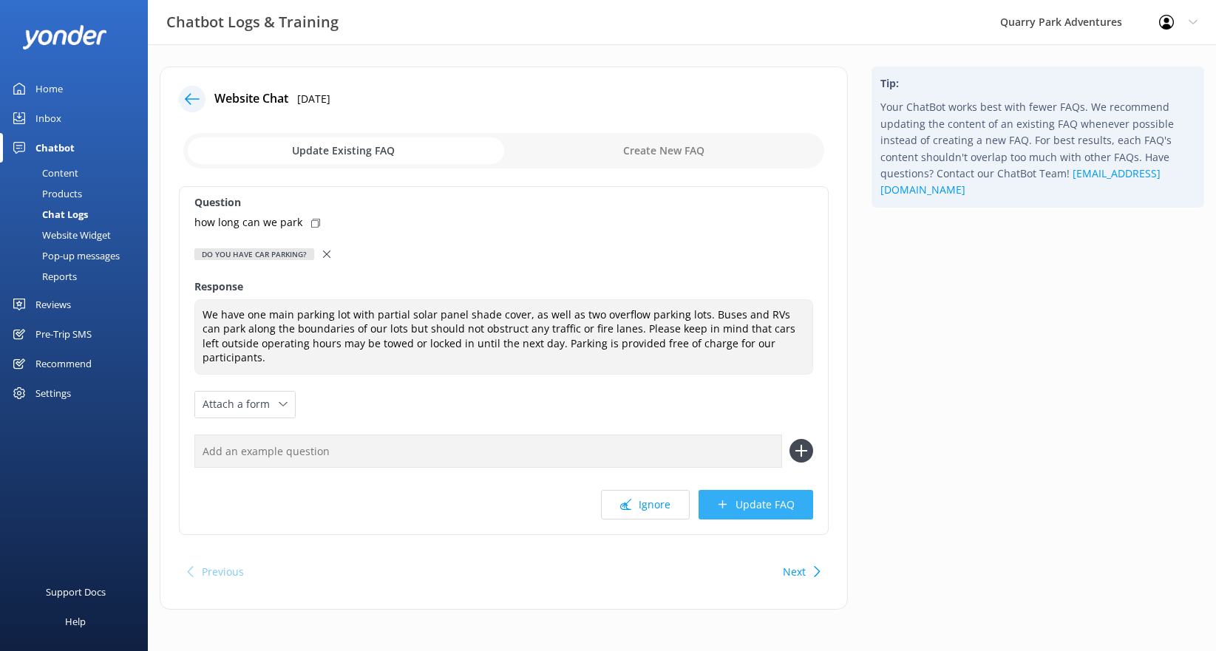
click at [759, 493] on button "Update FAQ" at bounding box center [756, 505] width 115 height 30
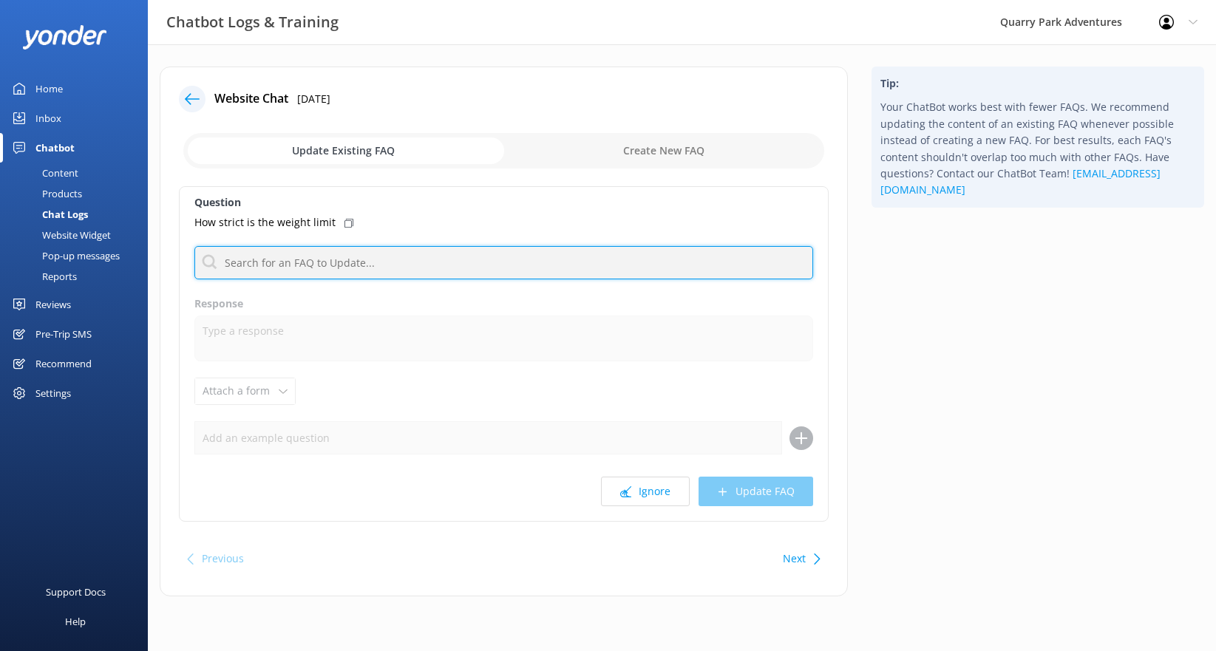
click at [346, 274] on input "text" at bounding box center [503, 262] width 619 height 33
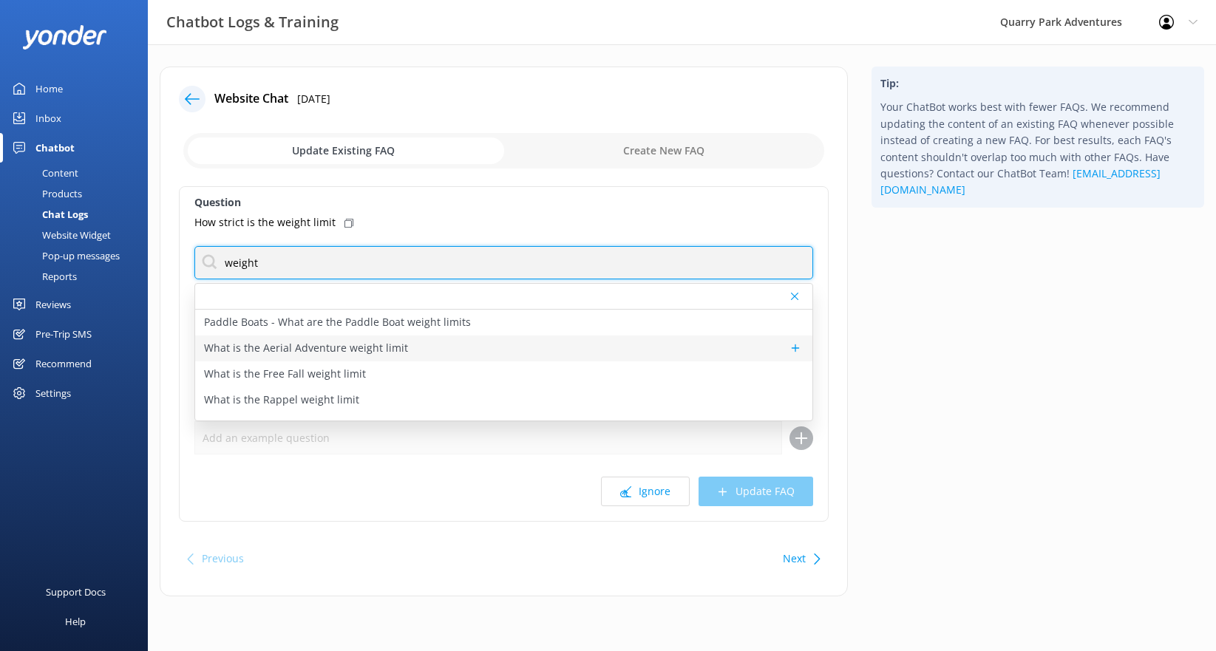
type input "weight"
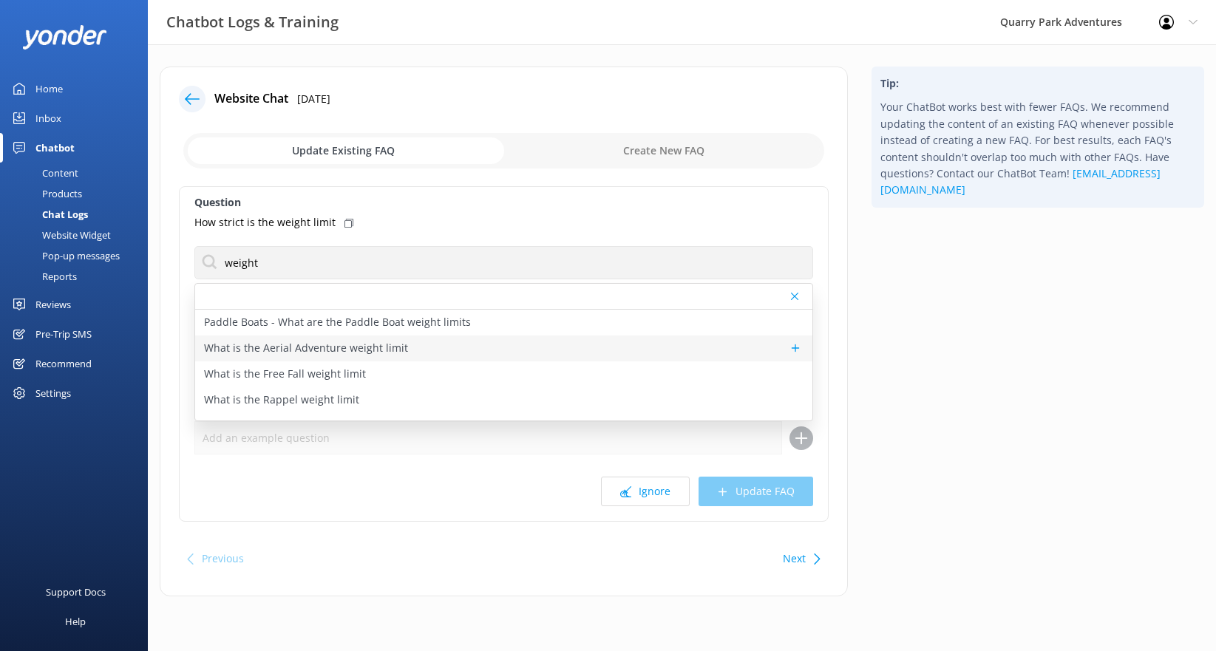
click at [384, 339] on div "What is the Aerial Adventure weight limit" at bounding box center [503, 349] width 617 height 26
type textarea "The Aerial Adventure participant weight requirement is between 45 to 250 pounds."
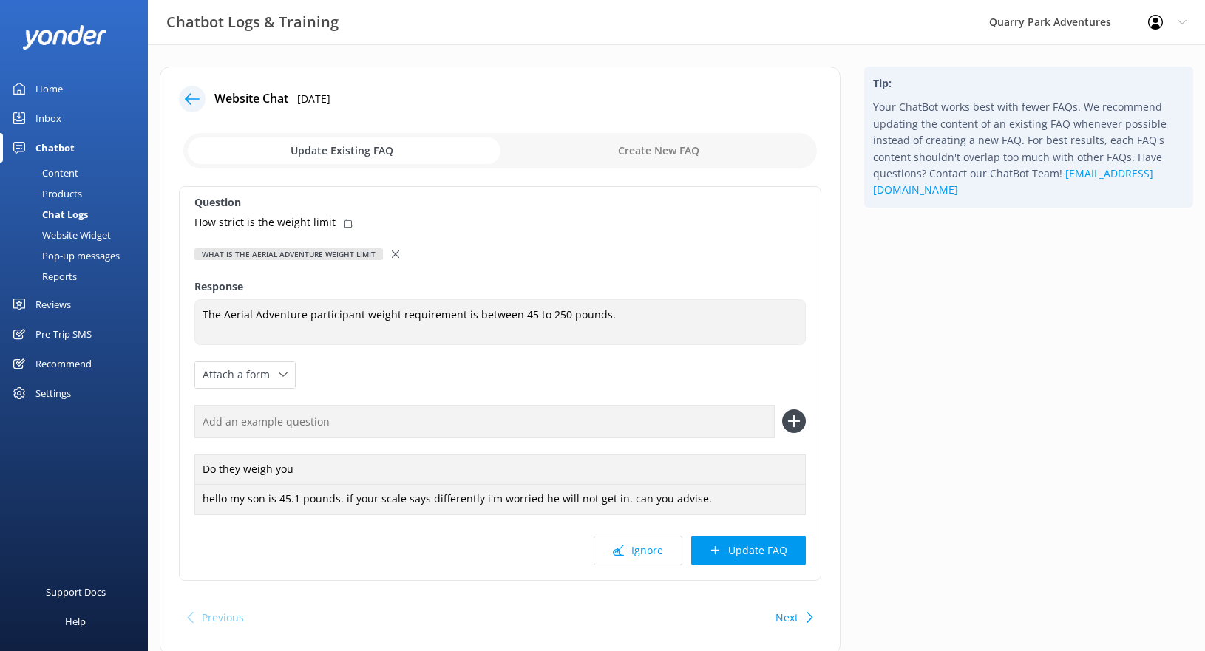
click at [743, 570] on div "Question How strict is the weight limit What is the Aerial Adventure weight lim…" at bounding box center [500, 383] width 643 height 395
click at [742, 557] on button "Update FAQ" at bounding box center [748, 551] width 115 height 30
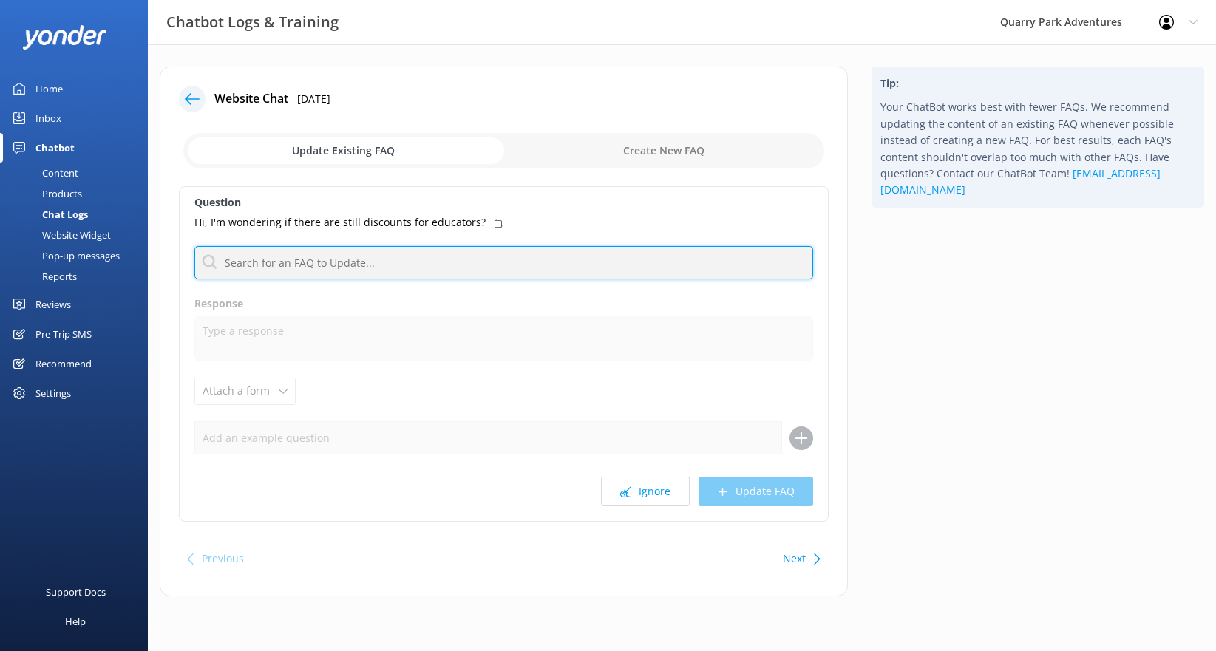
click at [366, 270] on input "text" at bounding box center [503, 262] width 619 height 33
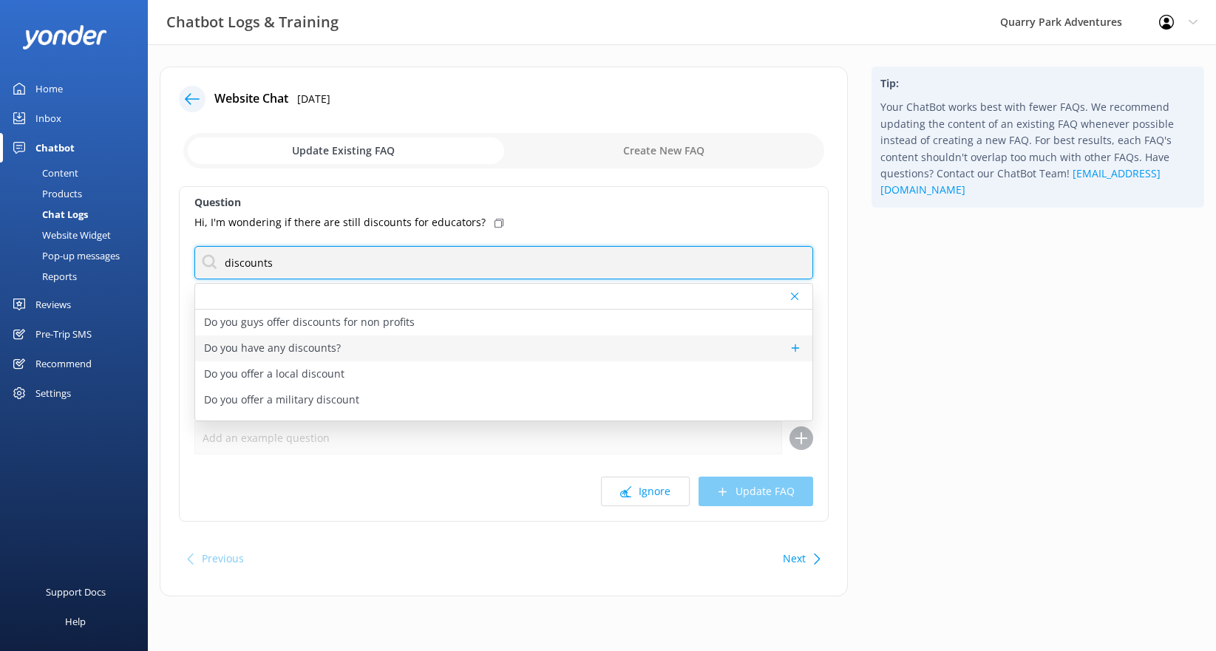
type input "discounts"
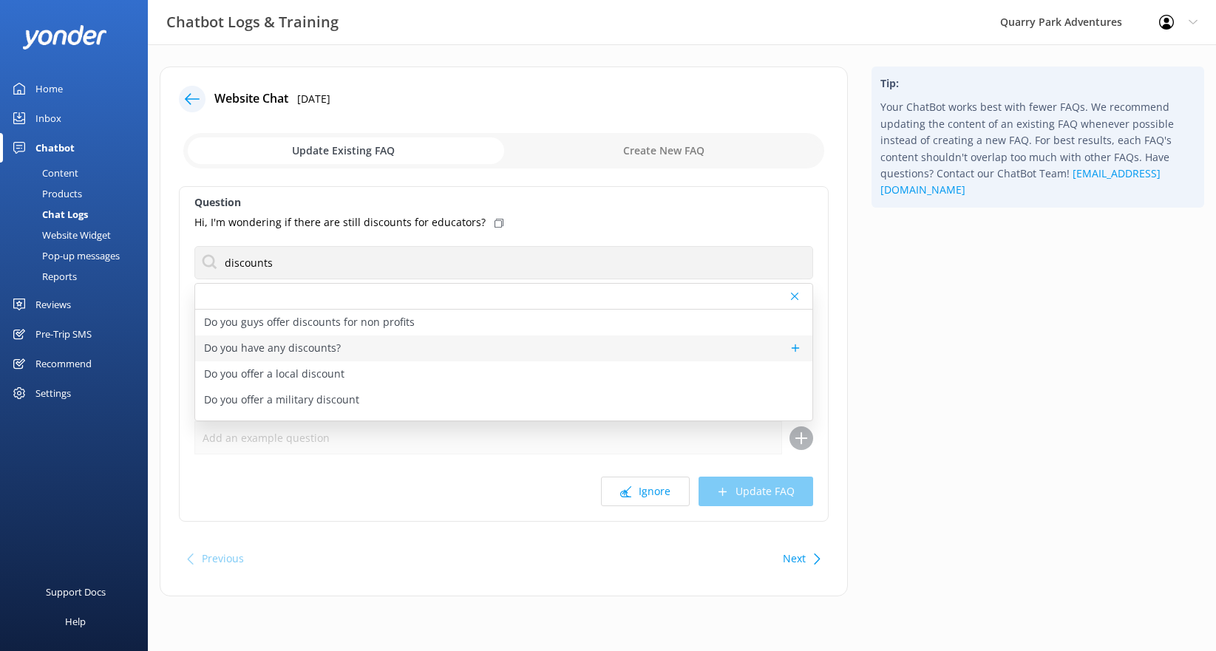
click at [338, 354] on div "Do you have any discounts?" at bounding box center [503, 349] width 617 height 26
type textarea "We have on-going discounts for Rocklin Residents, Military Members, Seniors, an…"
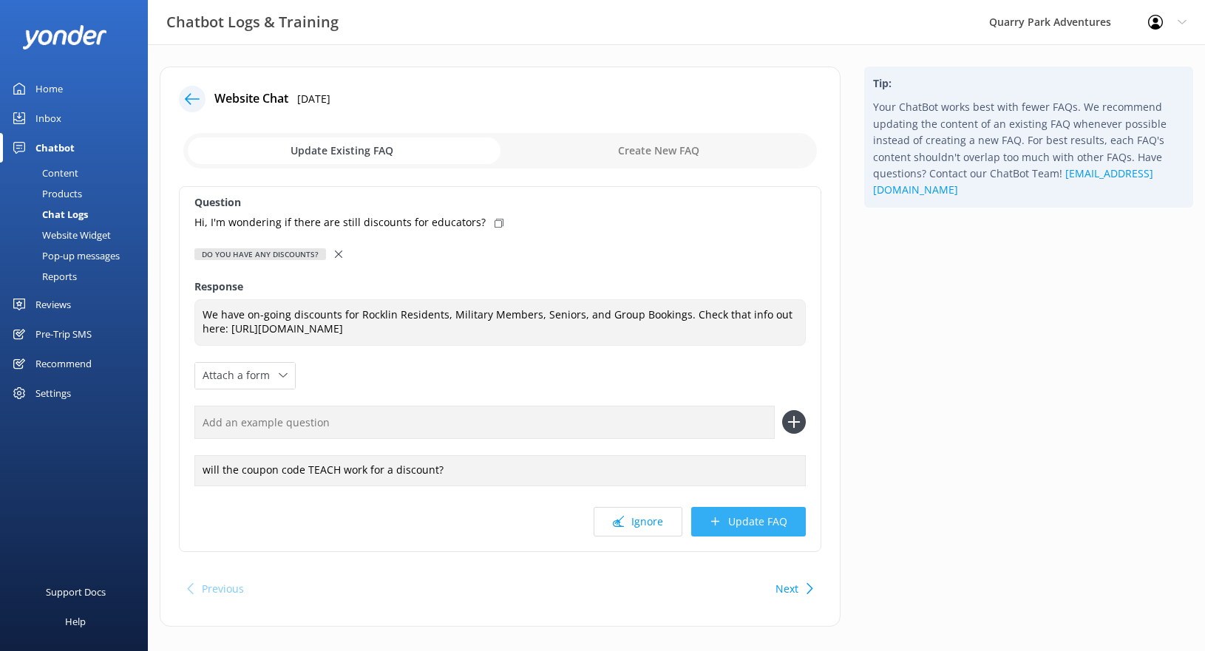
click at [749, 518] on button "Update FAQ" at bounding box center [748, 522] width 115 height 30
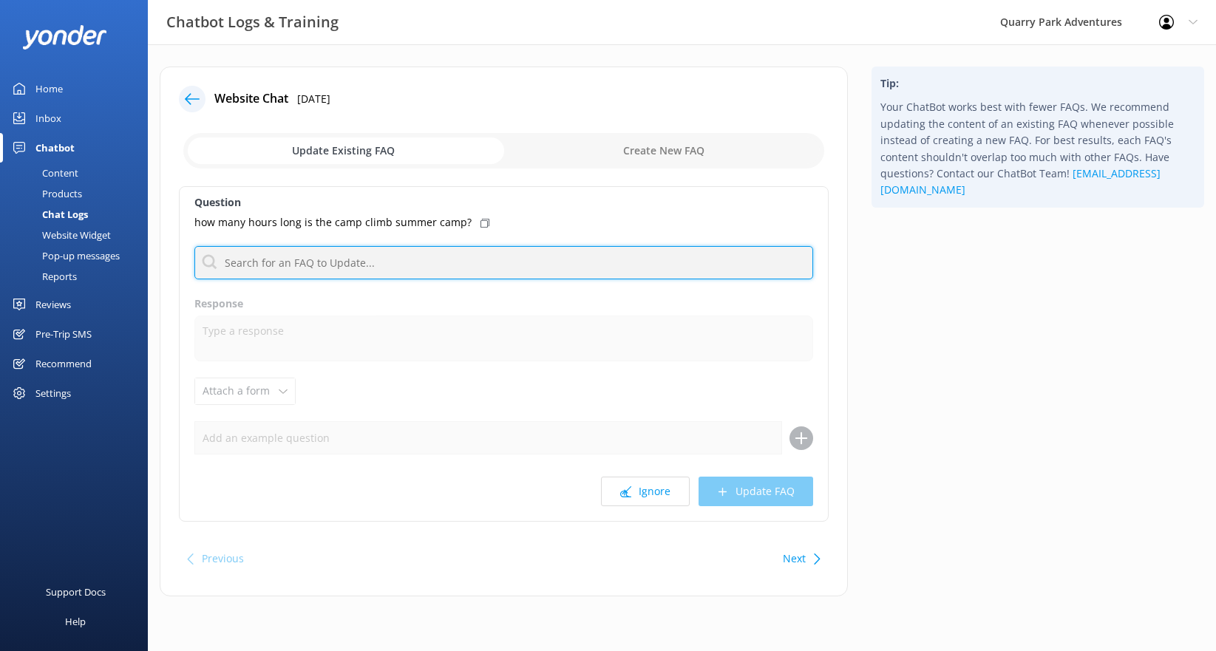
click at [322, 253] on input "text" at bounding box center [503, 262] width 619 height 33
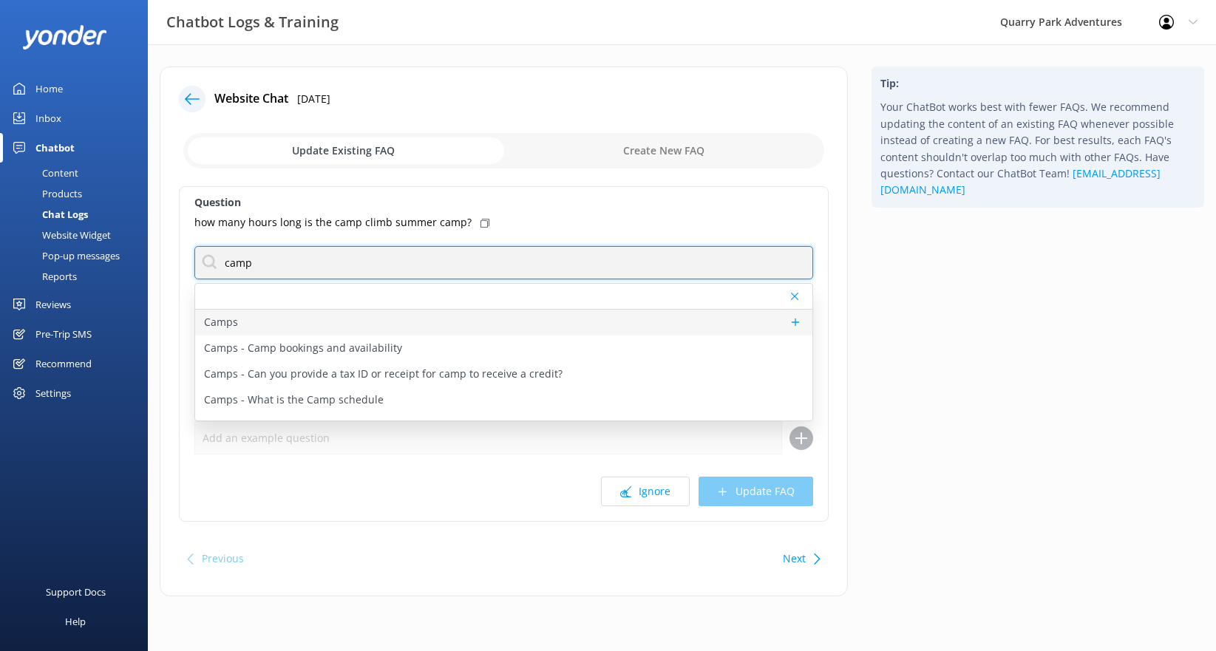
type input "camp"
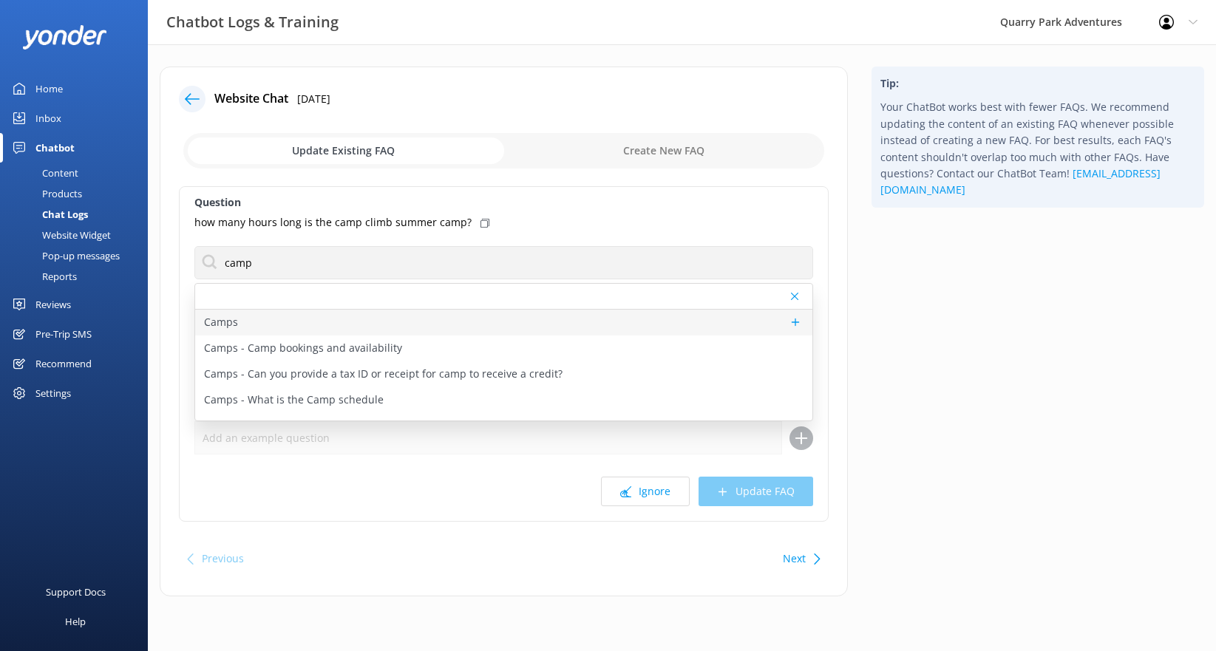
click at [288, 325] on div "Camps" at bounding box center [503, 323] width 617 height 26
type textarea "At [GEOGRAPHIC_DATA] Adventures in [GEOGRAPHIC_DATA], [US_STATE], we give kids …"
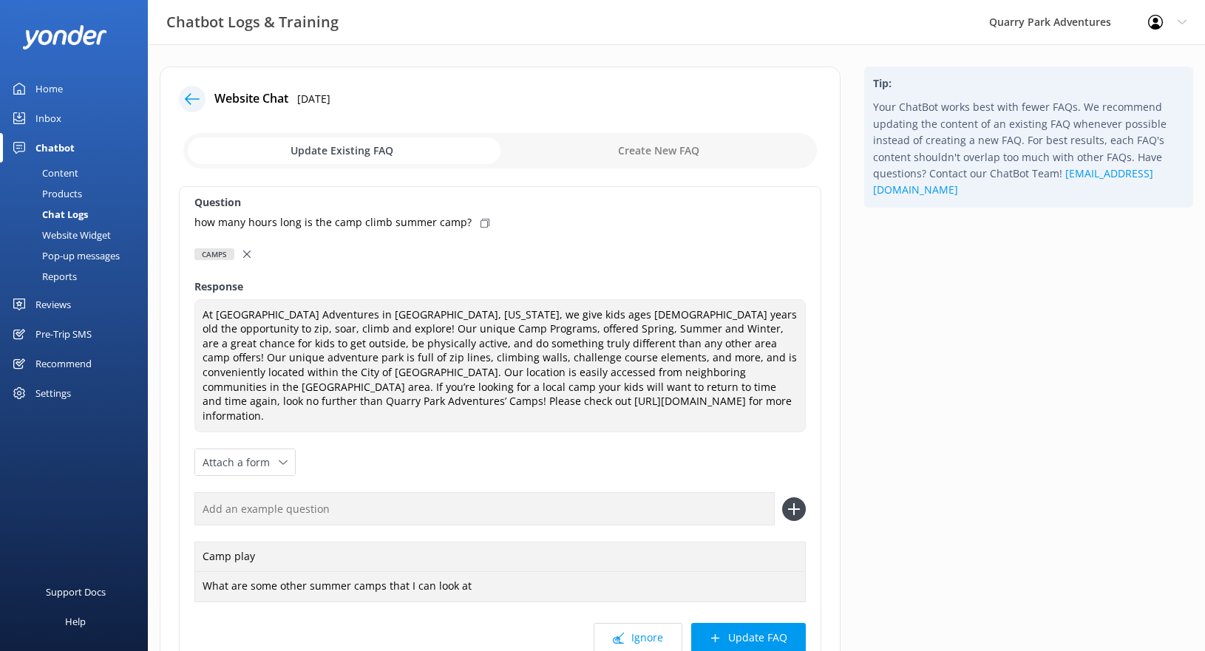
click at [251, 251] on div at bounding box center [248, 254] width 10 height 16
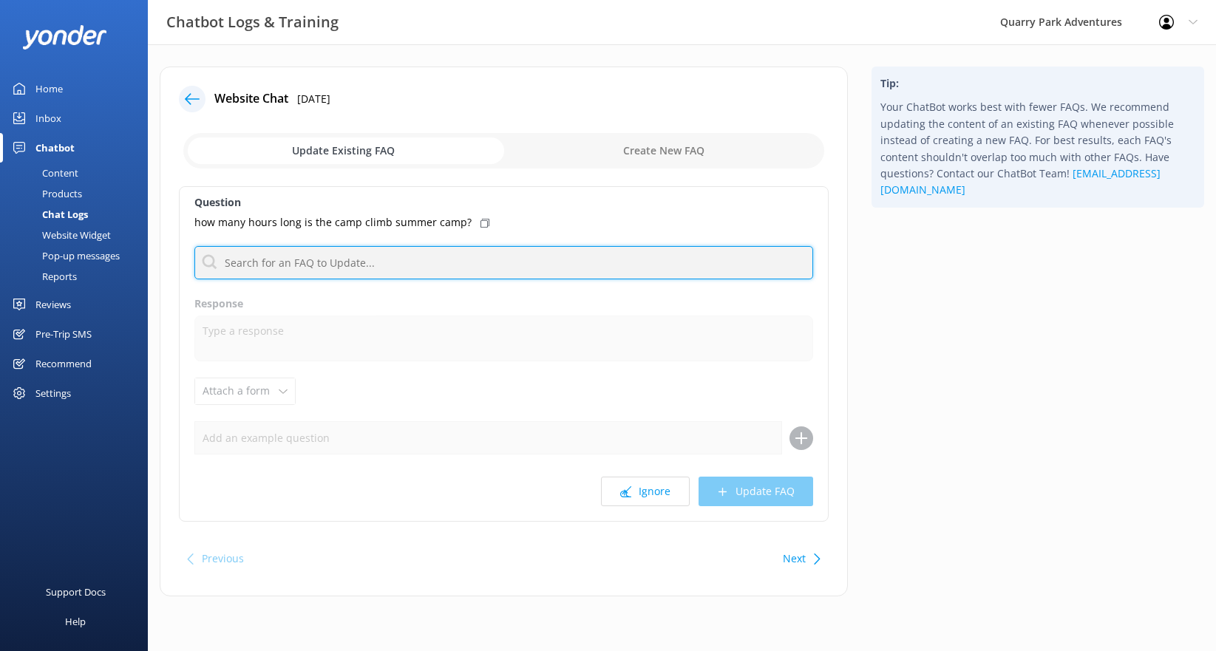
click at [280, 264] on input "text" at bounding box center [503, 262] width 619 height 33
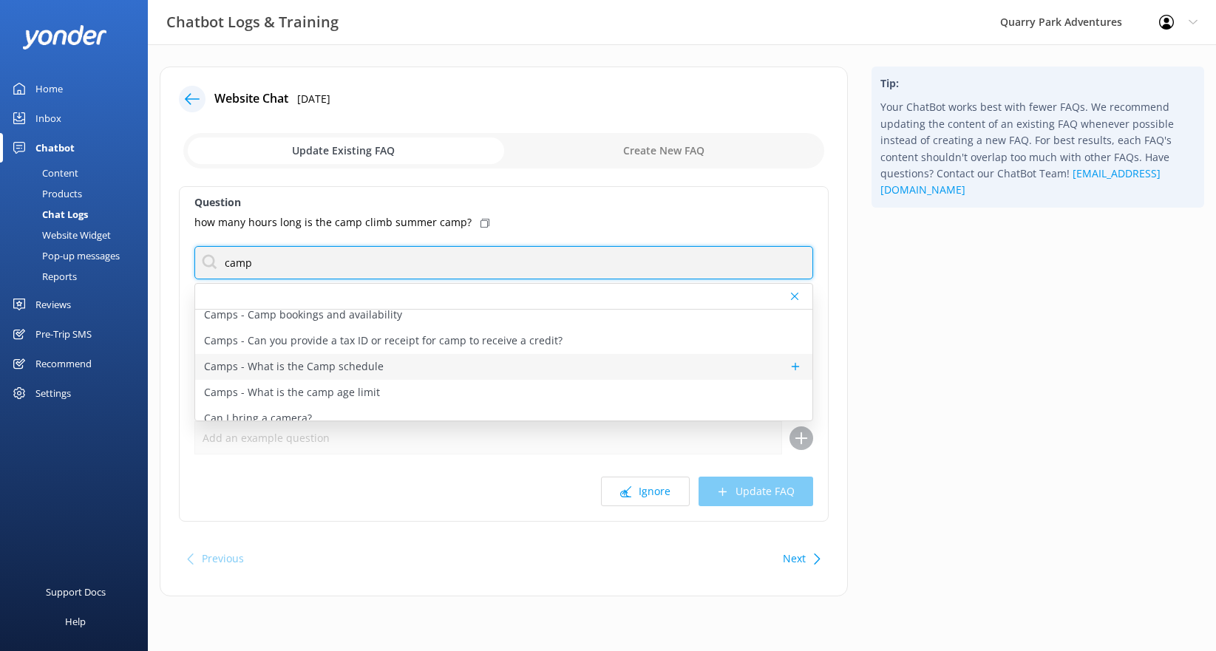
scroll to position [36, 0]
type input "camp"
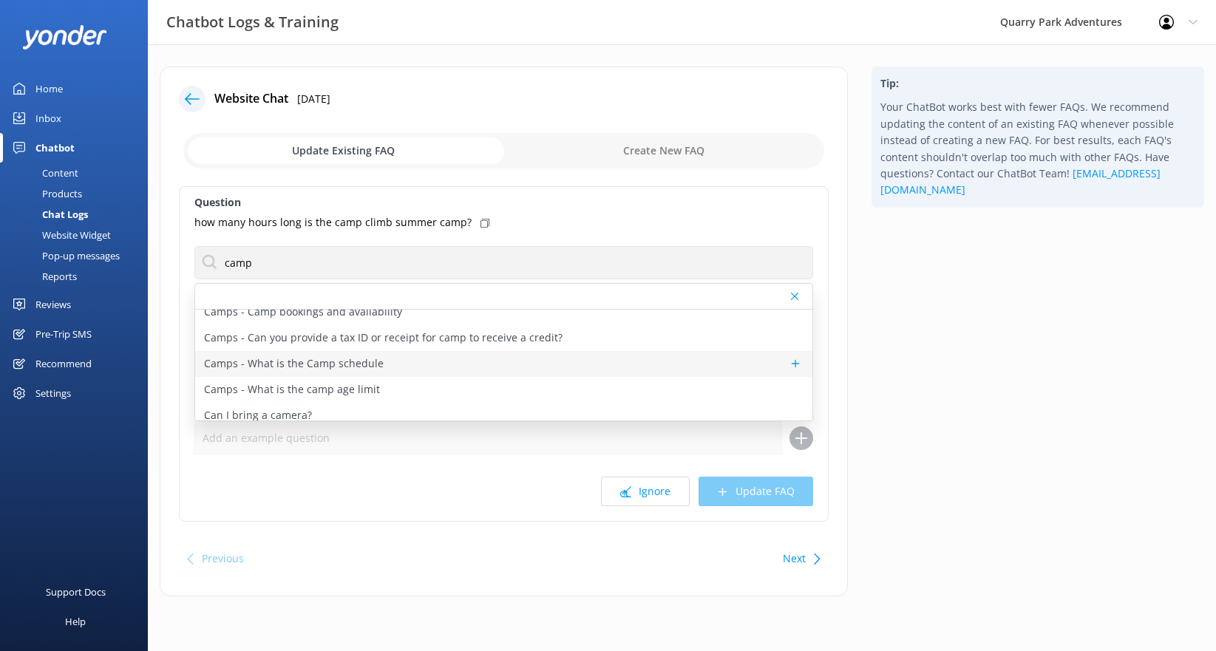
click at [333, 359] on p "Camps - What is the Camp schedule" at bounding box center [294, 364] width 180 height 16
type textarea "Camp schedules vary based on the season. Please check out [URL][DOMAIN_NAME] fo…"
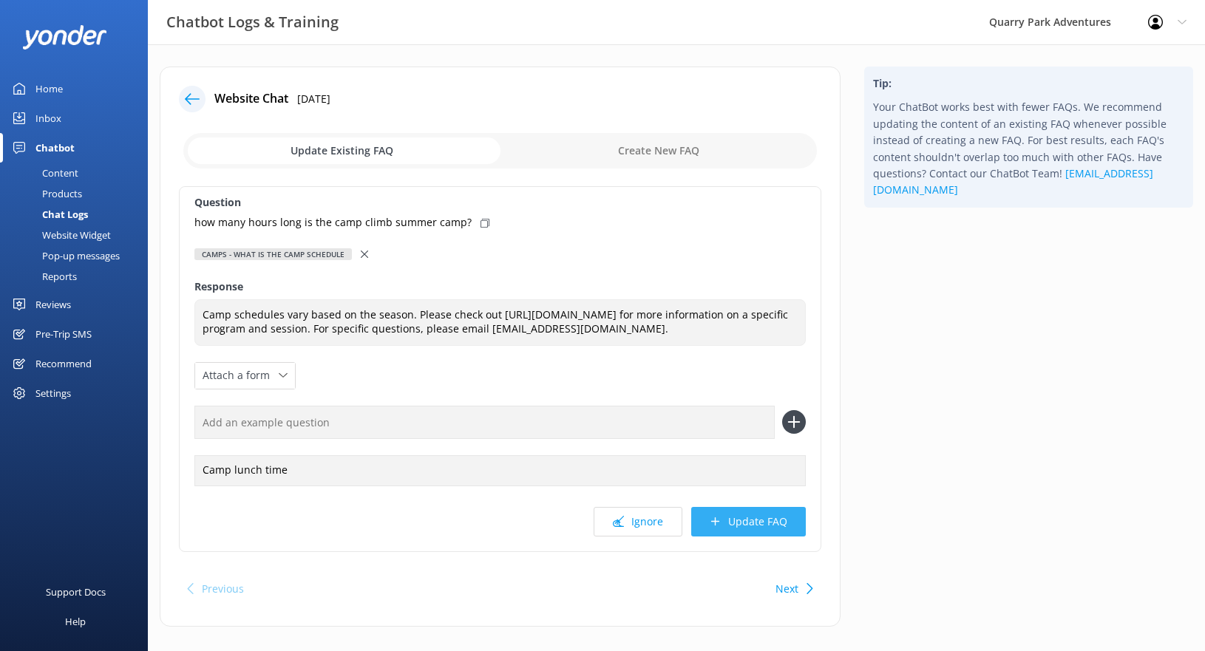
click at [739, 521] on button "Update FAQ" at bounding box center [748, 522] width 115 height 30
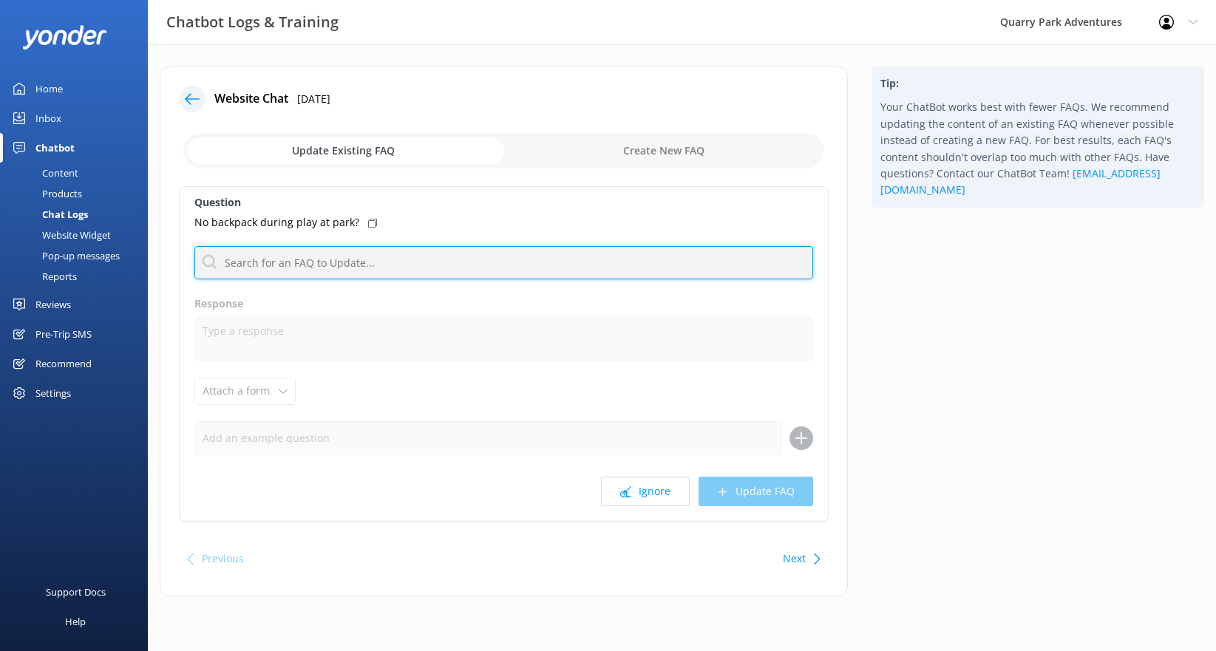
click at [300, 268] on input "text" at bounding box center [503, 262] width 619 height 33
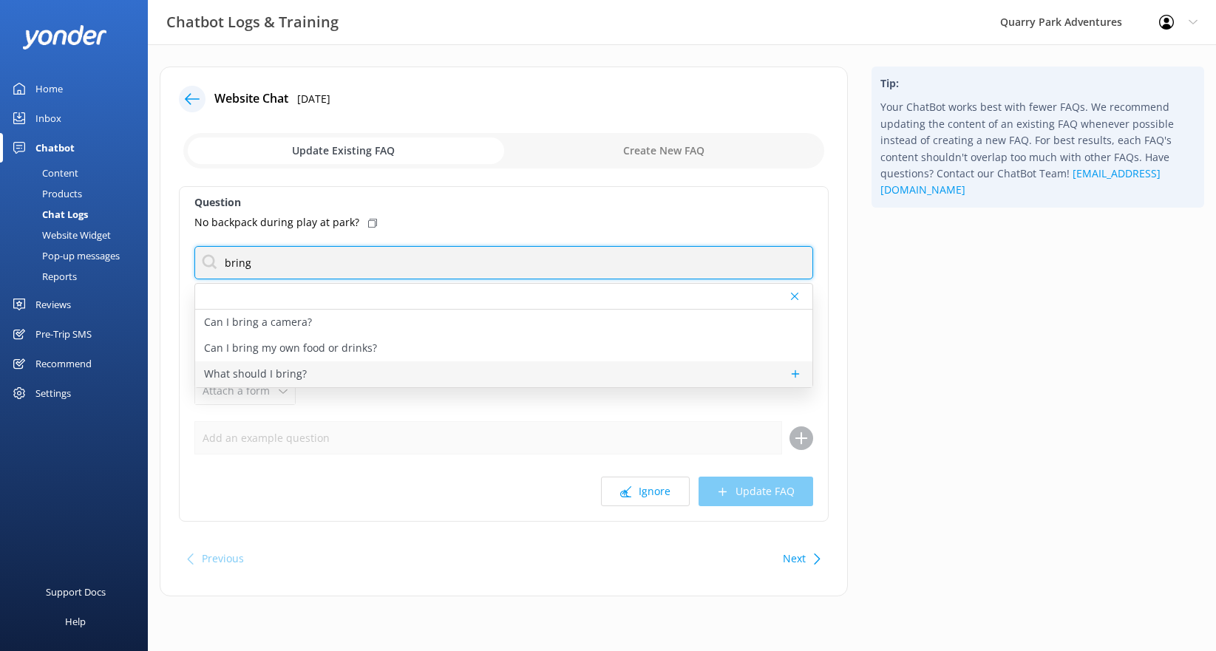
type input "bring"
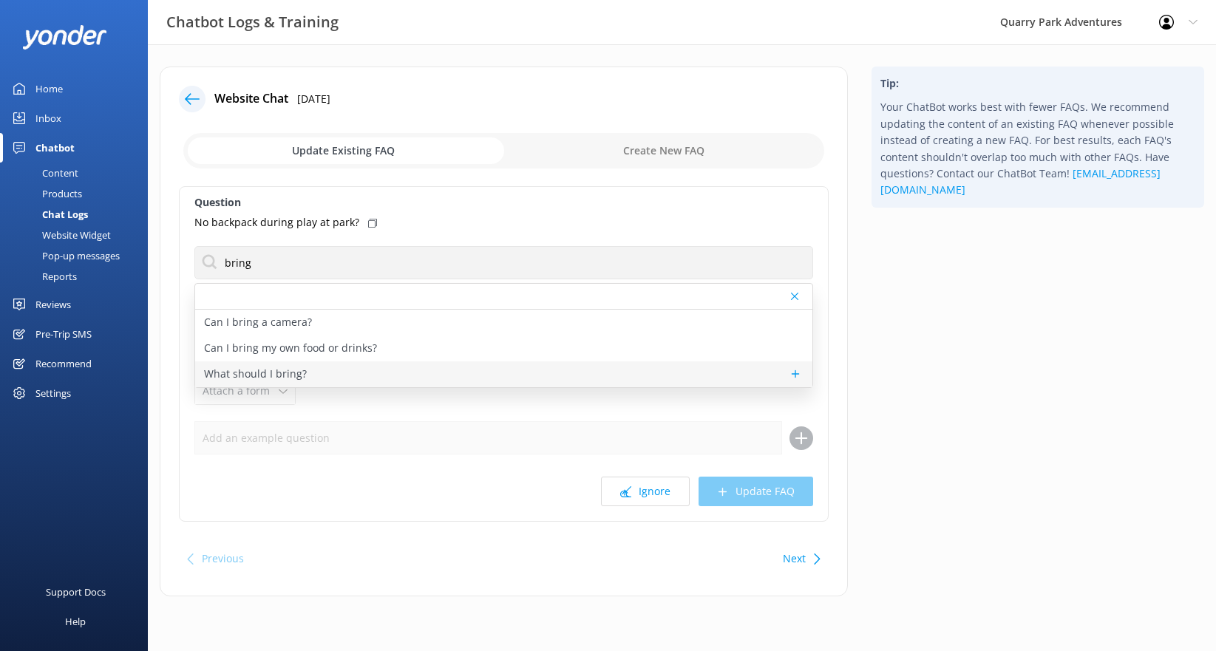
click at [290, 373] on p "What should I bring?" at bounding box center [255, 374] width 103 height 16
type textarea "Please make sure all participants are wearing closed-toe shoes as they are requ…"
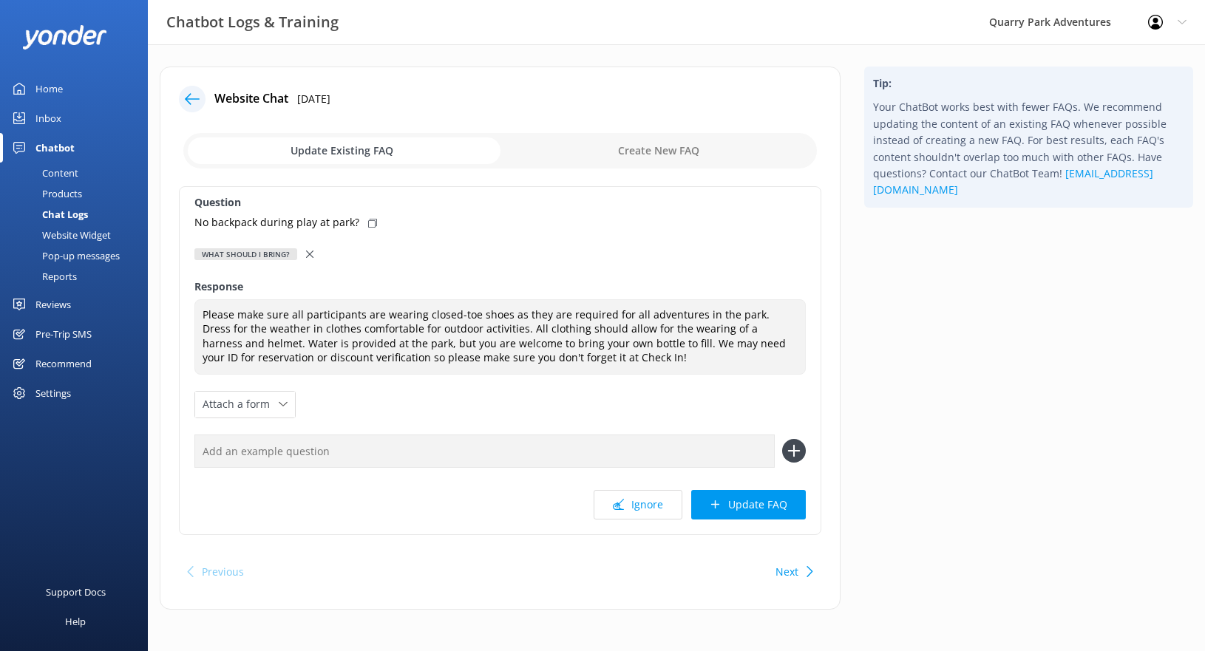
click at [302, 255] on div "What should I bring?" at bounding box center [499, 254] width 611 height 16
click at [306, 254] on icon at bounding box center [309, 254] width 7 height 7
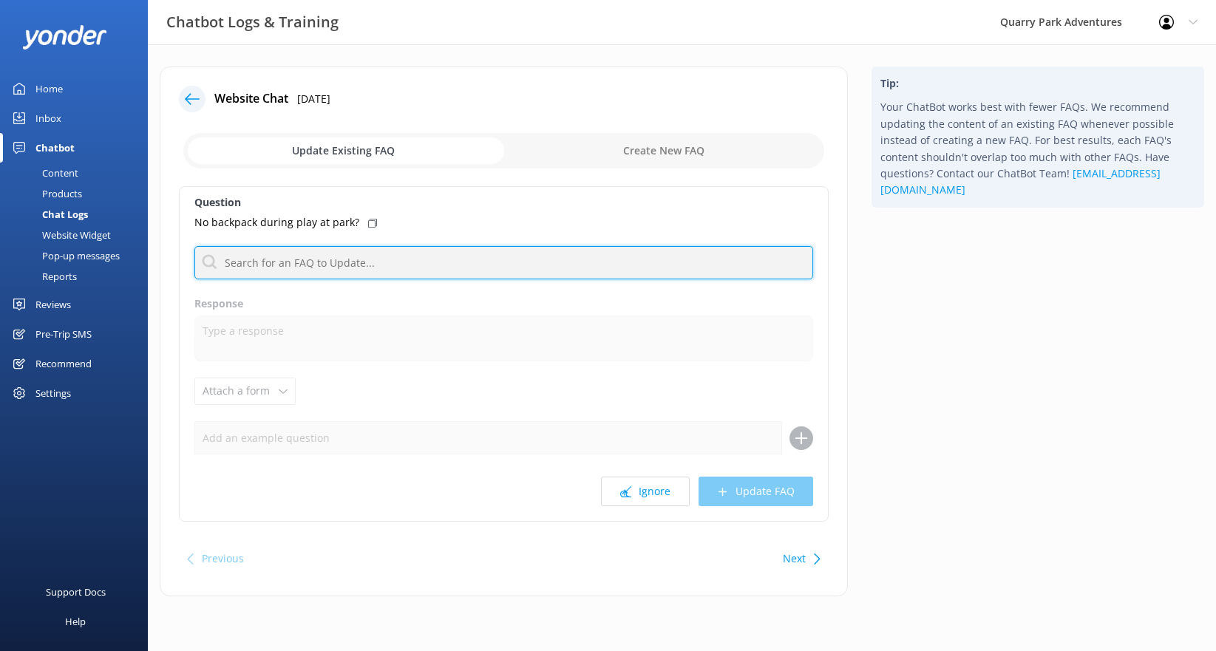
click at [316, 270] on input "text" at bounding box center [503, 262] width 619 height 33
click at [316, 270] on input "aghe" at bounding box center [503, 262] width 619 height 33
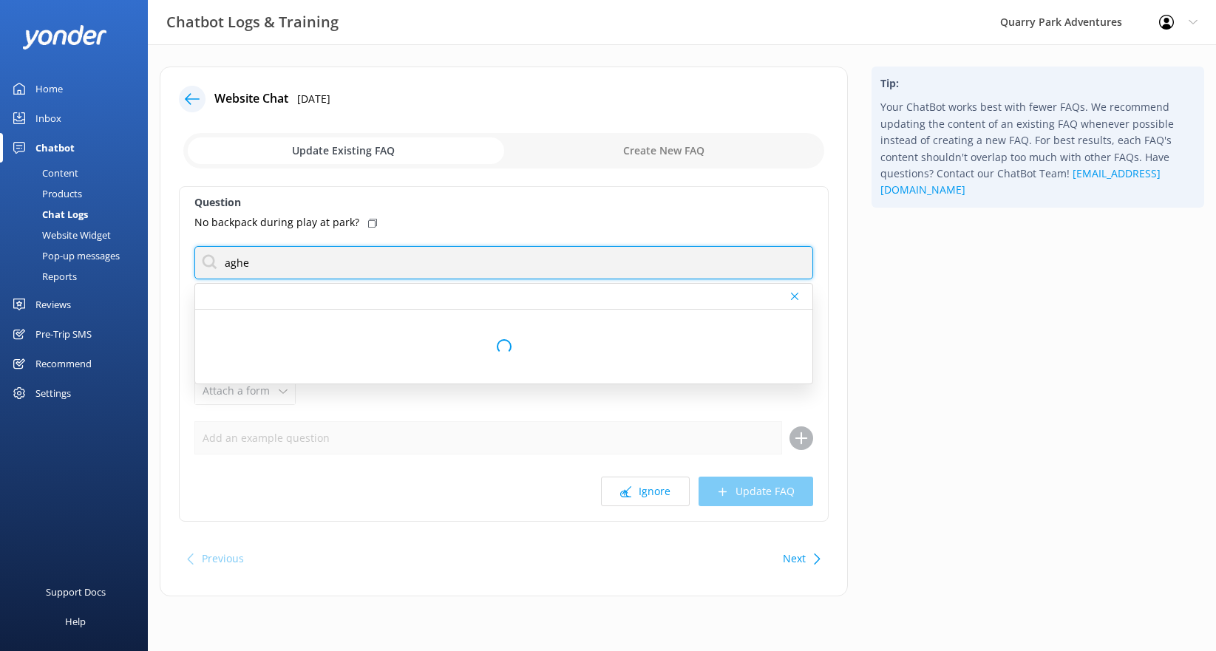
click at [316, 270] on input "aghe" at bounding box center [503, 262] width 619 height 33
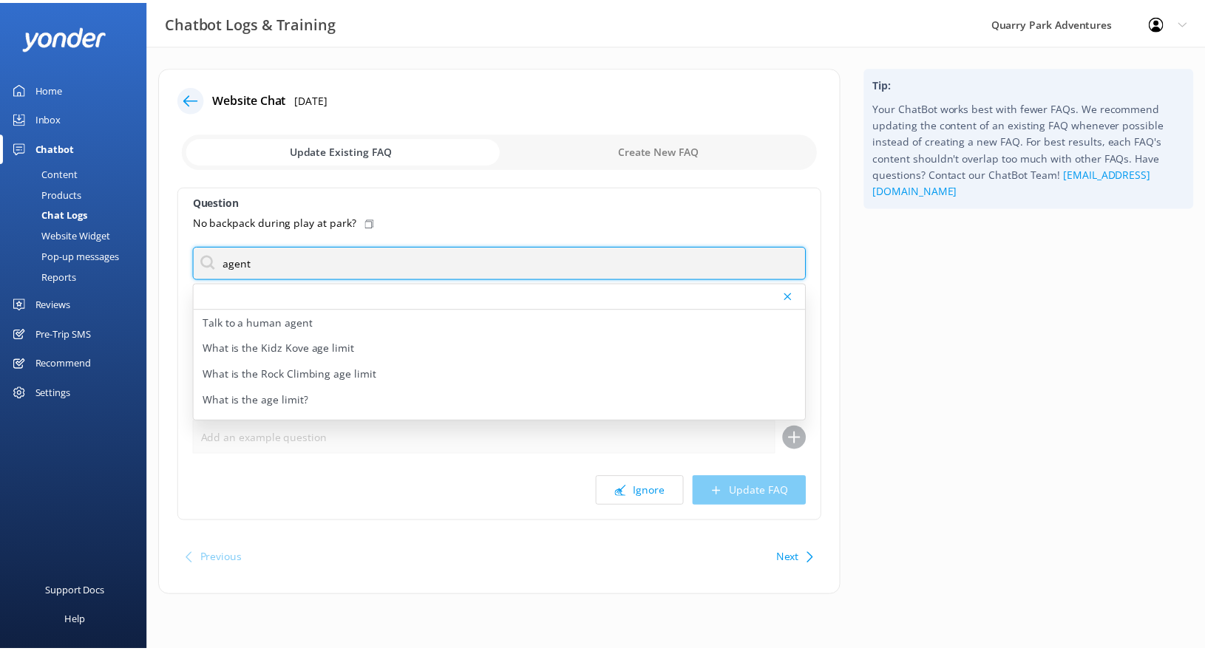
scroll to position [117, 0]
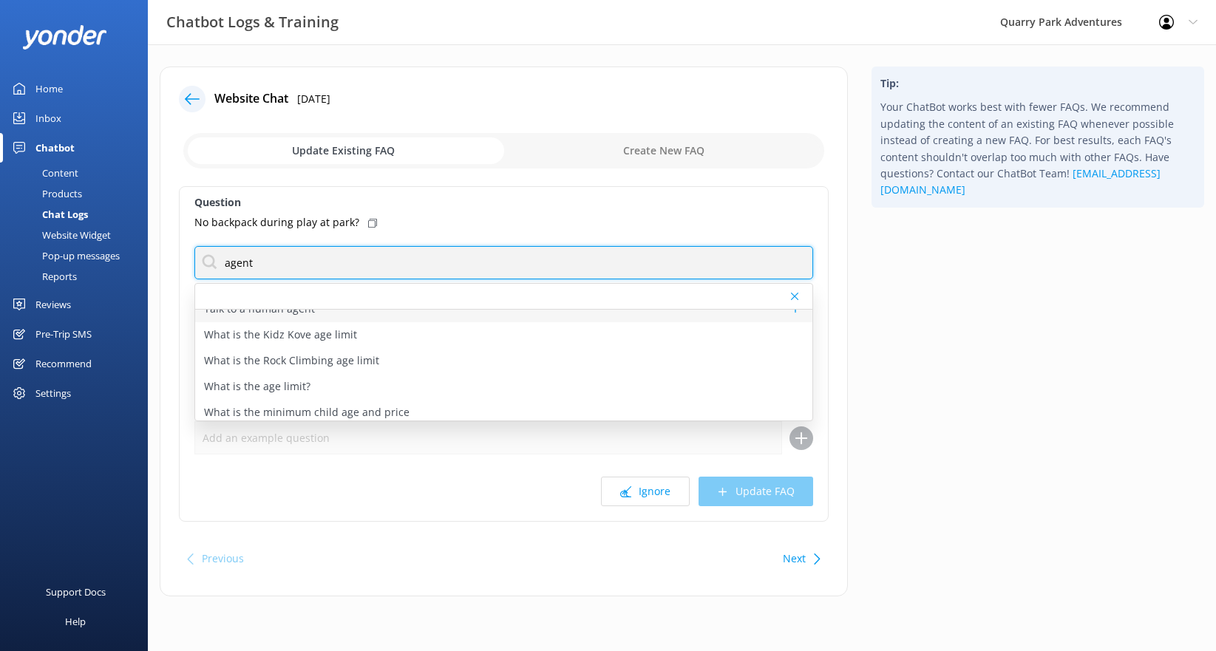
type input "agent"
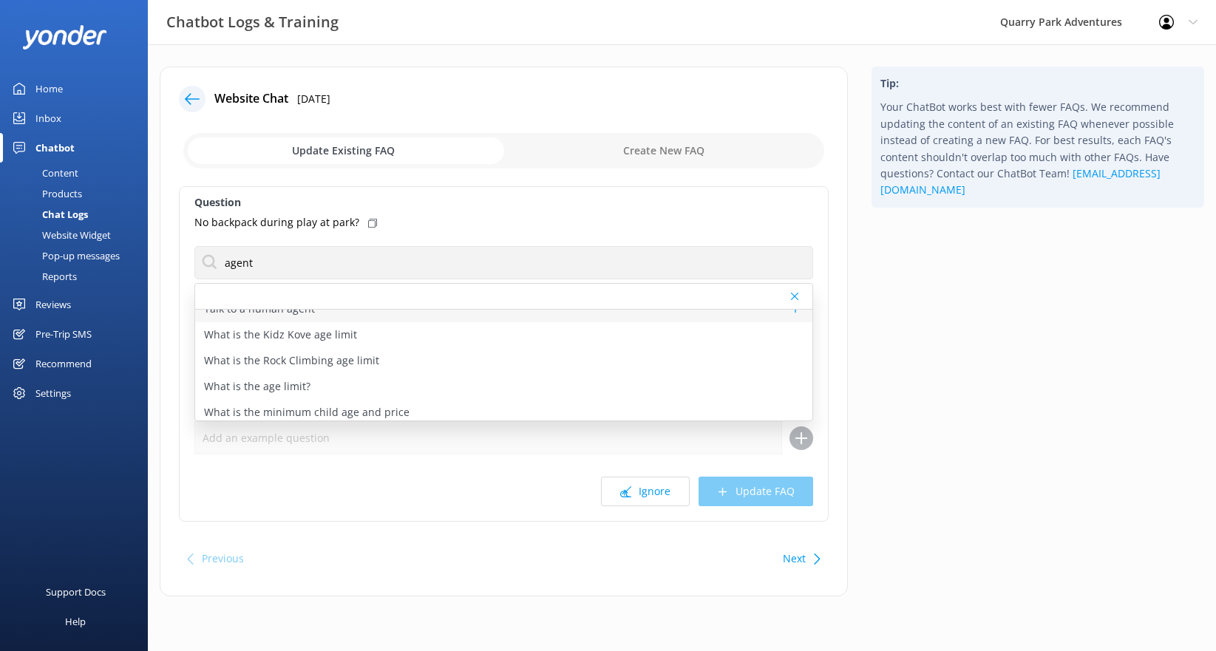
click at [284, 312] on p "Talk to a human agent" at bounding box center [259, 309] width 111 height 16
type textarea "If you’d like to speak to a person on the Quarry Park team, please reply here. …"
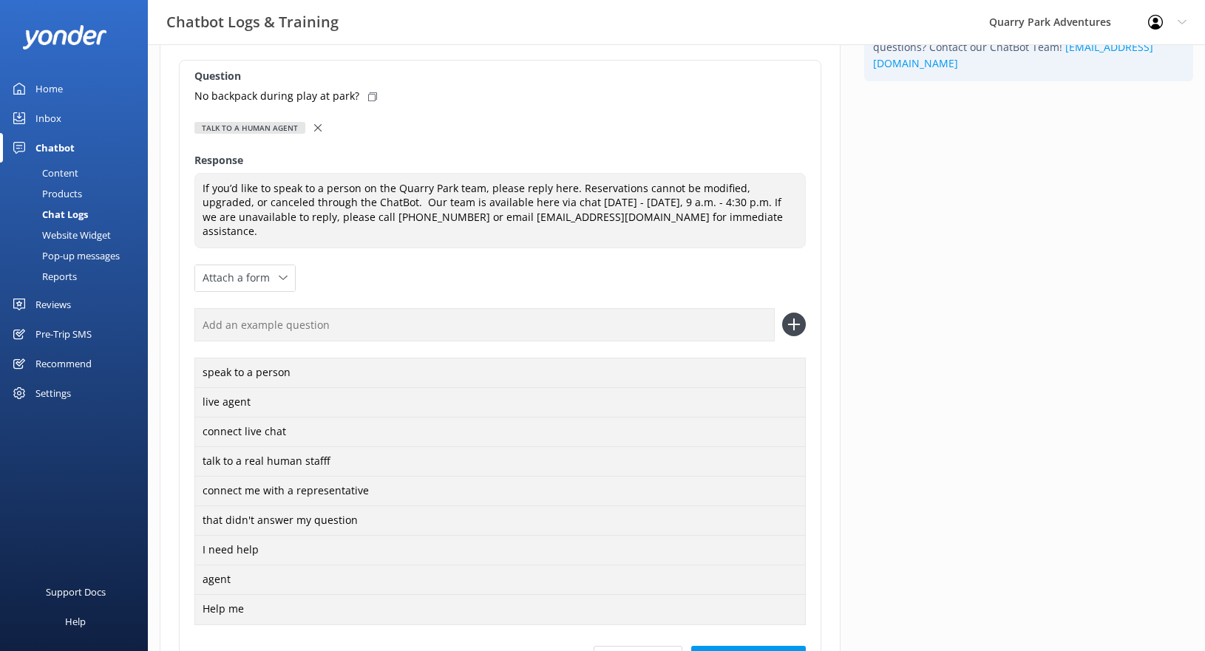
scroll to position [265, 0]
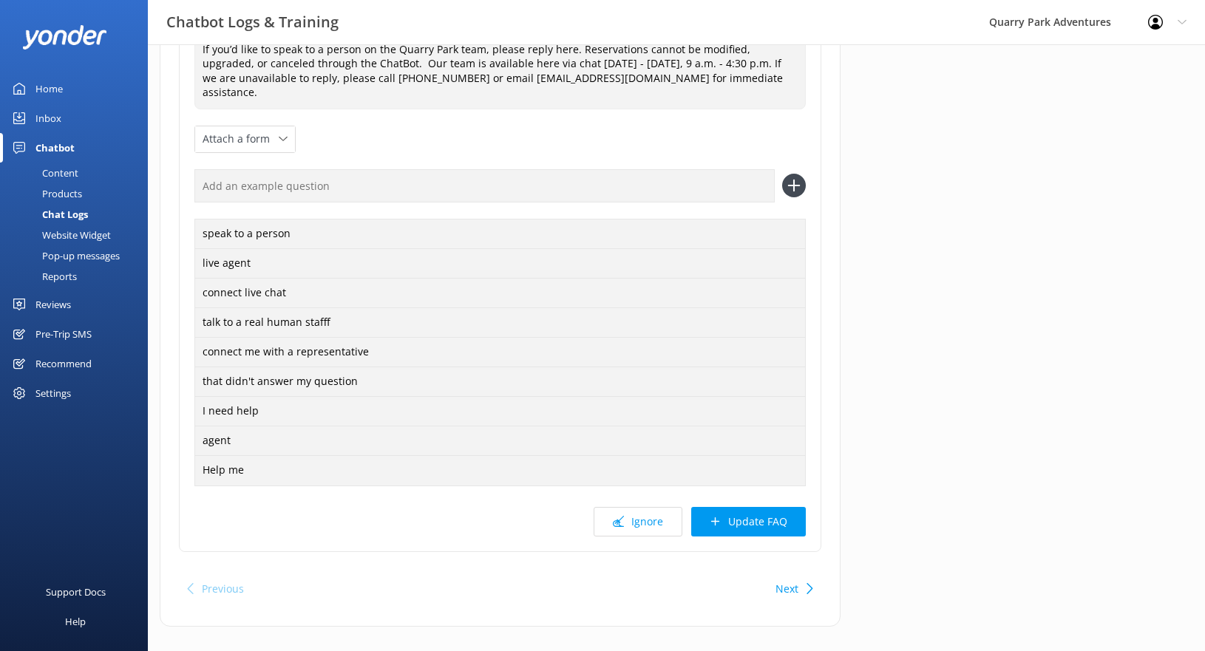
click at [767, 523] on div "Question No backpack during play at park? Talk to a human agent Camps - What is…" at bounding box center [500, 236] width 643 height 631
click at [769, 515] on button "Update FAQ" at bounding box center [748, 522] width 115 height 30
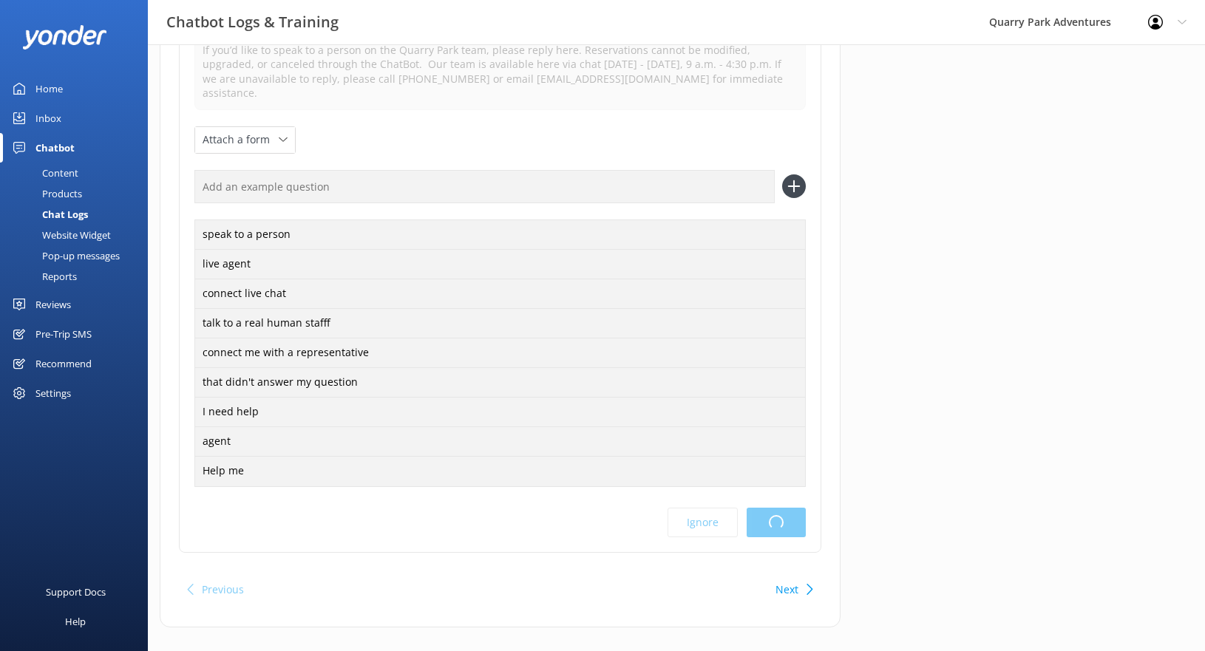
scroll to position [0, 0]
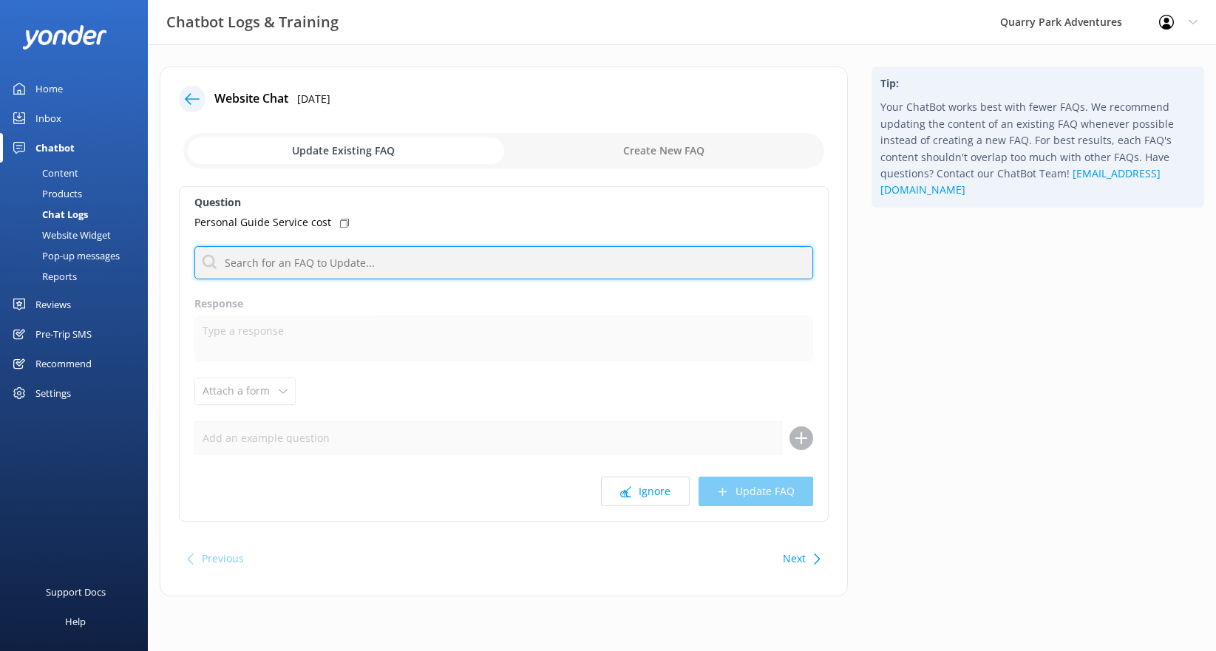
click at [317, 277] on input "text" at bounding box center [503, 262] width 619 height 33
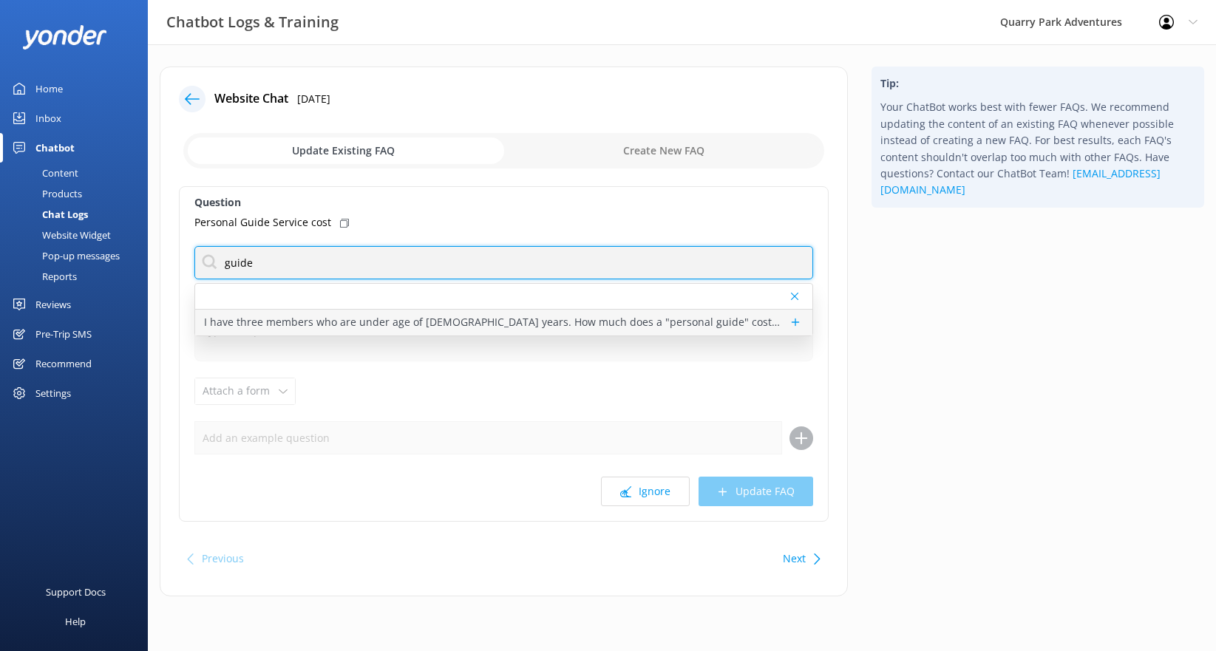
type input "guide"
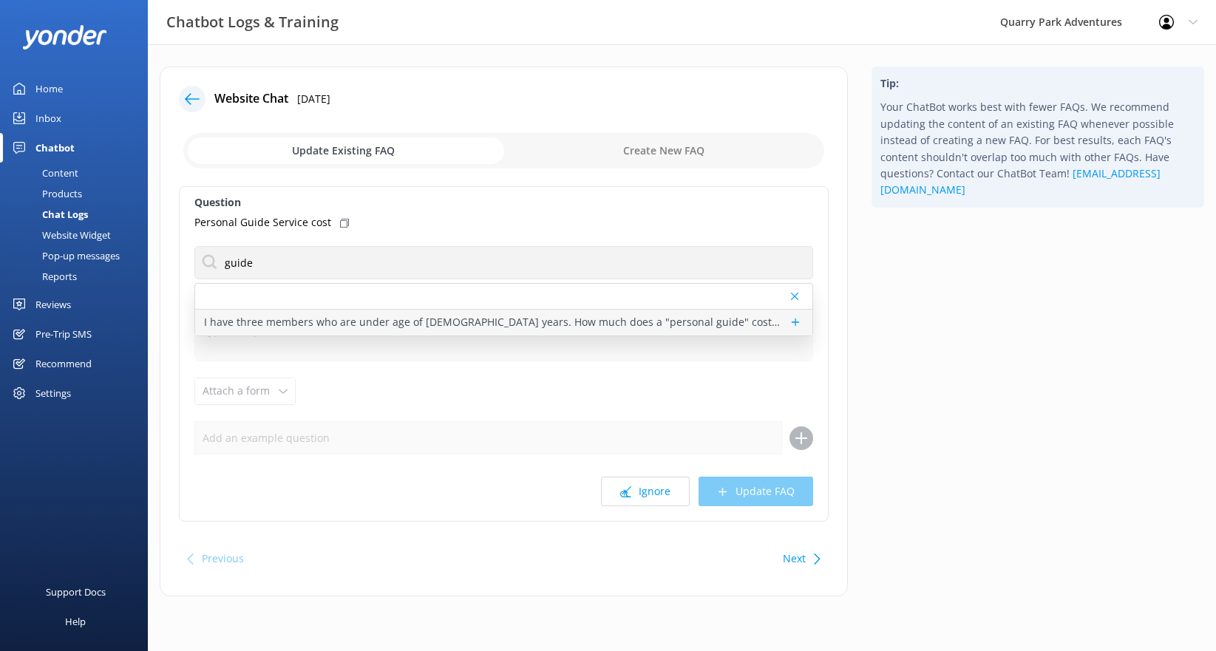
click at [313, 314] on p "I have three members who are under age of [DEMOGRAPHIC_DATA] years. How much do…" at bounding box center [492, 322] width 577 height 16
type textarea "Our Personal Guide service takes the stress out of your visit by providing a fu…"
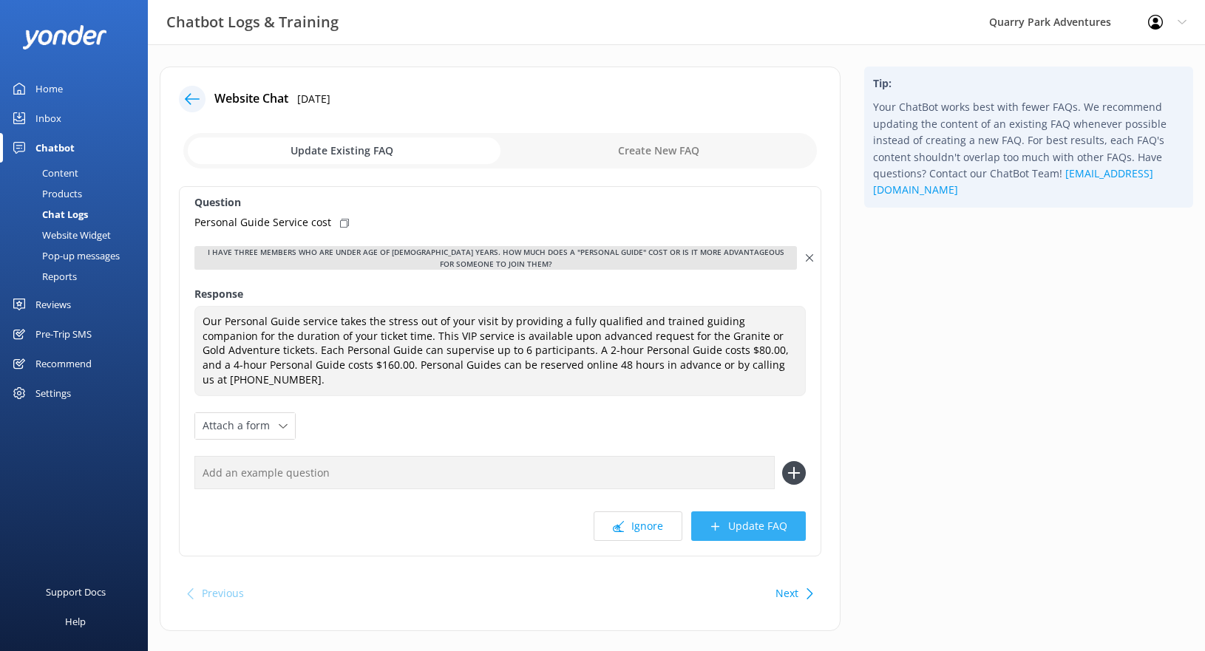
click at [741, 527] on button "Update FAQ" at bounding box center [748, 527] width 115 height 30
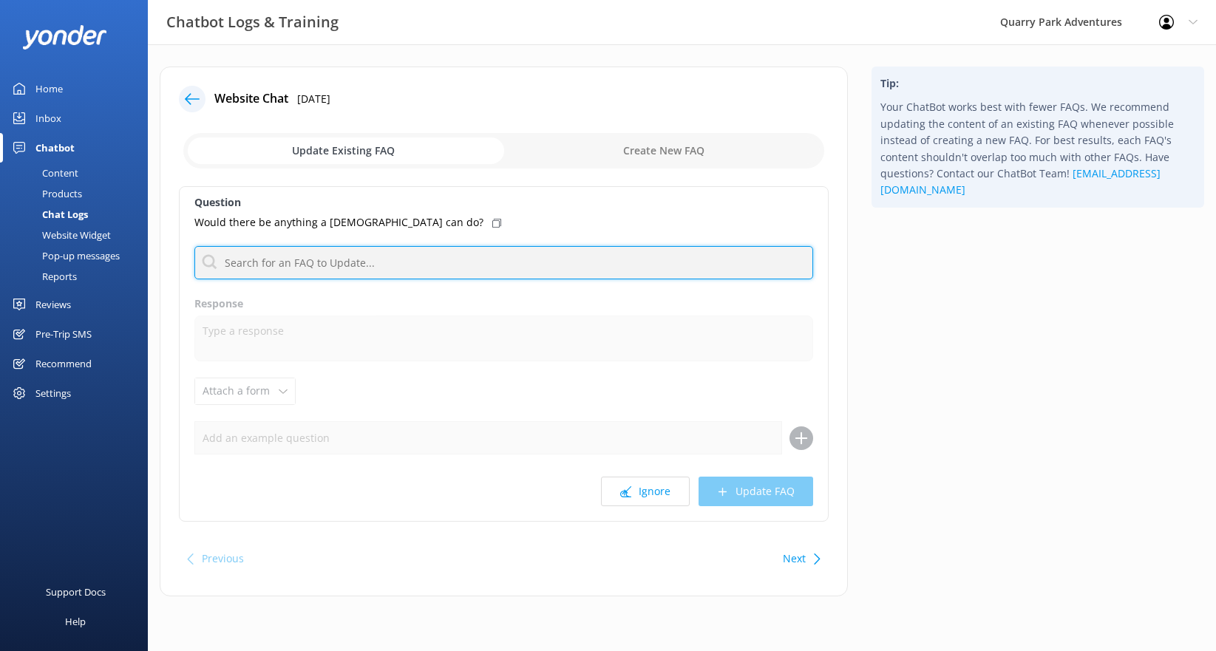
click at [288, 265] on input "text" at bounding box center [503, 262] width 619 height 33
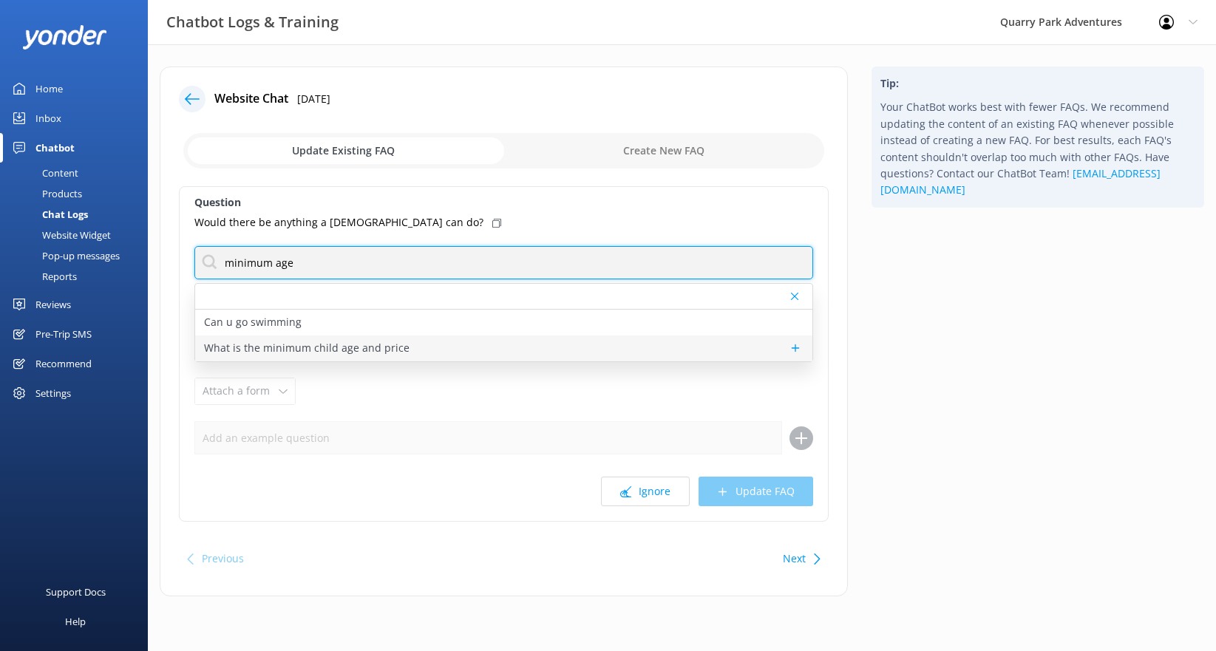
type input "minimum age"
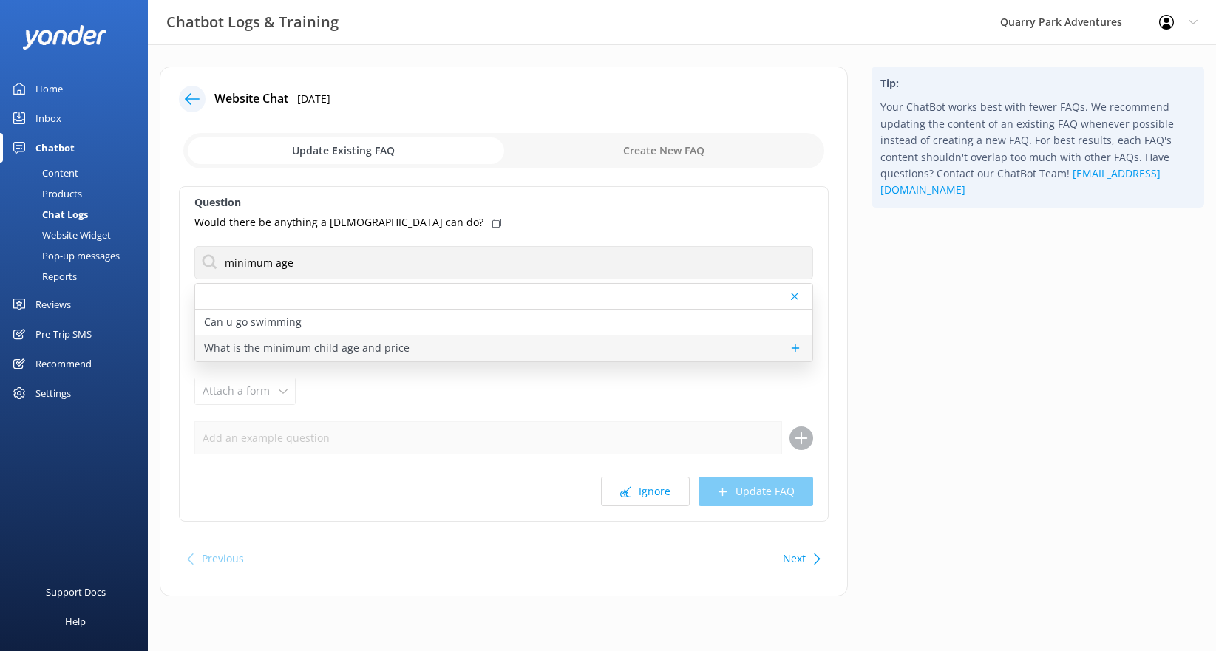
click at [308, 340] on p "What is the minimum child age and price" at bounding box center [307, 348] width 206 height 16
type textarea "For the Kidz Kove play area, children must be at least [DEMOGRAPHIC_DATA]. For …"
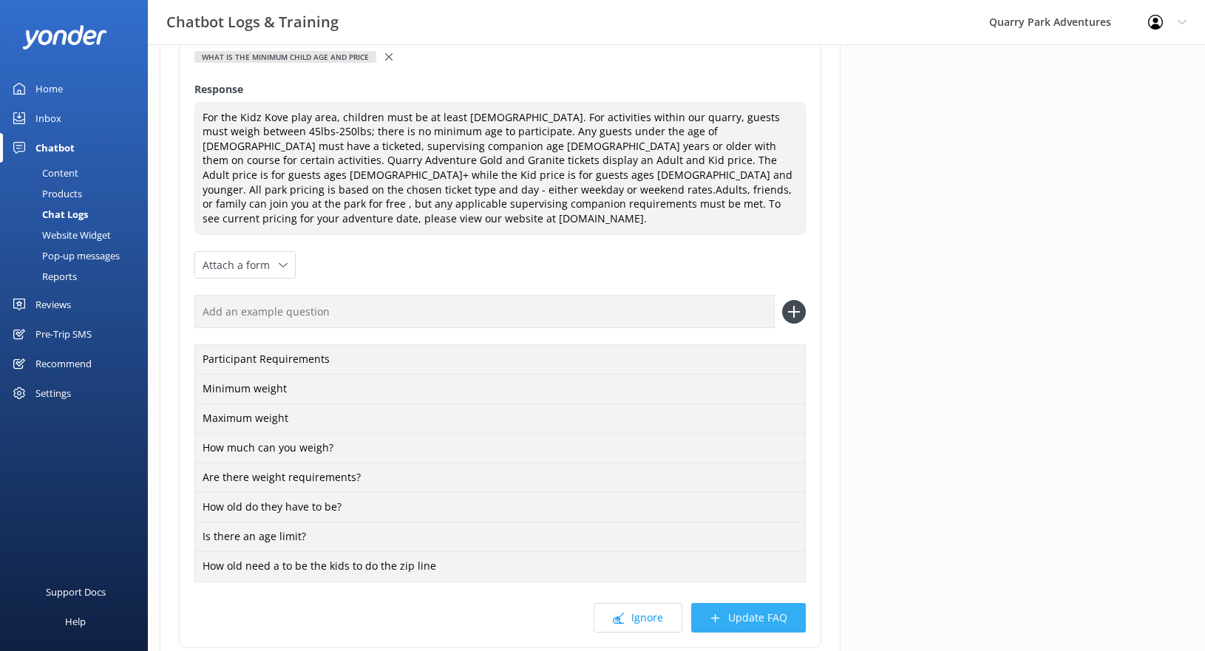
scroll to position [200, 0]
click at [765, 607] on button "Update FAQ" at bounding box center [748, 615] width 115 height 30
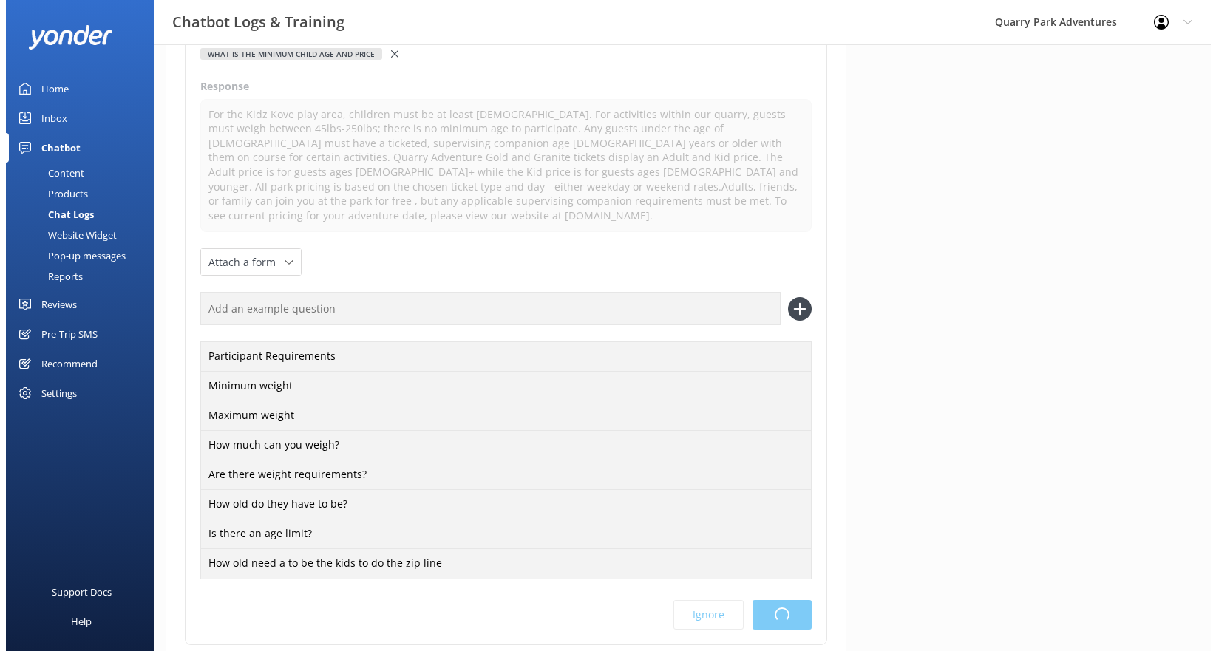
scroll to position [0, 0]
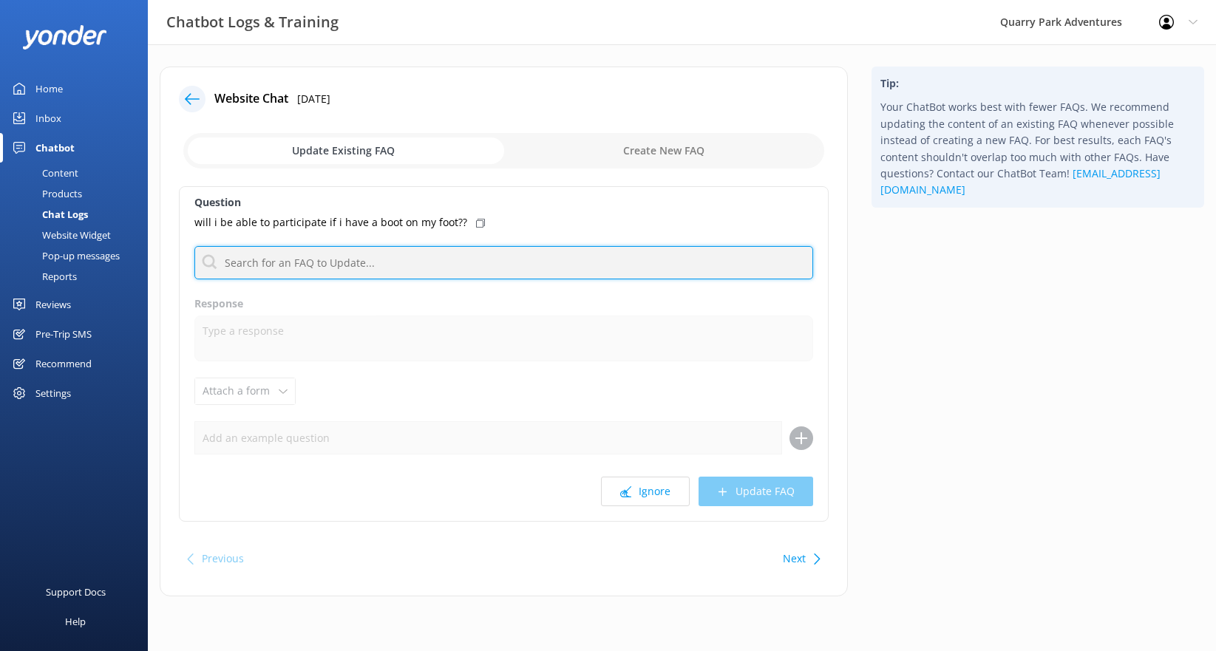
click at [358, 254] on input "text" at bounding box center [503, 262] width 619 height 33
type input "a"
type input "w"
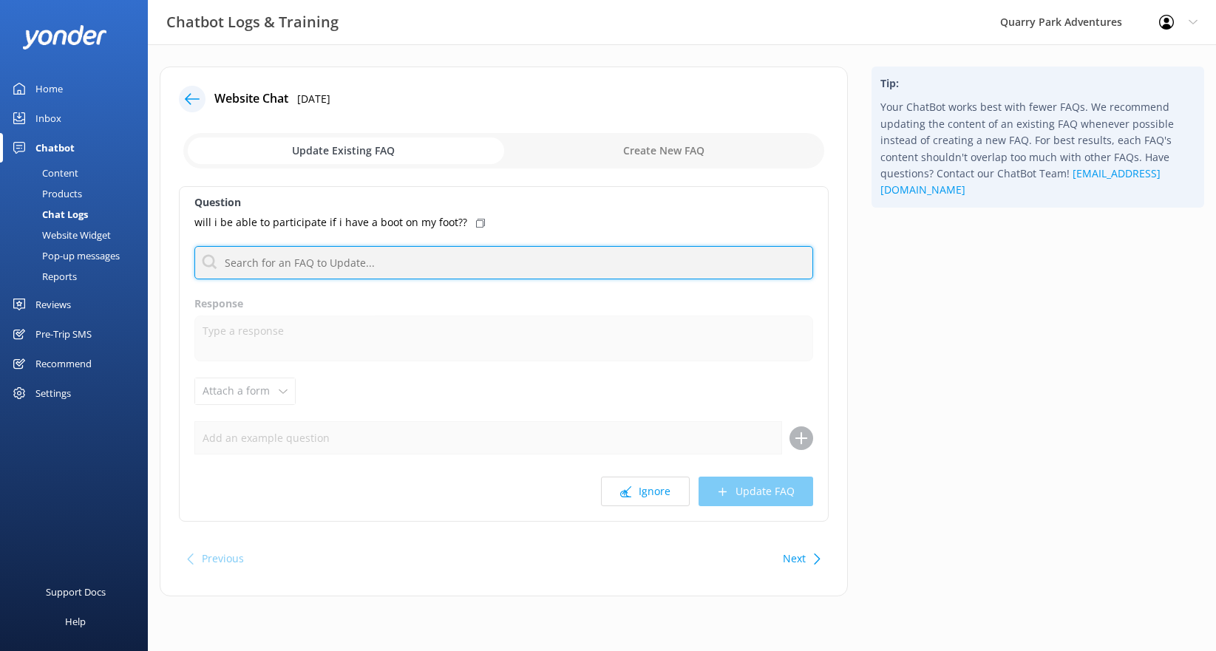
type input "w"
type input "b"
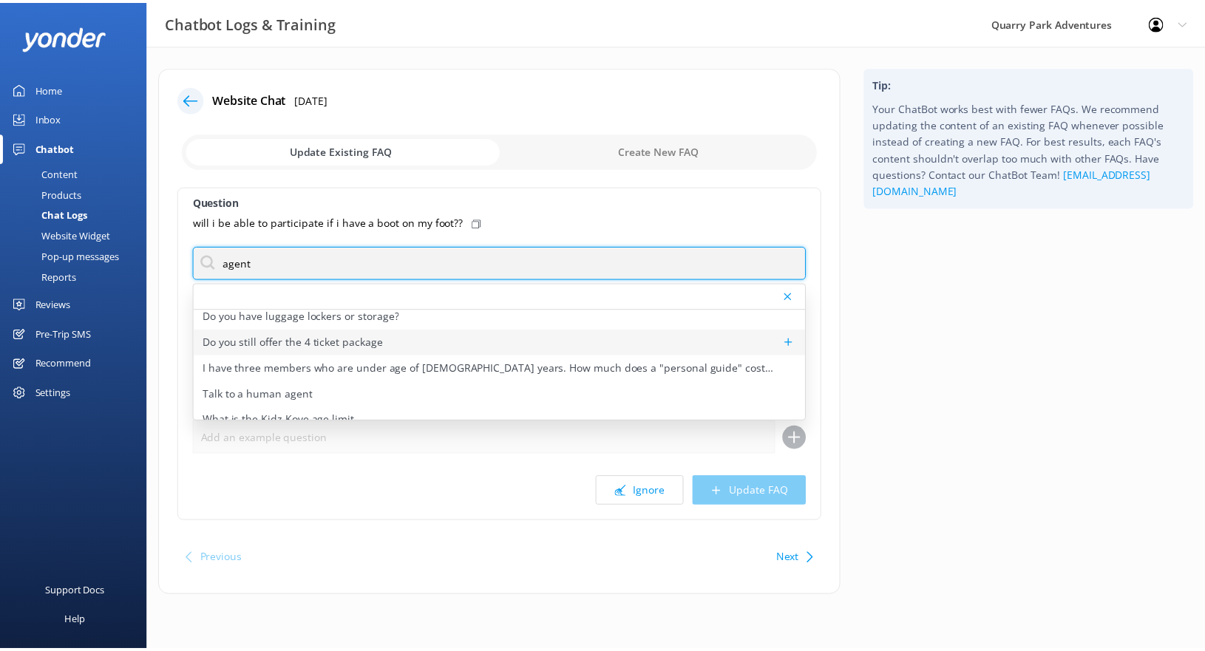
scroll to position [41, 0]
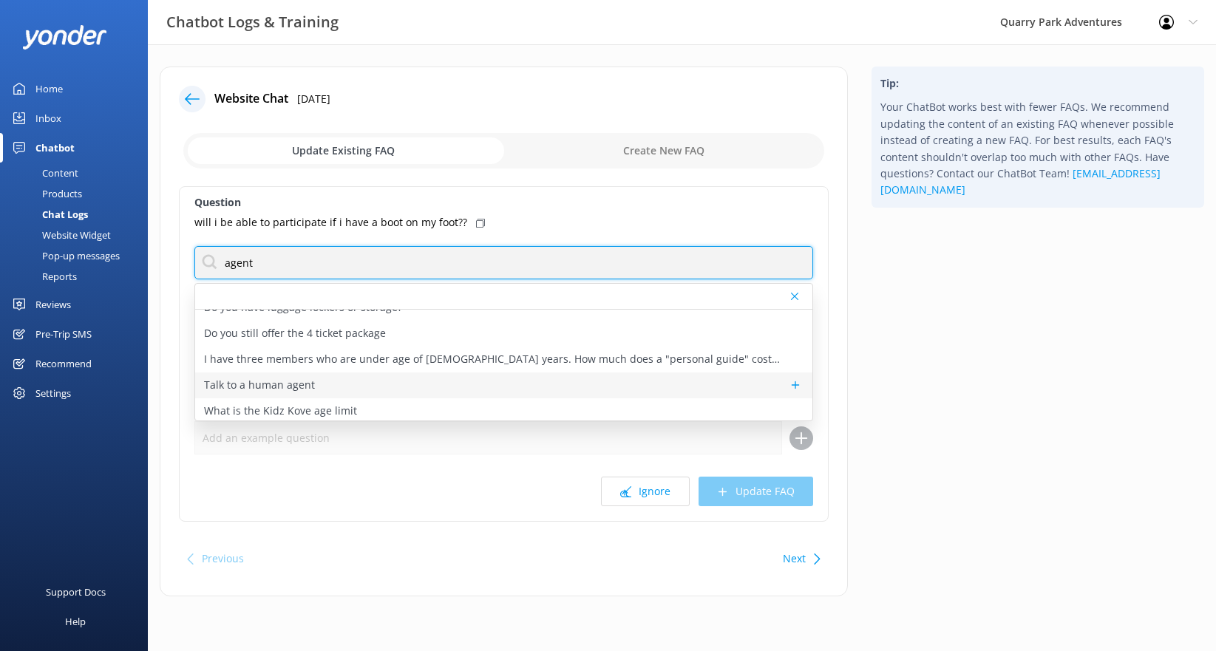
type input "agent"
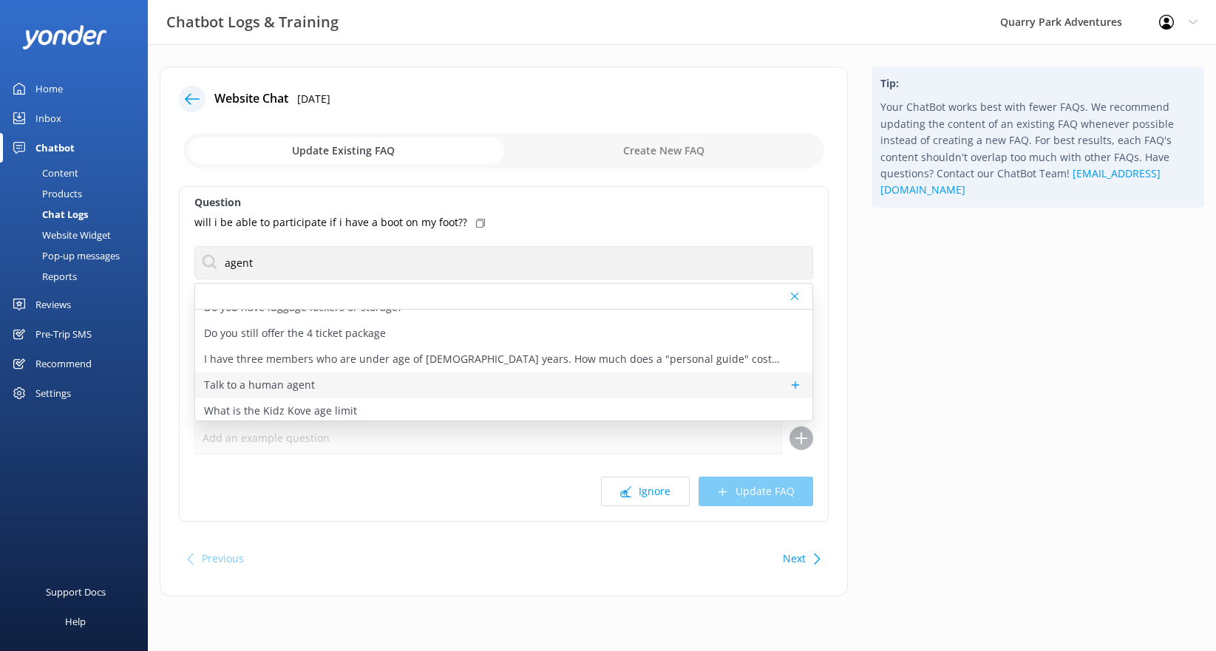
click at [382, 379] on div "Talk to a human agent" at bounding box center [503, 386] width 617 height 26
type textarea "If you’d like to speak to a person on the Quarry Park team, please reply here. …"
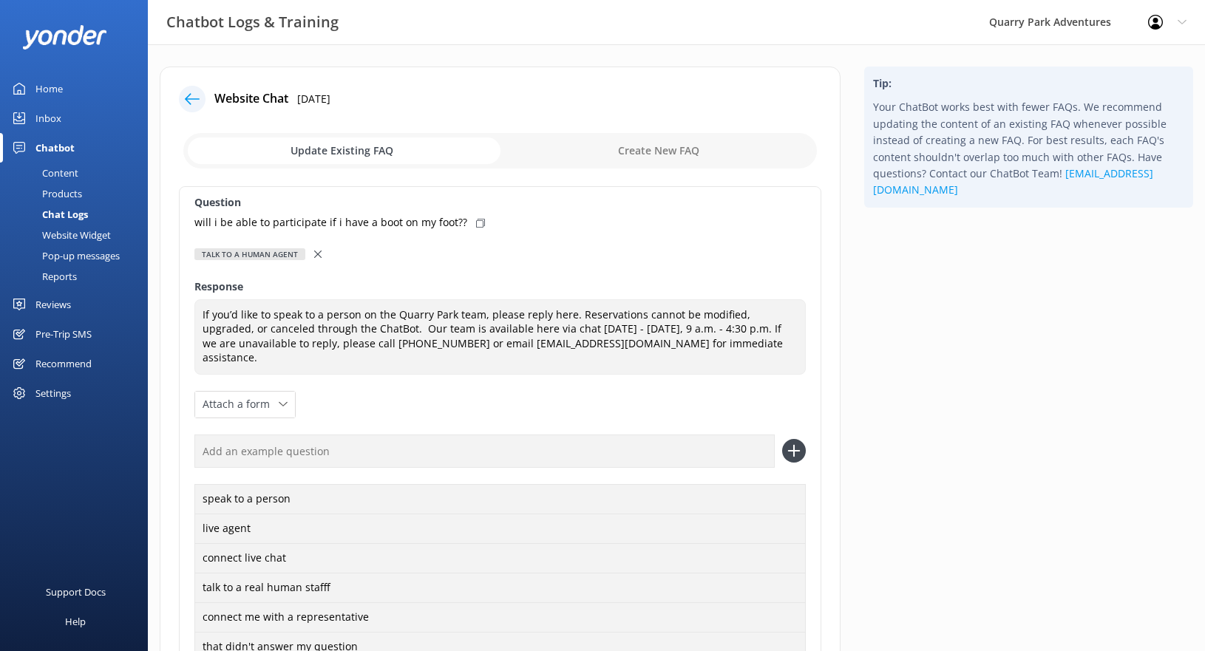
scroll to position [271, 0]
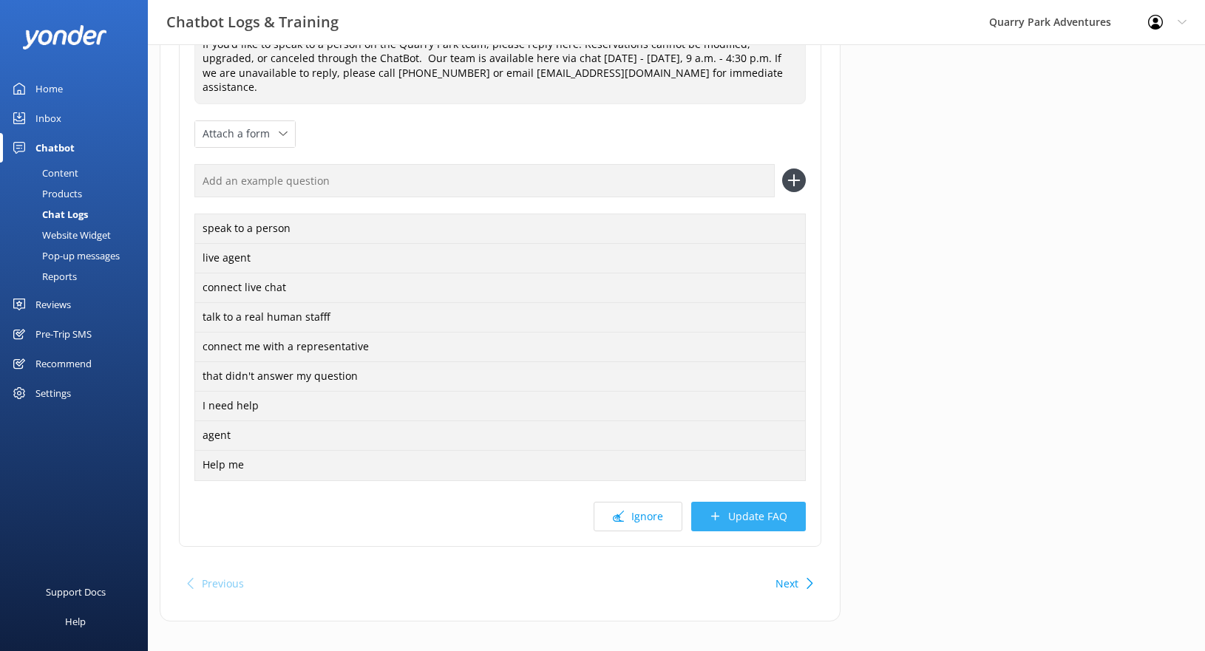
click at [775, 506] on button "Update FAQ" at bounding box center [748, 517] width 115 height 30
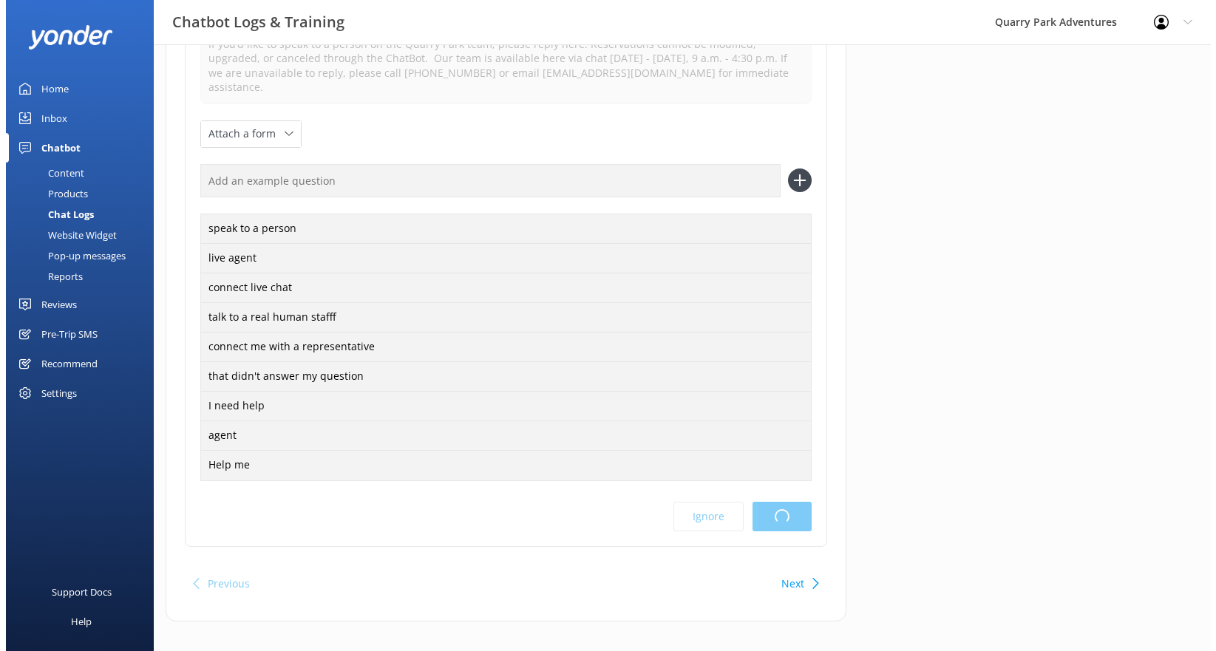
scroll to position [0, 0]
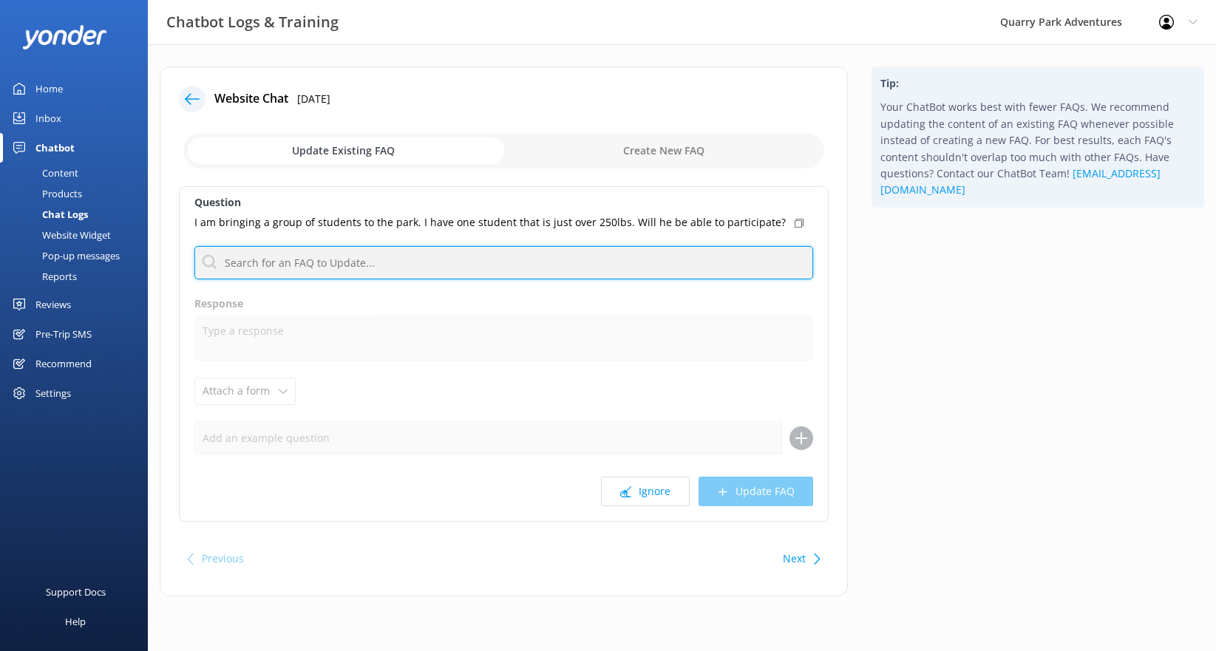
click at [363, 256] on input "text" at bounding box center [503, 262] width 619 height 33
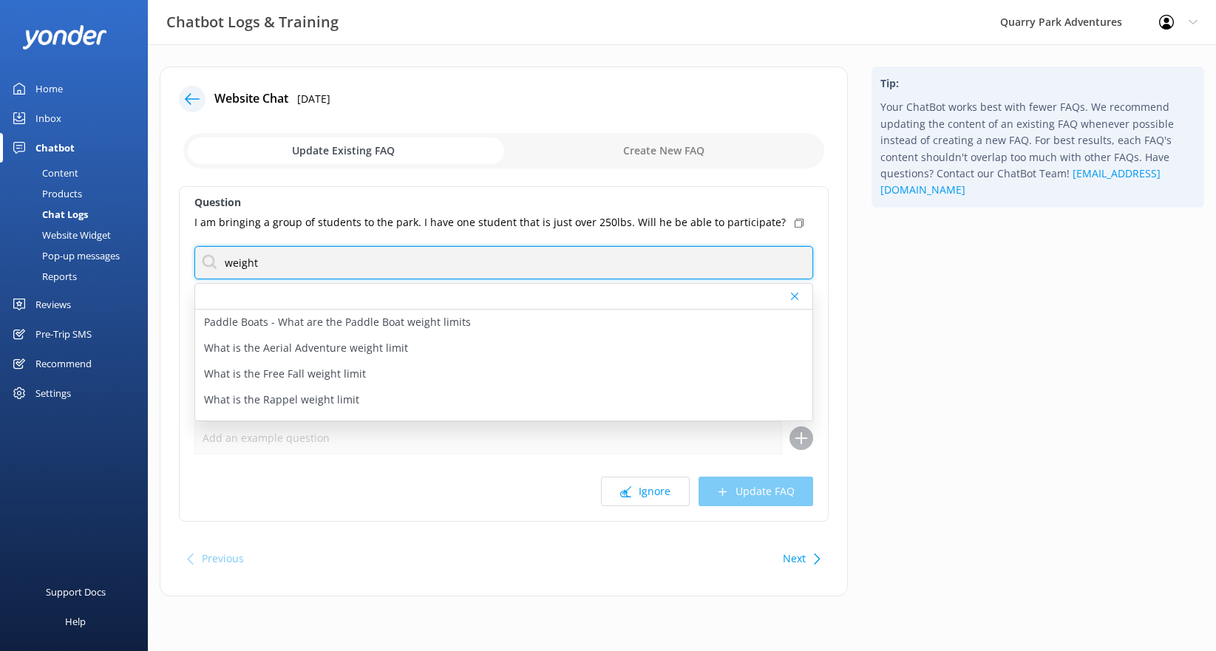
click at [294, 268] on input "weight" at bounding box center [503, 262] width 619 height 33
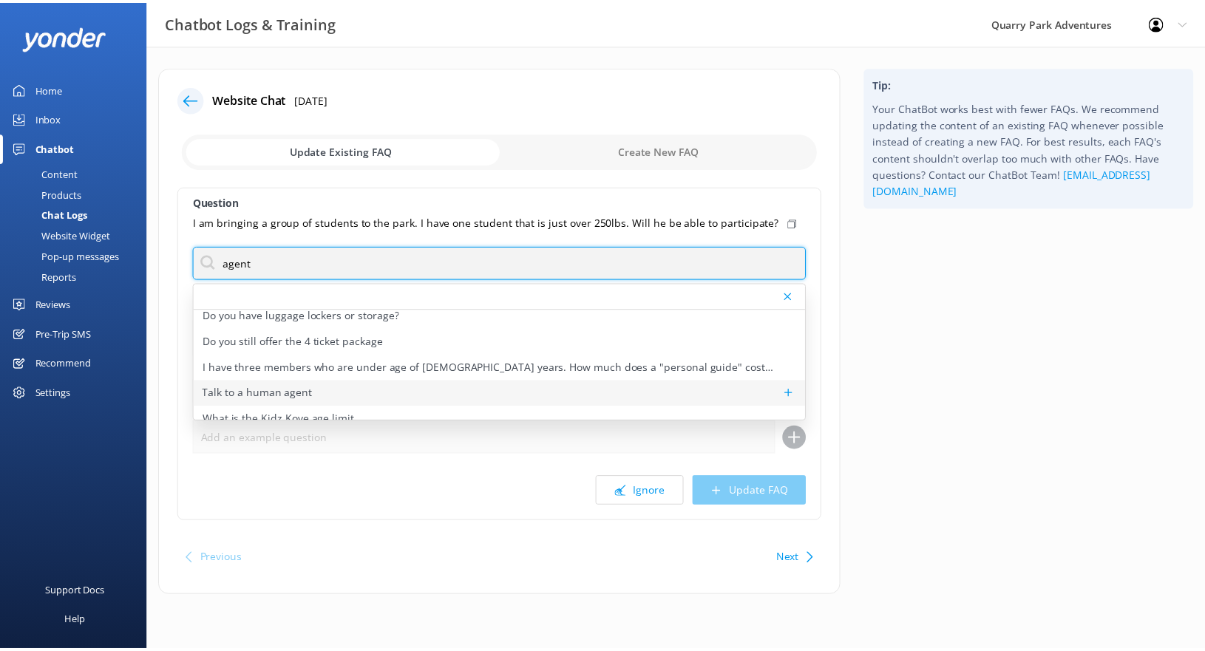
scroll to position [35, 0]
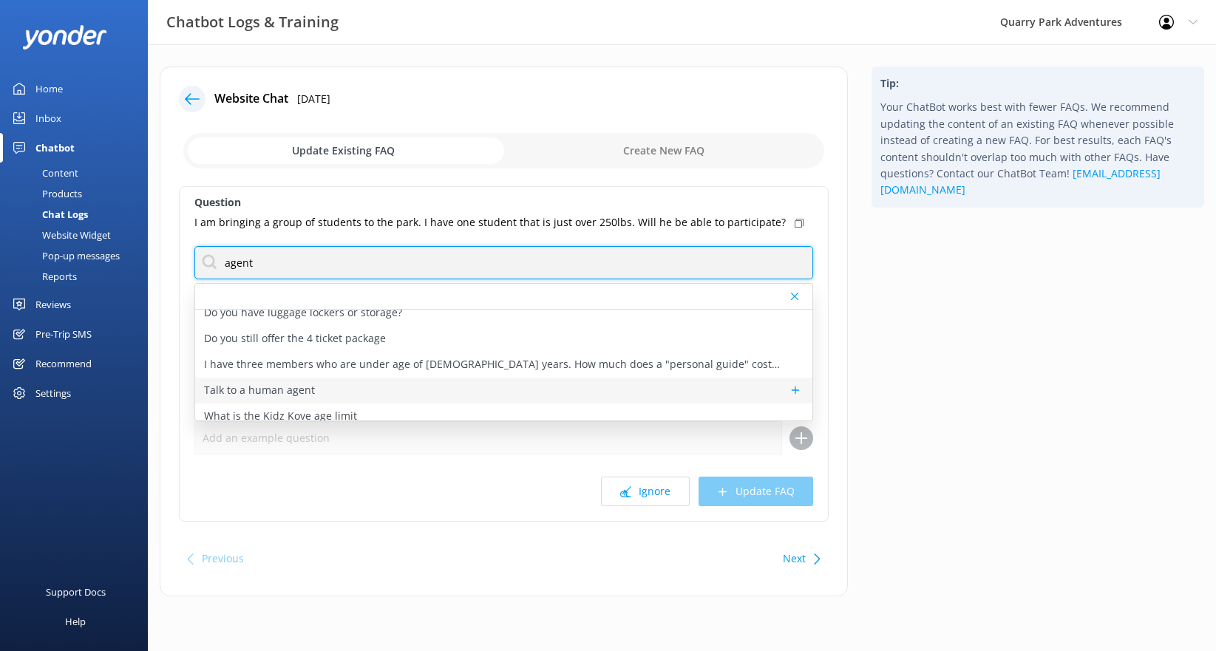
type input "agent"
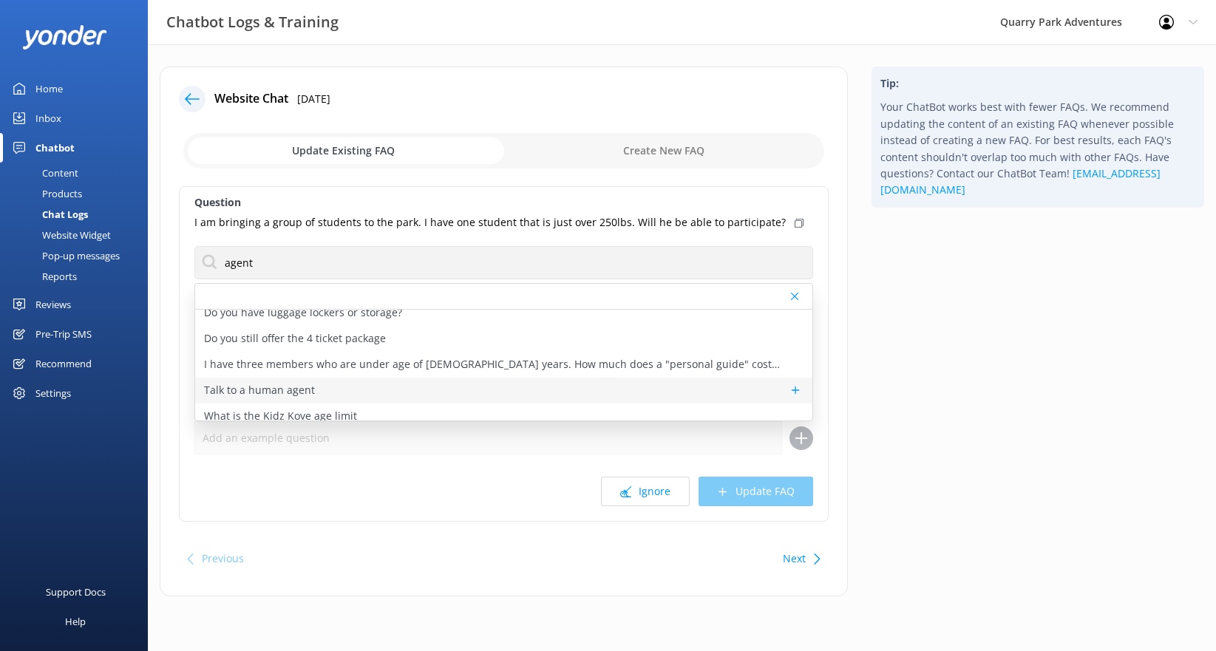
click at [273, 385] on p "Talk to a human agent" at bounding box center [259, 390] width 111 height 16
type textarea "If you’d like to speak to a person on the Quarry Park team, please reply here. …"
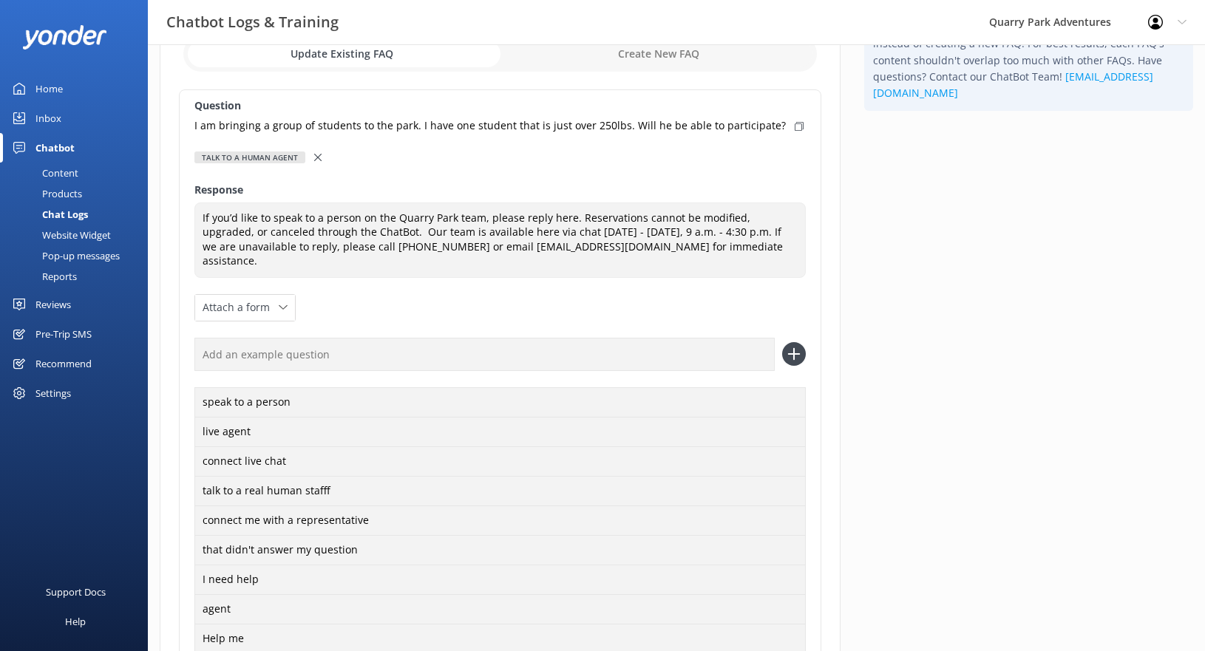
scroll to position [216, 0]
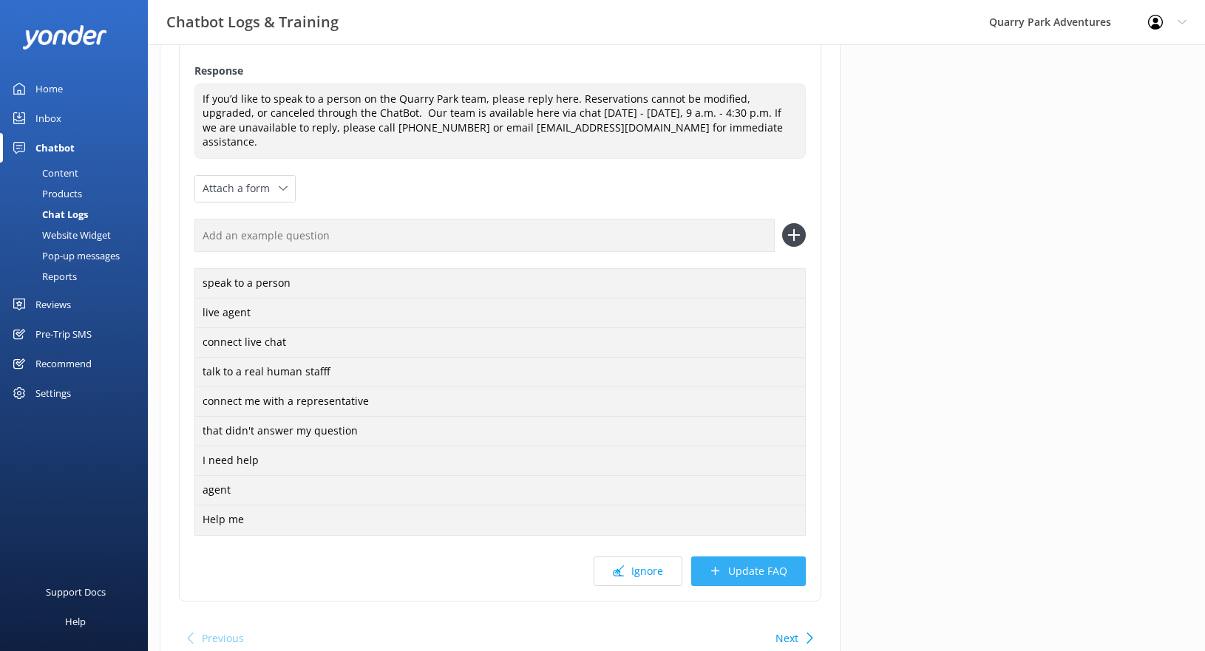
click at [798, 568] on button "Update FAQ" at bounding box center [748, 572] width 115 height 30
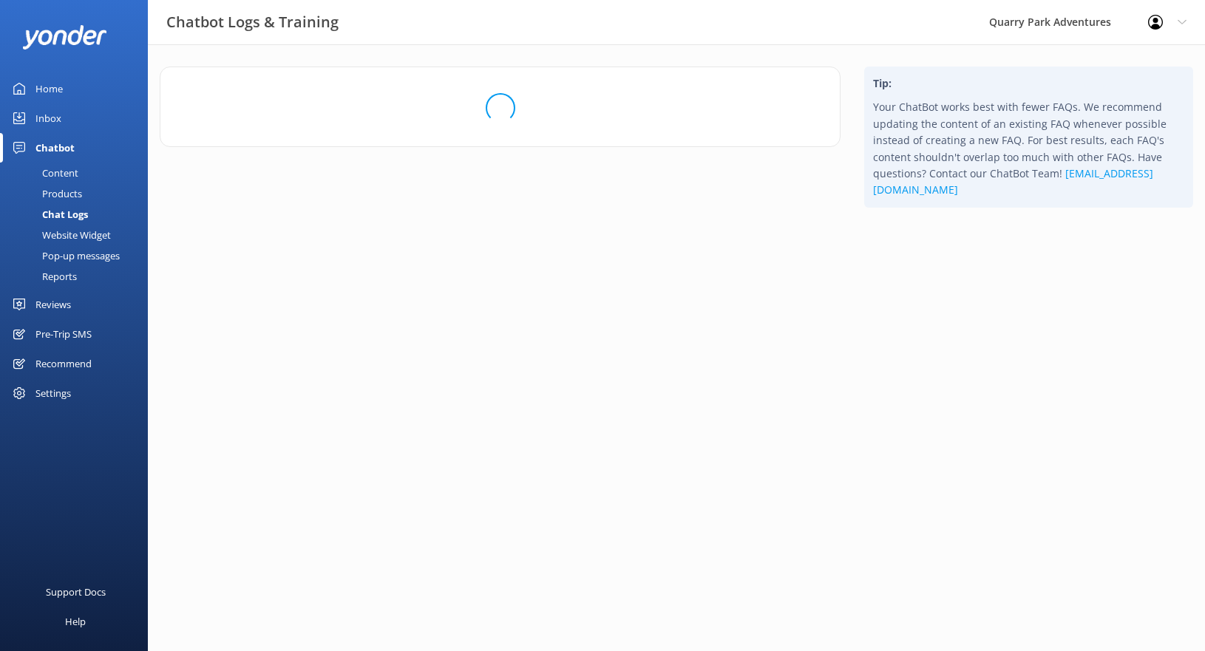
scroll to position [0, 0]
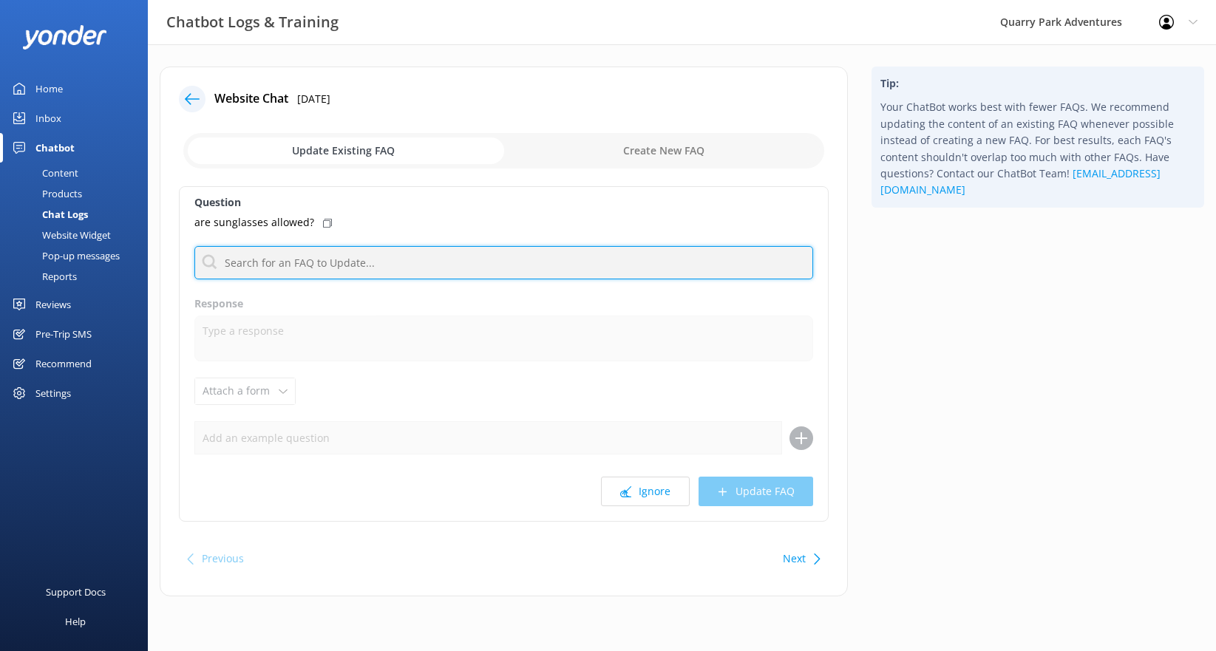
click at [367, 259] on input "text" at bounding box center [503, 262] width 619 height 33
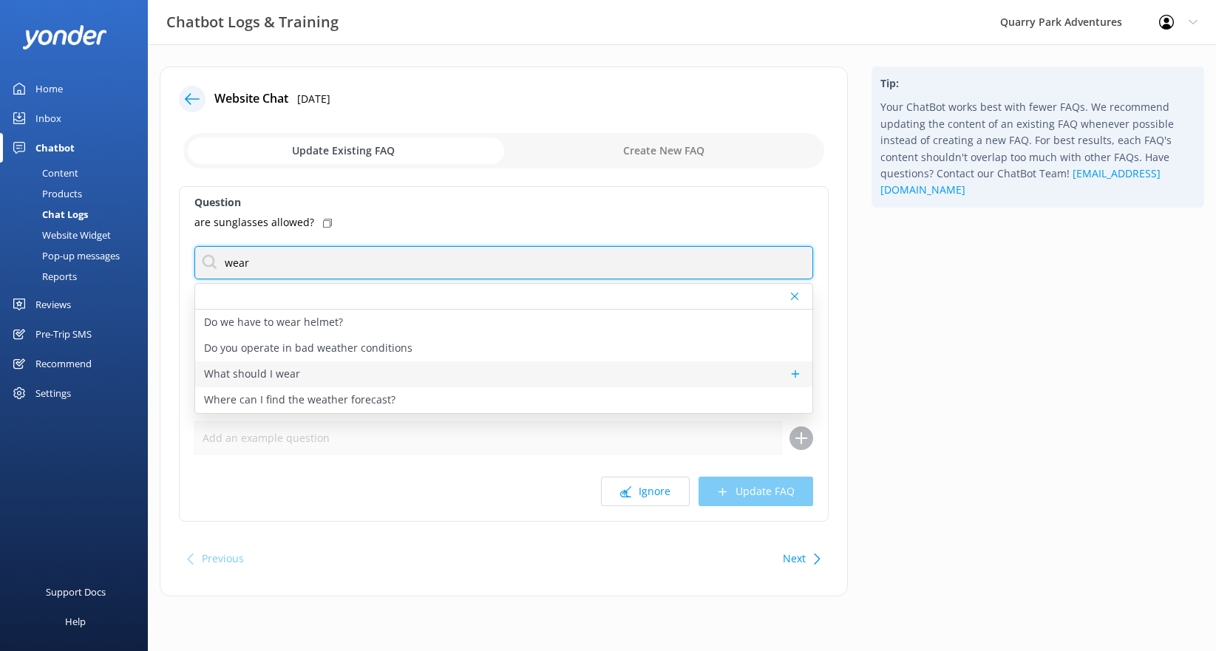
type input "wear"
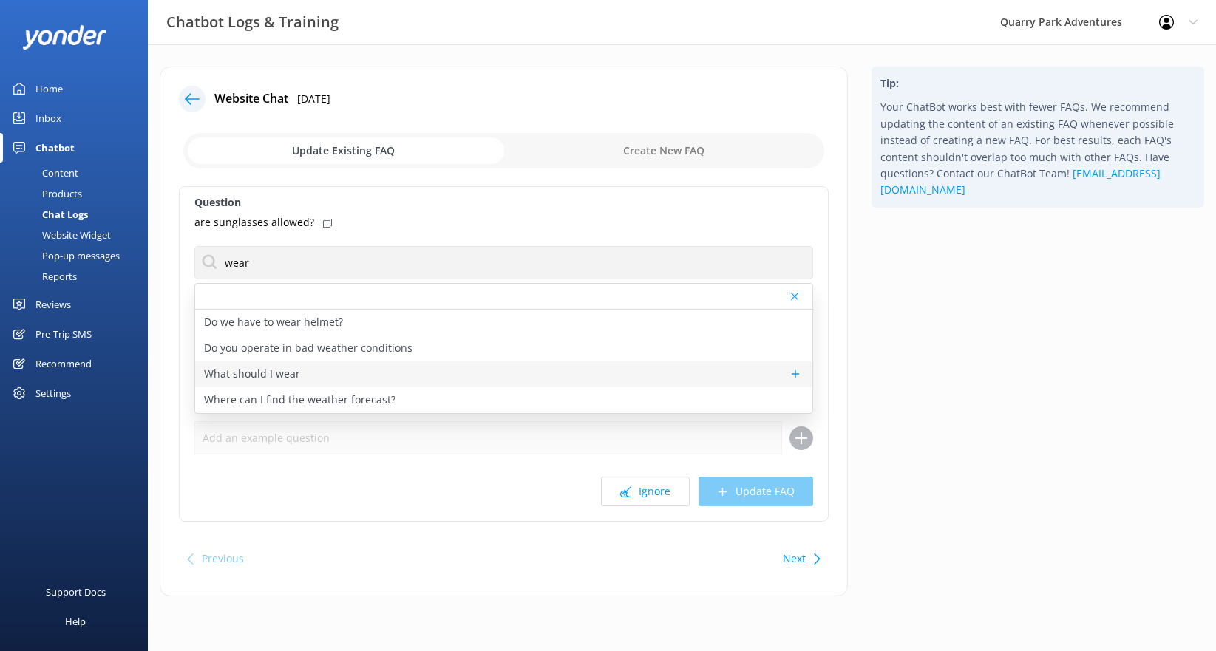
click at [292, 372] on p "What should I wear" at bounding box center [252, 374] width 96 height 16
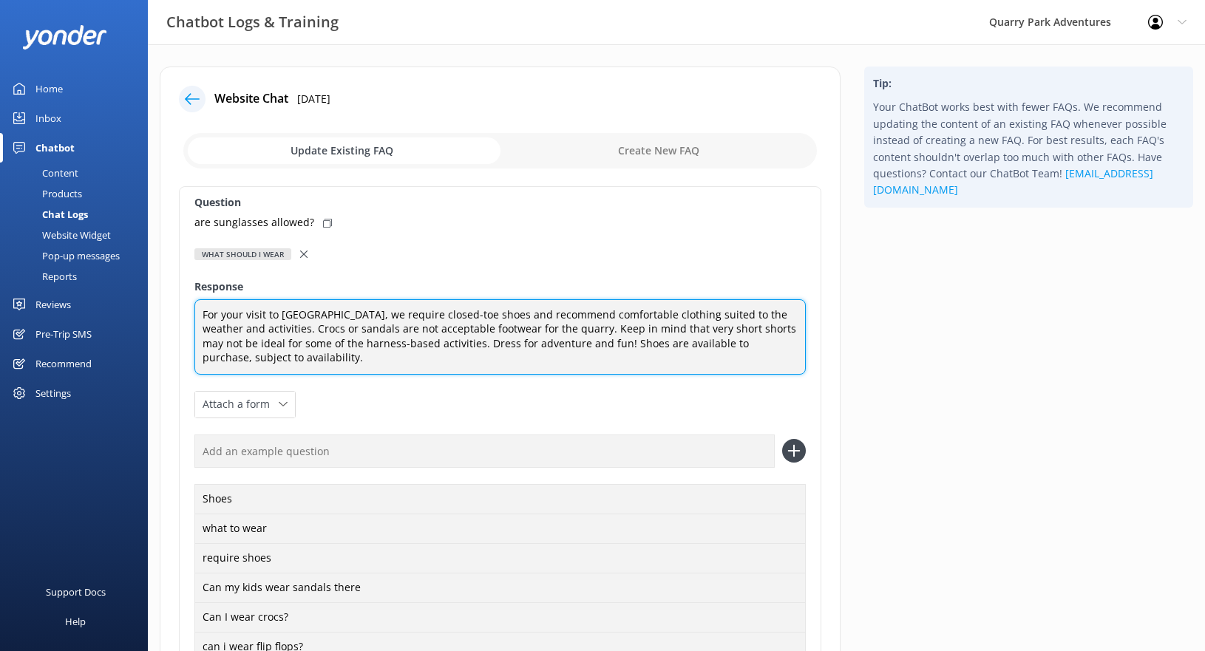
click at [628, 345] on textarea "For your visit to [GEOGRAPHIC_DATA], we require closed-toe shoes and recommend …" at bounding box center [499, 336] width 611 height 75
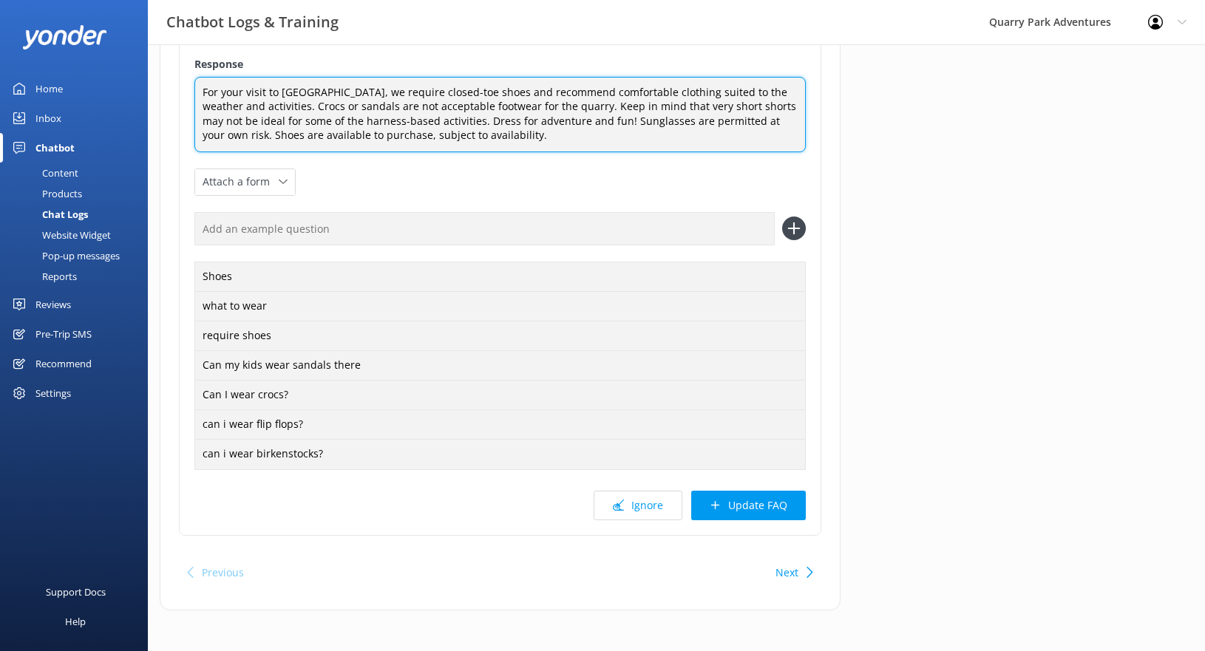
scroll to position [226, 0]
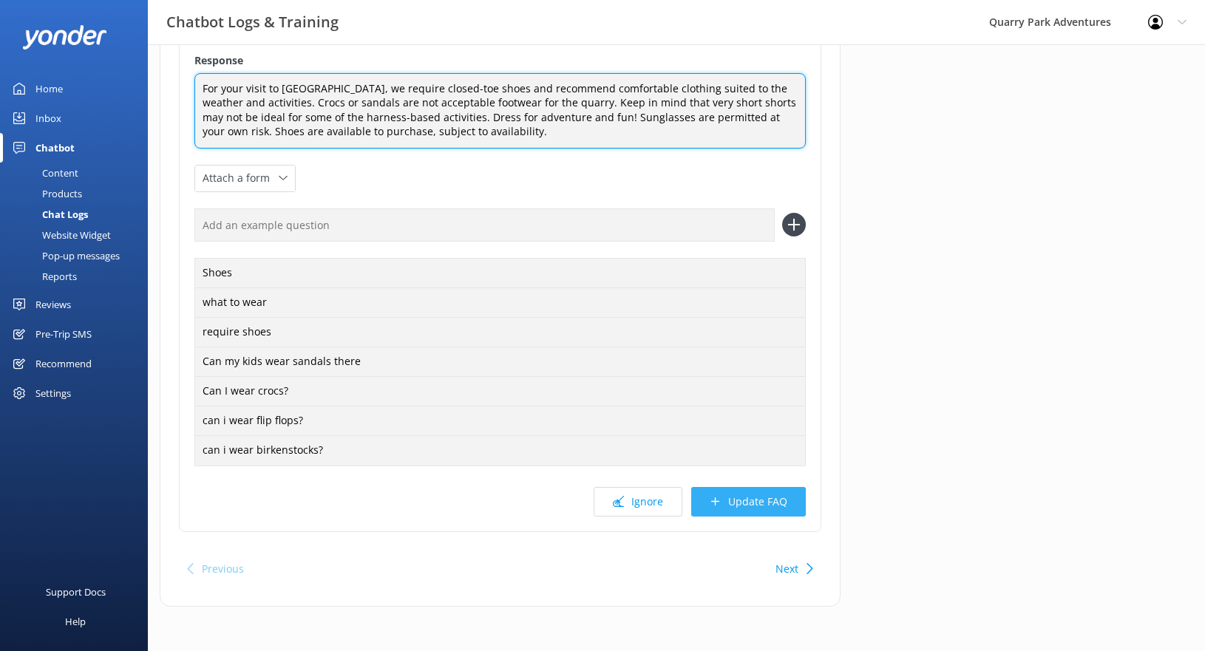
type textarea "For your visit to [GEOGRAPHIC_DATA], we require closed-toe shoes and recommend …"
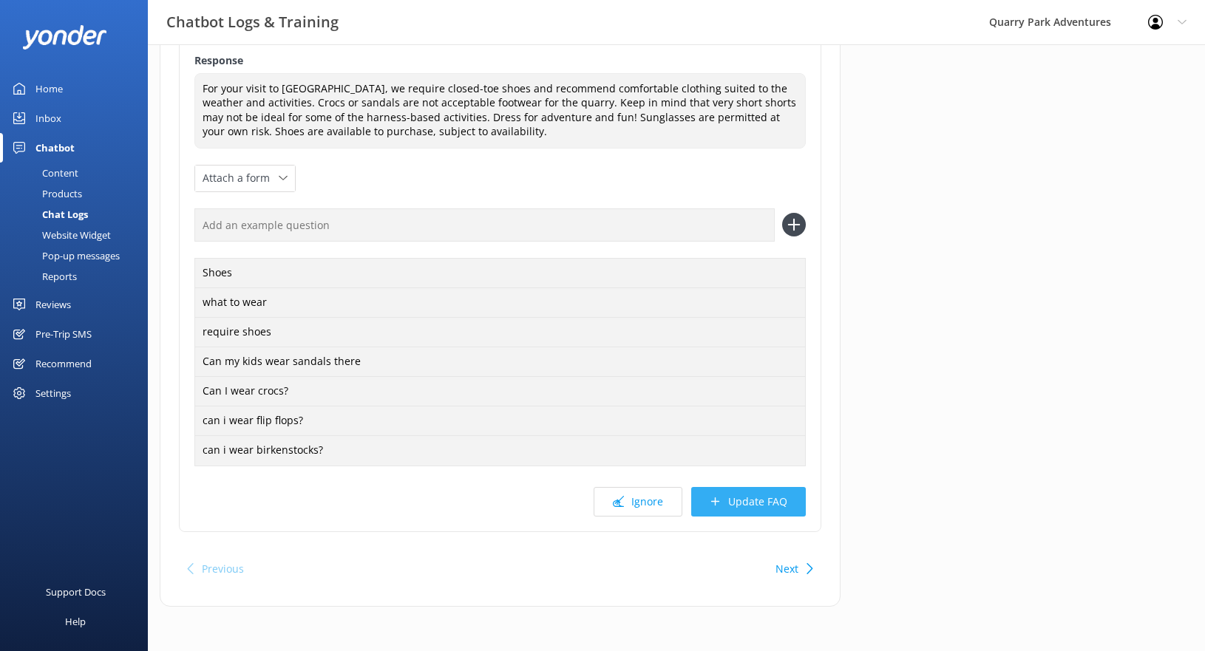
click at [783, 499] on button "Update FAQ" at bounding box center [748, 502] width 115 height 30
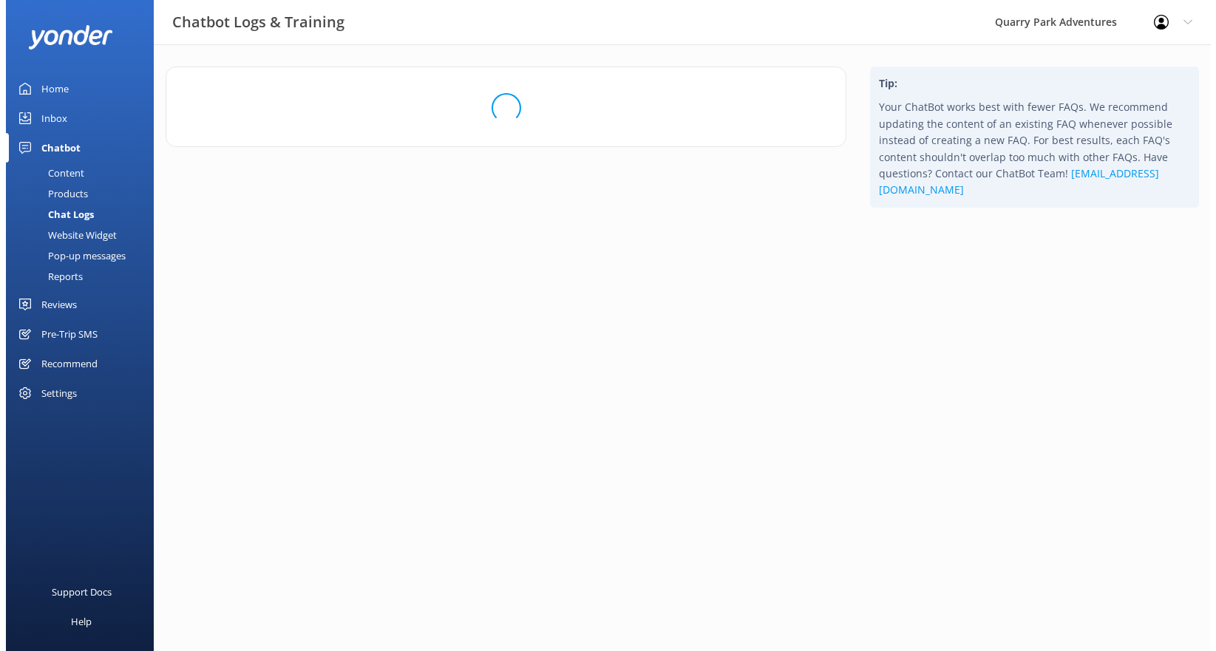
scroll to position [0, 0]
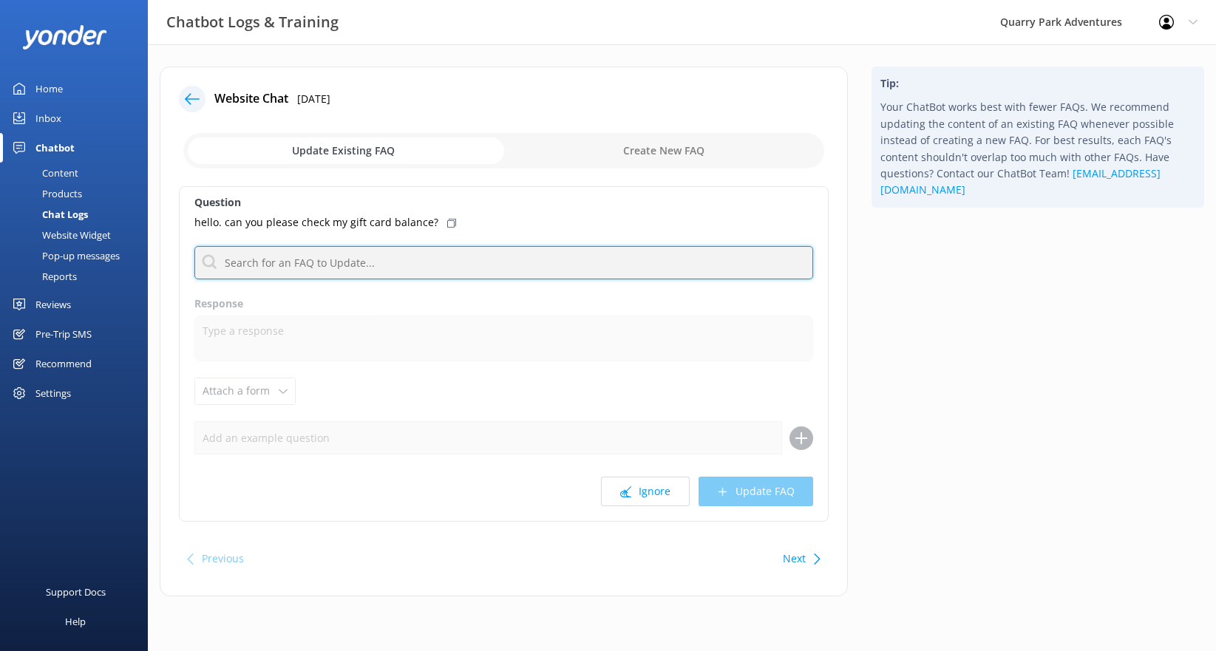
click at [294, 255] on input "text" at bounding box center [503, 262] width 619 height 33
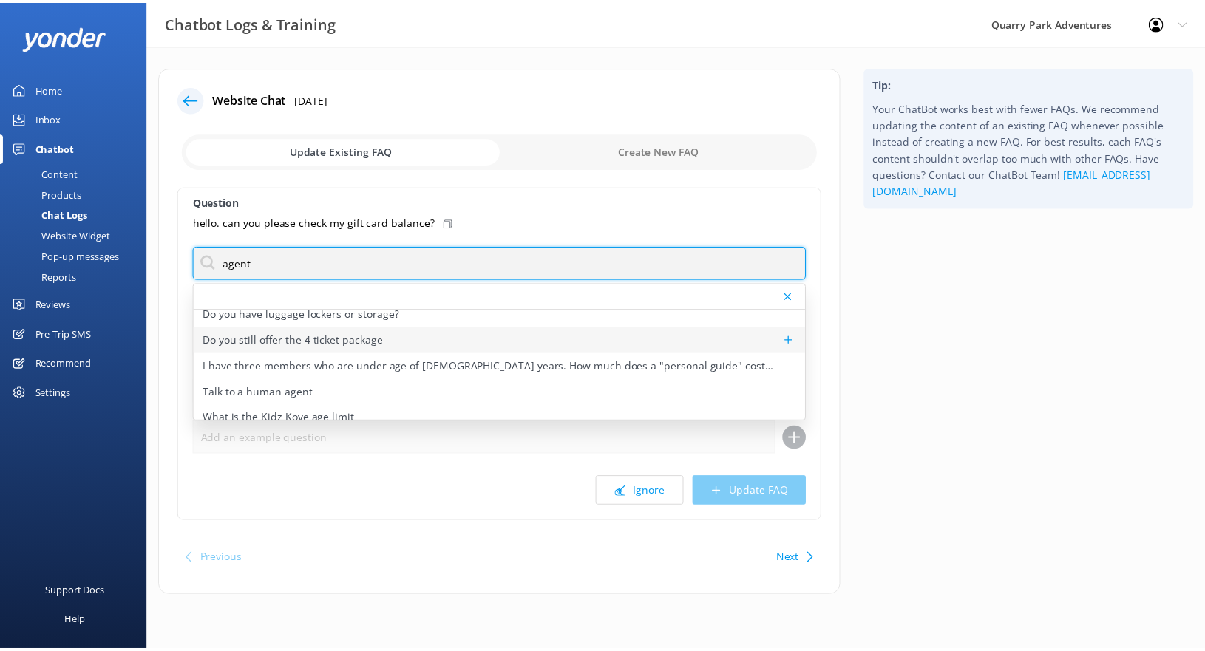
scroll to position [48, 0]
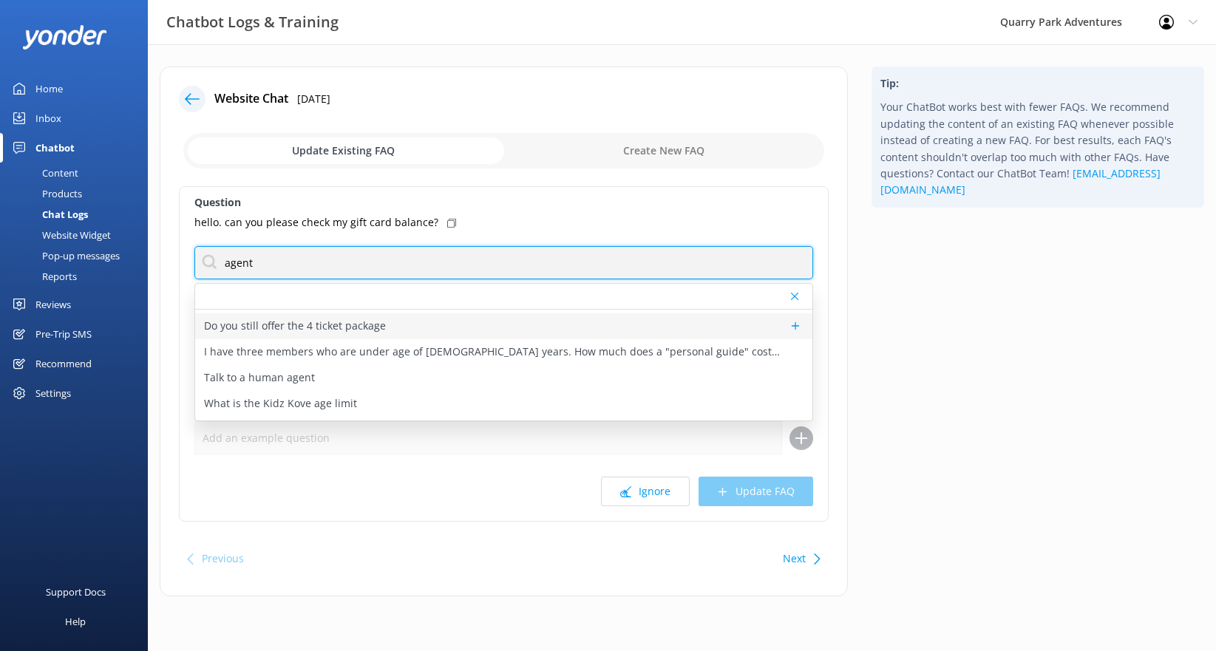
type input "agent"
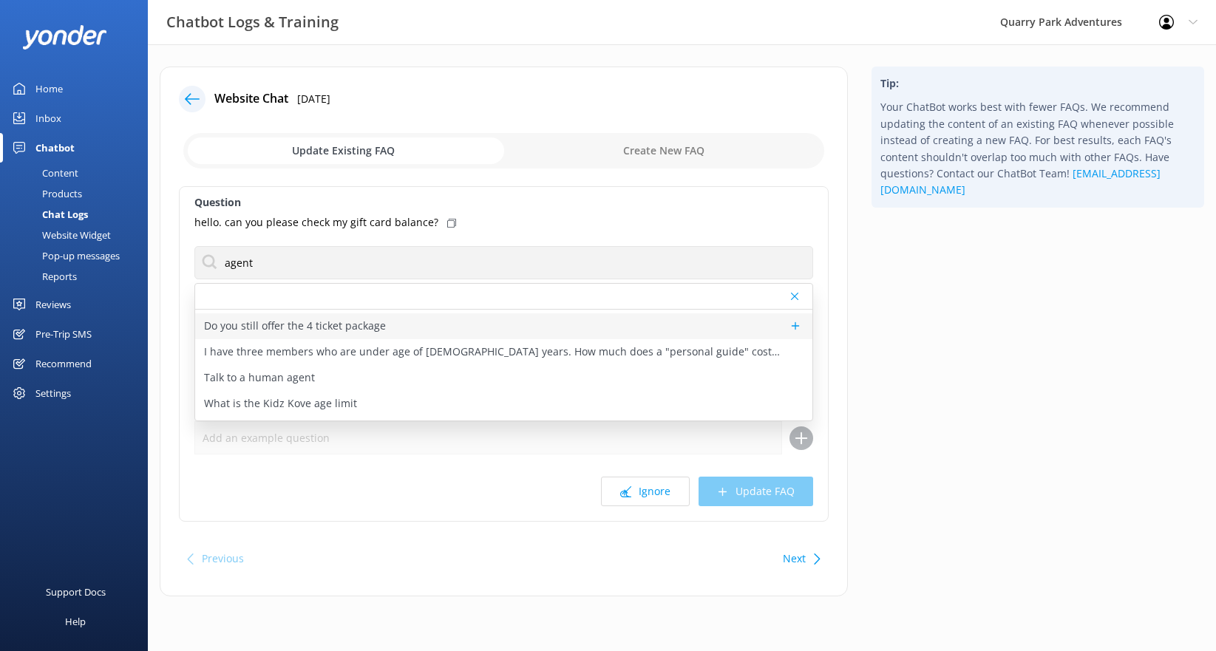
click at [299, 373] on p "Talk to a human agent" at bounding box center [259, 378] width 111 height 16
type textarea "If you’d like to speak to a person on the Quarry Park team, please reply here. …"
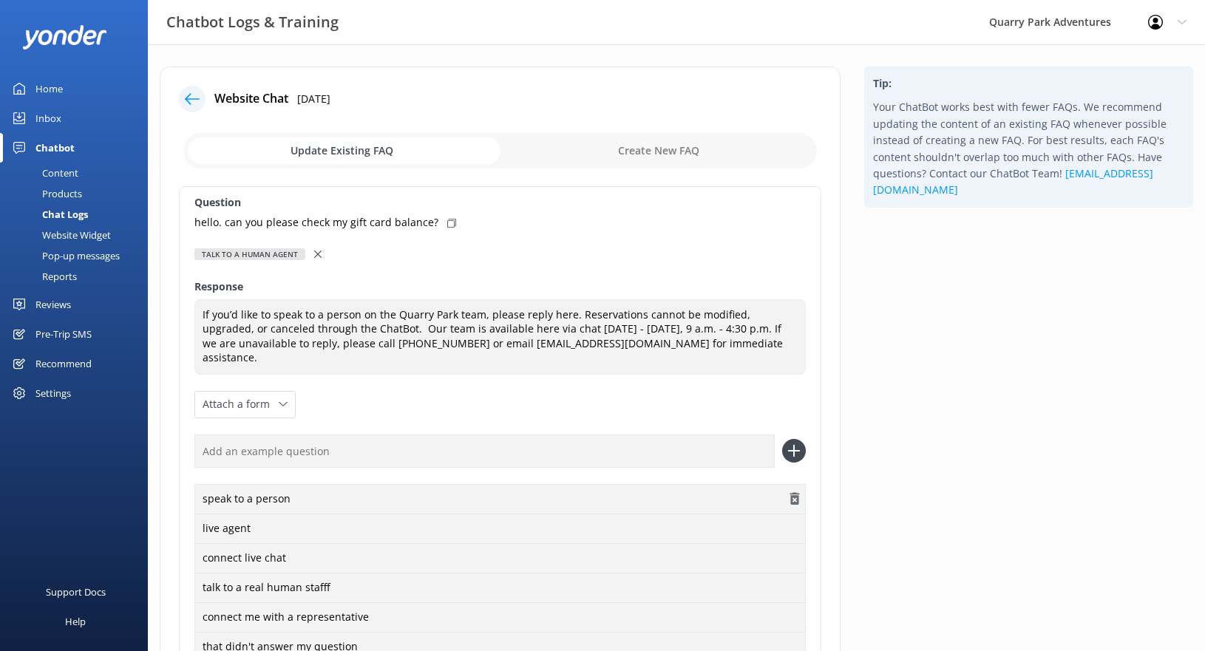
scroll to position [60, 0]
